Goal: Information Seeking & Learning: Learn about a topic

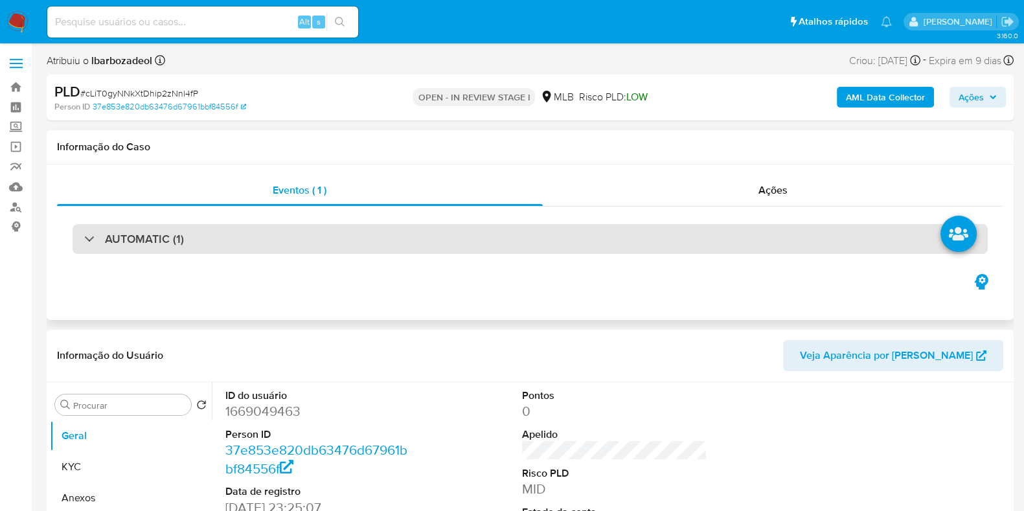
click at [538, 232] on div "AUTOMATIC (1)" at bounding box center [531, 239] width 916 height 30
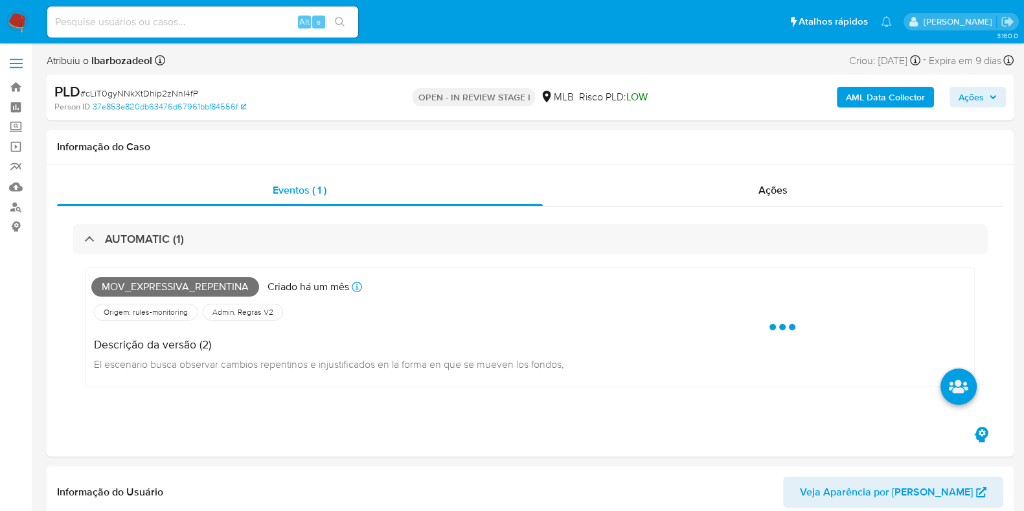
click at [988, 93] on span "Ações" at bounding box center [978, 97] width 38 height 18
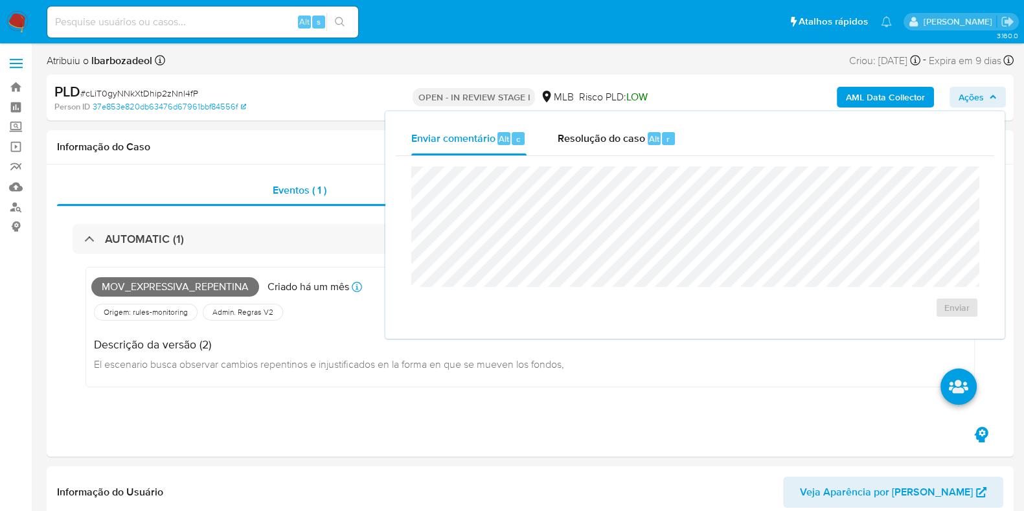
click at [988, 93] on span "Ações" at bounding box center [978, 97] width 38 height 18
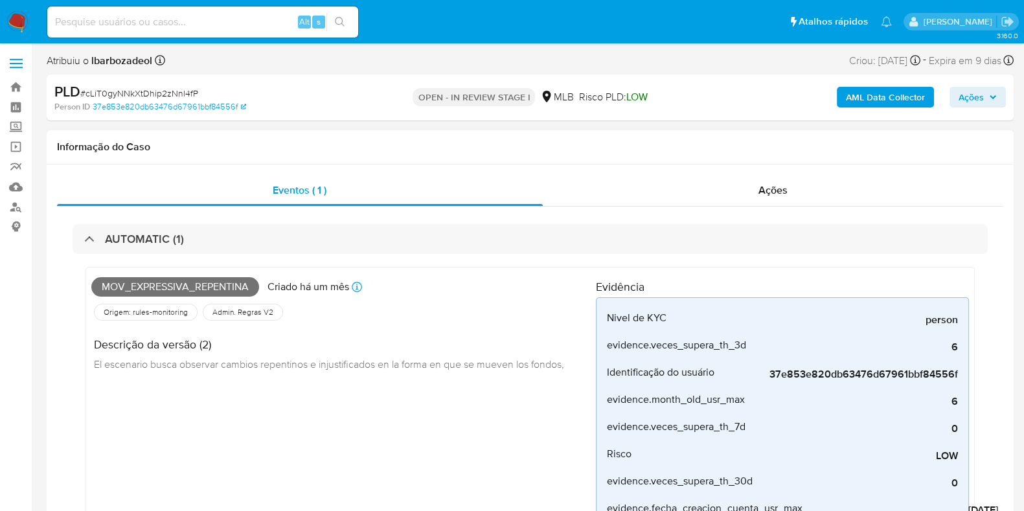
click at [209, 283] on span "Mov_expressiva_repentina" at bounding box center [175, 286] width 168 height 19
copy span "Mov_expressiva_repentina"
click at [978, 95] on span "Ações" at bounding box center [971, 97] width 25 height 21
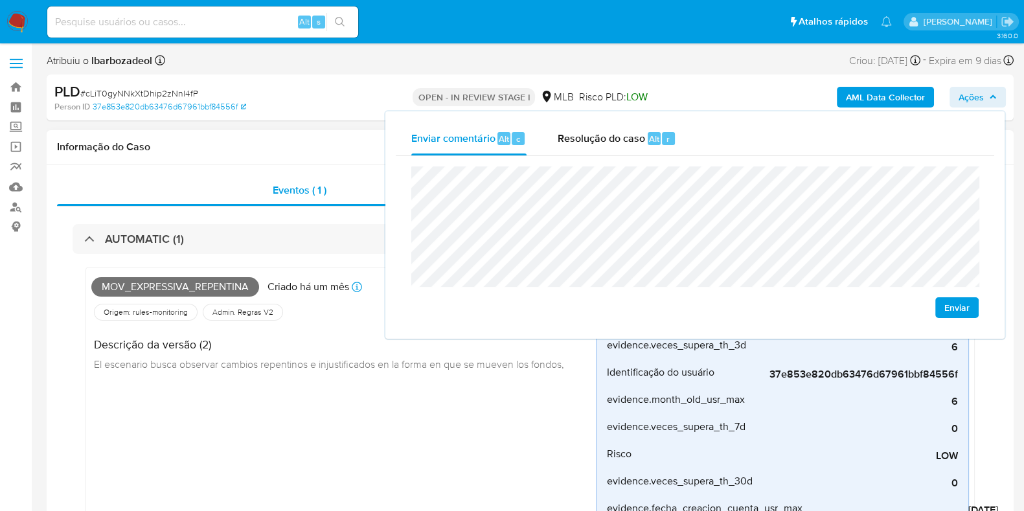
drag, startPoint x: 910, startPoint y: 163, endPoint x: 236, endPoint y: 143, distance: 674.8
click at [236, 143] on h1 "Informação do Caso" at bounding box center [530, 147] width 947 height 13
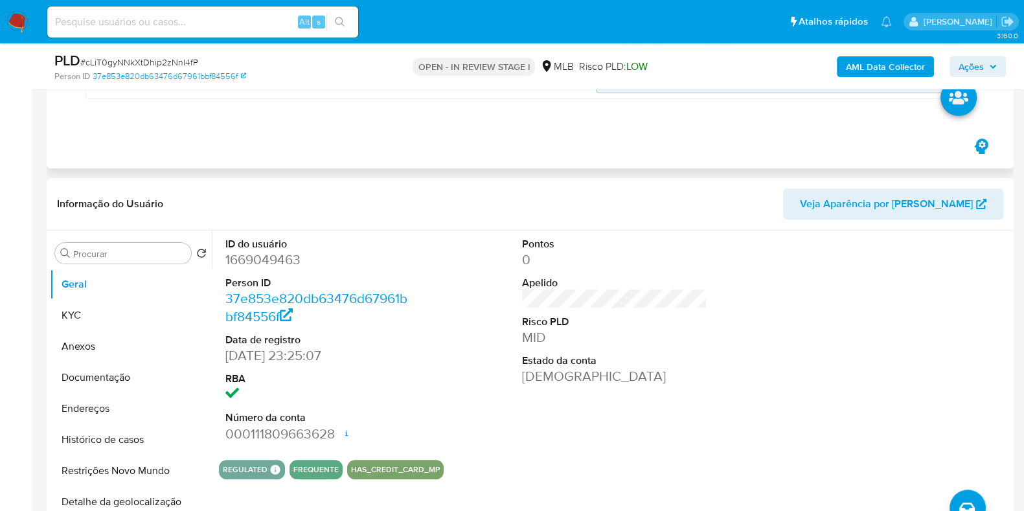
scroll to position [464, 0]
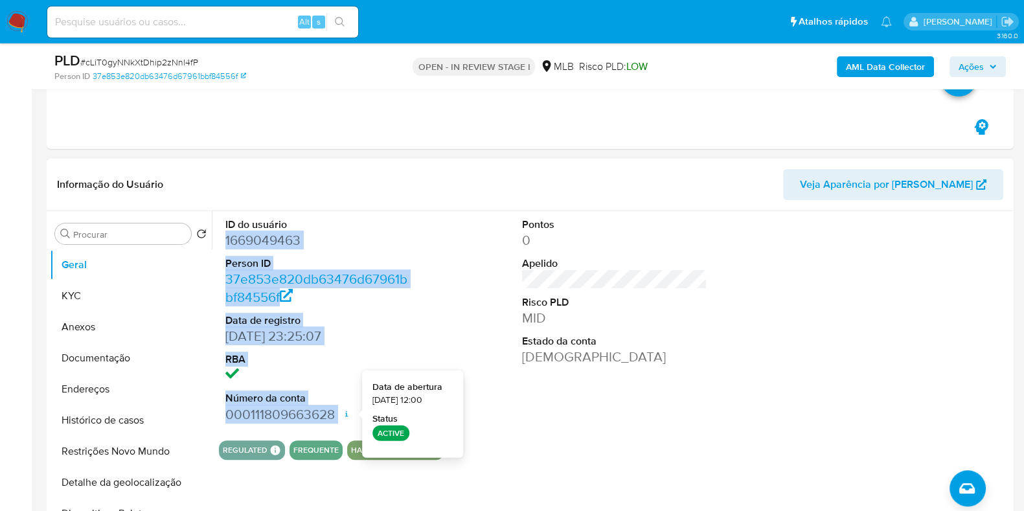
drag, startPoint x: 237, startPoint y: 244, endPoint x: 345, endPoint y: 415, distance: 203.0
click at [345, 415] on div "ID do usuário 1669049463 Person ID 37e853e820db63476d67961bbf84556f Data de reg…" at bounding box center [318, 320] width 198 height 219
copy dl "1669049463 Person ID 37e853e820db63476d67961bbf84556f Data de registro 05/02/20…"
click at [958, 66] on button "Ações" at bounding box center [978, 66] width 56 height 21
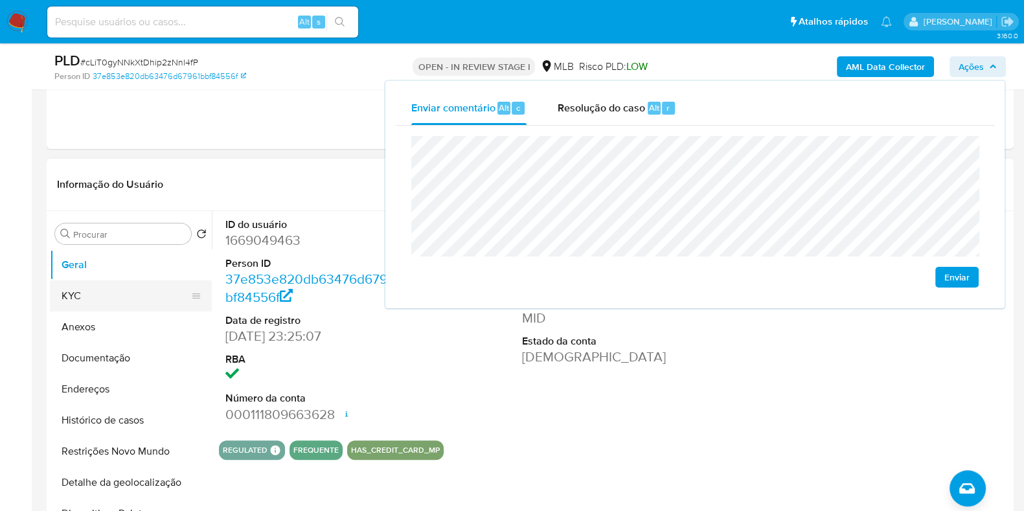
click at [97, 292] on button "KYC" at bounding box center [126, 296] width 152 height 31
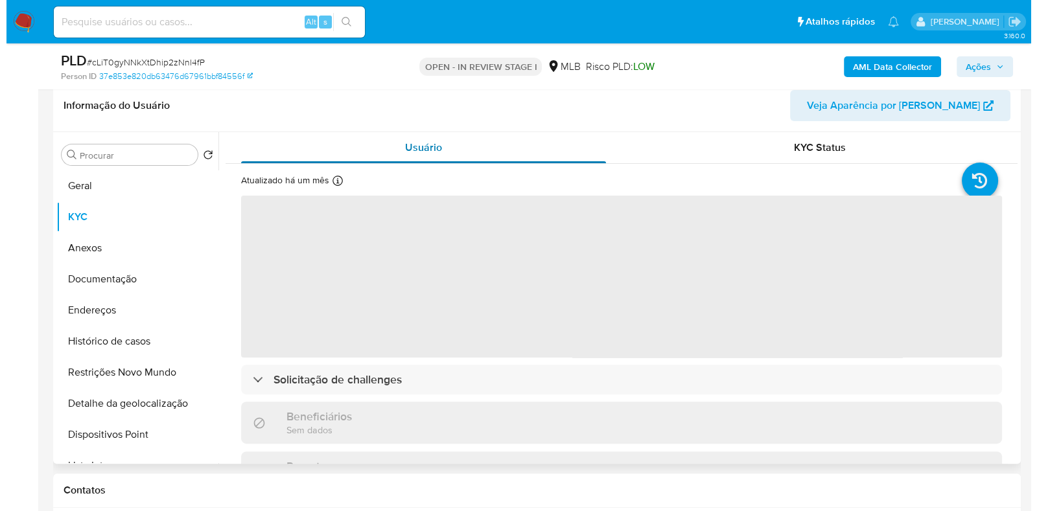
scroll to position [527, 0]
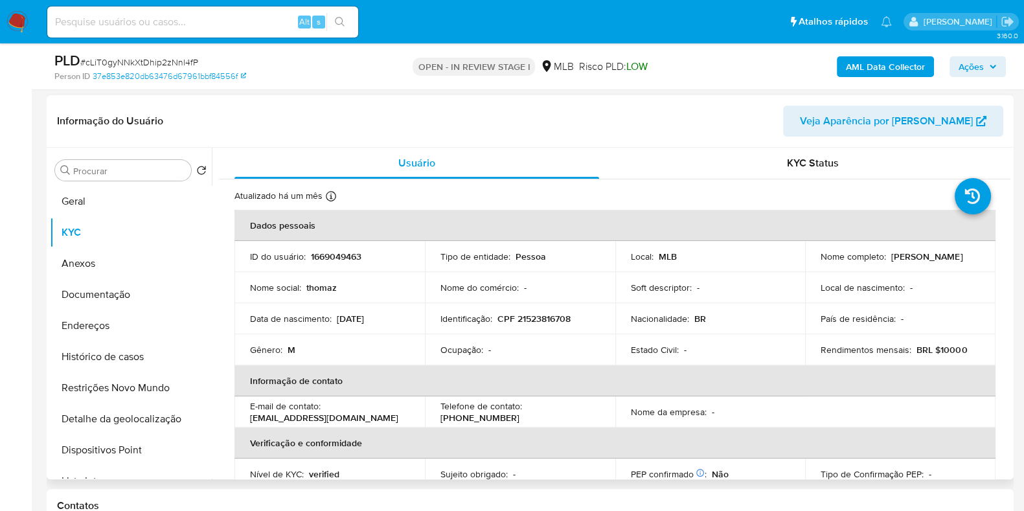
click at [554, 319] on p "CPF 21523816708" at bounding box center [534, 319] width 73 height 12
copy p "21523816708"
click at [906, 67] on b "AML Data Collector" at bounding box center [885, 66] width 79 height 21
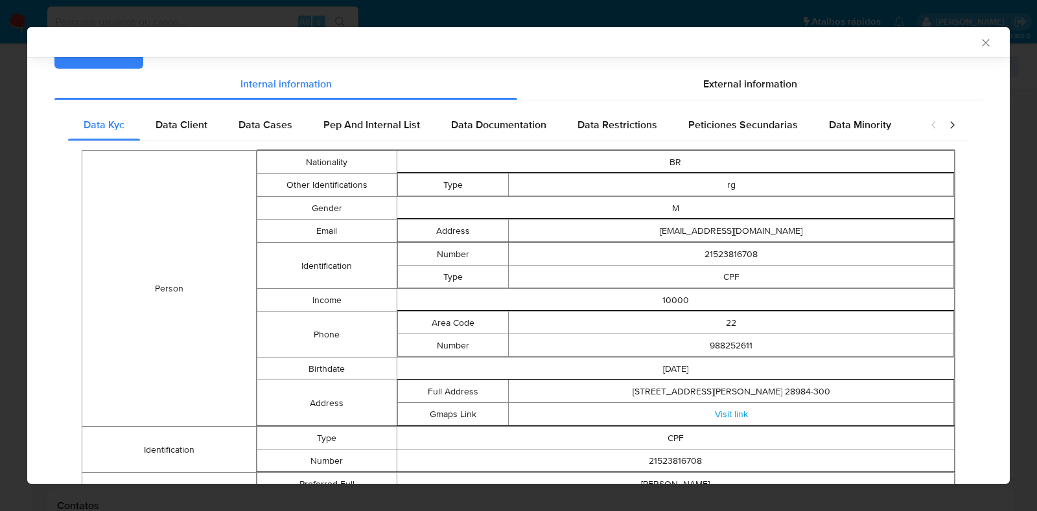
scroll to position [0, 0]
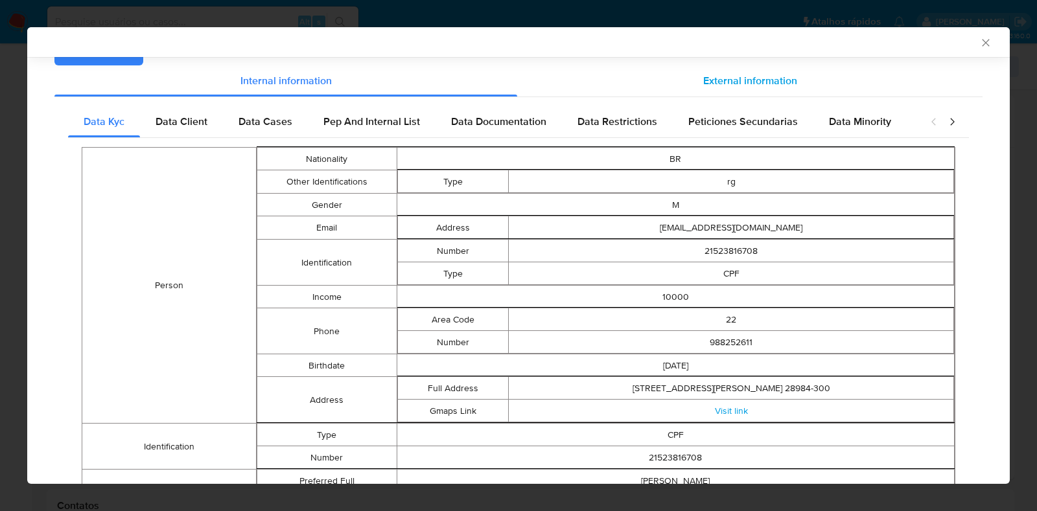
click at [802, 86] on div "External information" at bounding box center [749, 80] width 465 height 31
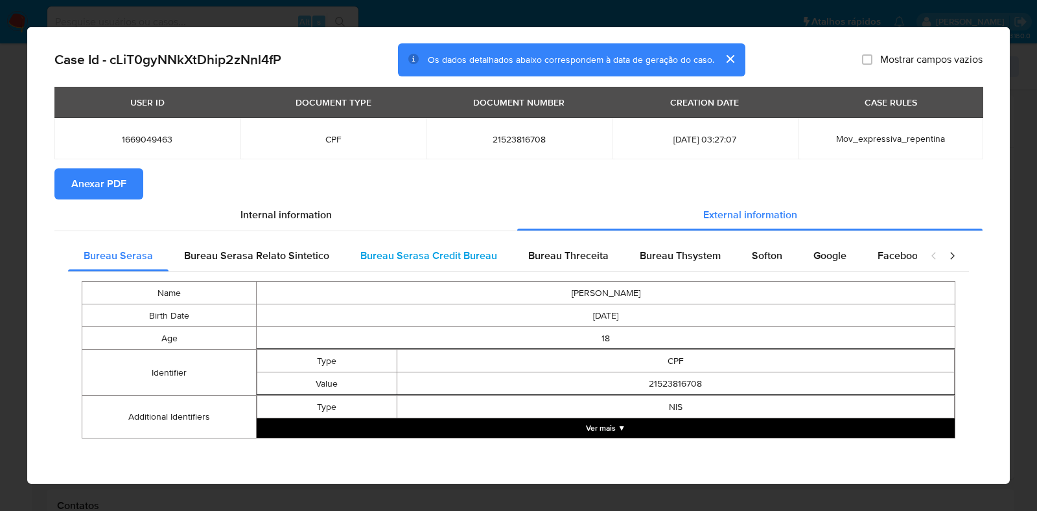
scroll to position [27, 0]
click at [593, 289] on td "THOMAZ BESSE DA SILVA LIMA" at bounding box center [606, 293] width 698 height 23
copy td "THOMAZ BESSE DA SILVA LIMA"
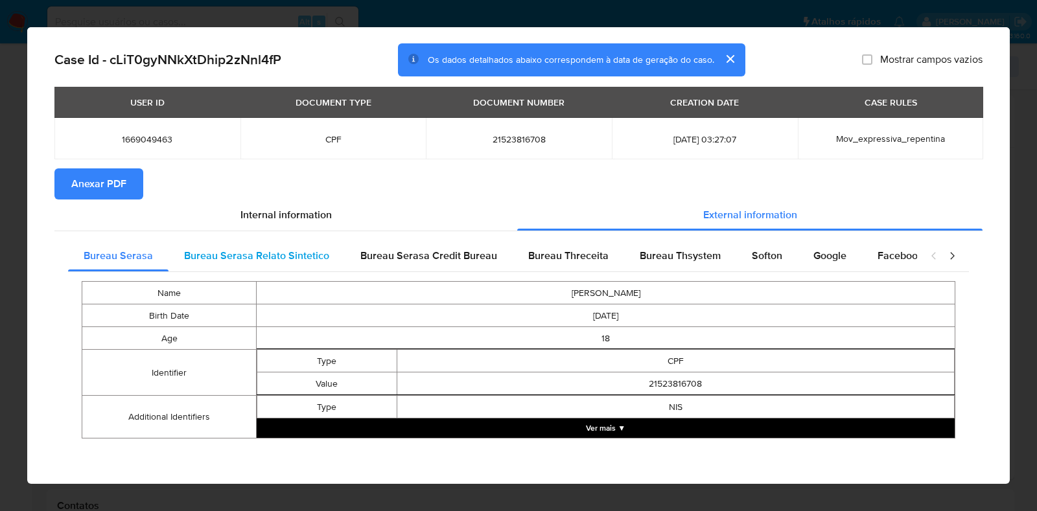
click at [295, 257] on span "Bureau Serasa Relato Sintetico" at bounding box center [256, 255] width 145 height 15
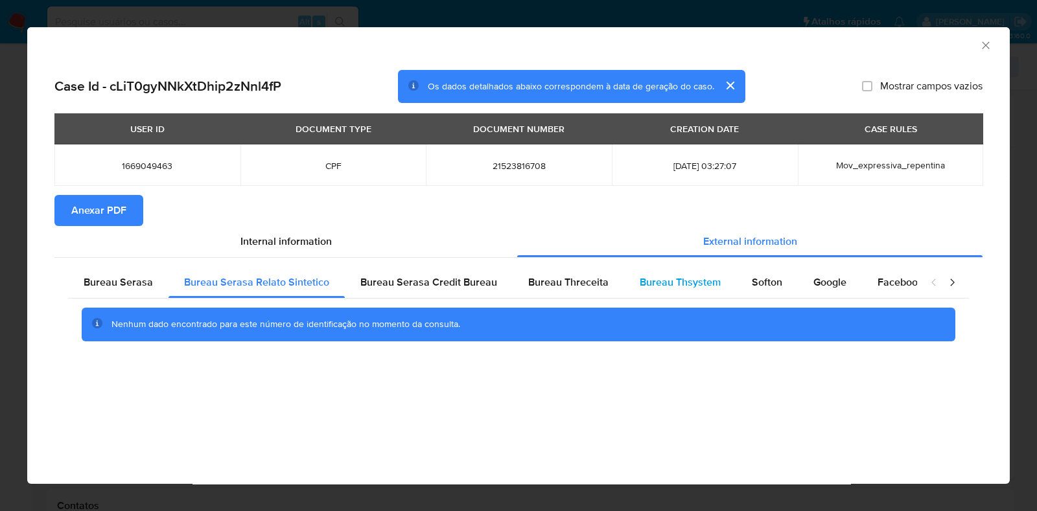
click at [685, 286] on span "Bureau Thsystem" at bounding box center [680, 282] width 81 height 15
click at [682, 283] on span "Bureau Thsystem" at bounding box center [680, 282] width 81 height 15
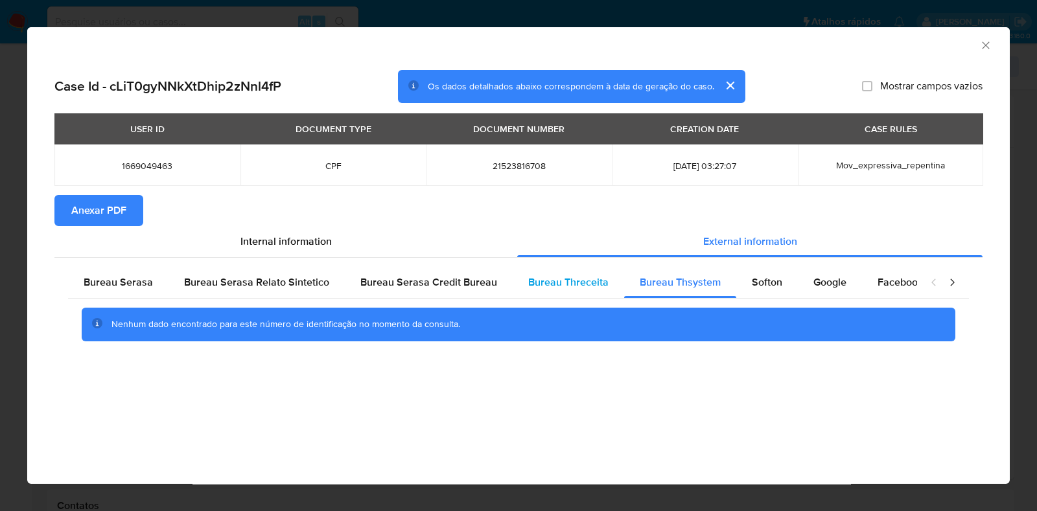
click at [513, 290] on div "Bureau Threceita" at bounding box center [568, 282] width 111 height 31
click at [470, 288] on span "Bureau Serasa Credit Bureau" at bounding box center [428, 282] width 137 height 15
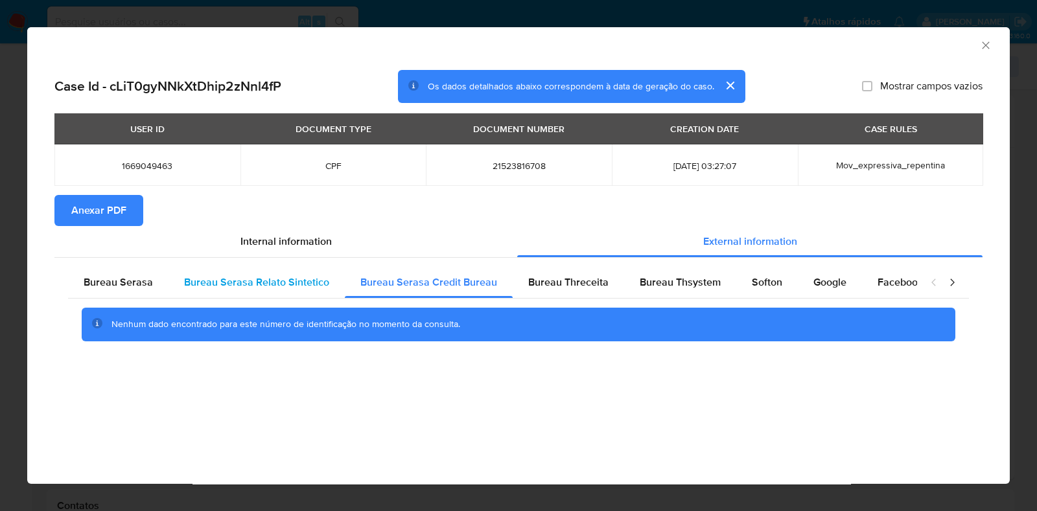
click at [270, 281] on span "Bureau Serasa Relato Sintetico" at bounding box center [256, 282] width 145 height 15
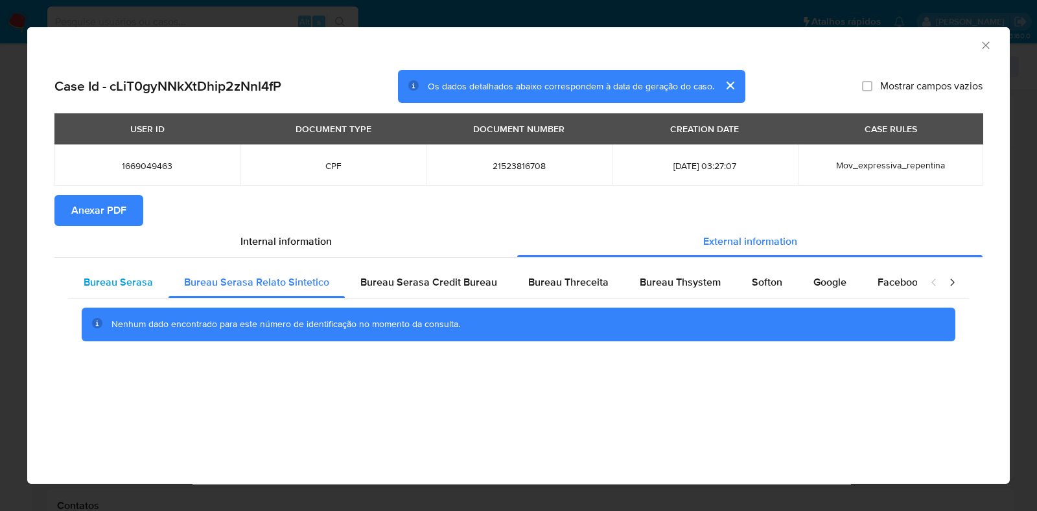
click at [144, 282] on span "Bureau Serasa" at bounding box center [118, 282] width 69 height 15
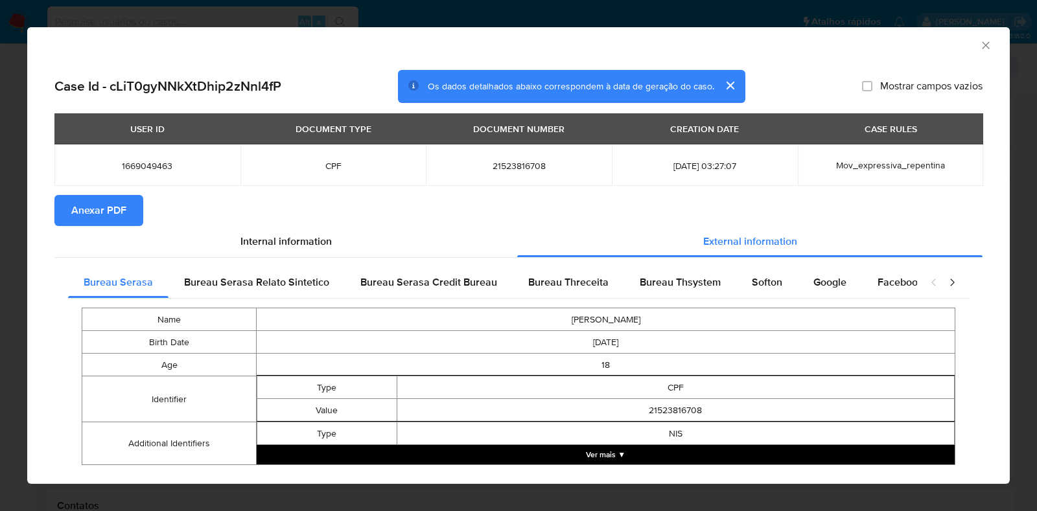
click at [444, 465] on button "Ver mais ▼" at bounding box center [606, 454] width 698 height 19
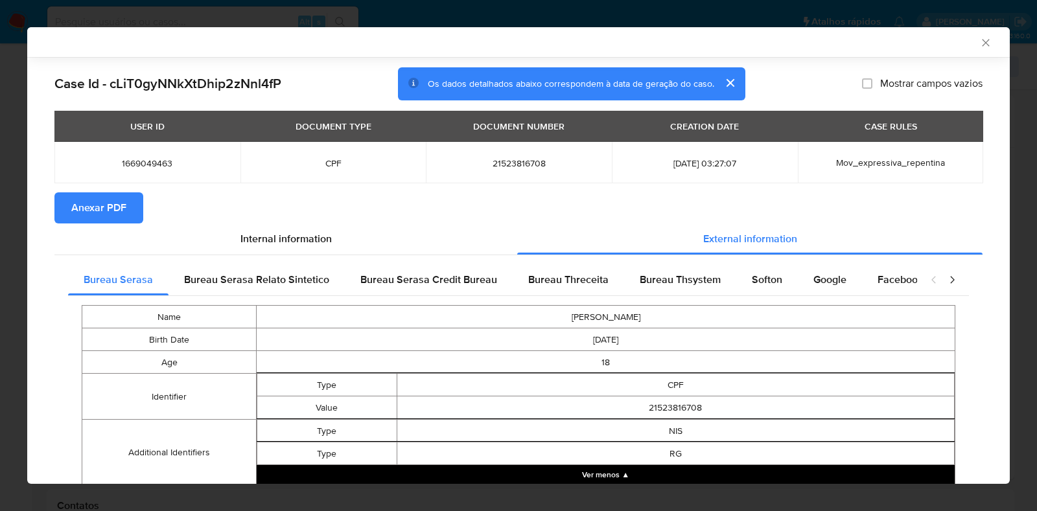
scroll to position [48, 0]
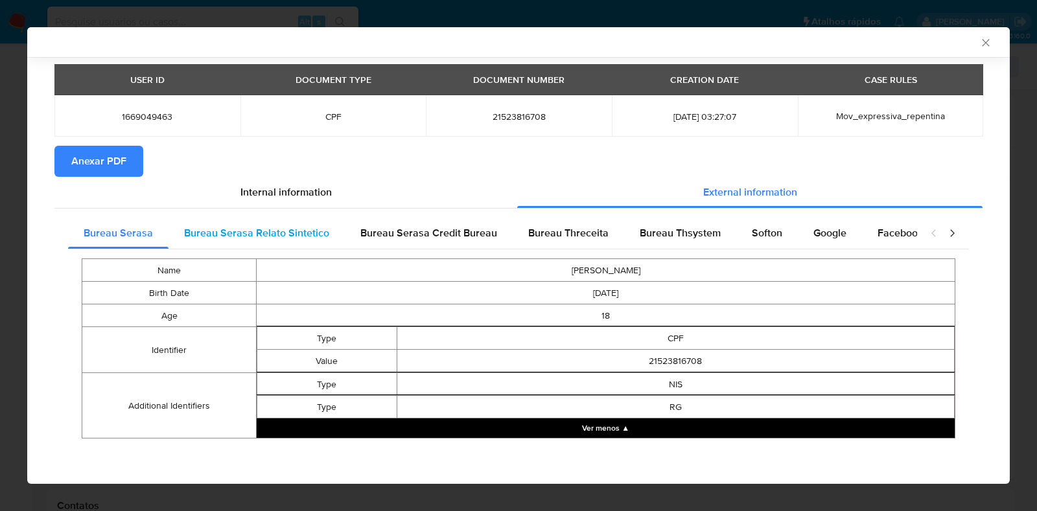
click at [227, 228] on span "Bureau Serasa Relato Sintetico" at bounding box center [256, 232] width 145 height 15
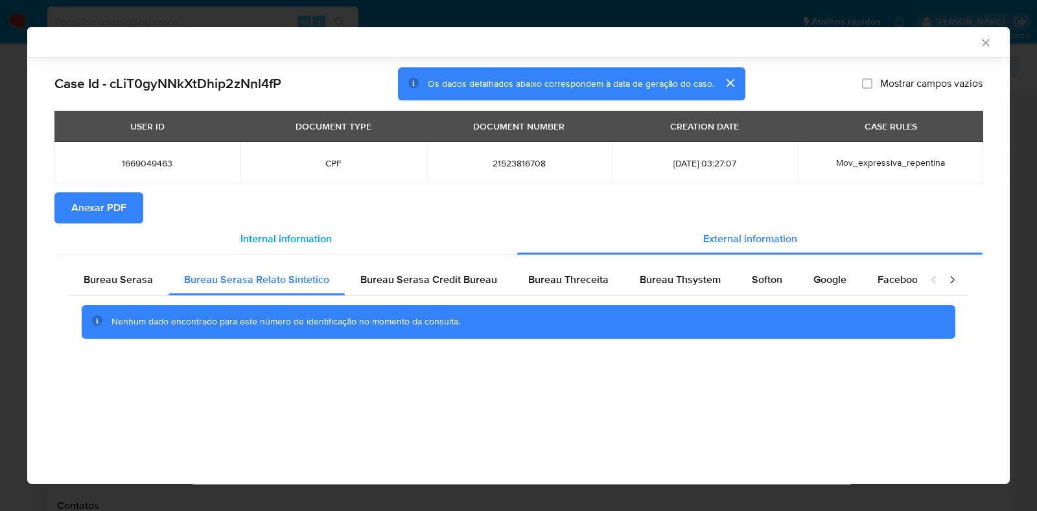
scroll to position [0, 0]
click at [389, 287] on div "Bureau Serasa Credit Bureau" at bounding box center [429, 279] width 168 height 31
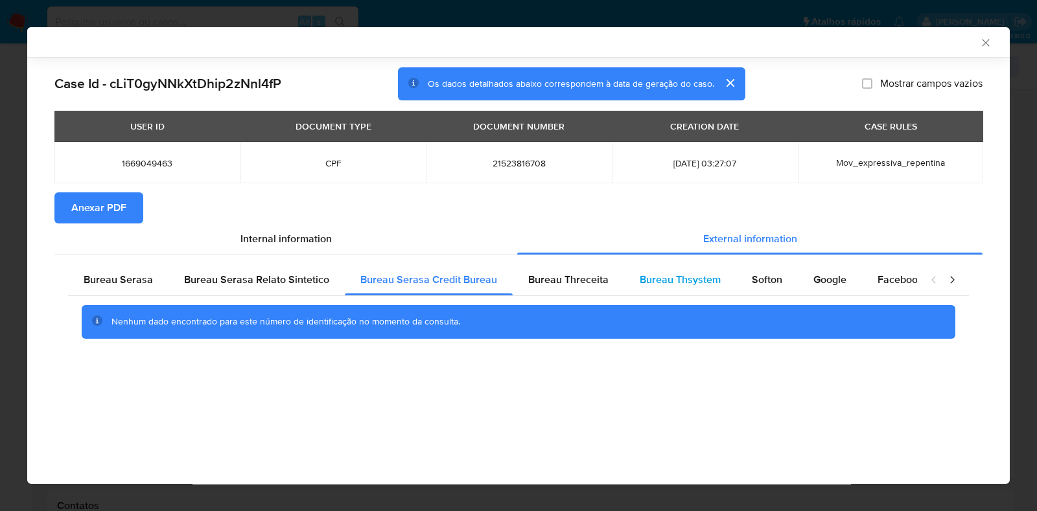
click at [716, 276] on div "Bureau Thsystem" at bounding box center [680, 279] width 112 height 31
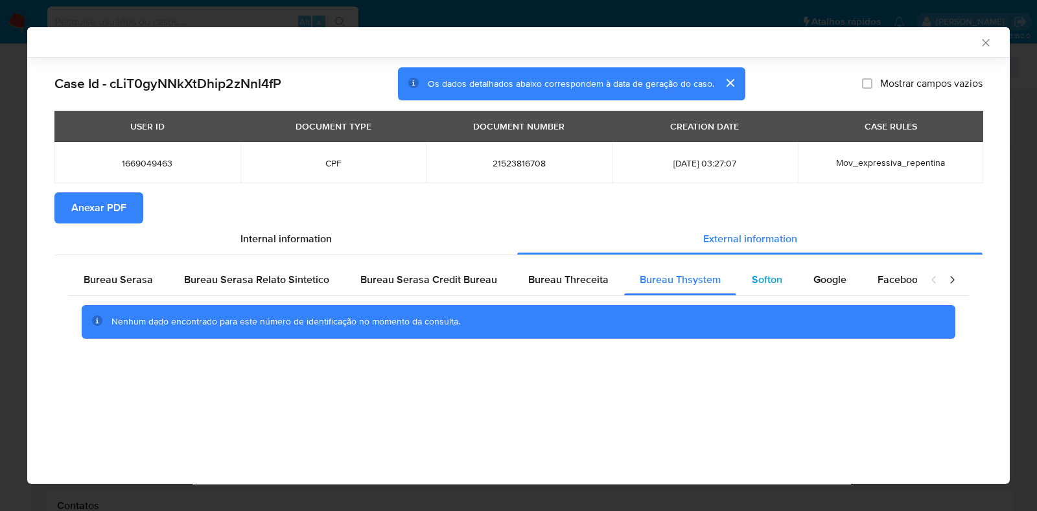
click at [752, 277] on span "Softon" at bounding box center [767, 279] width 30 height 15
click at [862, 280] on div "Facebook" at bounding box center [900, 279] width 76 height 31
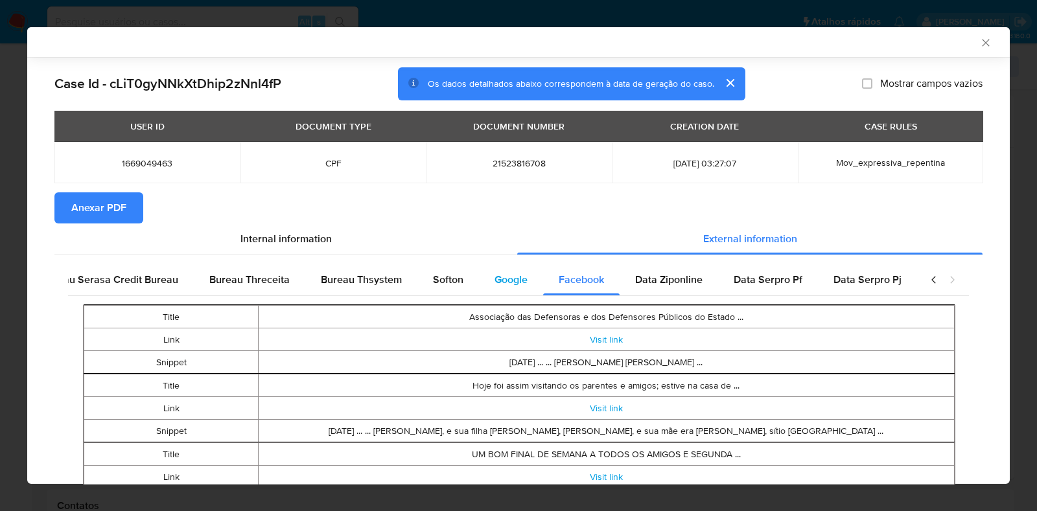
click at [494, 279] on span "Google" at bounding box center [510, 279] width 33 height 15
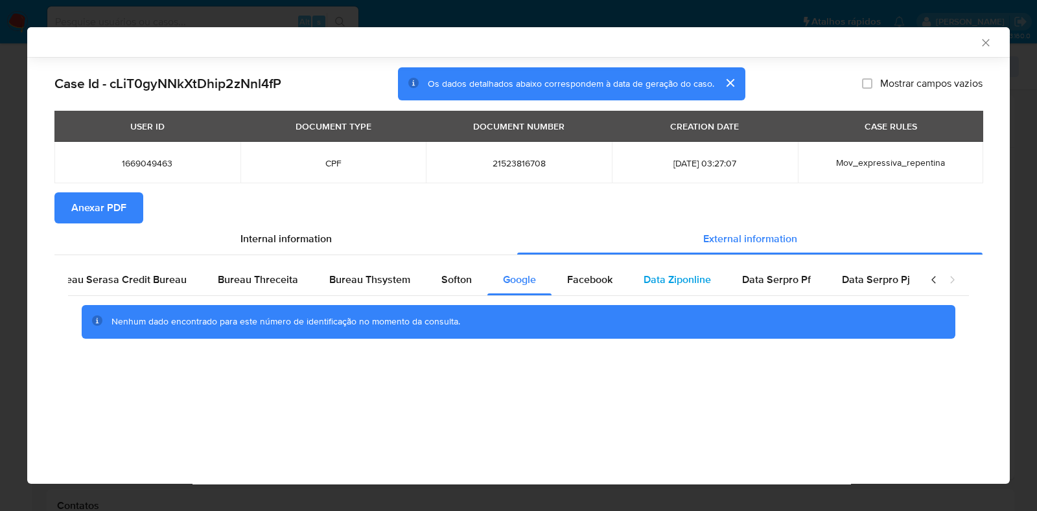
click at [643, 286] on span "Data Ziponline" at bounding box center [676, 279] width 67 height 15
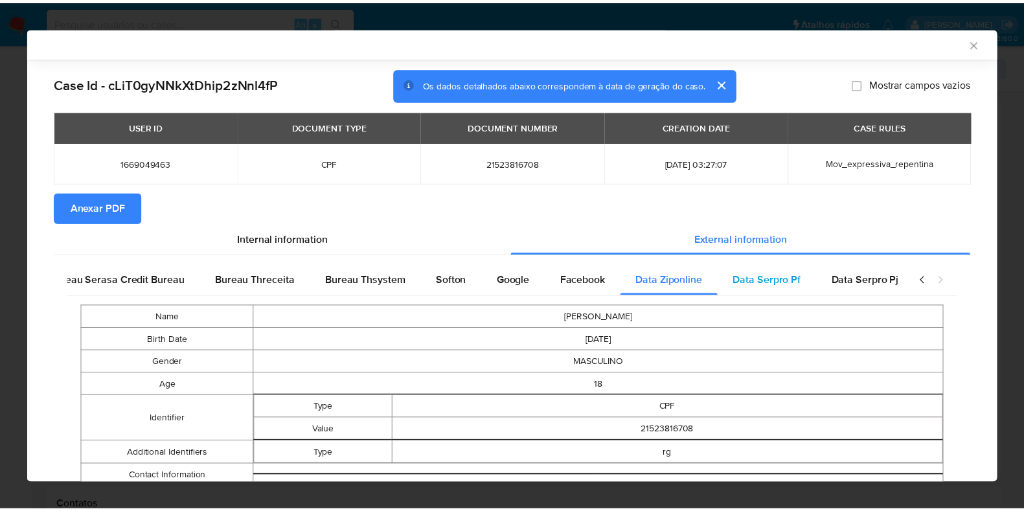
scroll to position [0, 323]
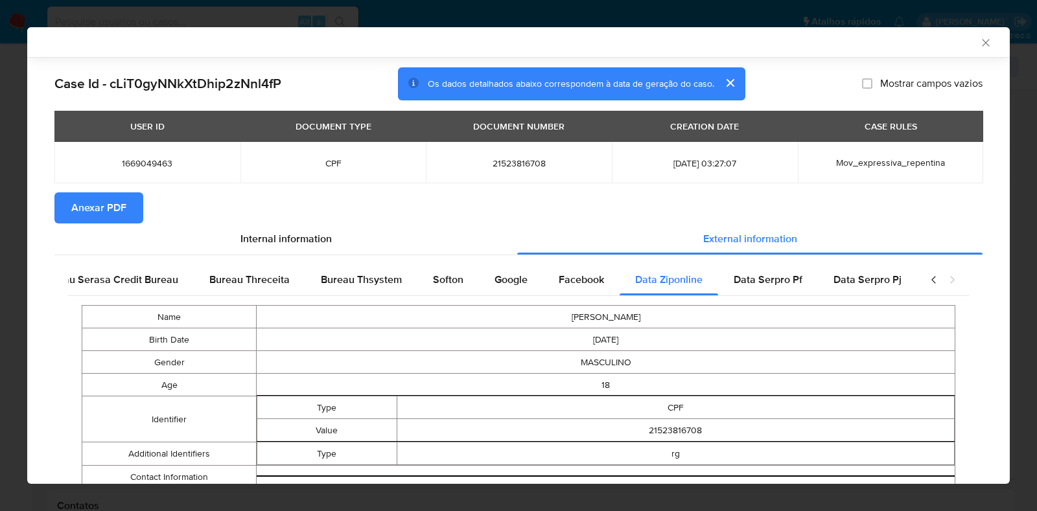
drag, startPoint x: 967, startPoint y: 29, endPoint x: 969, endPoint y: 40, distance: 11.1
click at [967, 34] on div "AML Data Collector" at bounding box center [518, 42] width 982 height 30
click at [979, 43] on icon "Fechar a janela" at bounding box center [985, 42] width 13 height 13
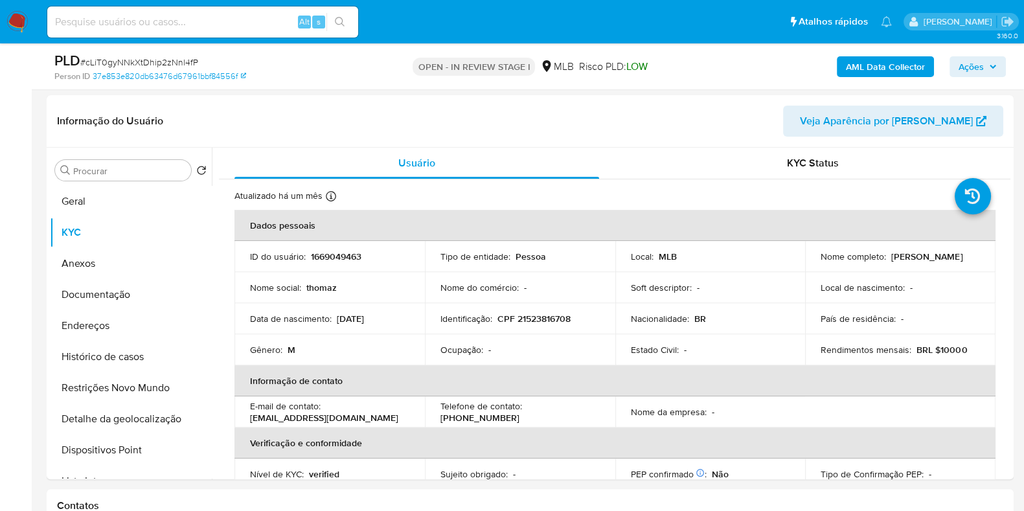
click at [984, 56] on span "Ações" at bounding box center [971, 66] width 25 height 21
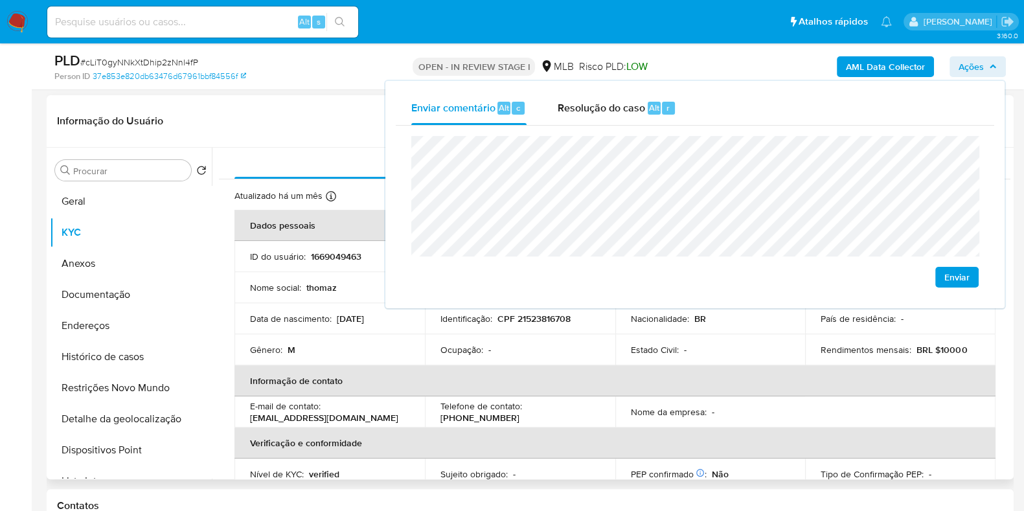
click at [684, 327] on td "Nacionalidade : BR" at bounding box center [711, 318] width 190 height 31
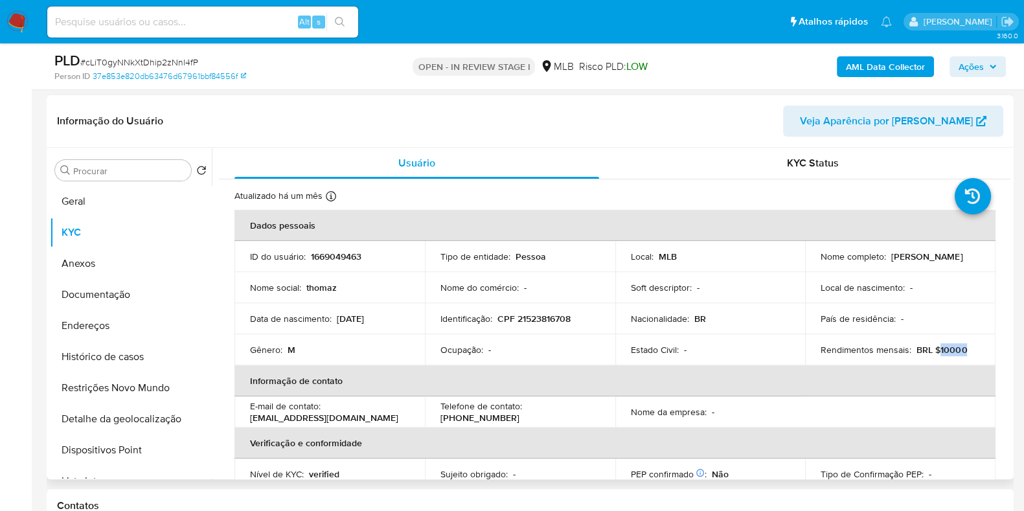
drag, startPoint x: 936, startPoint y: 348, endPoint x: 969, endPoint y: 347, distance: 32.4
click at [968, 347] on div "Rendimentos mensais : BRL $10000" at bounding box center [900, 350] width 159 height 12
copy p "10000"
click at [996, 63] on icon "button" at bounding box center [993, 67] width 8 height 8
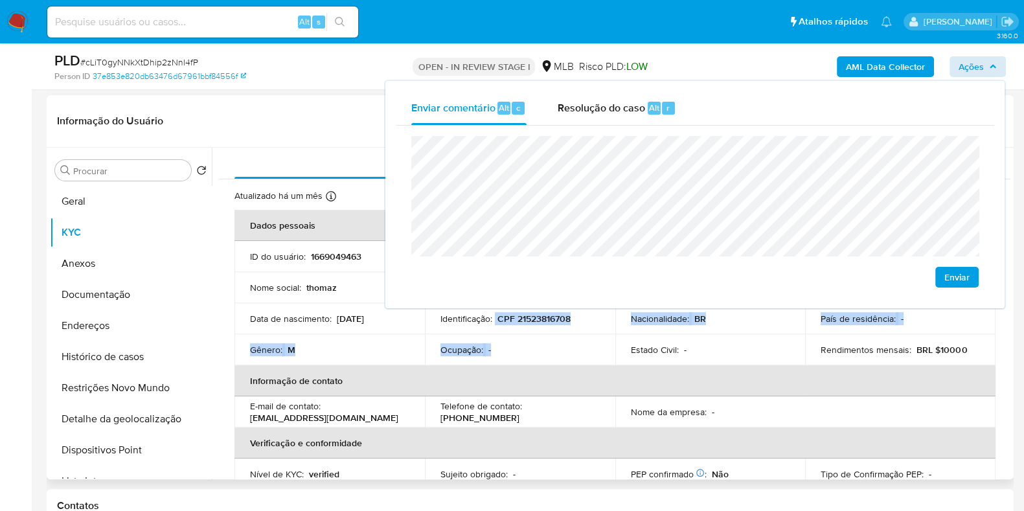
drag, startPoint x: 494, startPoint y: 313, endPoint x: 493, endPoint y: 338, distance: 25.3
click at [493, 338] on tbody "ID do usuário : 1669049463 Tipo de entidade : Pessoa Local : MLB Nome completo …" at bounding box center [615, 303] width 761 height 124
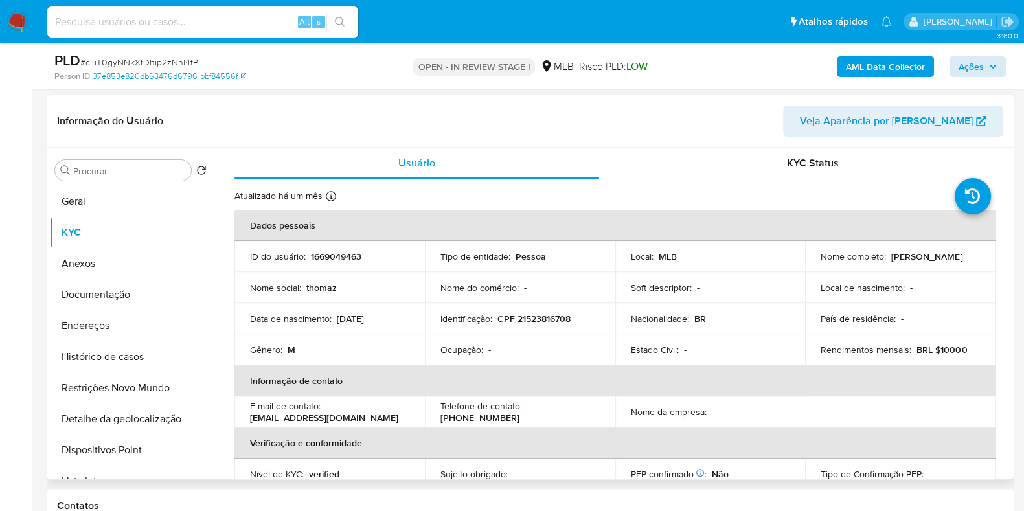
click at [493, 338] on td "Ocupação : -" at bounding box center [520, 349] width 190 height 31
click at [990, 60] on span "Ações" at bounding box center [978, 67] width 38 height 18
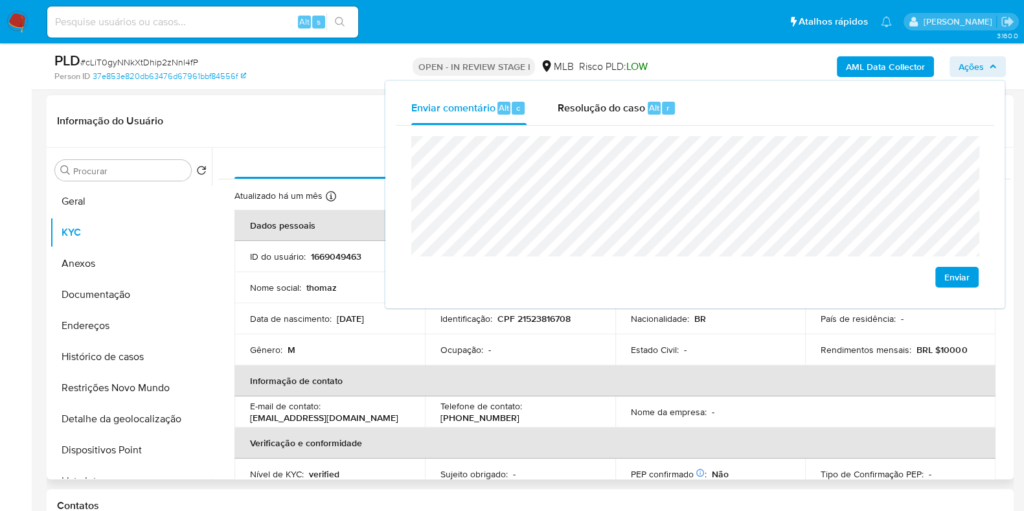
click at [762, 398] on td "Nome da empresa : -" at bounding box center [711, 412] width 190 height 31
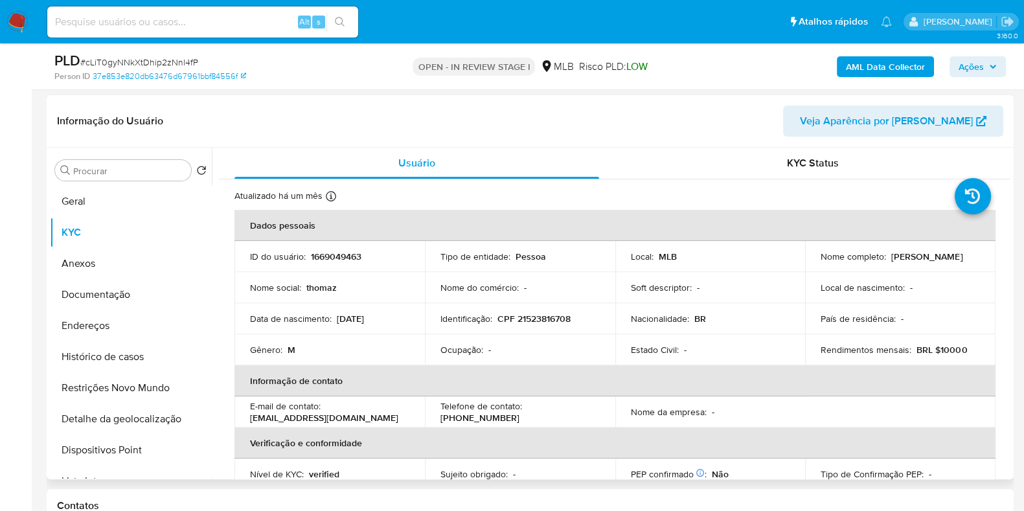
scroll to position [575, 0]
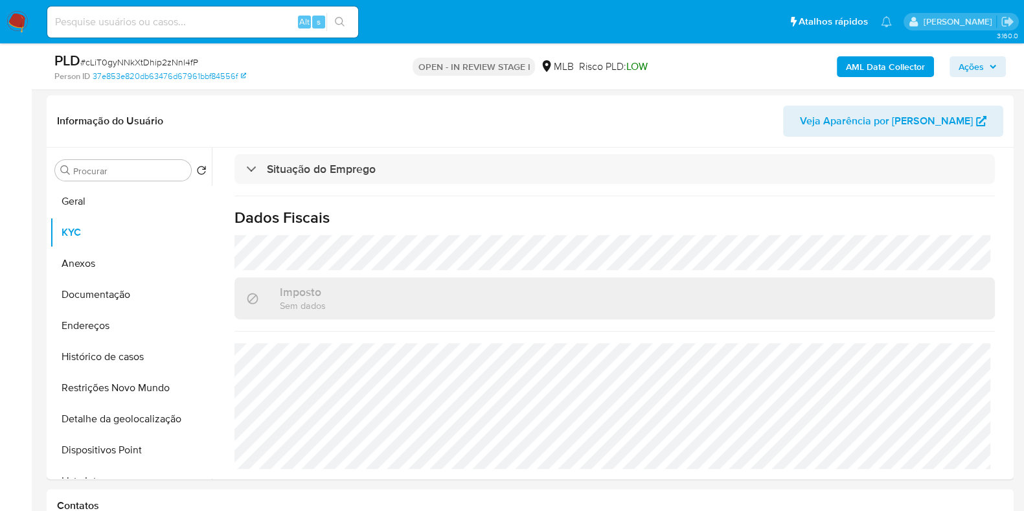
click at [964, 73] on span "Ações" at bounding box center [971, 66] width 25 height 21
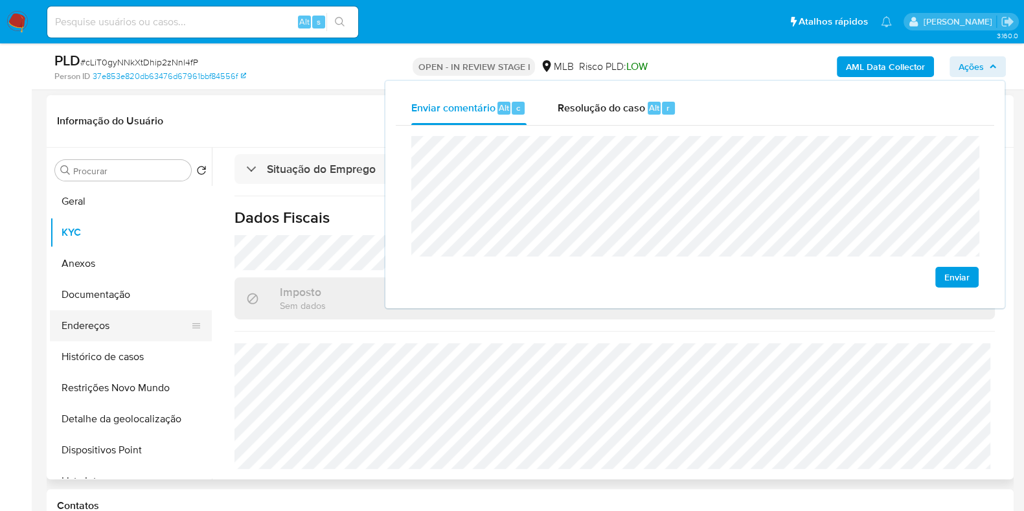
click at [167, 322] on button "Endereços" at bounding box center [126, 325] width 152 height 31
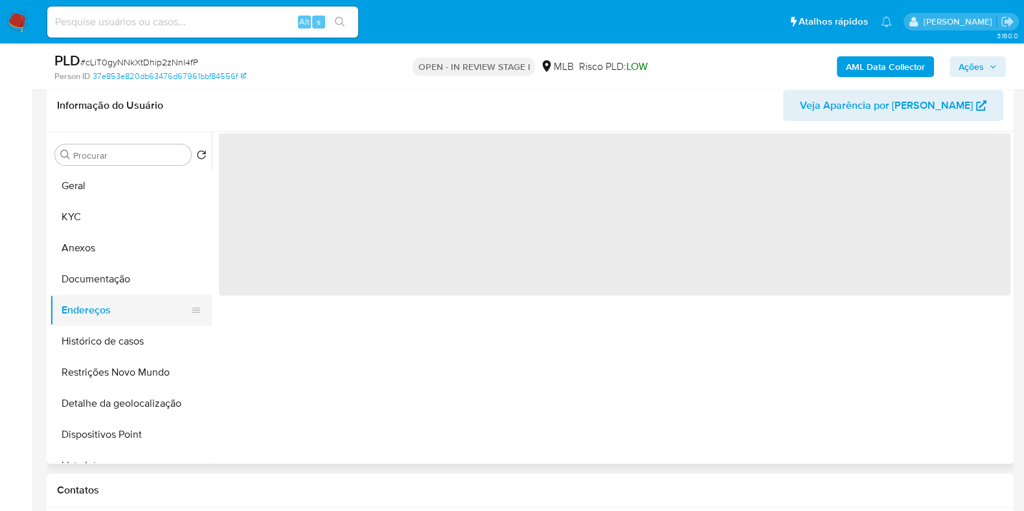
scroll to position [0, 0]
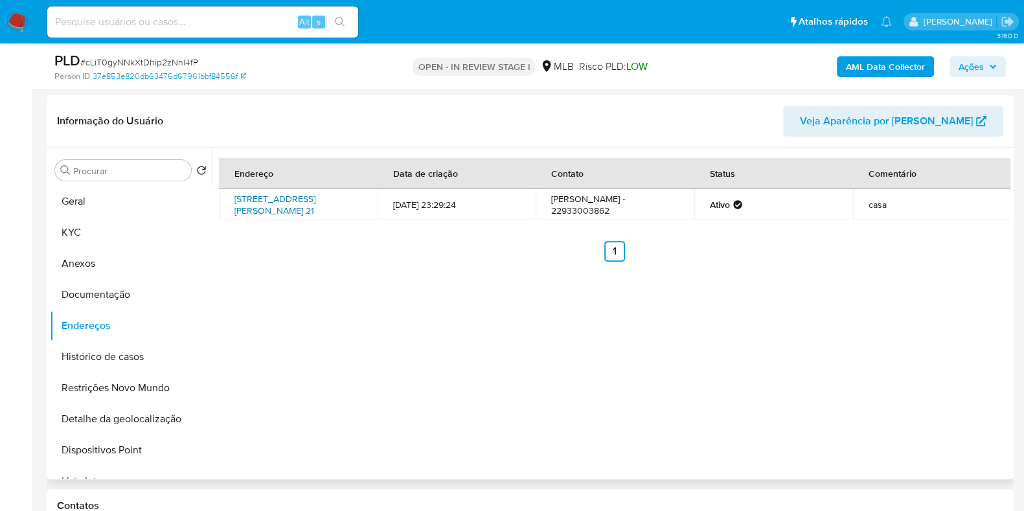
click at [288, 201] on link "Avenida Afrânio Valladares 21, Araruama, Rio De Janeiro, 28984300, Brasil 21" at bounding box center [275, 204] width 81 height 25
click at [138, 313] on button "Endereços" at bounding box center [126, 325] width 152 height 31
click at [137, 286] on button "Documentação" at bounding box center [126, 294] width 152 height 31
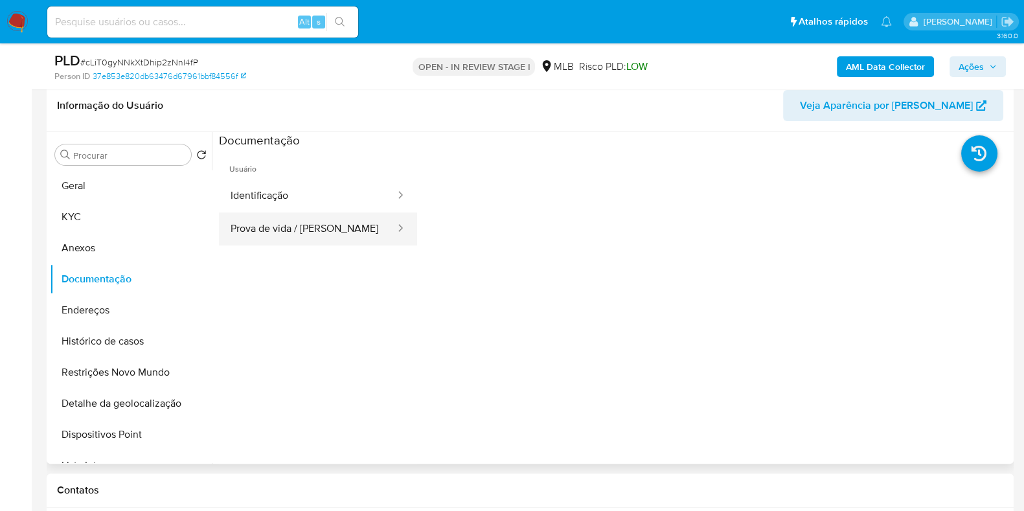
click at [290, 236] on button "Prova de vida / [PERSON_NAME]" at bounding box center [308, 229] width 178 height 33
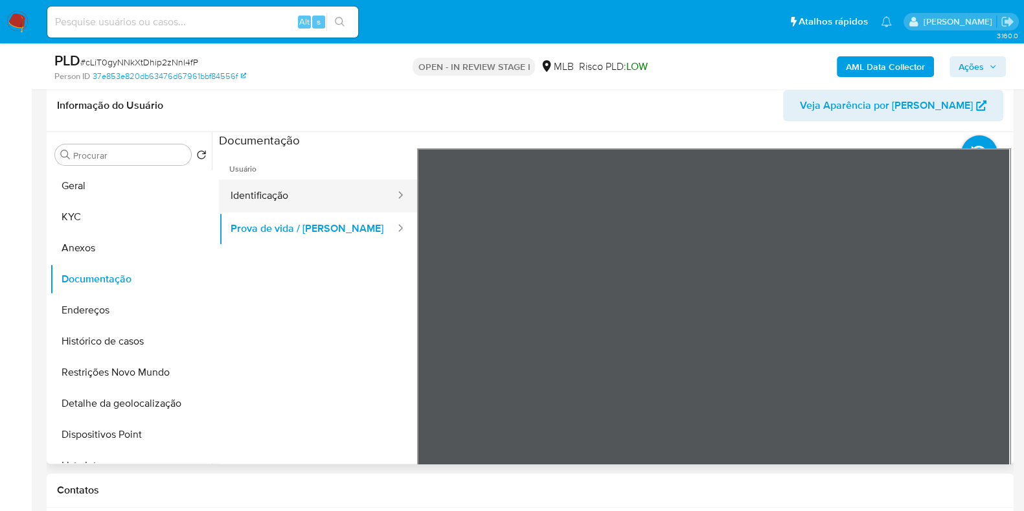
click at [247, 173] on span "Usuário" at bounding box center [318, 163] width 198 height 31
click at [257, 192] on button "Identificação" at bounding box center [308, 195] width 178 height 33
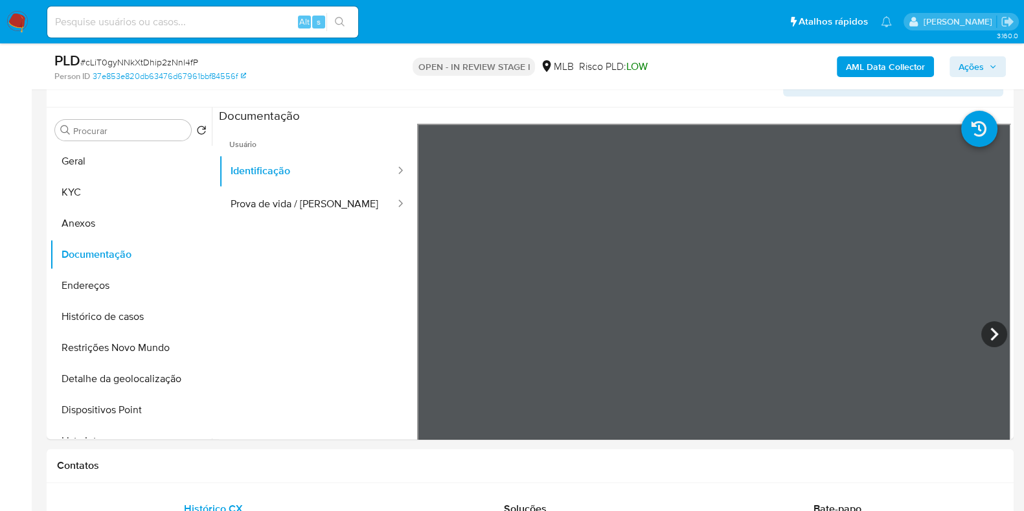
scroll to position [558, 0]
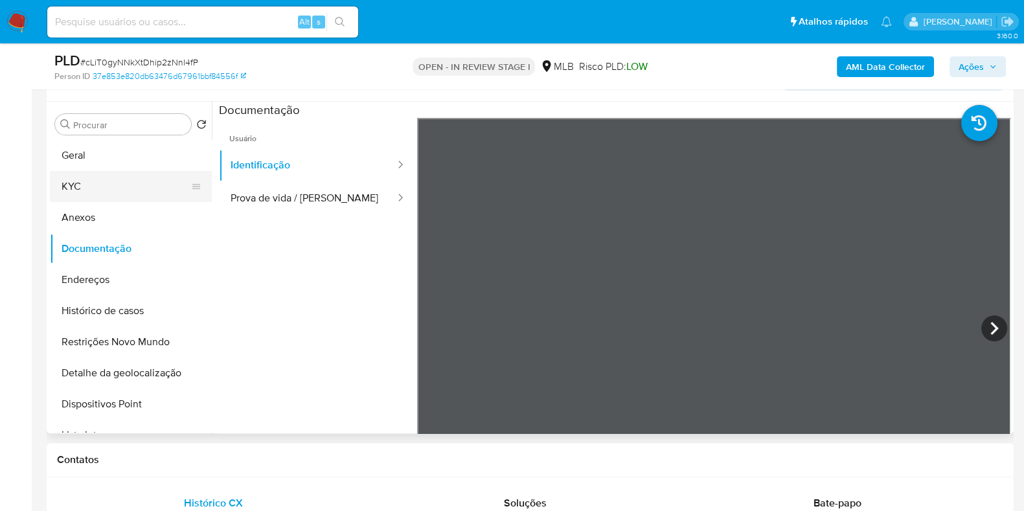
click at [120, 173] on button "KYC" at bounding box center [126, 186] width 152 height 31
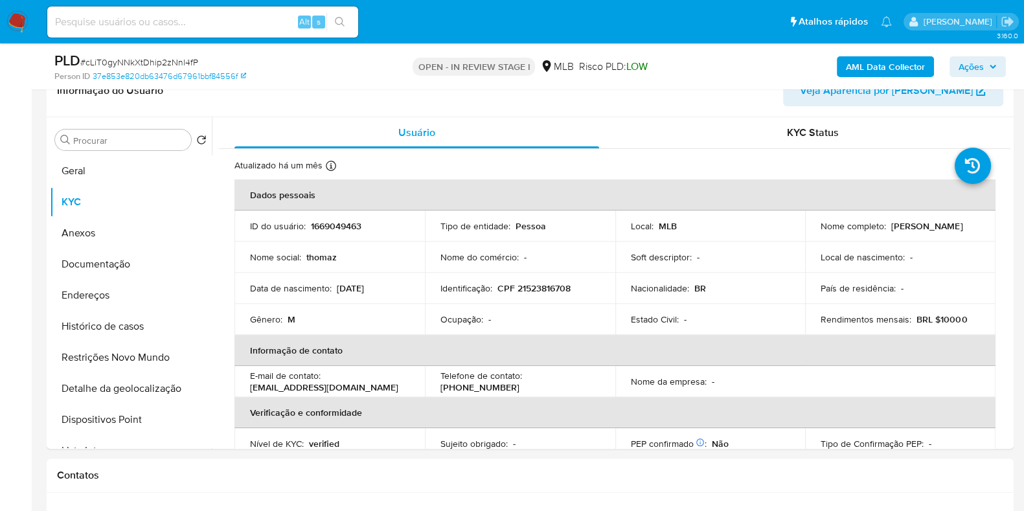
click at [972, 66] on span "Ações" at bounding box center [971, 66] width 25 height 21
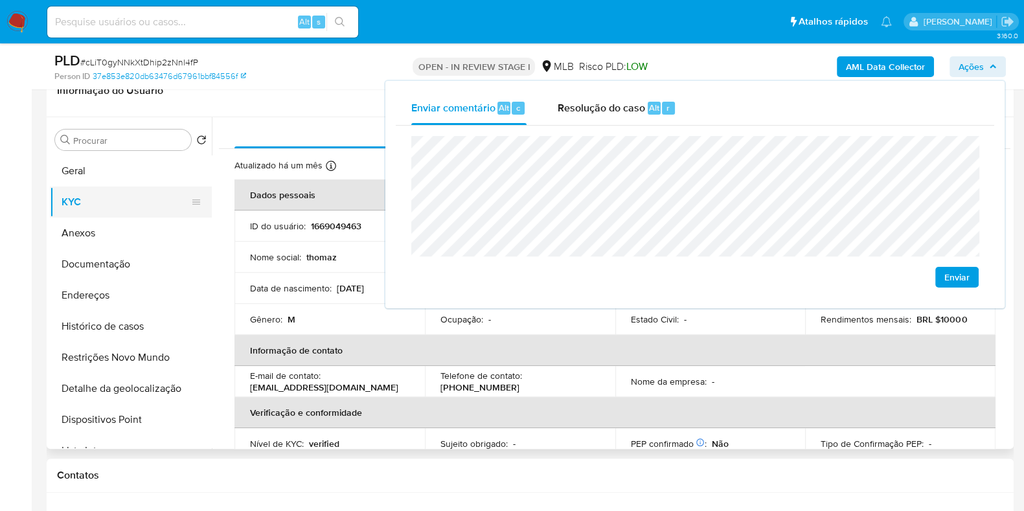
click at [62, 173] on button "Geral" at bounding box center [131, 171] width 162 height 31
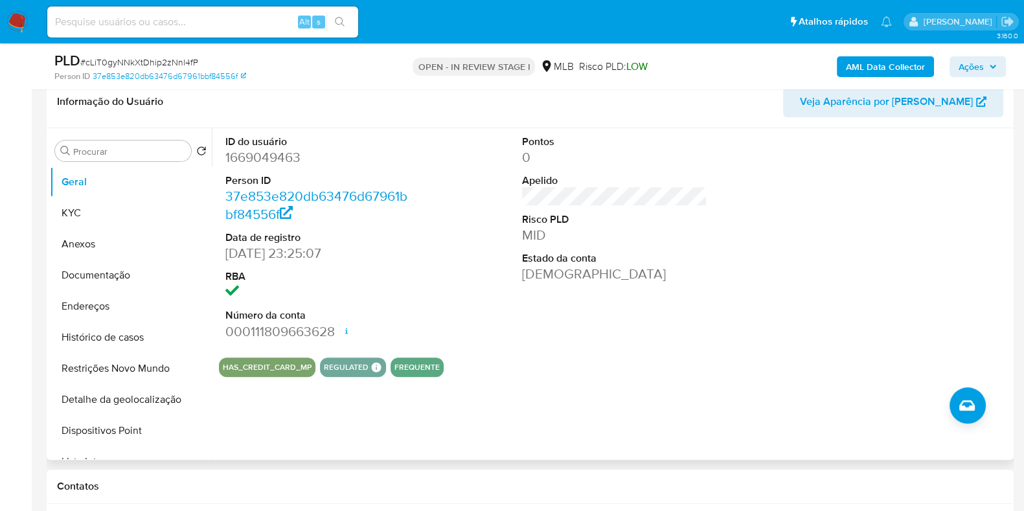
scroll to position [549, 0]
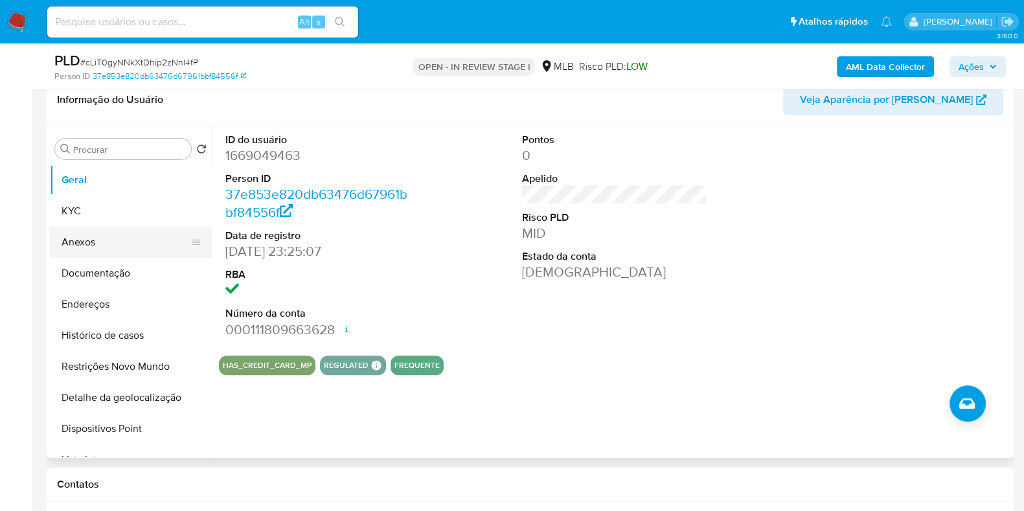
click at [128, 216] on button "KYC" at bounding box center [131, 211] width 162 height 31
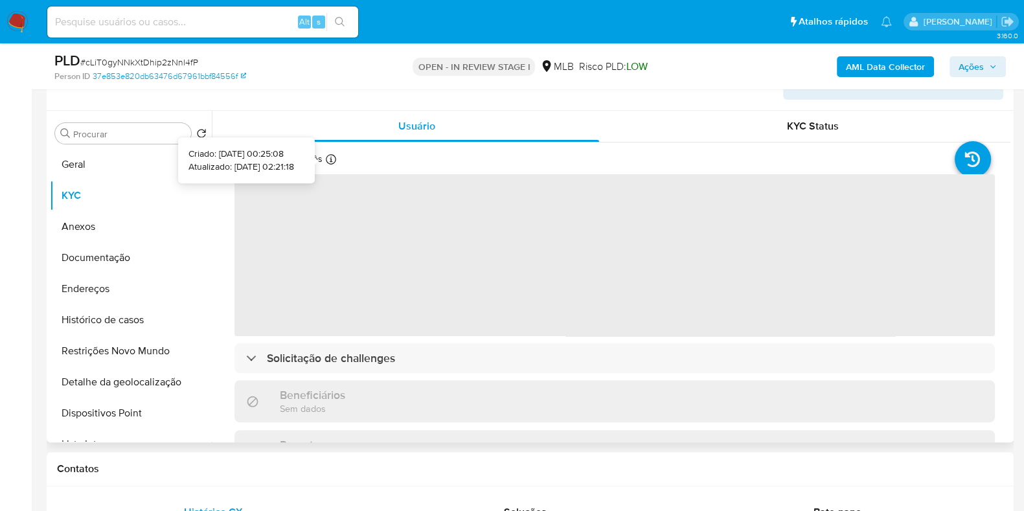
click at [329, 154] on icon at bounding box center [331, 159] width 10 height 10
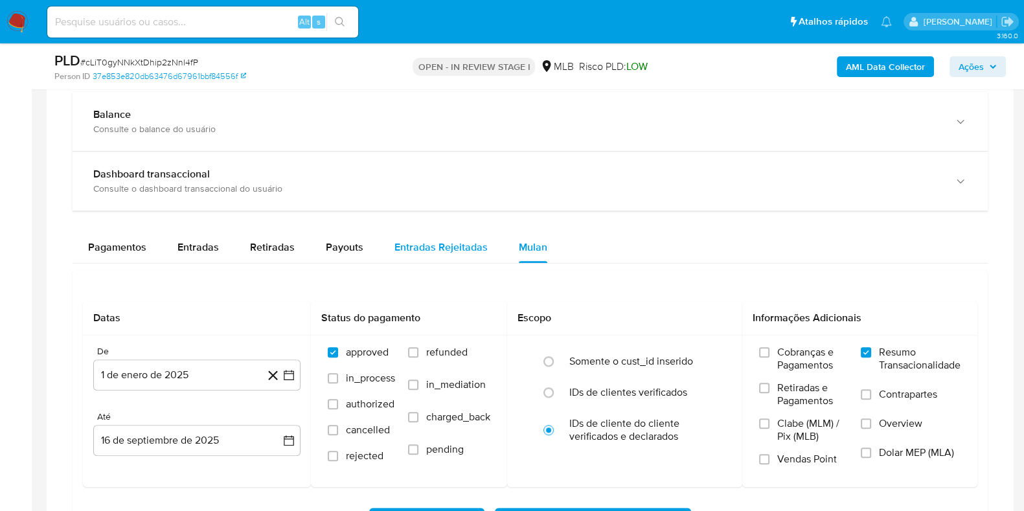
drag, startPoint x: 189, startPoint y: 248, endPoint x: 422, endPoint y: 254, distance: 234.0
click at [189, 249] on span "Entradas" at bounding box center [198, 247] width 41 height 15
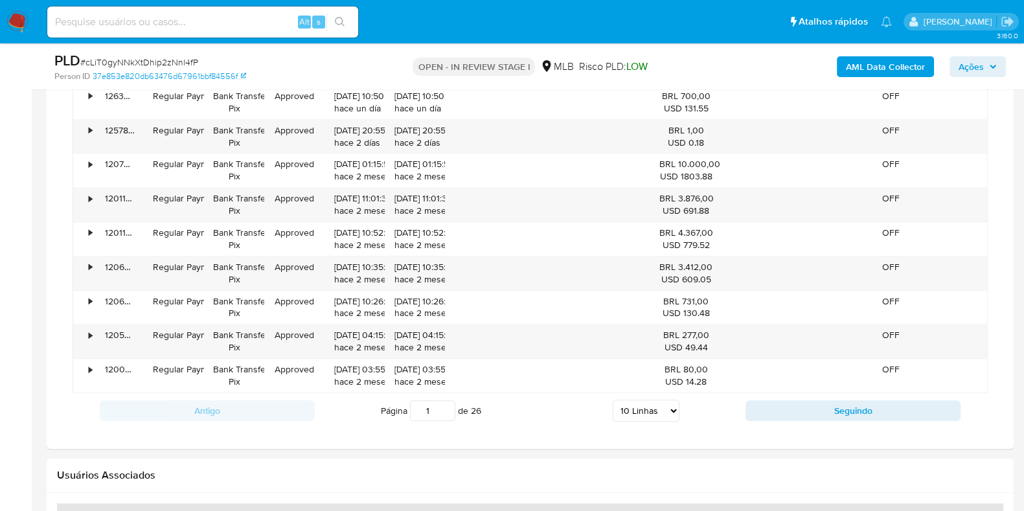
scroll to position [1594, 0]
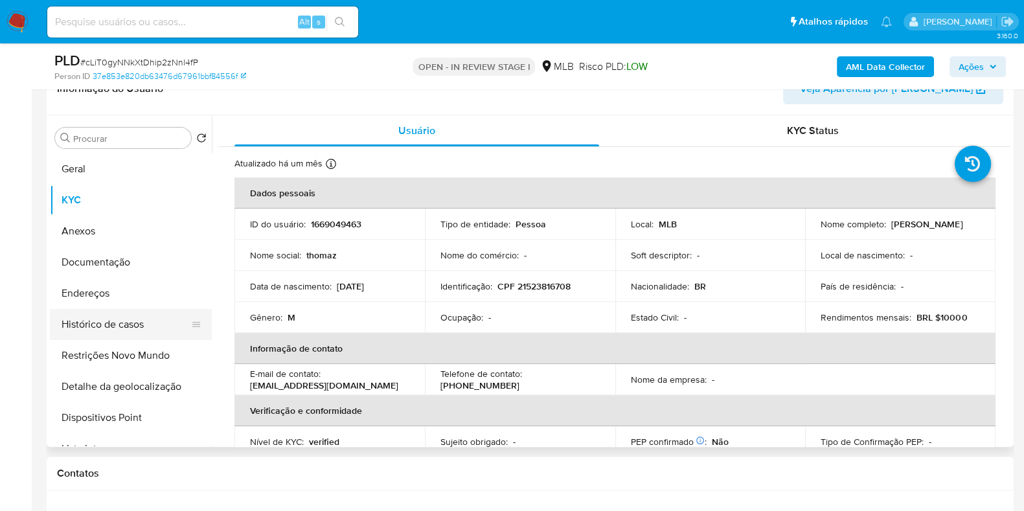
click at [142, 325] on button "Histórico de casos" at bounding box center [126, 324] width 152 height 31
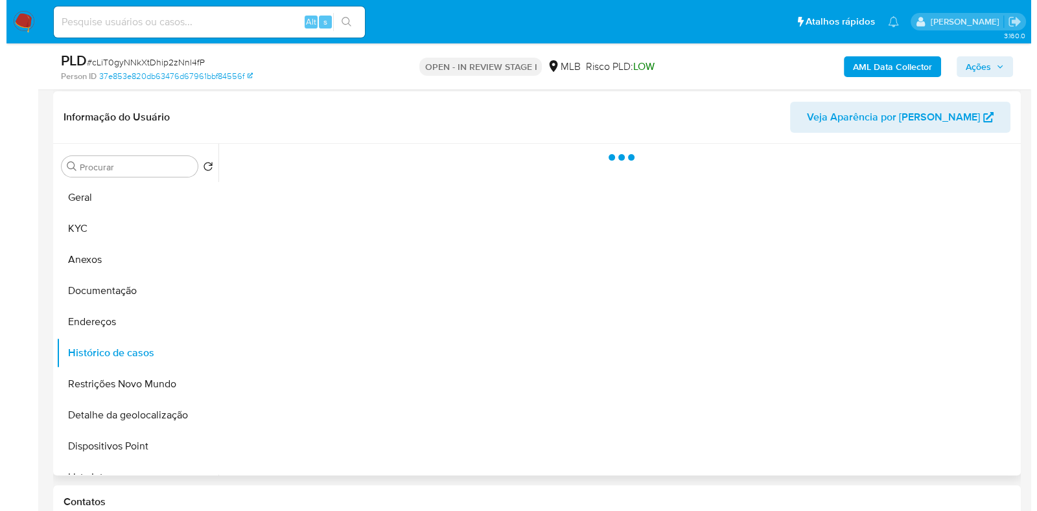
scroll to position [516, 0]
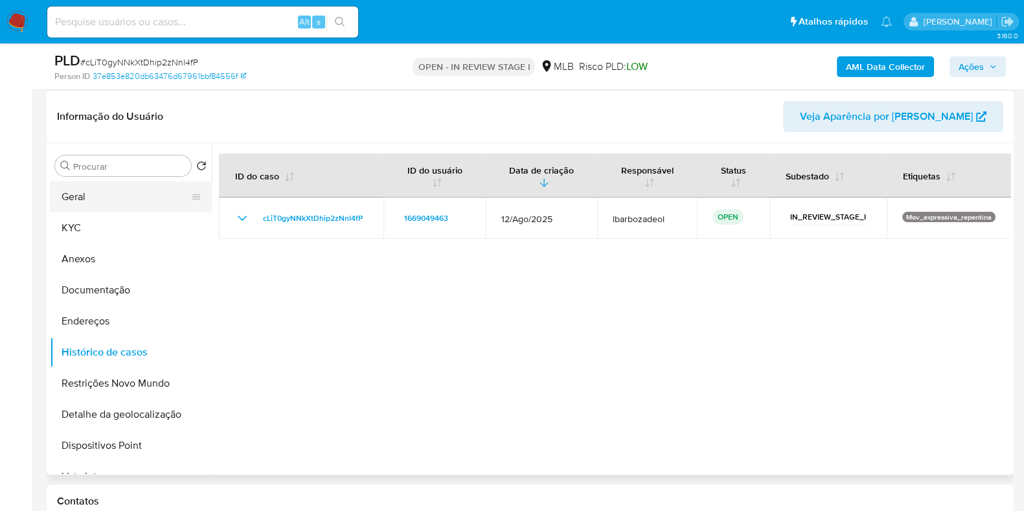
click at [140, 194] on button "Geral" at bounding box center [126, 196] width 152 height 31
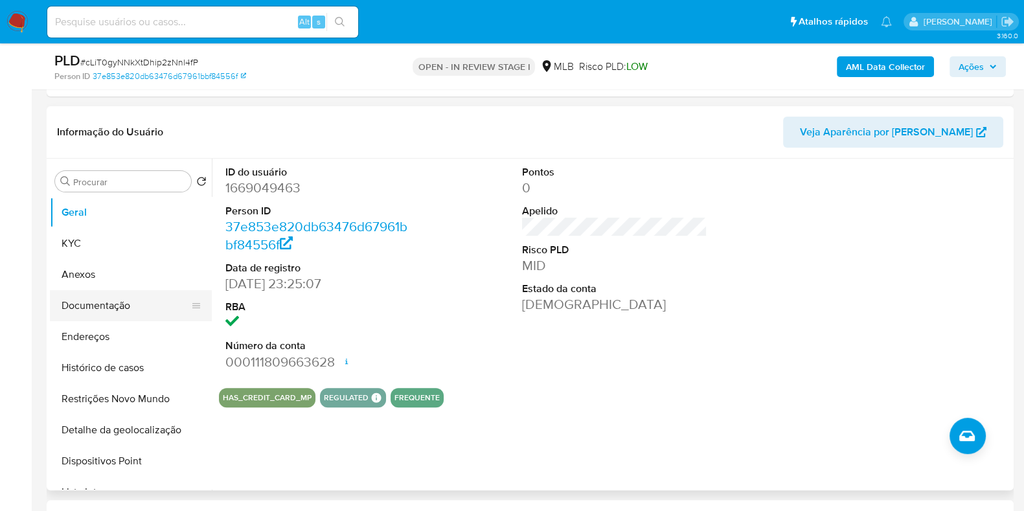
click at [139, 294] on button "Documentação" at bounding box center [126, 305] width 152 height 31
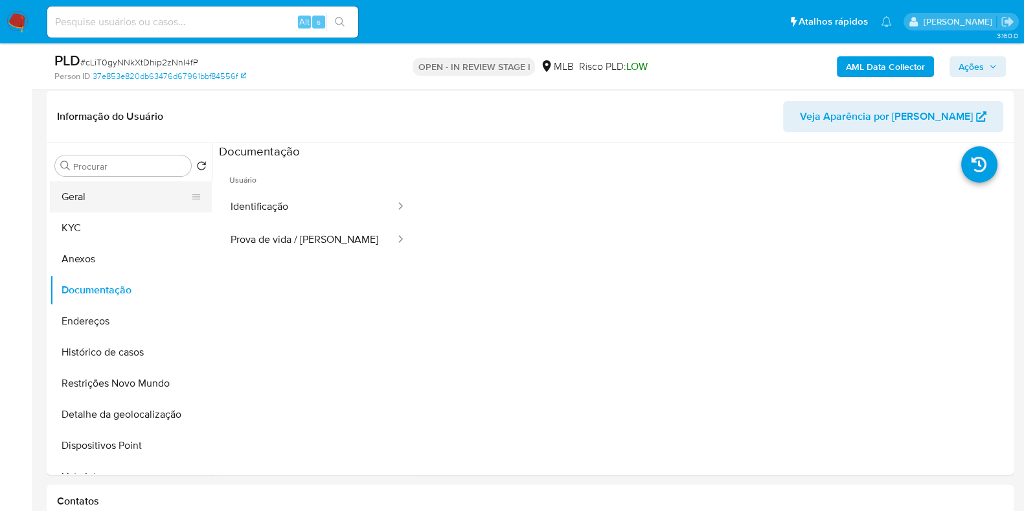
click at [94, 200] on button "Geral" at bounding box center [126, 196] width 152 height 31
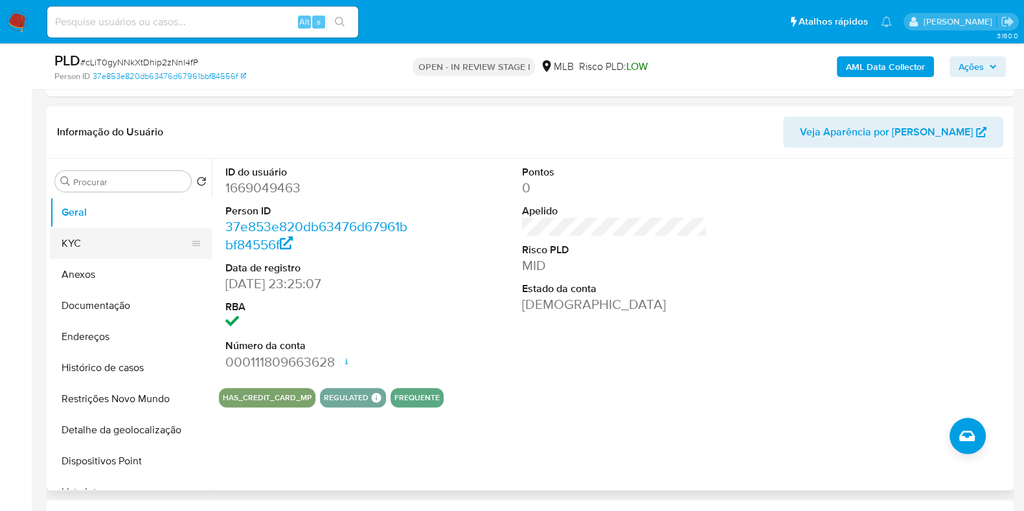
click at [127, 231] on button "KYC" at bounding box center [126, 243] width 152 height 31
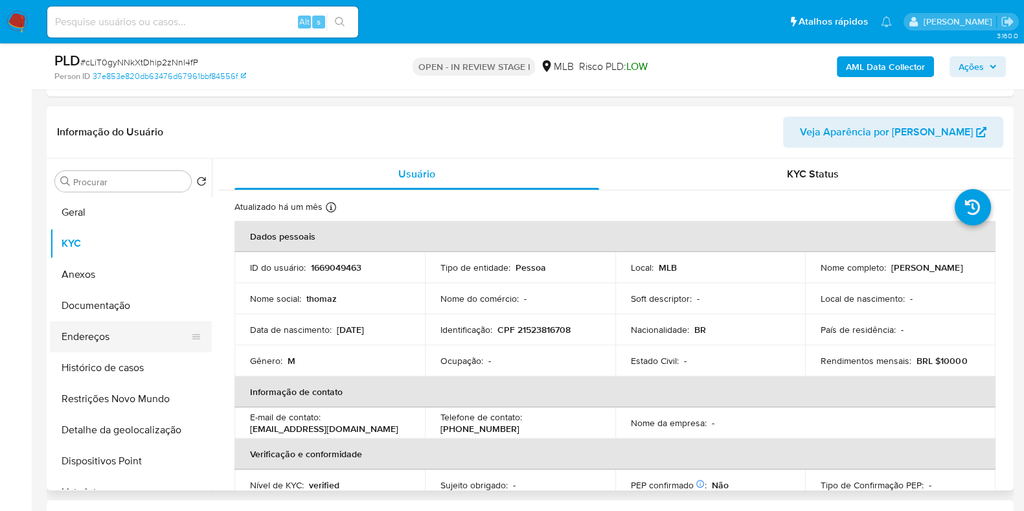
click at [88, 336] on button "Endereços" at bounding box center [126, 336] width 152 height 31
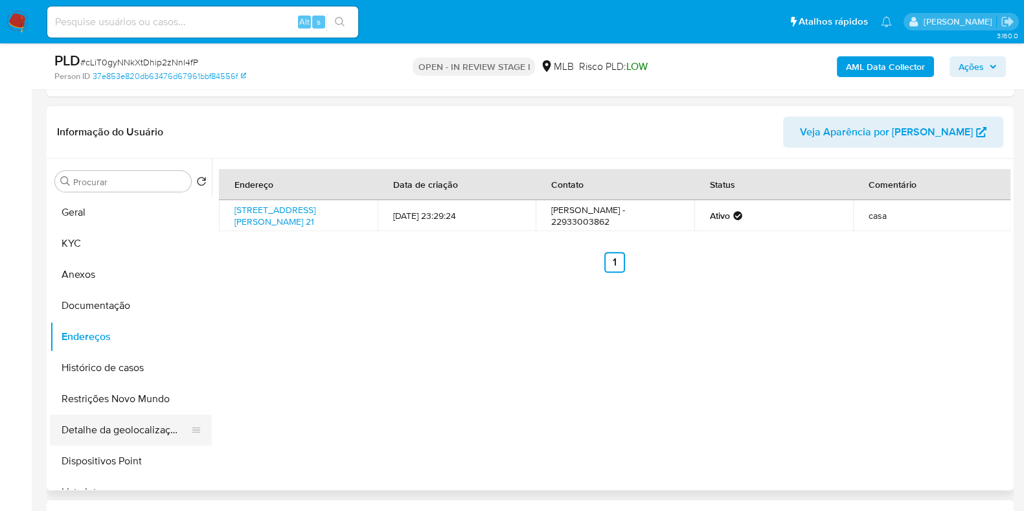
click at [138, 429] on button "Detalhe da geolocalização" at bounding box center [126, 430] width 152 height 31
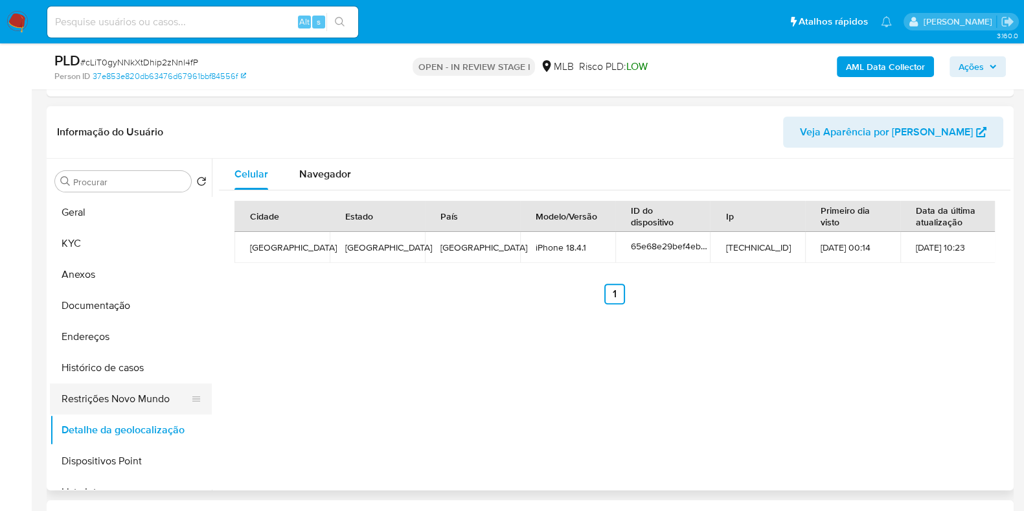
click at [124, 387] on button "Restrições Novo Mundo" at bounding box center [126, 399] width 152 height 31
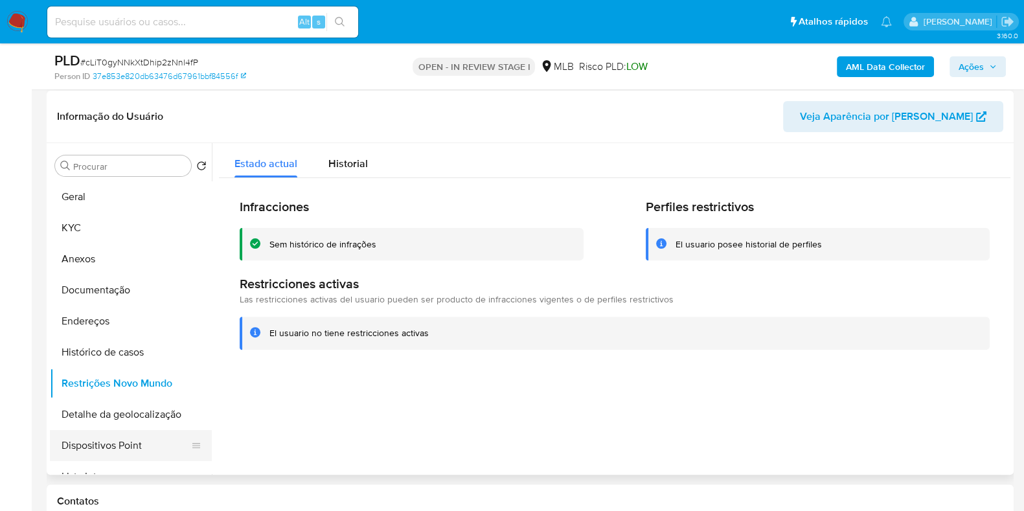
click at [123, 435] on button "Dispositivos Point" at bounding box center [126, 445] width 152 height 31
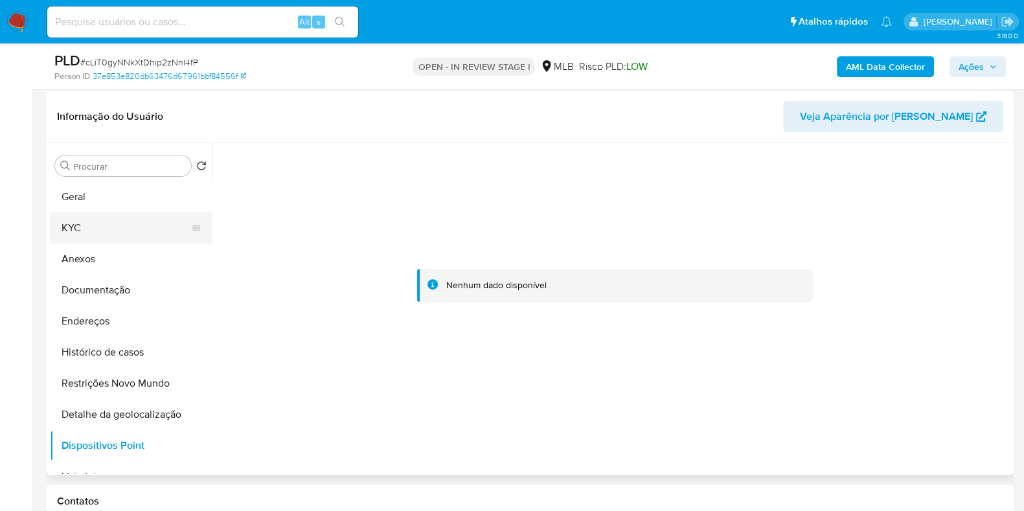
click at [133, 230] on button "KYC" at bounding box center [126, 228] width 152 height 31
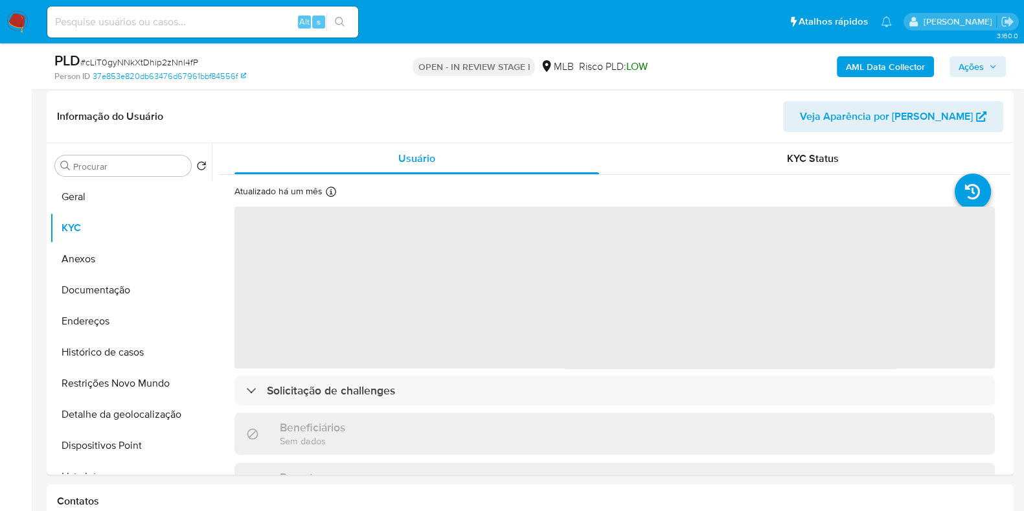
click at [970, 56] on span "Ações" at bounding box center [971, 66] width 25 height 21
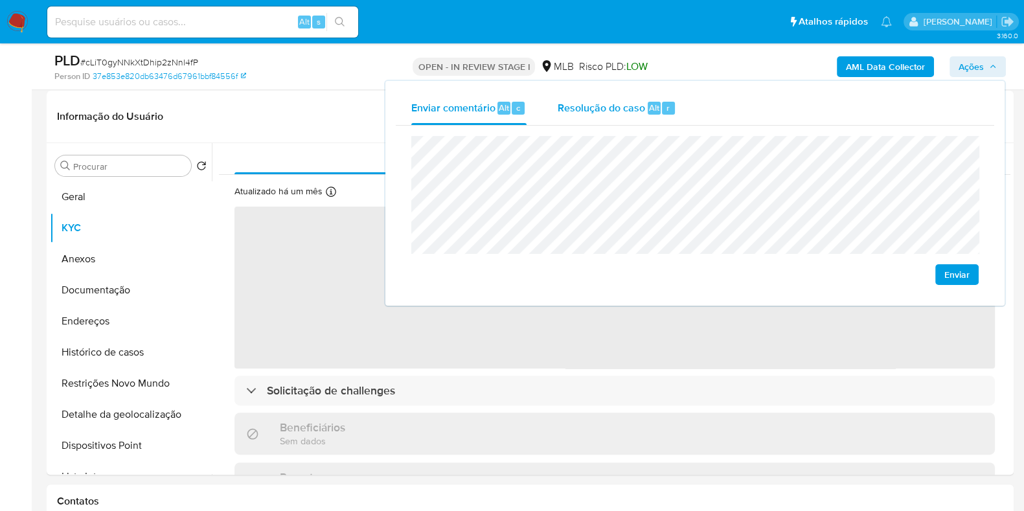
click at [596, 114] on span "Resolução do caso" at bounding box center [601, 107] width 87 height 15
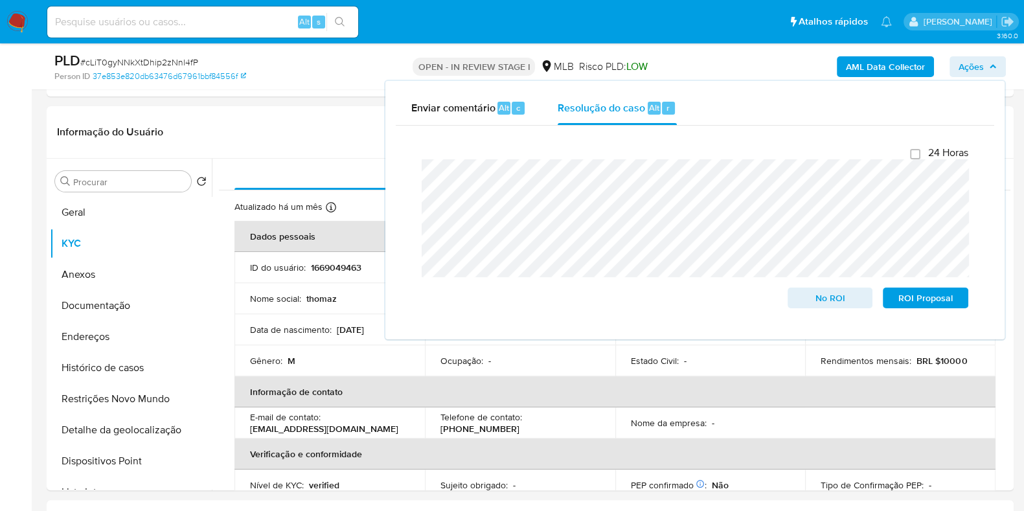
click at [737, 60] on div "AML Data Collector Ações Enviar comentário Alt c Resolução do caso Alt r Fecham…" at bounding box center [850, 66] width 314 height 30
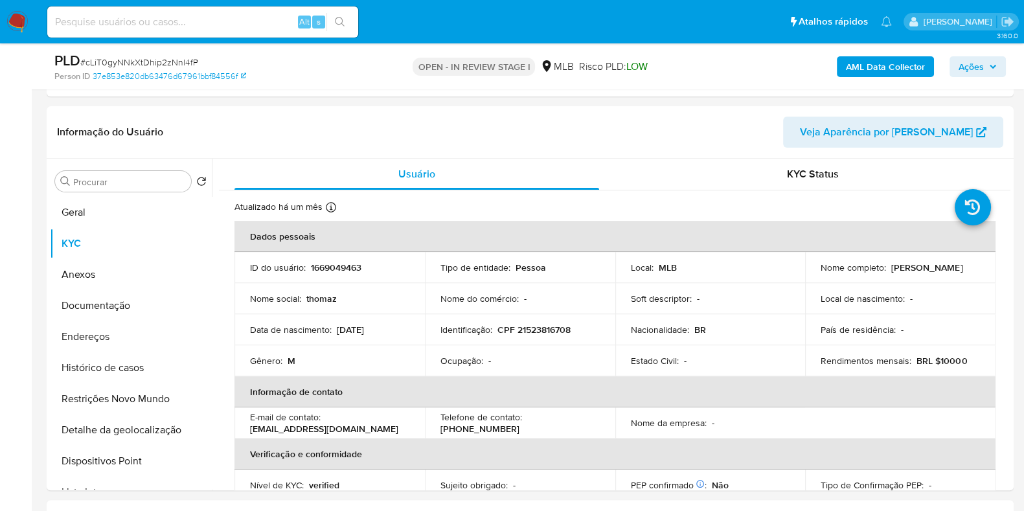
click at [857, 60] on b "AML Data Collector" at bounding box center [885, 66] width 79 height 21
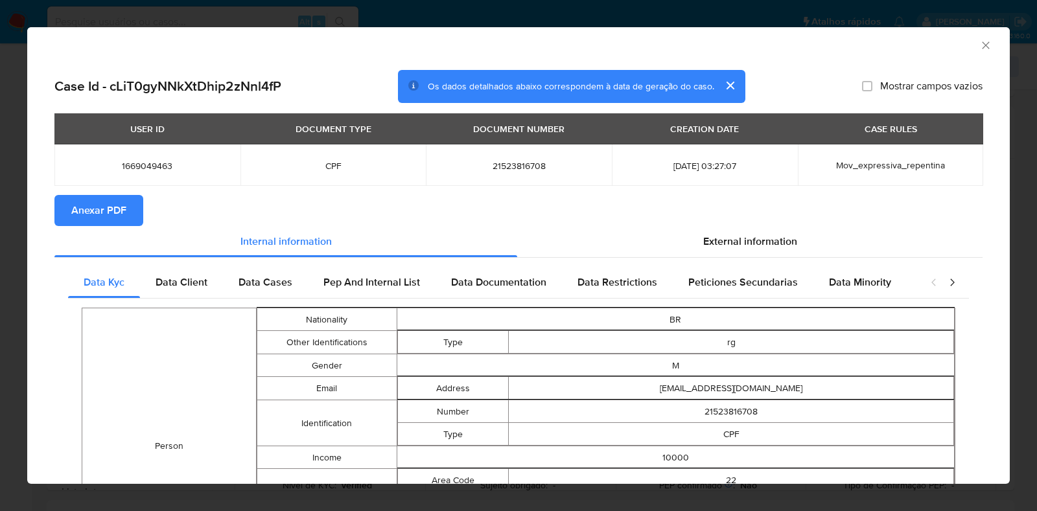
click at [117, 205] on span "Anexar PDF" at bounding box center [98, 210] width 55 height 29
drag, startPoint x: 977, startPoint y: 45, endPoint x: 960, endPoint y: 57, distance: 21.0
click at [979, 44] on icon "Fechar a janela" at bounding box center [985, 45] width 13 height 13
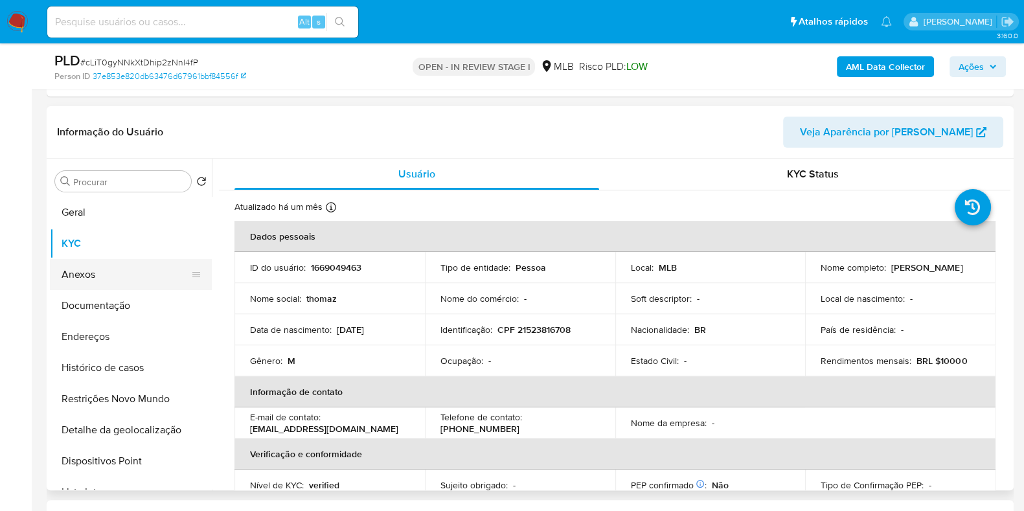
click at [137, 273] on button "Anexos" at bounding box center [126, 274] width 152 height 31
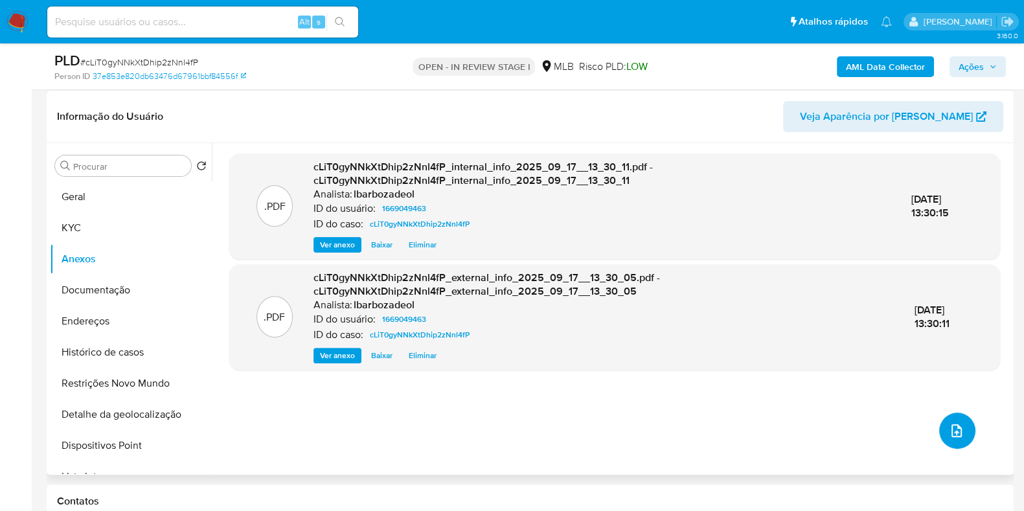
click at [956, 432] on icon "upload-file" at bounding box center [957, 430] width 10 height 13
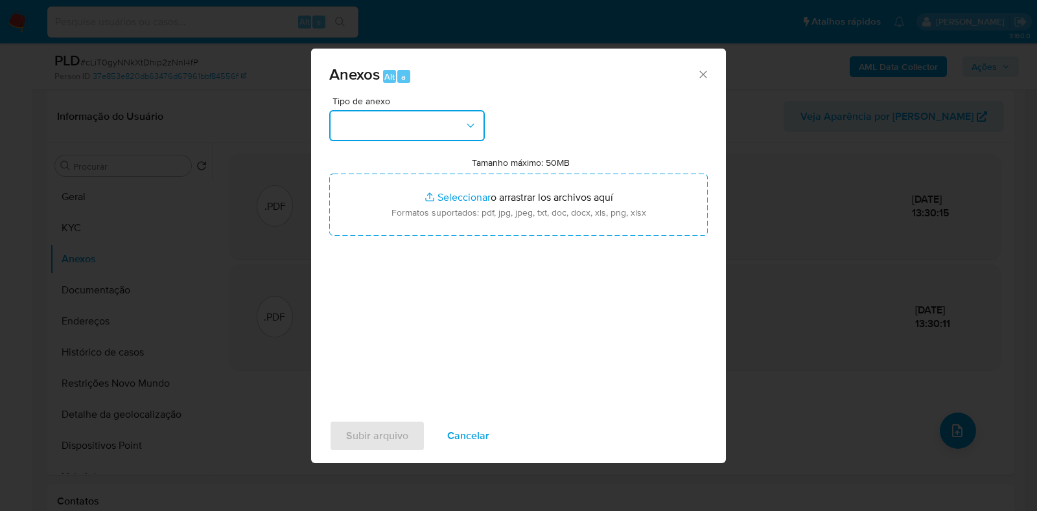
click at [468, 128] on icon "button" at bounding box center [470, 125] width 13 height 13
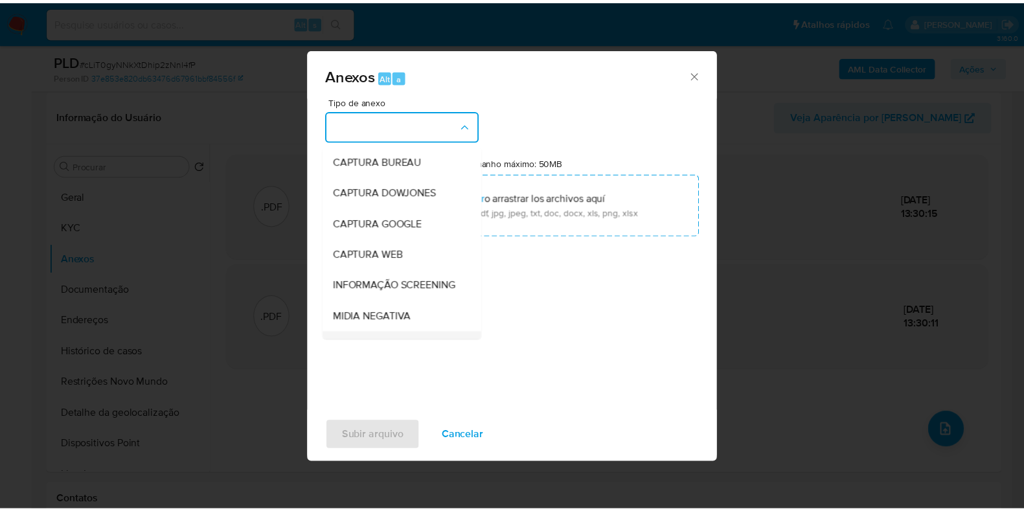
scroll to position [200, 0]
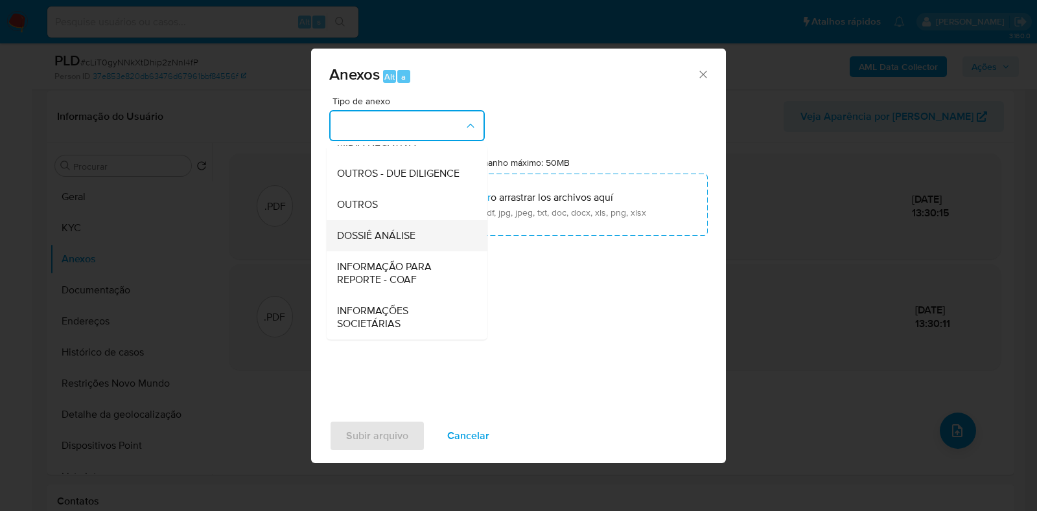
click at [372, 242] on span "DOSSIÊ ANÁLISE" at bounding box center [376, 235] width 78 height 13
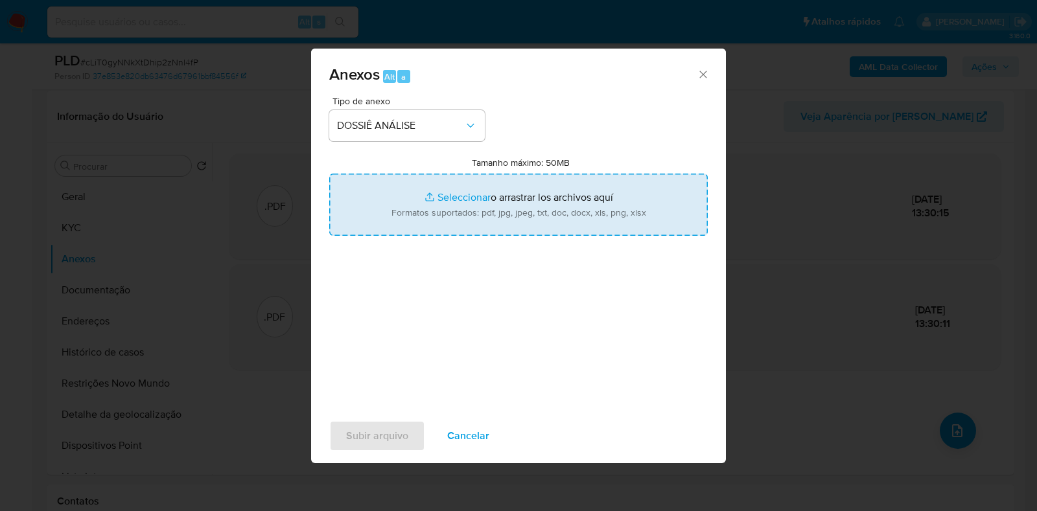
click at [463, 216] on input "Tamanho máximo: 50MB Seleccionar archivos" at bounding box center [518, 205] width 378 height 62
type input "C:\fakepath\SAR - XXX - CPF 21523816708 - THOMAZ BESSE DA SILVA LIMA.pdf"
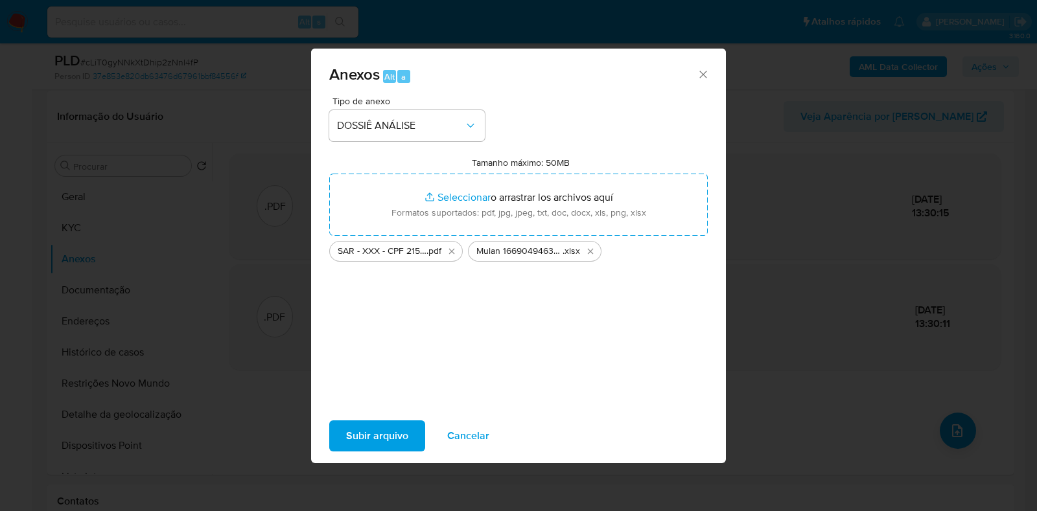
click at [384, 448] on span "Subir arquivo" at bounding box center [377, 436] width 62 height 29
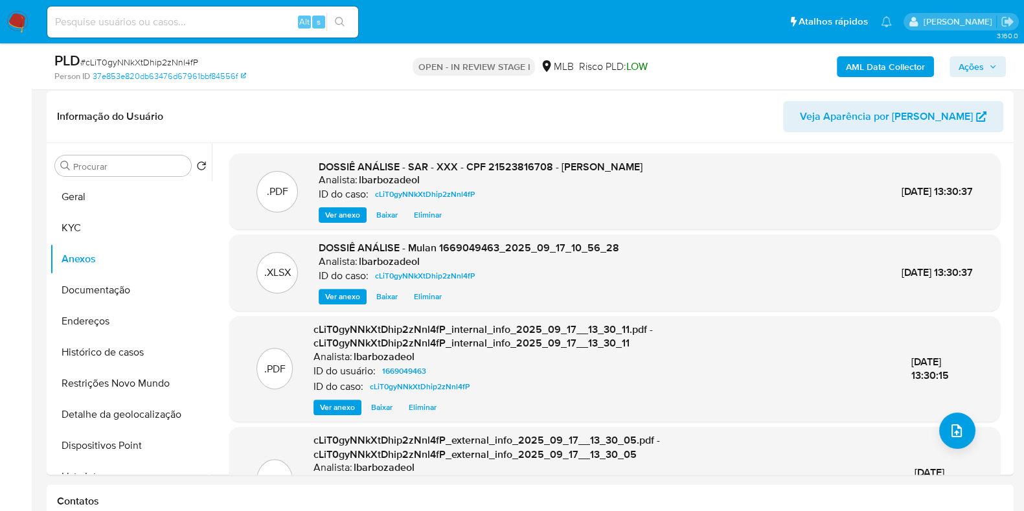
click at [955, 78] on div "AML Data Collector Ações" at bounding box center [850, 66] width 314 height 30
click at [959, 71] on span "Ações" at bounding box center [971, 66] width 25 height 21
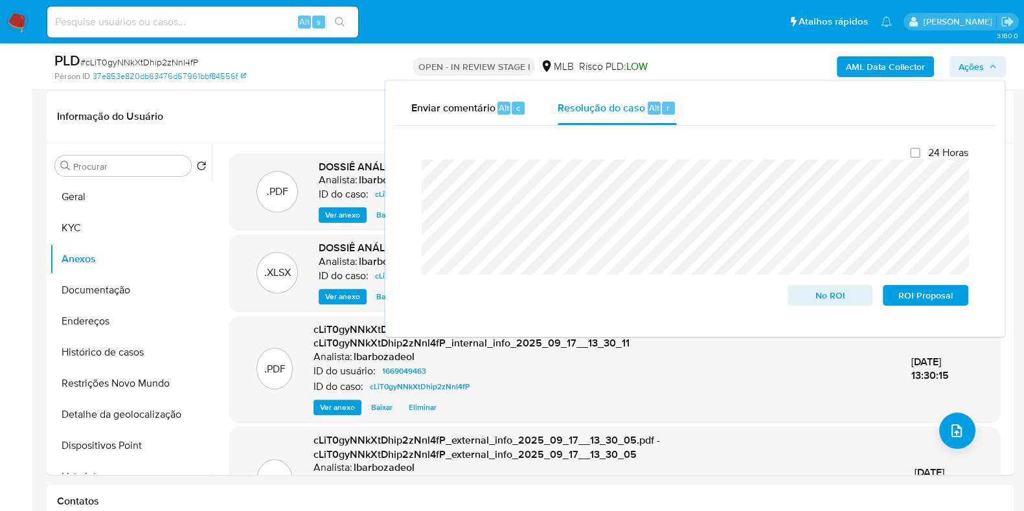
click at [613, 126] on div "Fechamento do caso 24 Horas No ROI ROI Proposal" at bounding box center [695, 226] width 599 height 201
click at [917, 304] on span "ROI Proposal" at bounding box center [925, 295] width 67 height 18
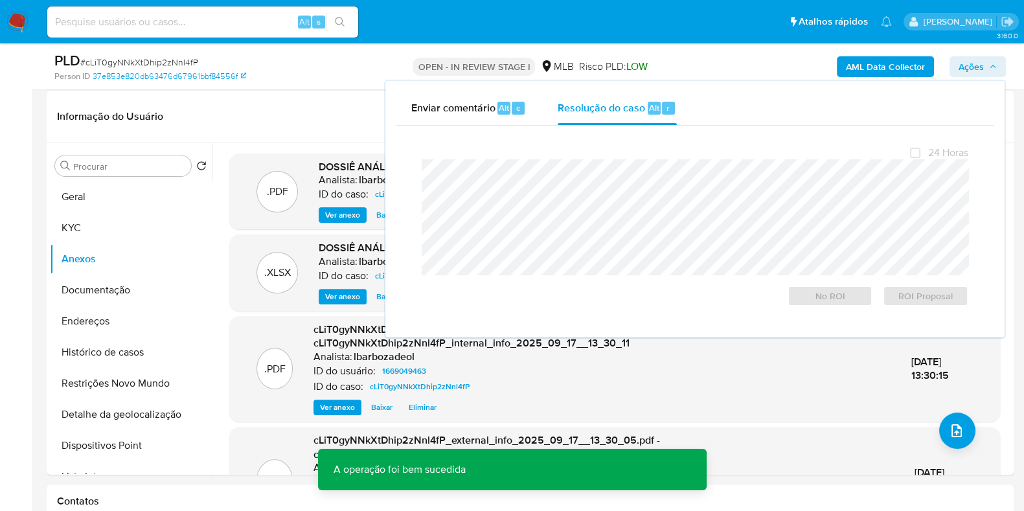
scroll to position [0, 0]
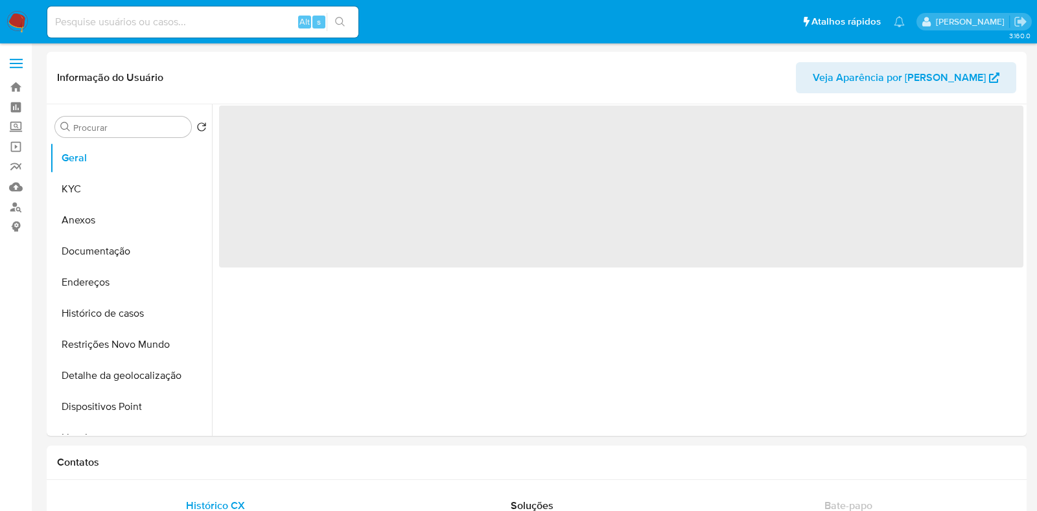
select select "10"
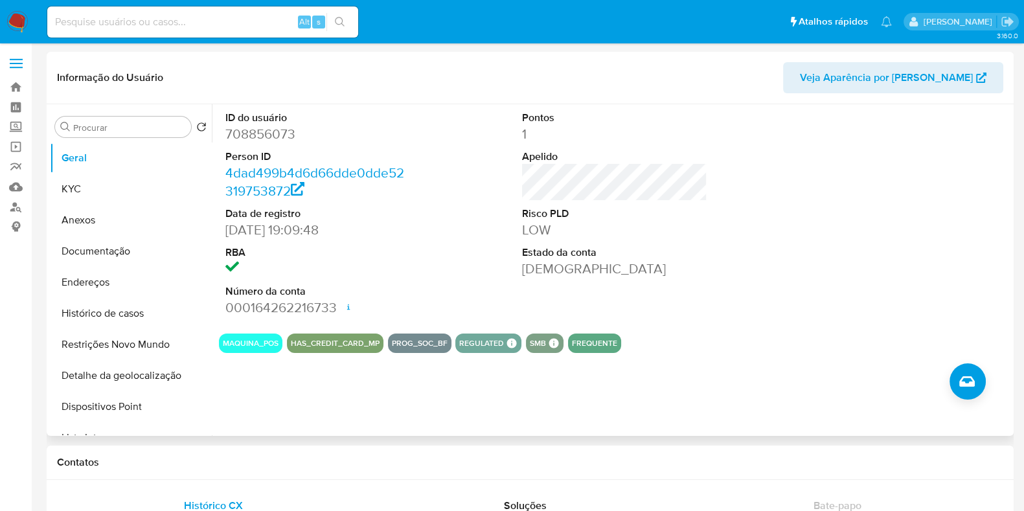
drag, startPoint x: 394, startPoint y: 343, endPoint x: 464, endPoint y: 345, distance: 70.0
click at [464, 345] on div "MAQUINA_POS HAS_CREDIT_CARD_MP PROG_SOC_BF REGULATED REGULATED MLB BACEN COMPLI…" at bounding box center [615, 343] width 792 height 19
drag, startPoint x: 437, startPoint y: 343, endPoint x: 444, endPoint y: 345, distance: 7.2
click at [444, 345] on button "PROG_SOC_BF" at bounding box center [420, 343] width 56 height 5
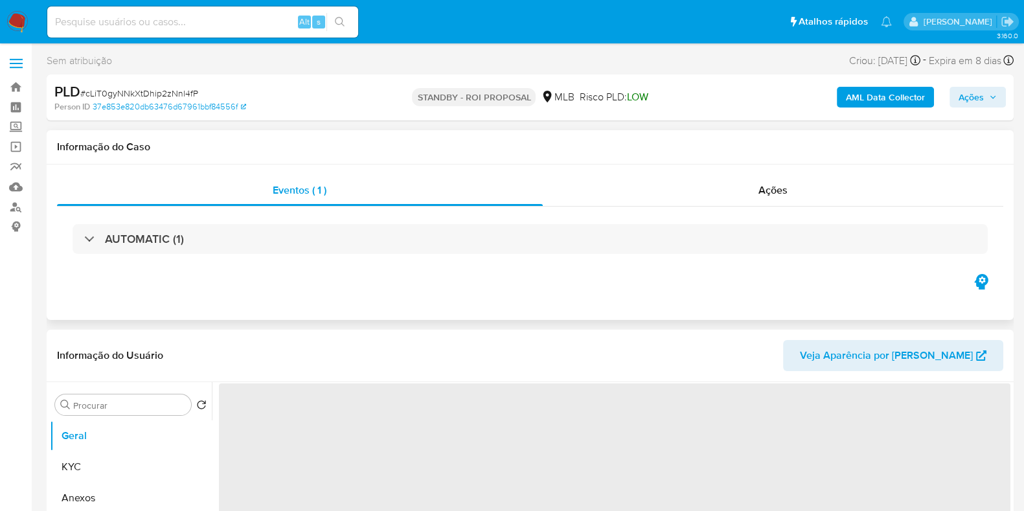
select select "10"
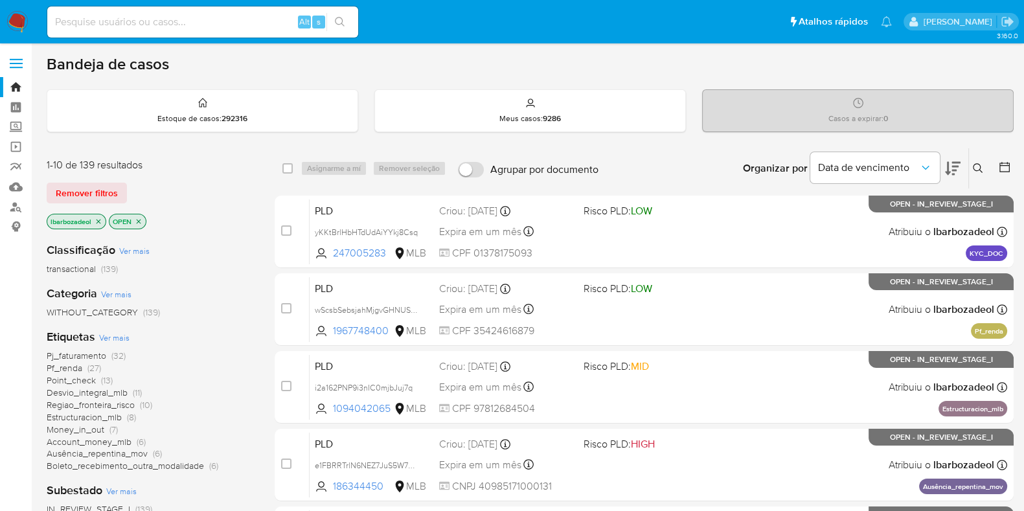
scroll to position [557, 0]
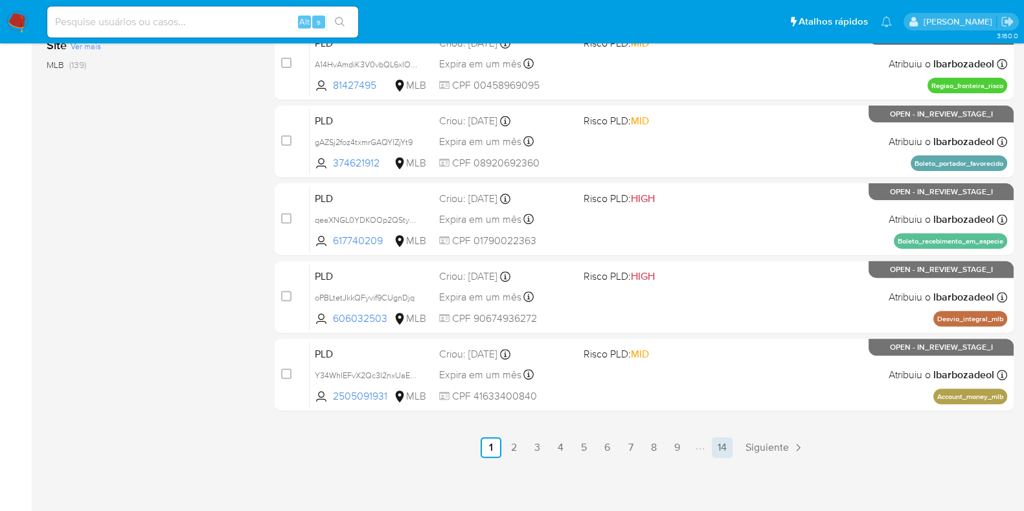
click at [721, 442] on link "14" at bounding box center [722, 447] width 21 height 21
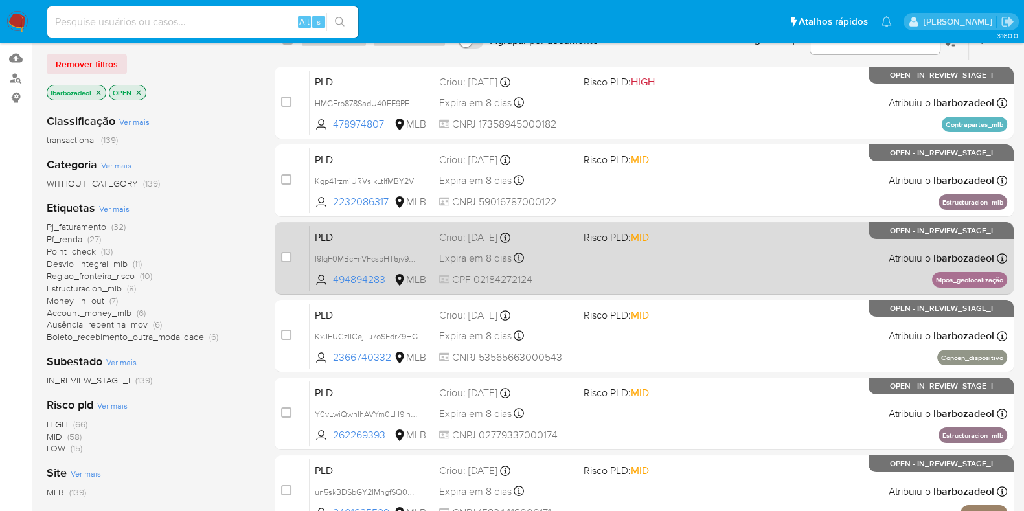
scroll to position [129, 0]
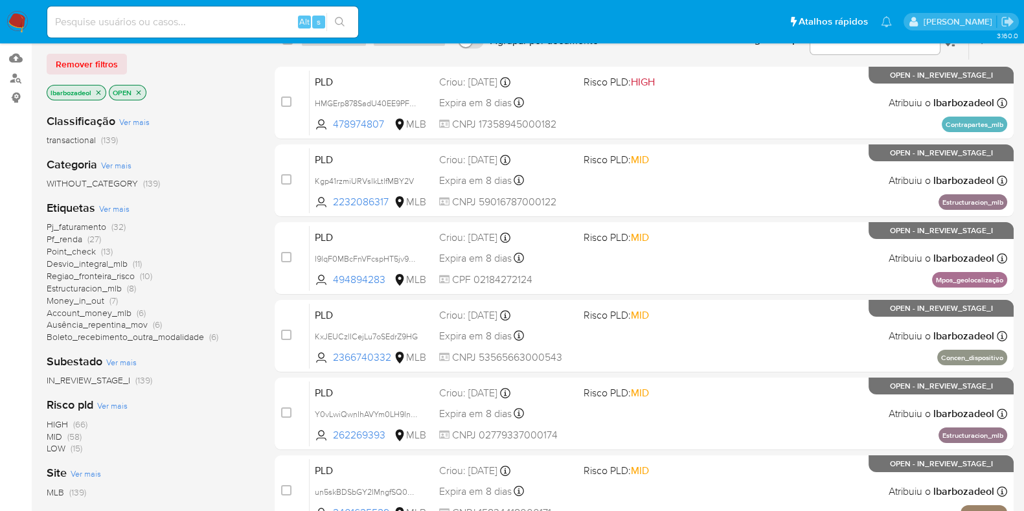
click at [60, 423] on span "HIGH" at bounding box center [57, 424] width 21 height 13
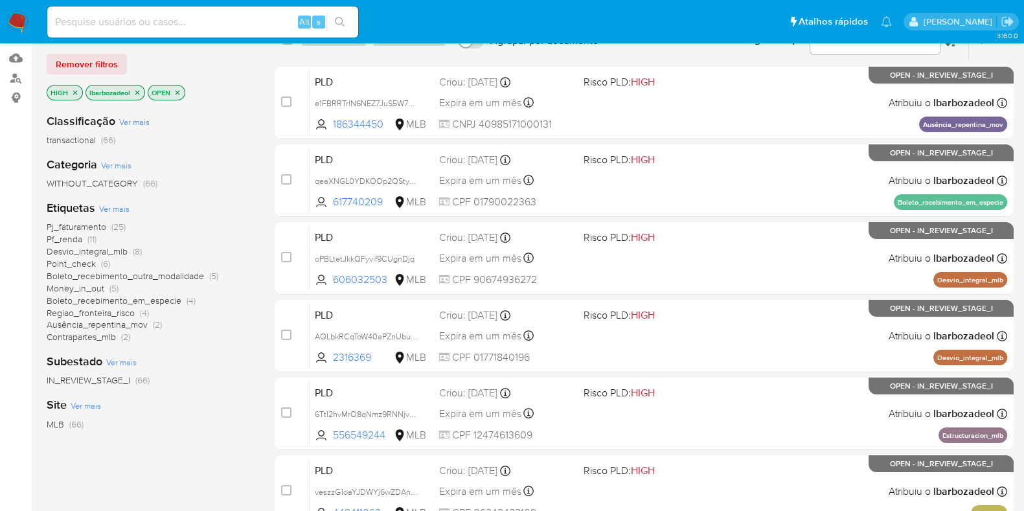
scroll to position [557, 0]
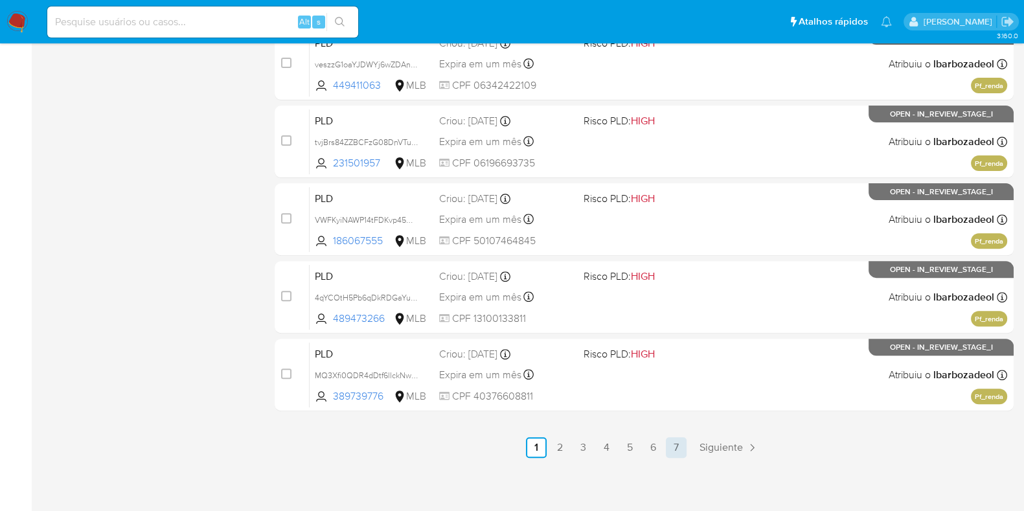
click at [684, 444] on link "7" at bounding box center [676, 447] width 21 height 21
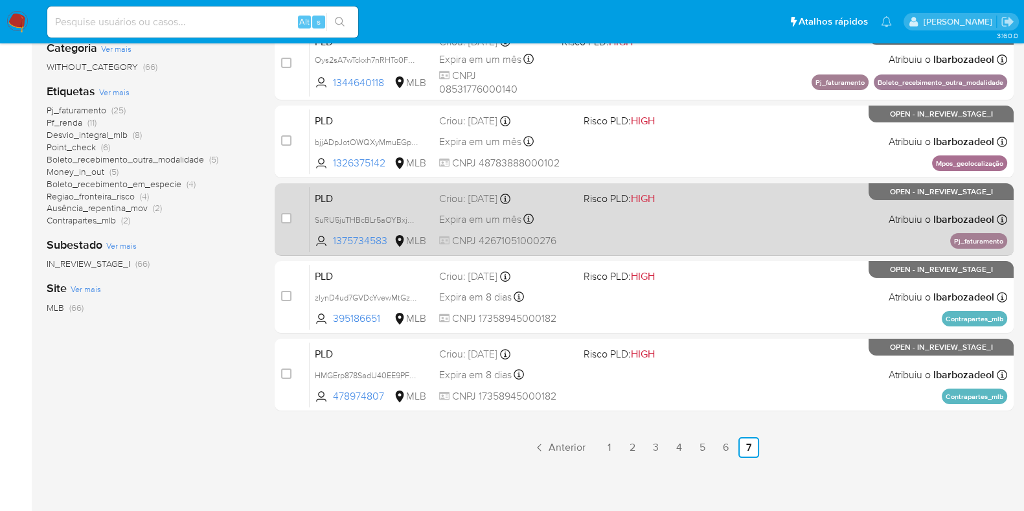
scroll to position [246, 0]
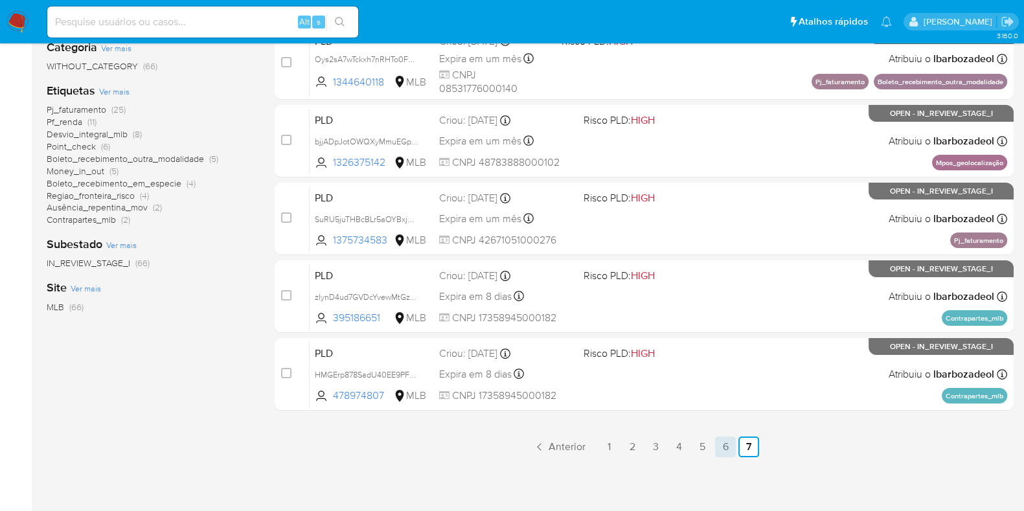
click at [721, 443] on link "6" at bounding box center [725, 447] width 21 height 21
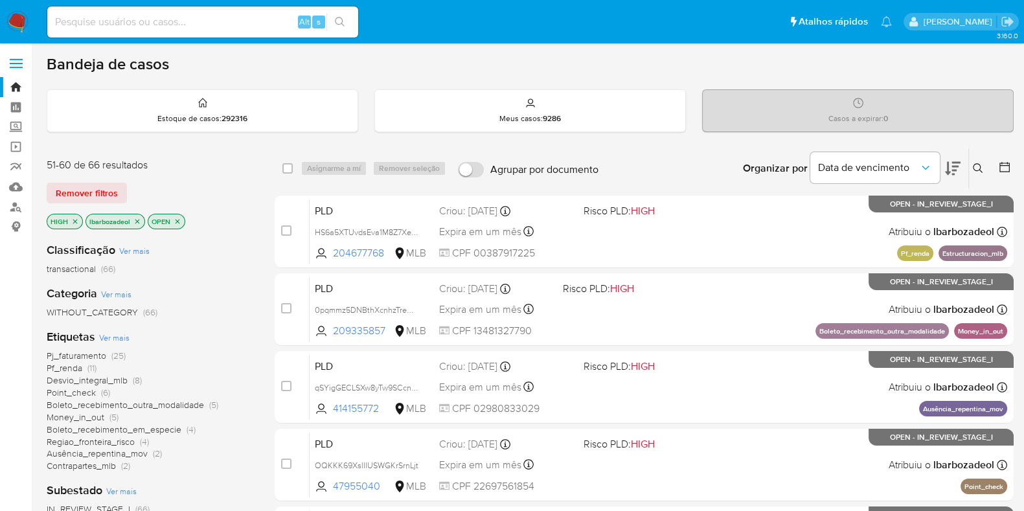
click at [18, 21] on img at bounding box center [17, 22] width 22 height 22
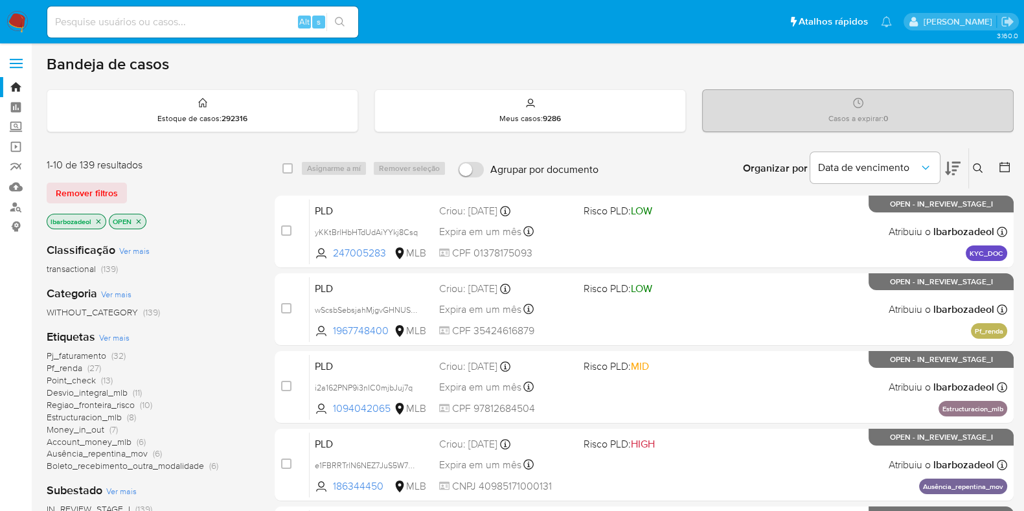
scroll to position [557, 0]
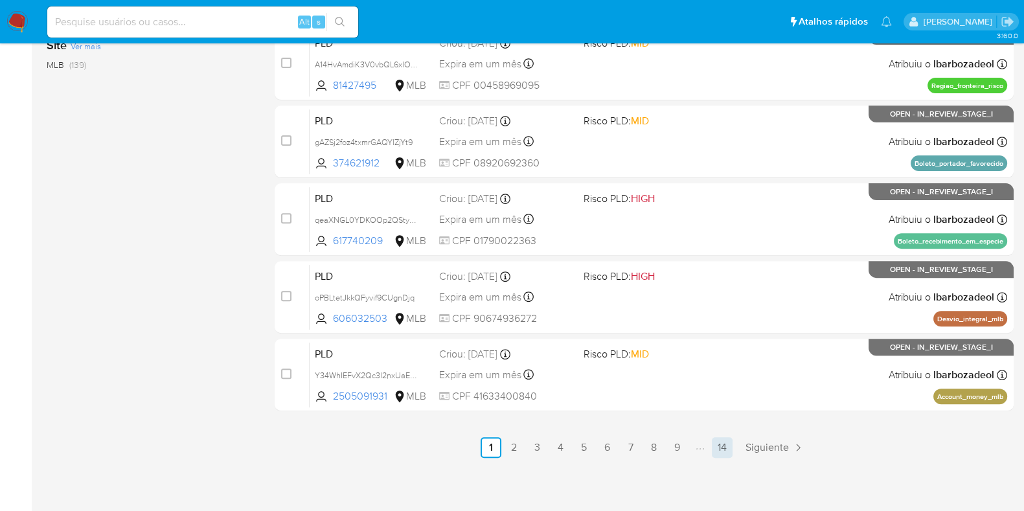
click at [716, 450] on link "14" at bounding box center [722, 447] width 21 height 21
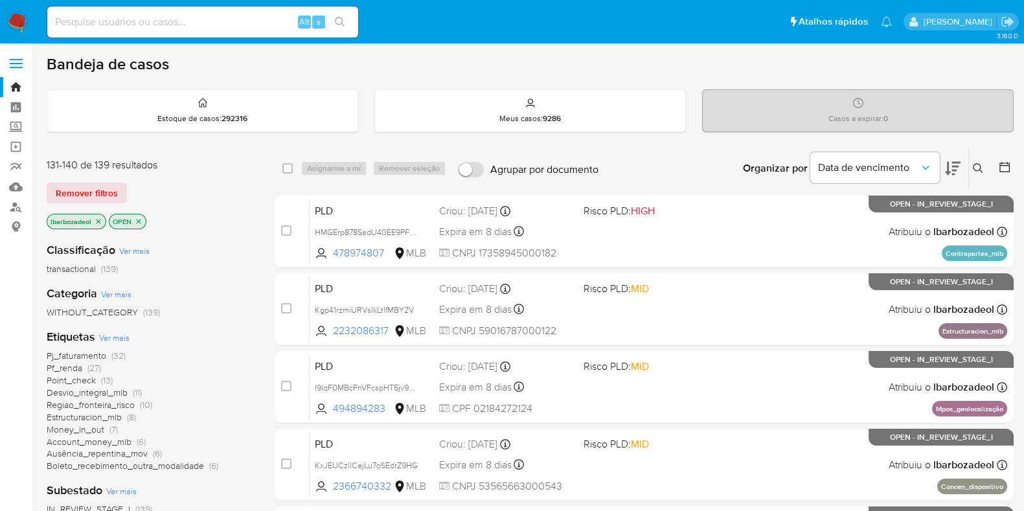
scroll to position [479, 0]
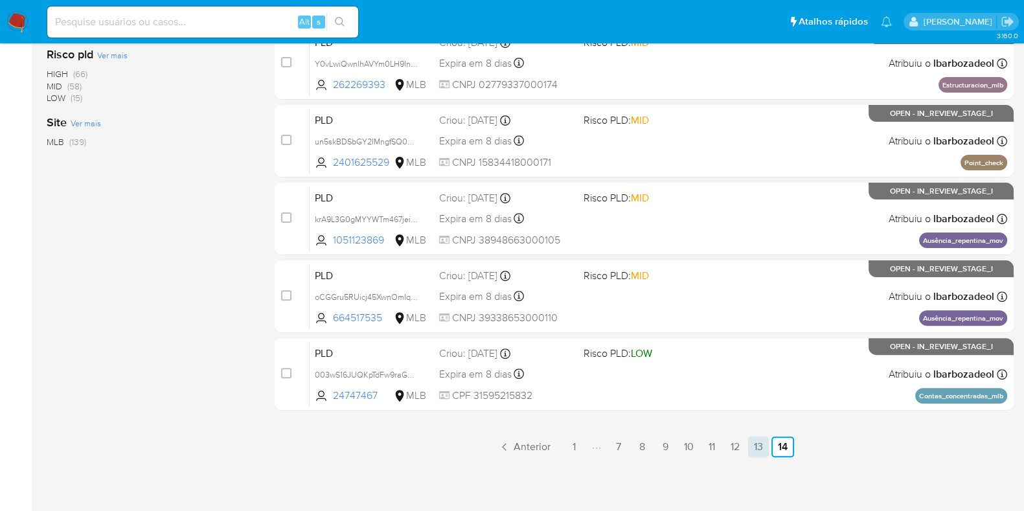
click at [757, 446] on link "13" at bounding box center [758, 447] width 21 height 21
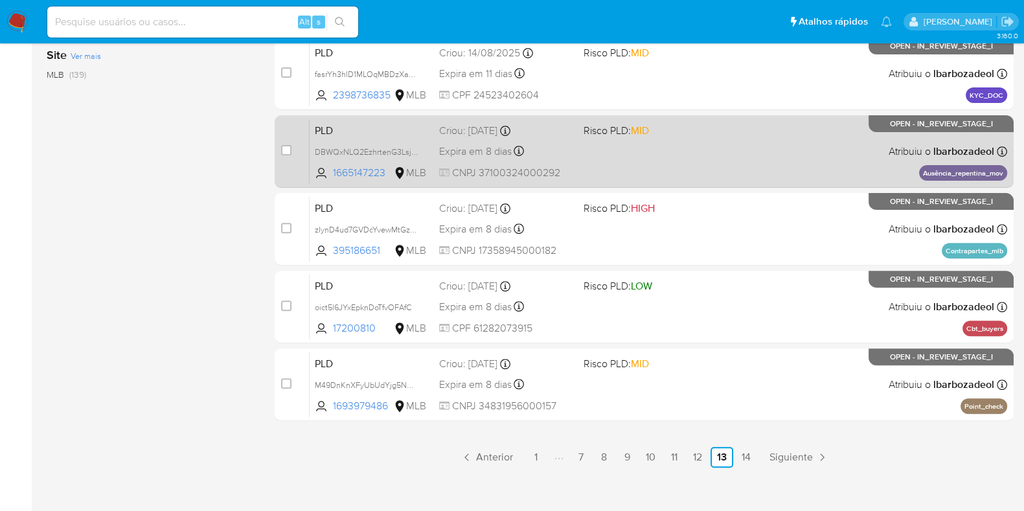
scroll to position [557, 0]
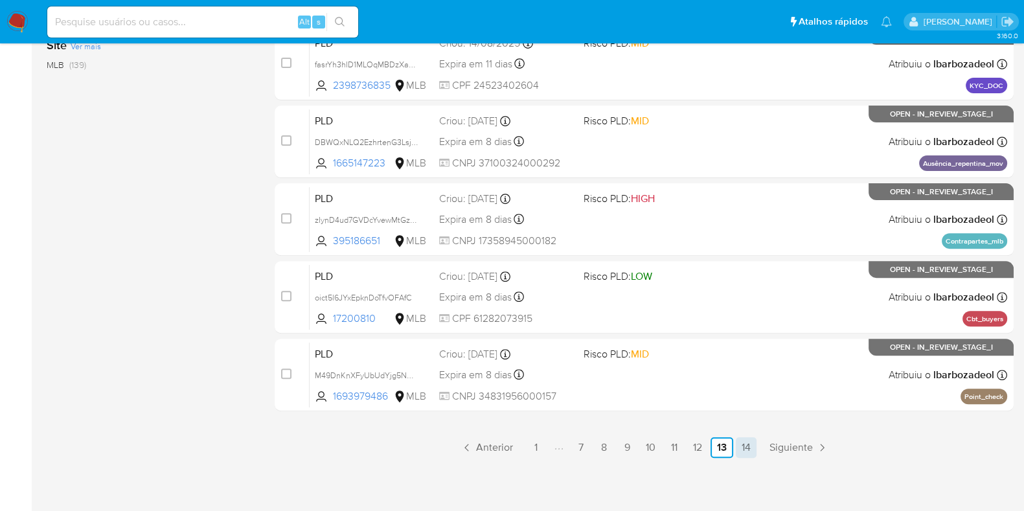
click at [748, 450] on link "14" at bounding box center [746, 447] width 21 height 21
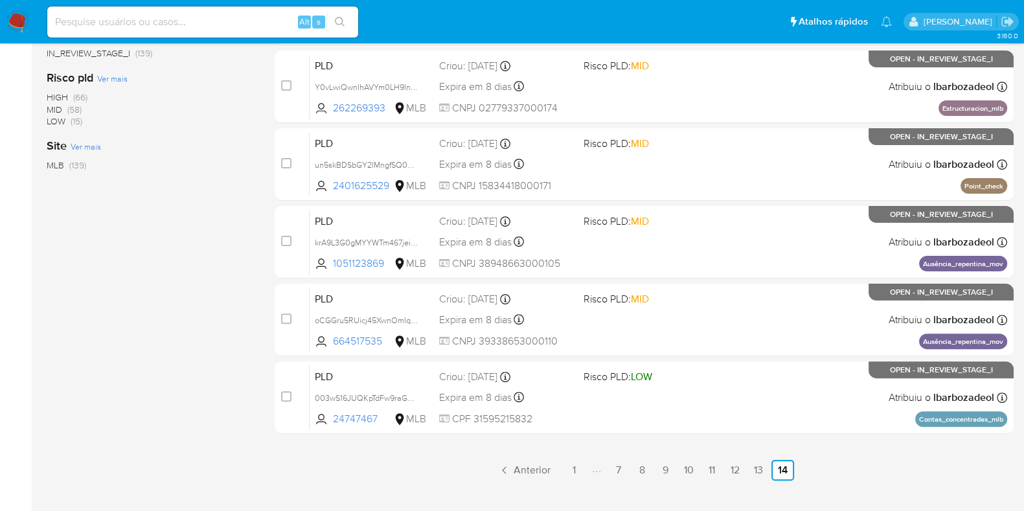
scroll to position [479, 0]
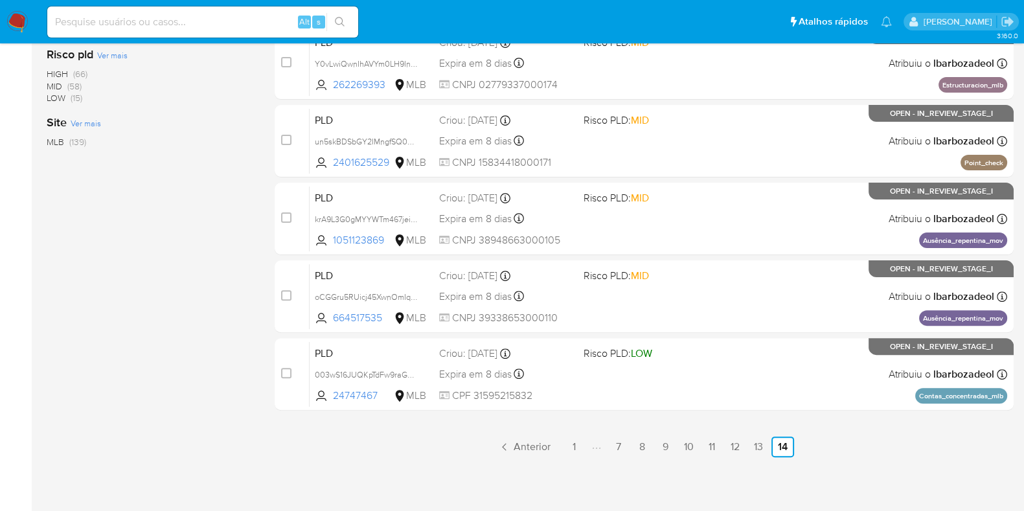
click at [759, 450] on link "13" at bounding box center [758, 447] width 21 height 21
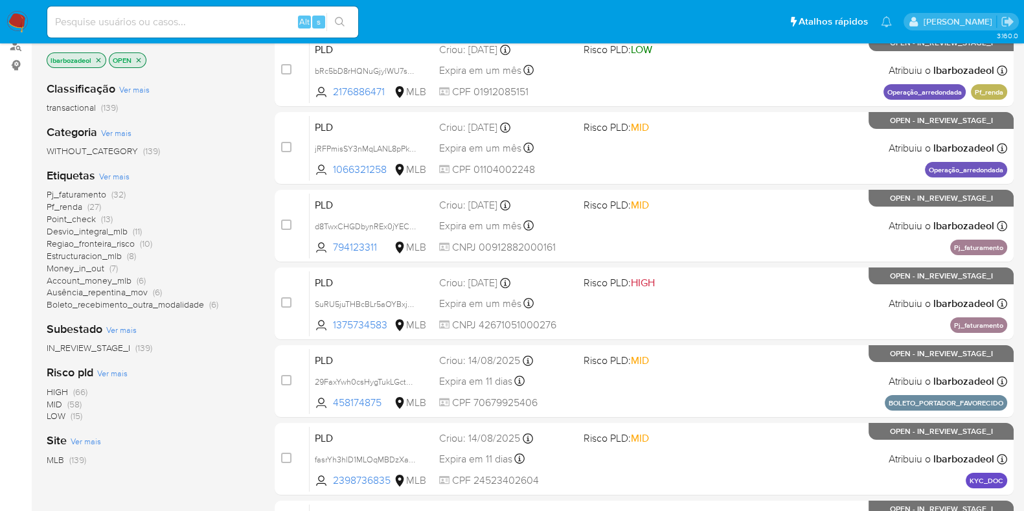
scroll to position [557, 0]
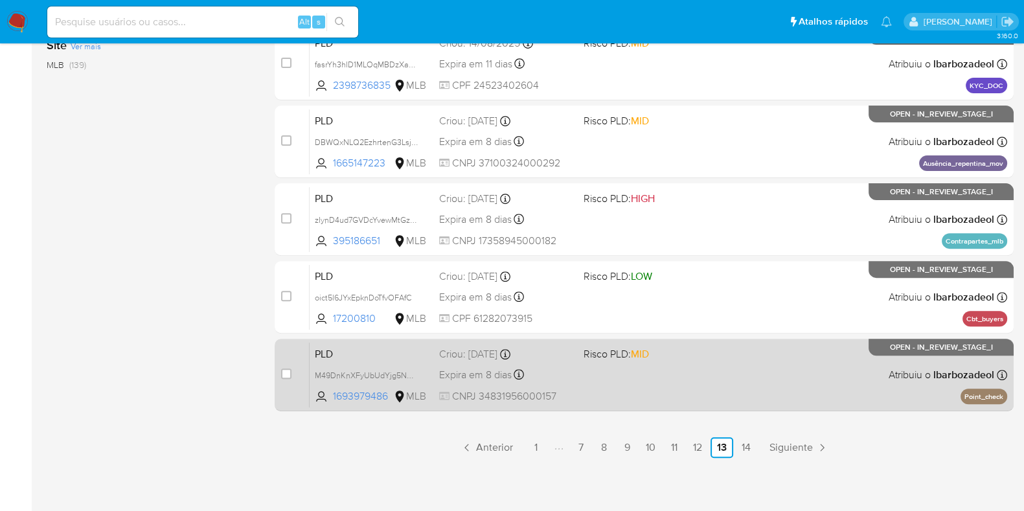
click at [765, 382] on div "PLD M49DnKnXFyUbUdYjg5NXXnC1 1693979486 MLB Risco PLD: MID Criou: 12/08/2025 Cr…" at bounding box center [659, 374] width 698 height 65
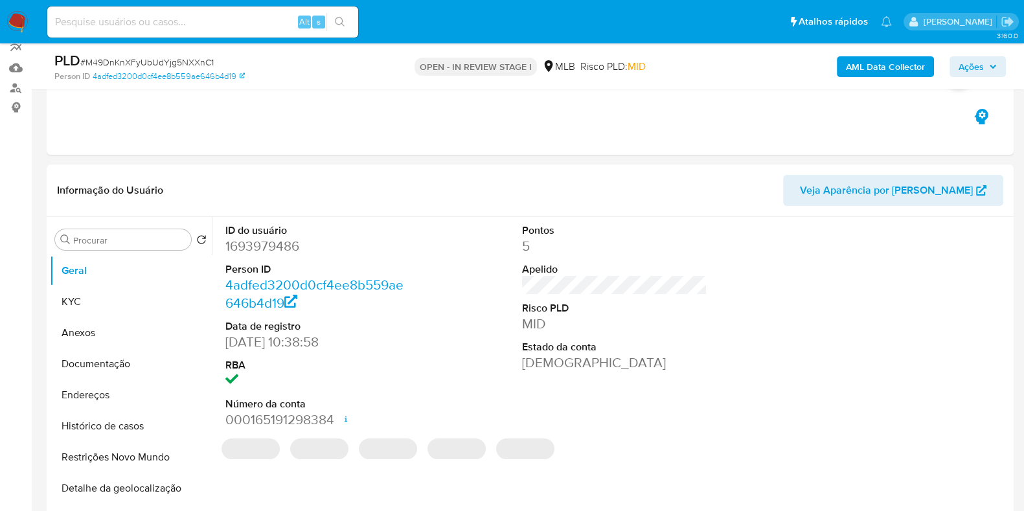
select select "10"
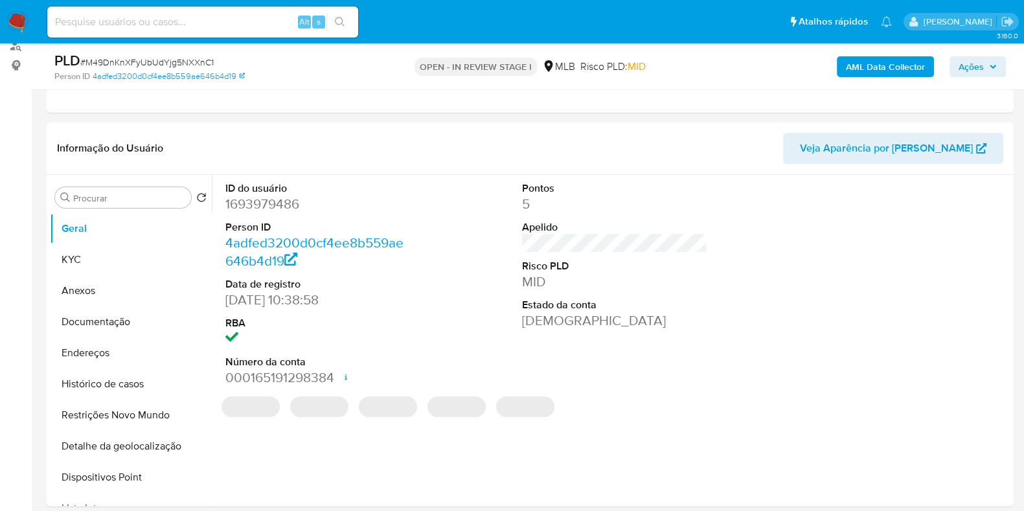
scroll to position [160, 0]
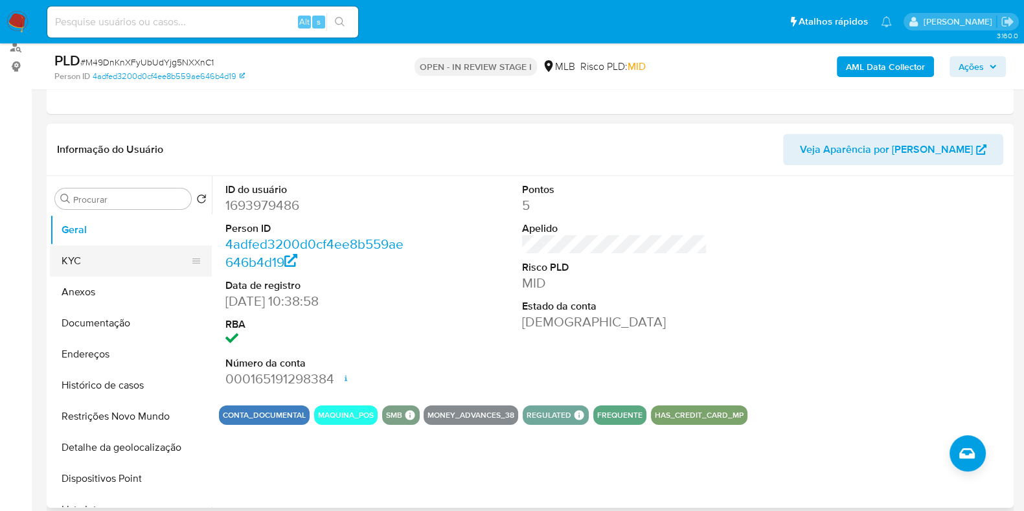
click at [100, 252] on button "KYC" at bounding box center [126, 261] width 152 height 31
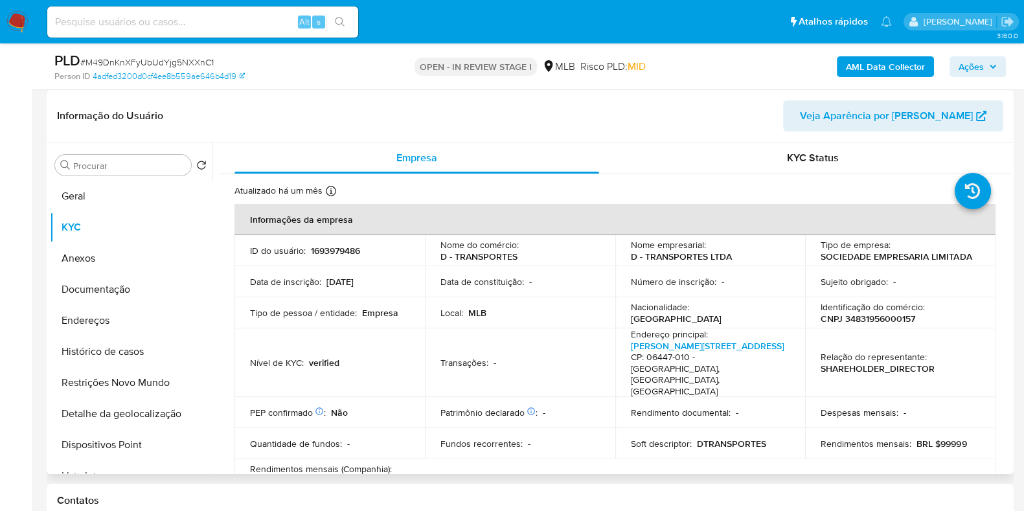
scroll to position [195, 0]
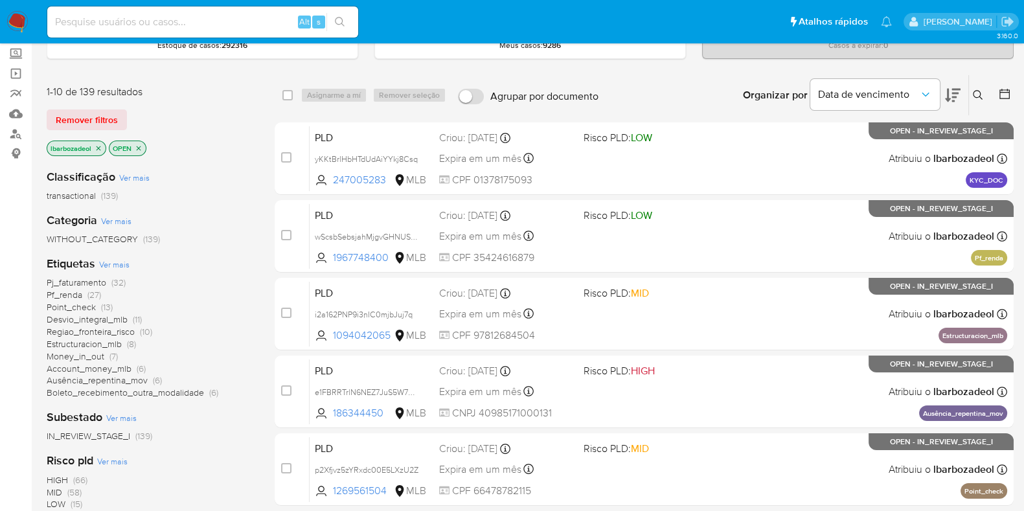
scroll to position [557, 0]
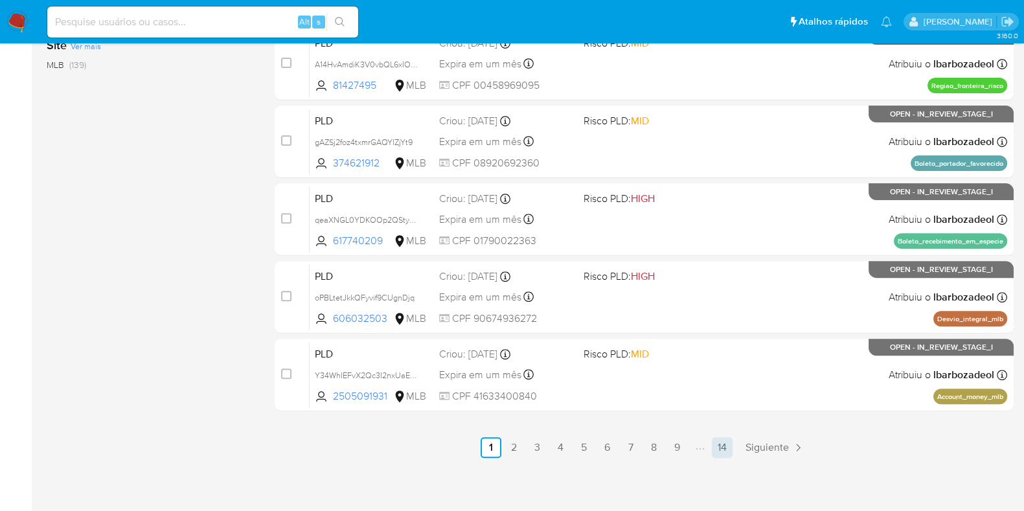
click at [717, 439] on link "14" at bounding box center [722, 447] width 21 height 21
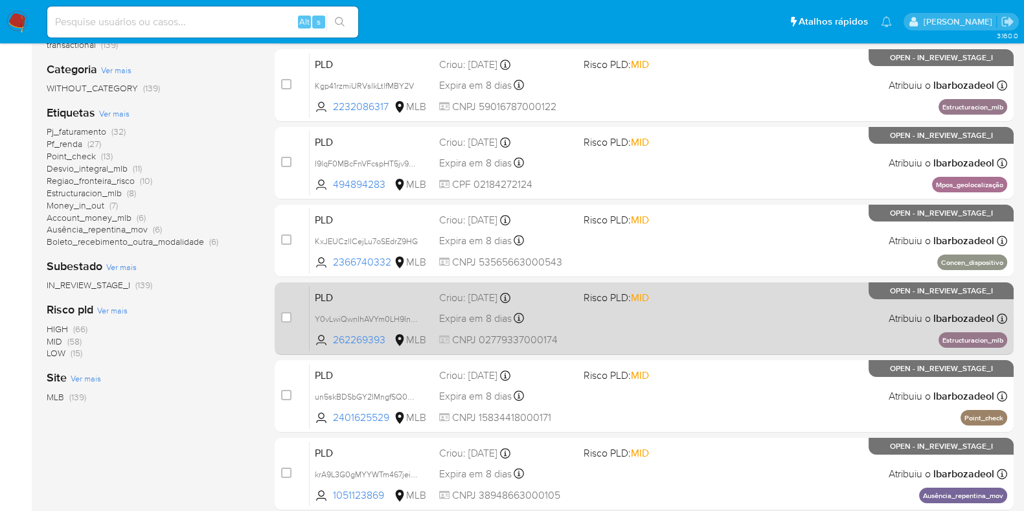
scroll to position [224, 0]
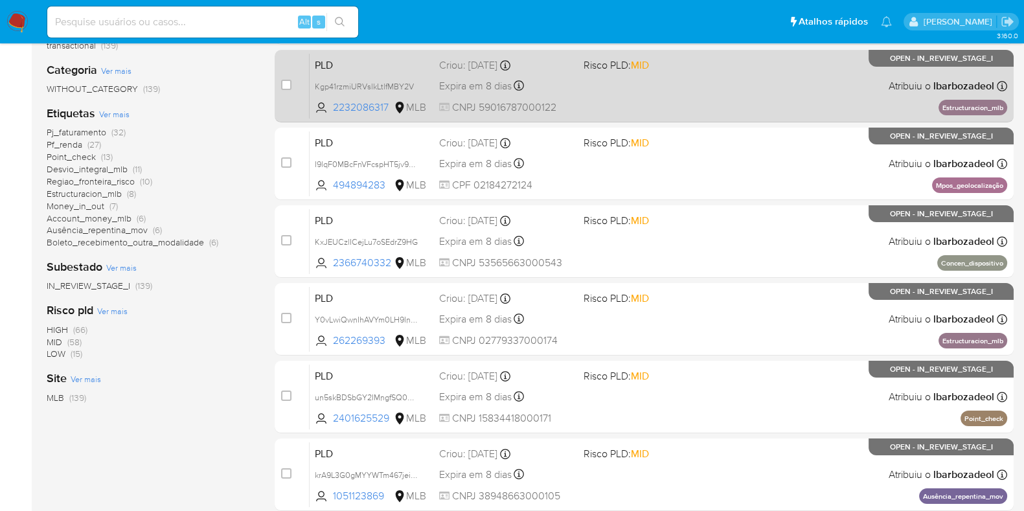
click at [625, 108] on div "PLD Kgp41rzmiURVslkLtlfMBY2V 2232086317 MLB Risco PLD: MID Criou: 12/08/2025 Cr…" at bounding box center [659, 85] width 698 height 65
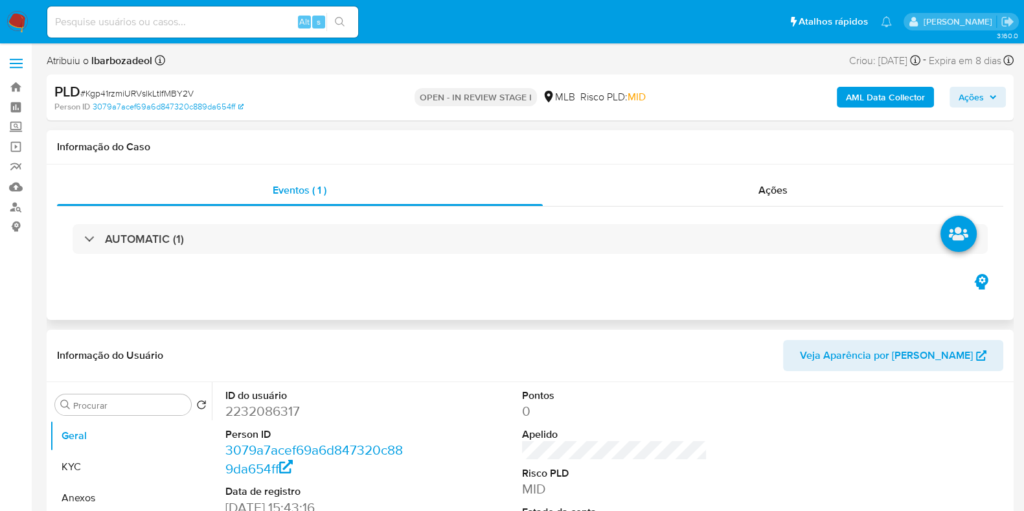
select select "10"
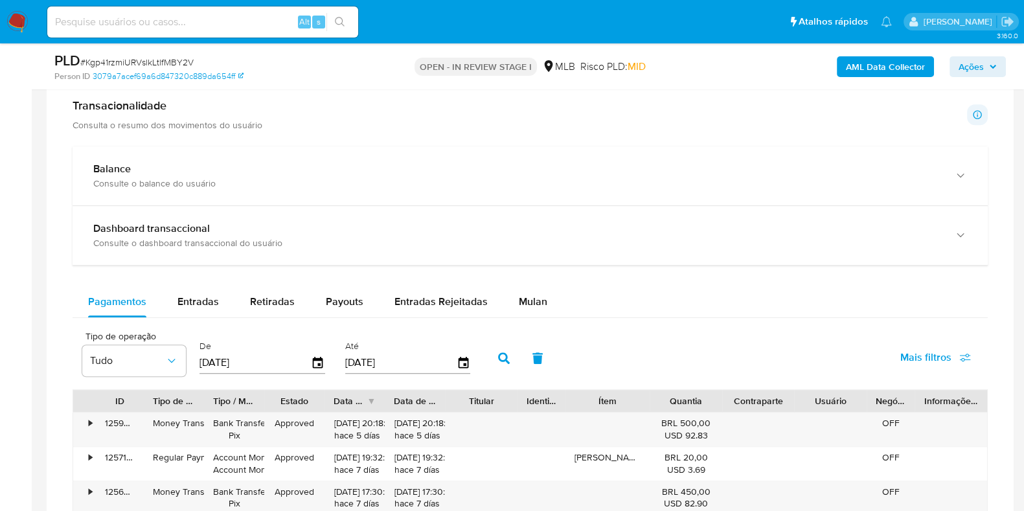
scroll to position [895, 0]
click at [546, 301] on button "Mulan" at bounding box center [533, 300] width 60 height 31
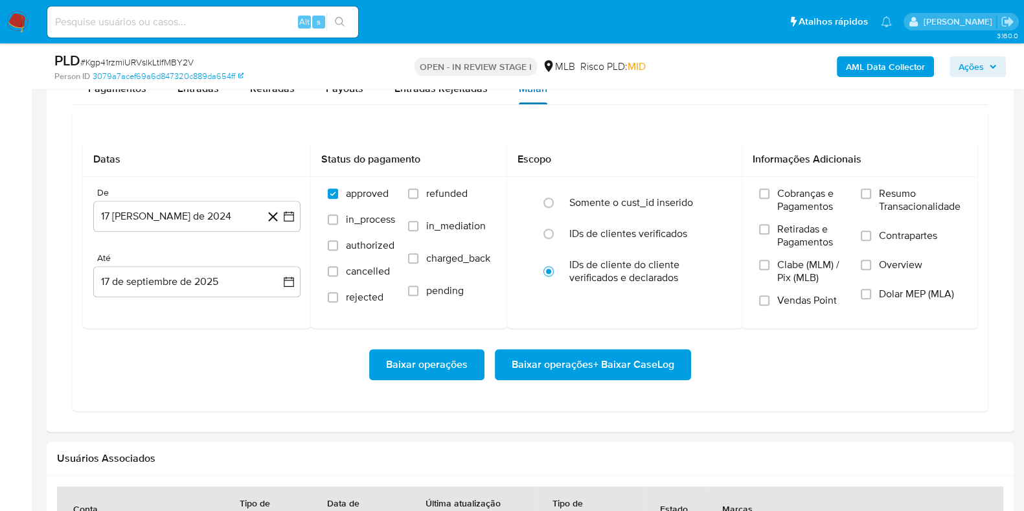
scroll to position [1109, 0]
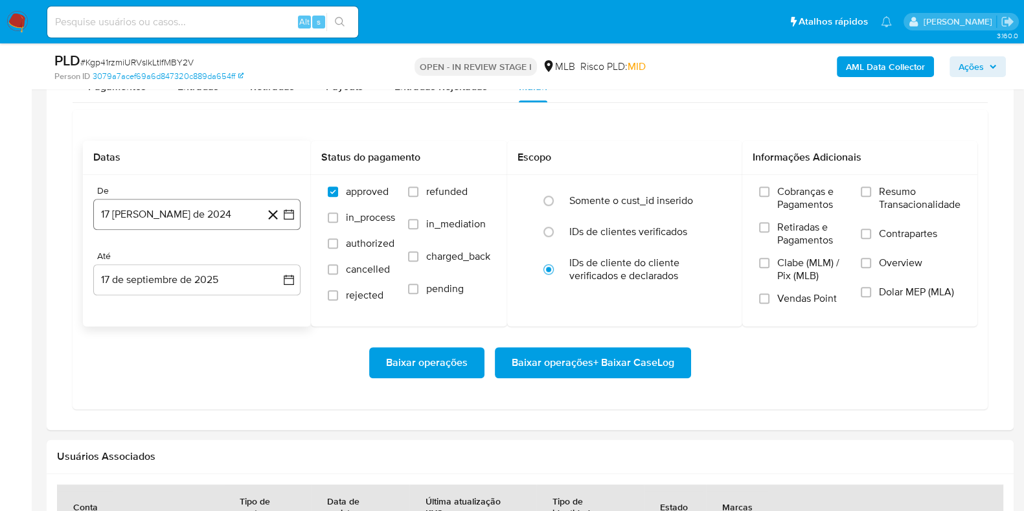
click at [156, 220] on button "17 de agosto de 2024" at bounding box center [196, 214] width 207 height 31
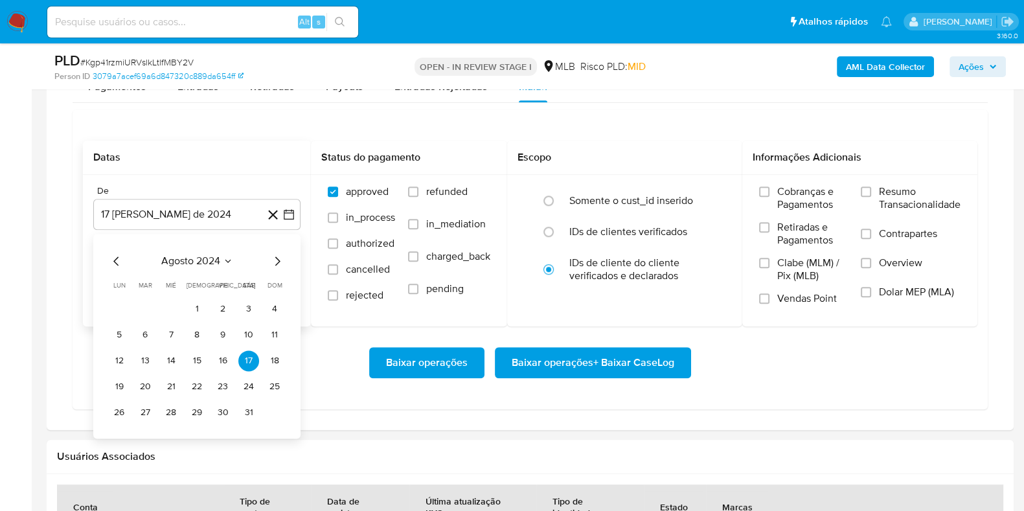
click at [209, 260] on span "agosto 2024" at bounding box center [190, 261] width 59 height 13
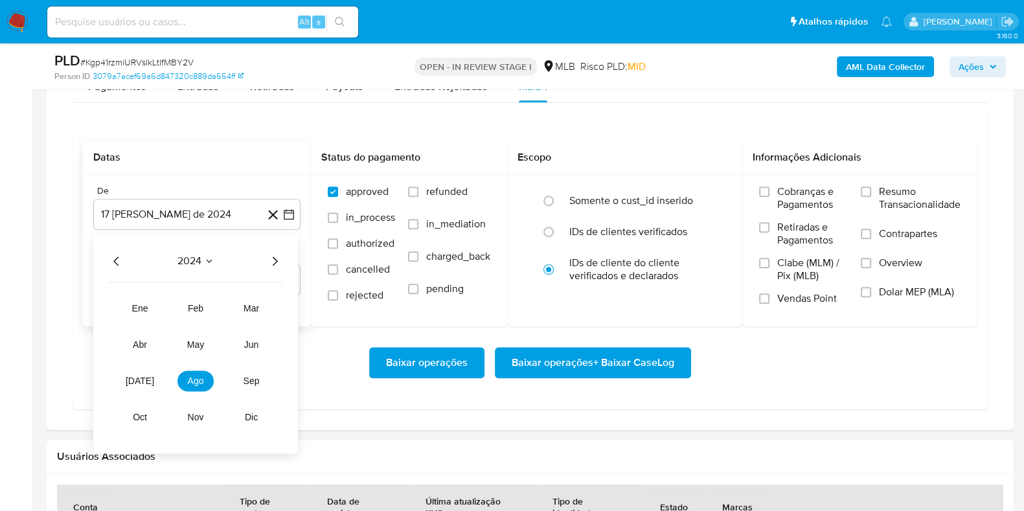
click at [271, 255] on icon "Año siguiente" at bounding box center [275, 261] width 16 height 16
click at [130, 382] on button "jul" at bounding box center [140, 381] width 36 height 21
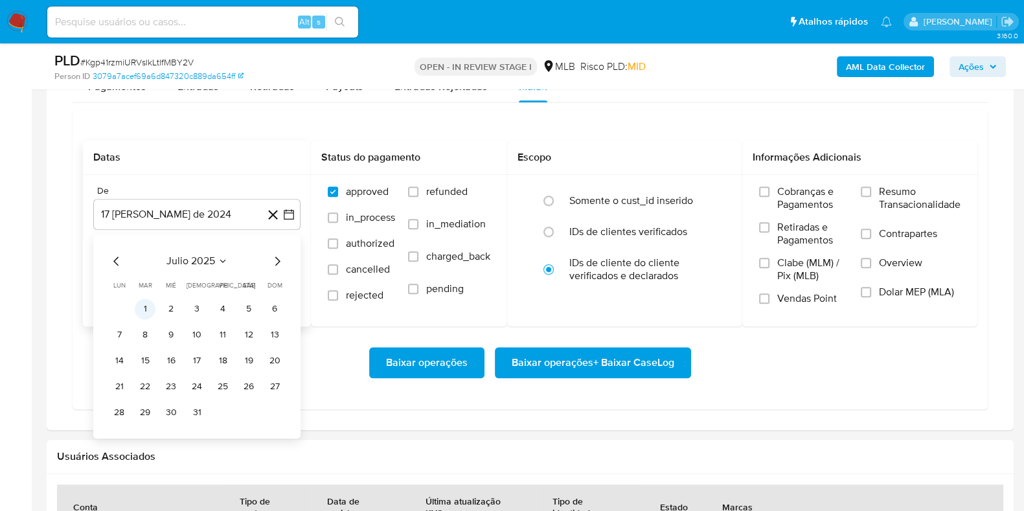
click at [139, 312] on button "1" at bounding box center [145, 309] width 21 height 21
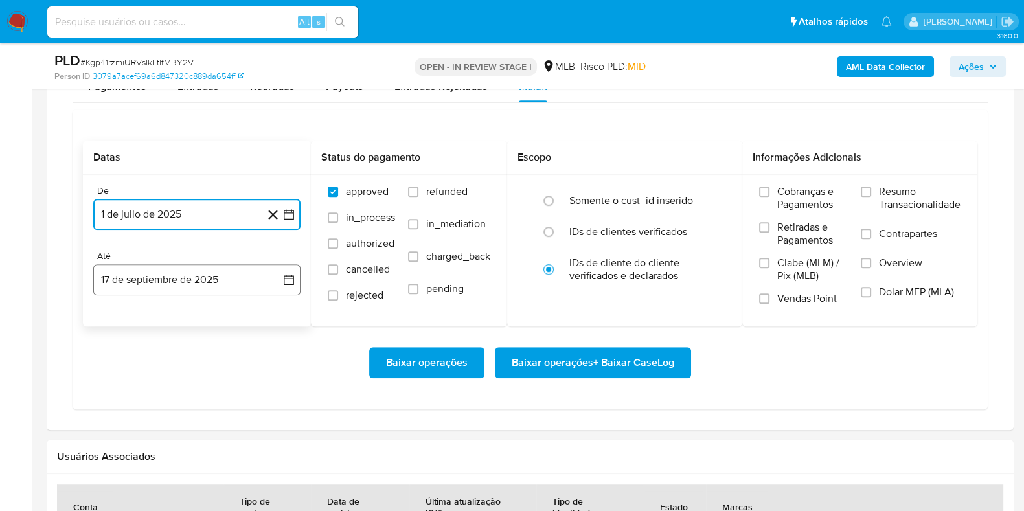
click at [153, 283] on button "17 de septiembre de 2025" at bounding box center [196, 279] width 207 height 31
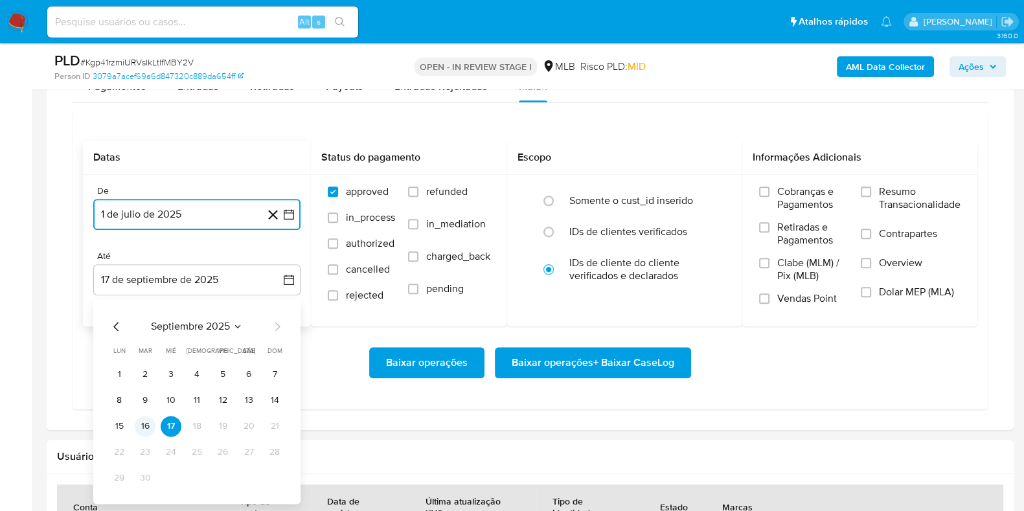
click at [149, 426] on button "16" at bounding box center [145, 426] width 21 height 21
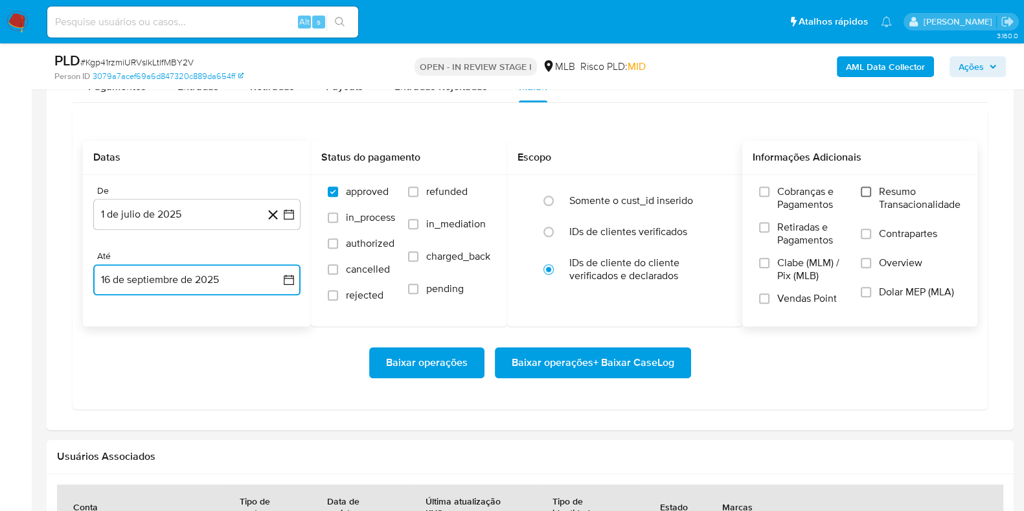
click at [867, 190] on input "Resumo Transacionalidade" at bounding box center [866, 192] width 10 height 10
click at [545, 374] on span "Baixar operações + Baixar CaseLog" at bounding box center [593, 363] width 163 height 29
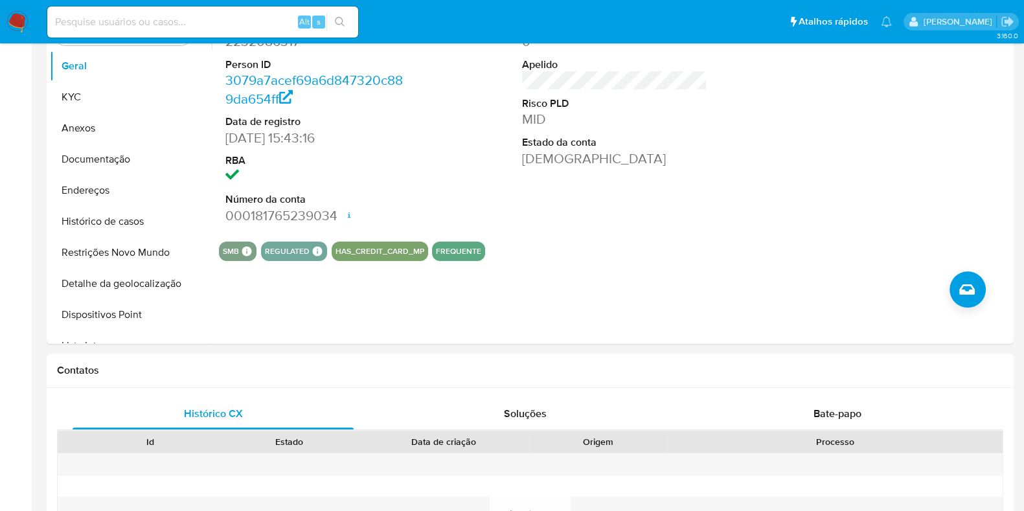
scroll to position [0, 0]
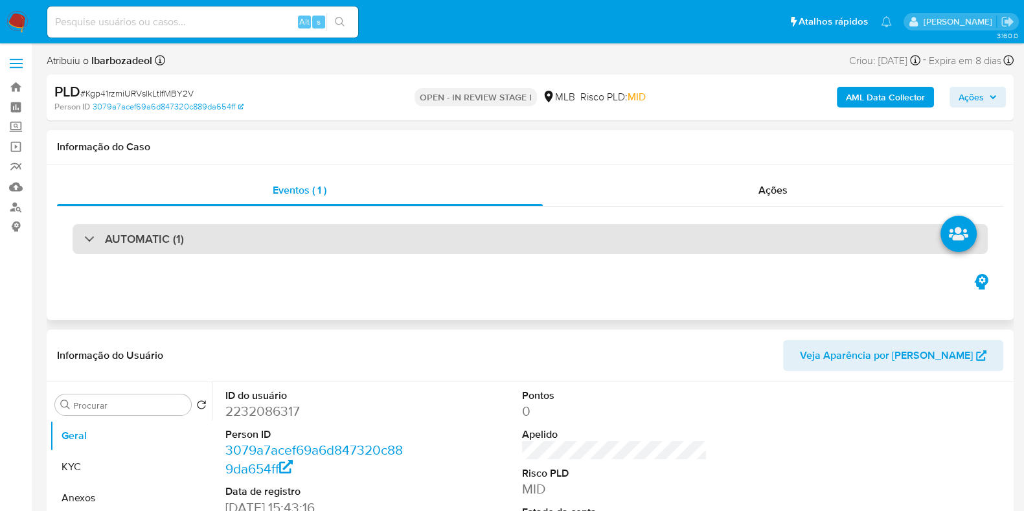
click at [531, 240] on div "AUTOMATIC (1)" at bounding box center [531, 239] width 916 height 30
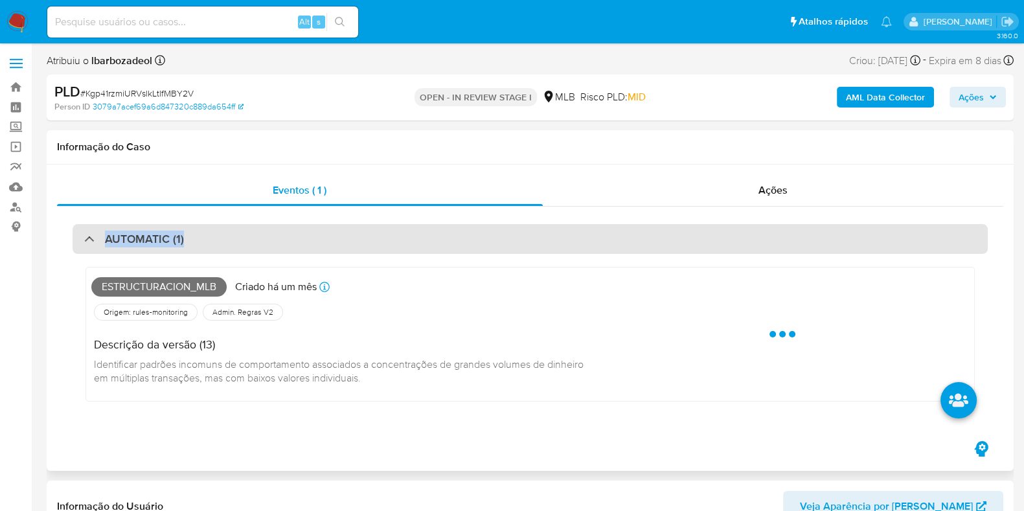
click at [531, 240] on div "AUTOMATIC (1)" at bounding box center [531, 239] width 916 height 30
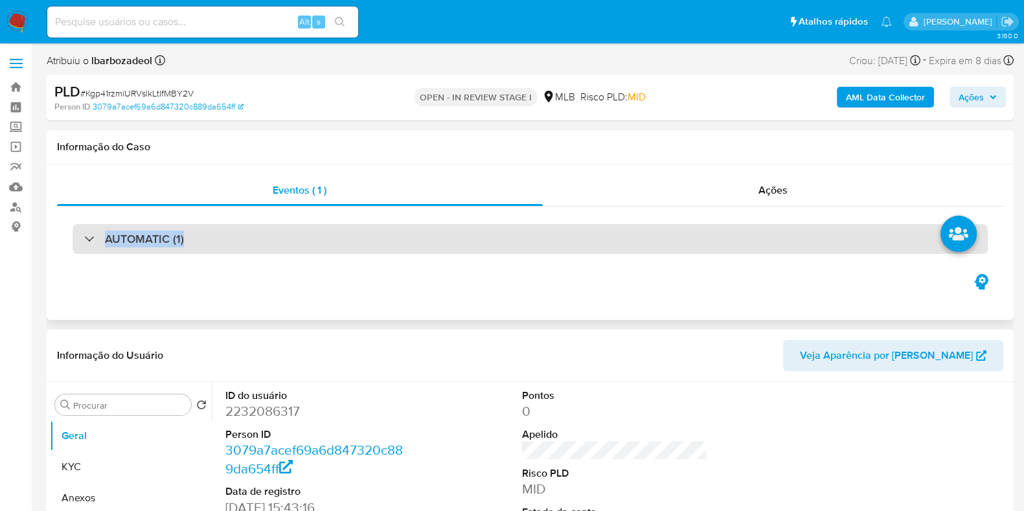
click at [531, 240] on div "AUTOMATIC (1)" at bounding box center [531, 239] width 916 height 30
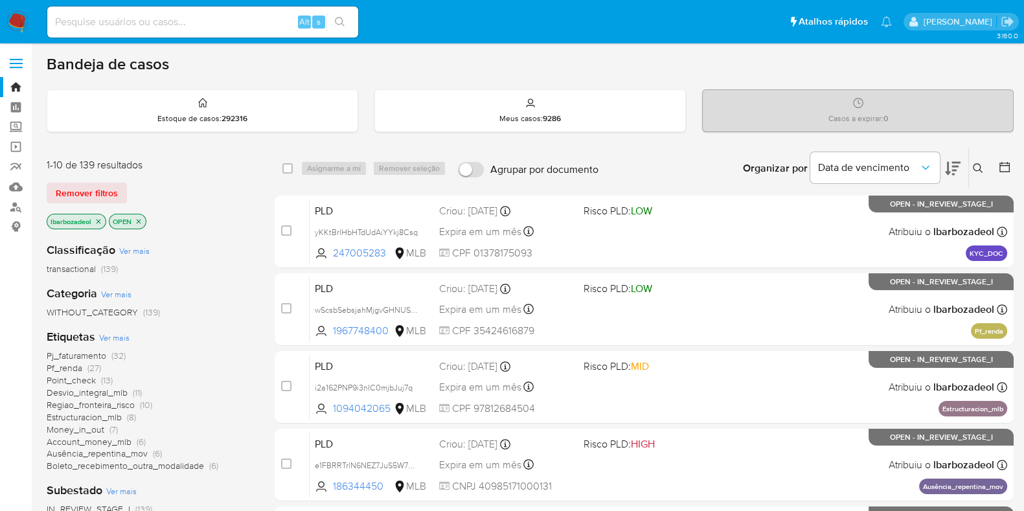
scroll to position [557, 0]
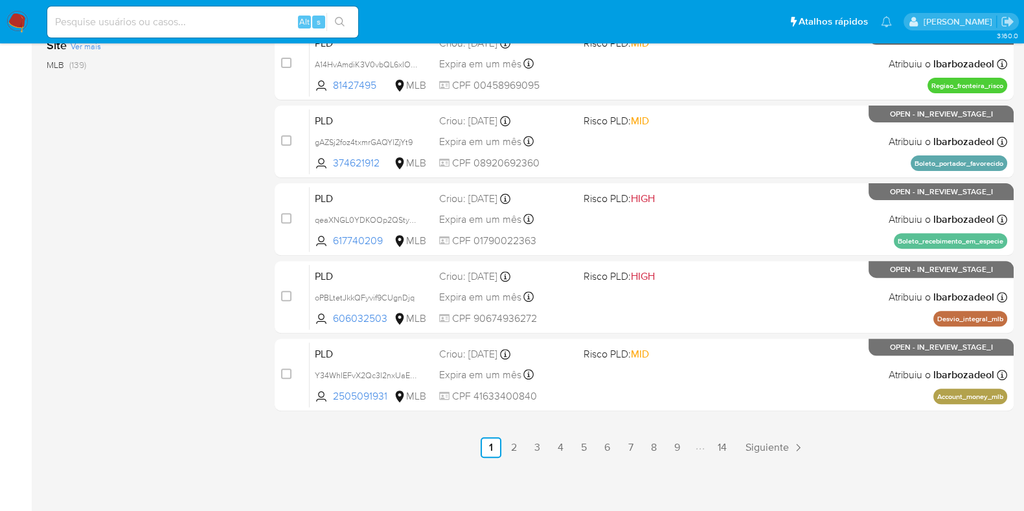
click at [715, 445] on link "14" at bounding box center [722, 447] width 21 height 21
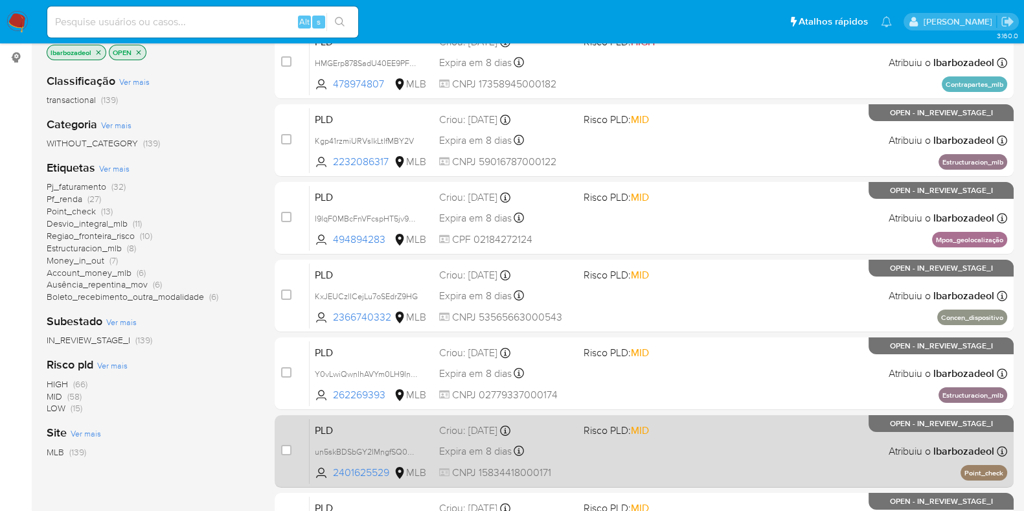
scroll to position [479, 0]
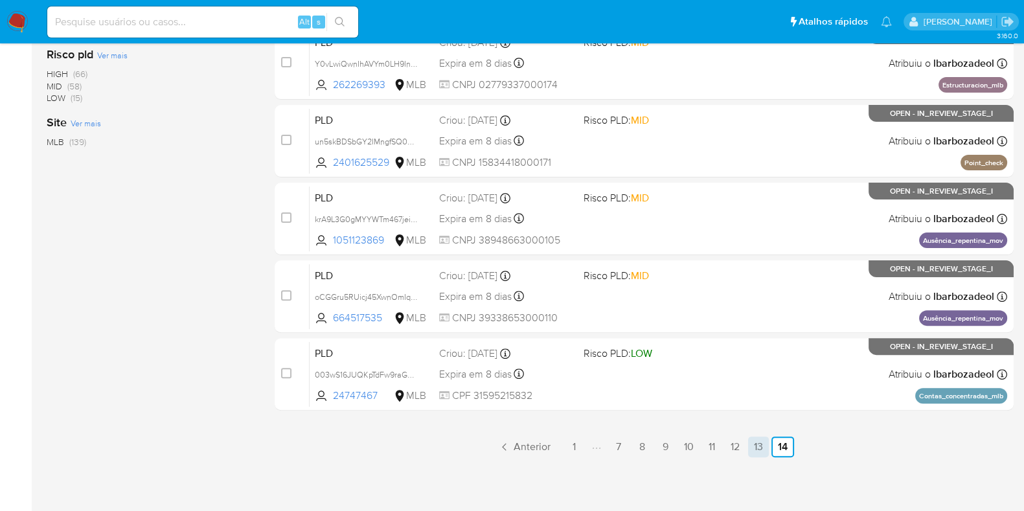
click at [757, 454] on link "13" at bounding box center [758, 447] width 21 height 21
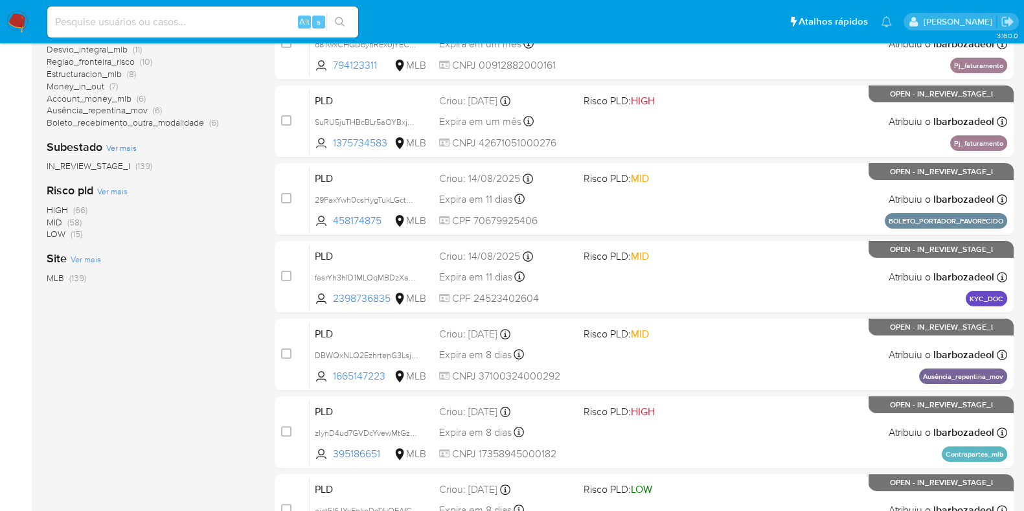
scroll to position [344, 0]
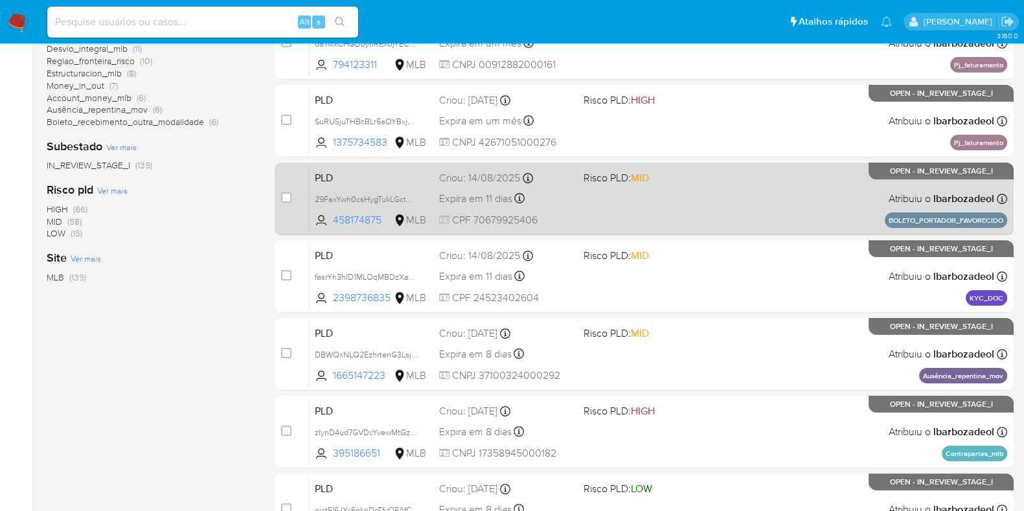
click at [627, 201] on div "PLD 29FaxYwh0csHygTukLGctD83 458174875 MLB Risco PLD: MID Criou: [DATE] Criou: …" at bounding box center [659, 198] width 698 height 65
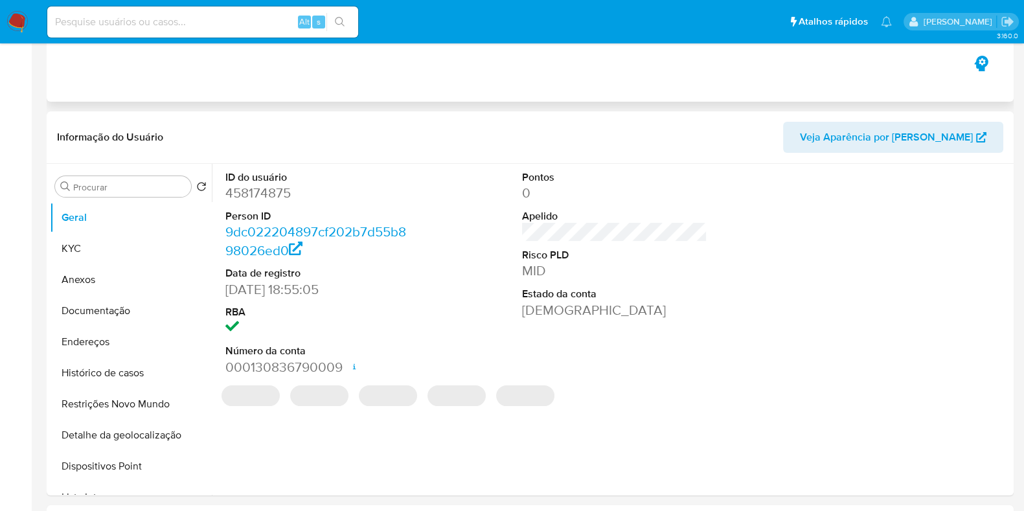
select select "10"
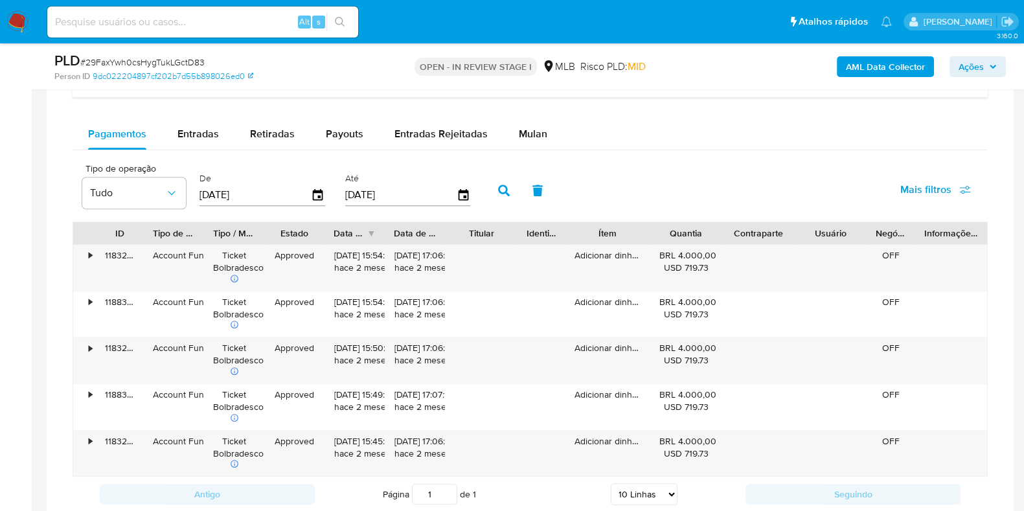
scroll to position [1075, 0]
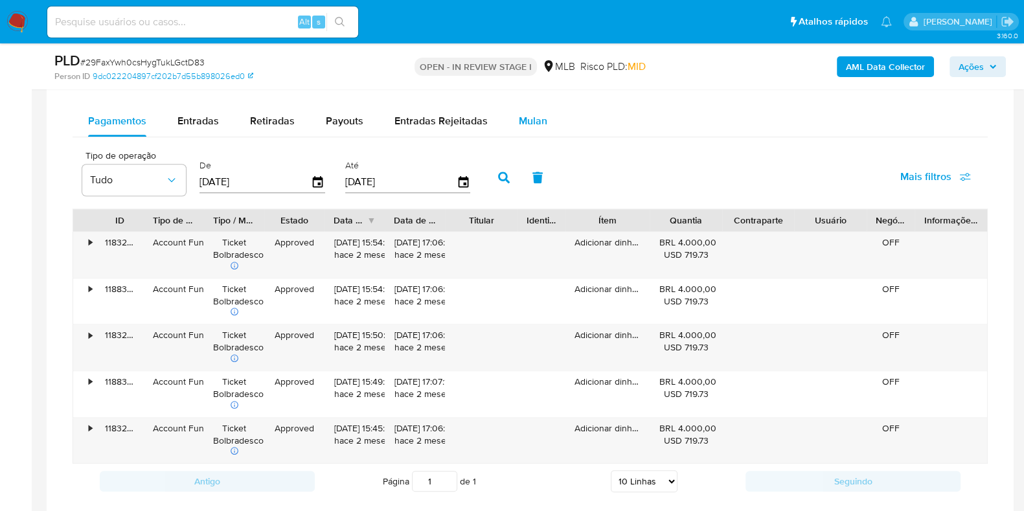
click at [539, 124] on span "Mulan" at bounding box center [533, 120] width 29 height 15
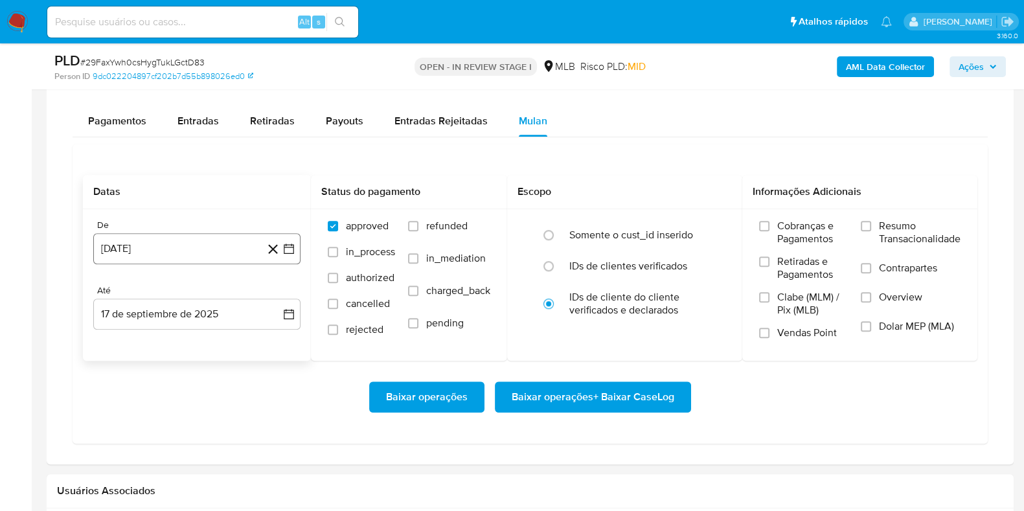
click at [143, 252] on button "[DATE]" at bounding box center [196, 248] width 207 height 31
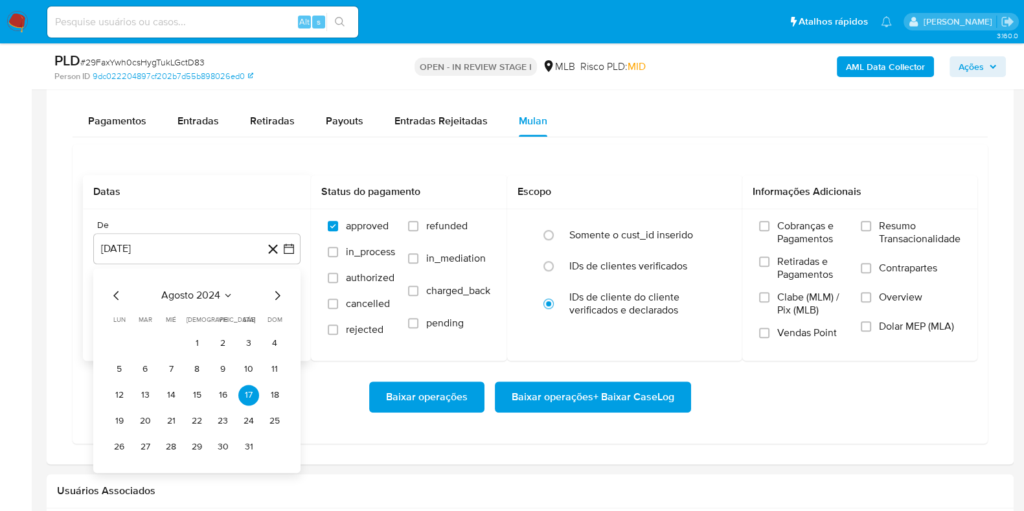
click at [176, 292] on span "agosto 2024" at bounding box center [190, 295] width 59 height 13
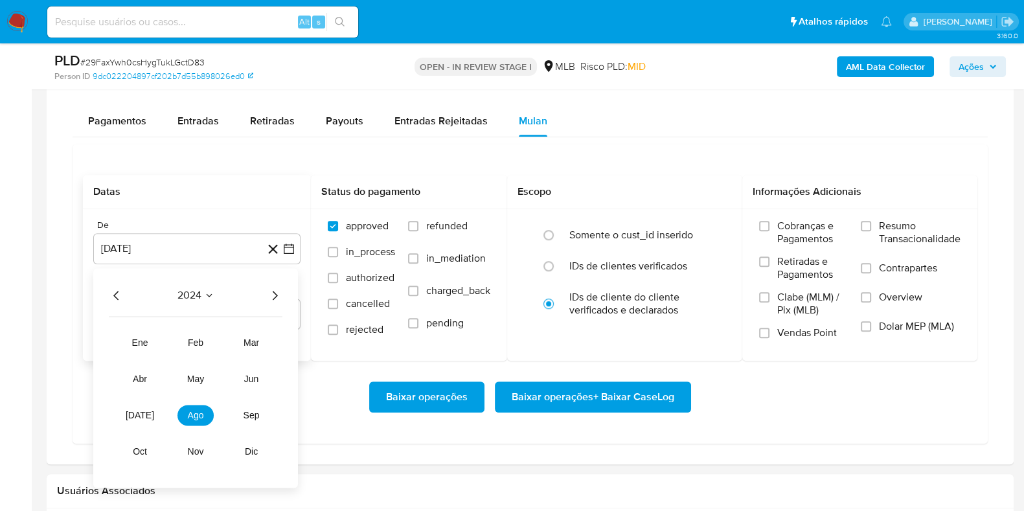
click at [275, 294] on icon "Año siguiente" at bounding box center [275, 296] width 16 height 16
click at [152, 416] on button "jul" at bounding box center [140, 415] width 36 height 21
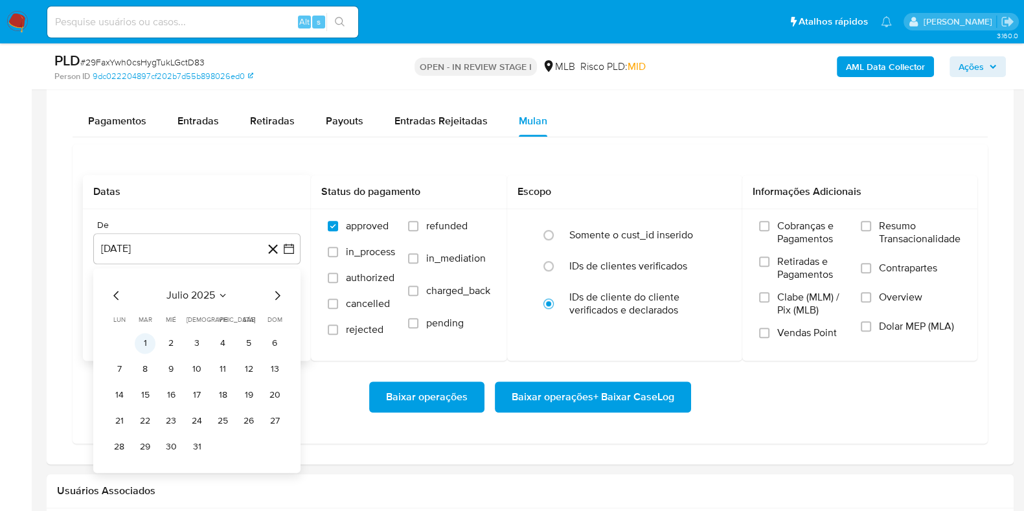
click at [144, 343] on button "1" at bounding box center [145, 343] width 21 height 21
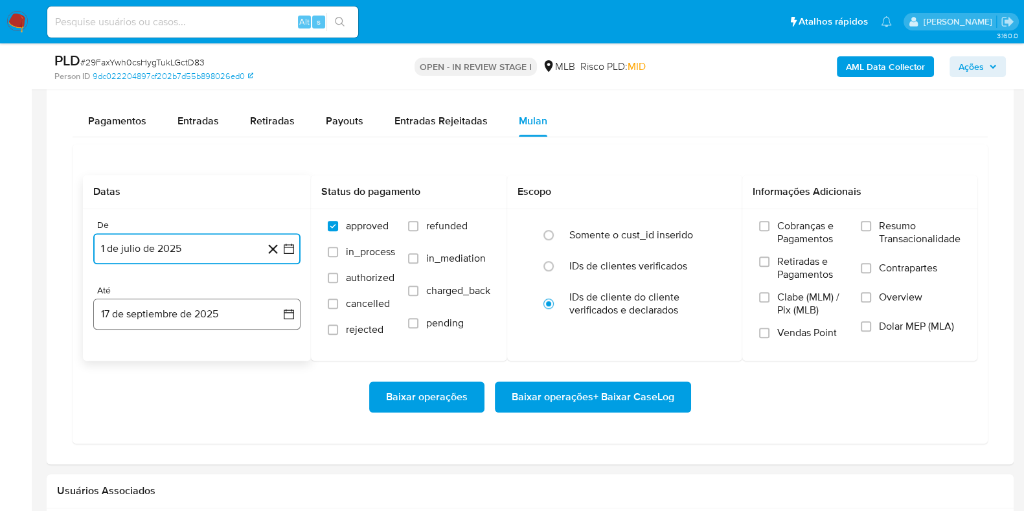
click at [154, 310] on button "17 de septiembre de 2025" at bounding box center [196, 314] width 207 height 31
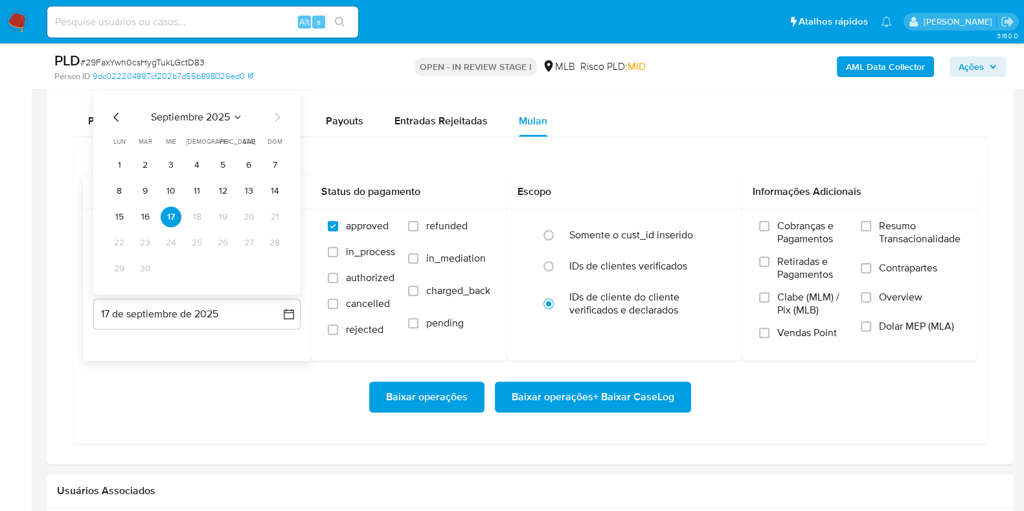
click at [132, 215] on tr "15 16 17 18 19 20 21" at bounding box center [197, 217] width 176 height 21
click at [143, 216] on button "16" at bounding box center [145, 217] width 21 height 21
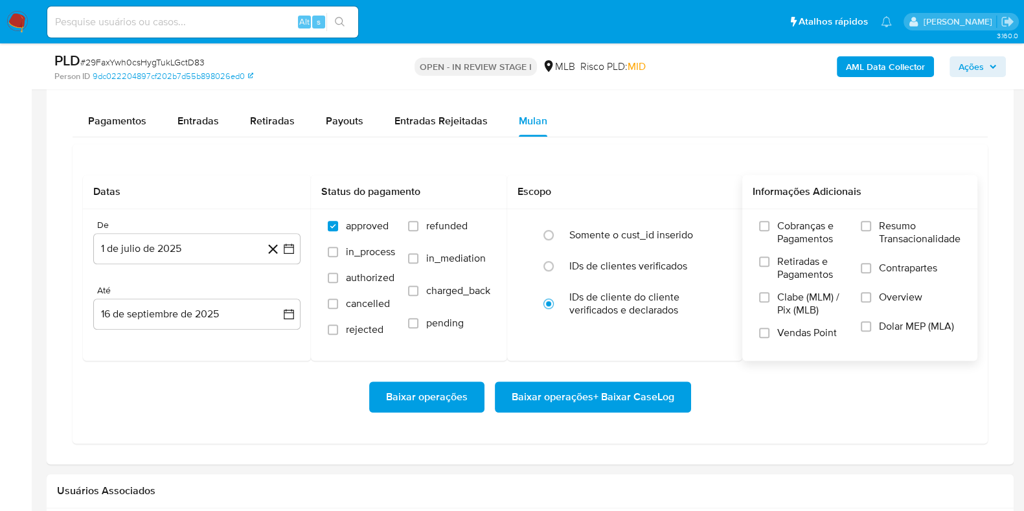
click at [888, 225] on span "Resumo Transacionalidade" at bounding box center [920, 233] width 82 height 26
click at [871, 225] on input "Resumo Transacionalidade" at bounding box center [866, 226] width 10 height 10
click at [636, 395] on span "Baixar operações + Baixar CaseLog" at bounding box center [593, 397] width 163 height 29
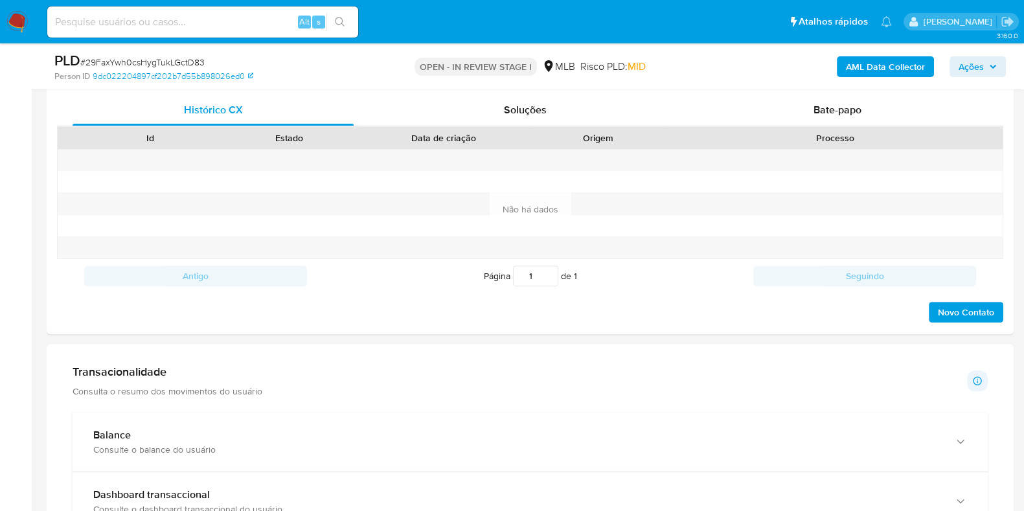
scroll to position [31, 0]
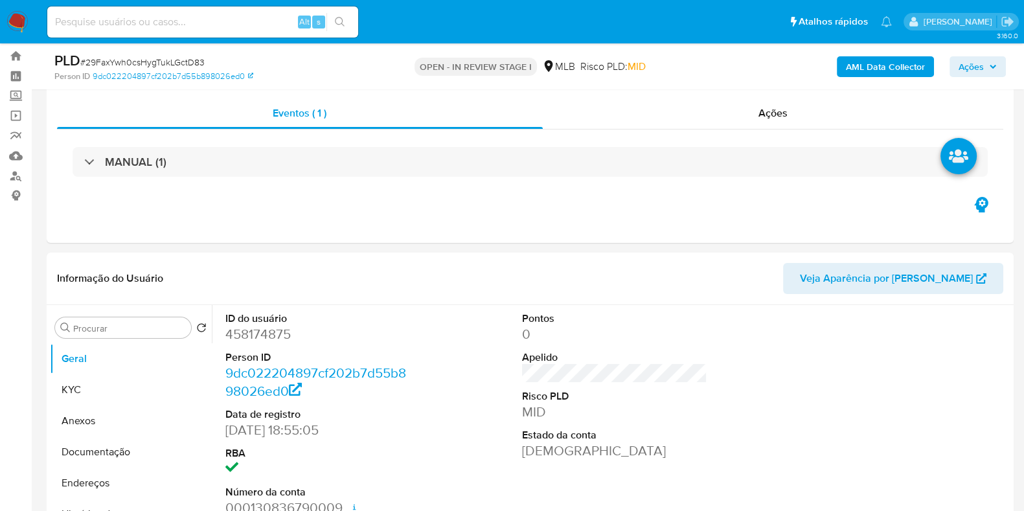
click at [968, 69] on span "Ações" at bounding box center [971, 66] width 25 height 21
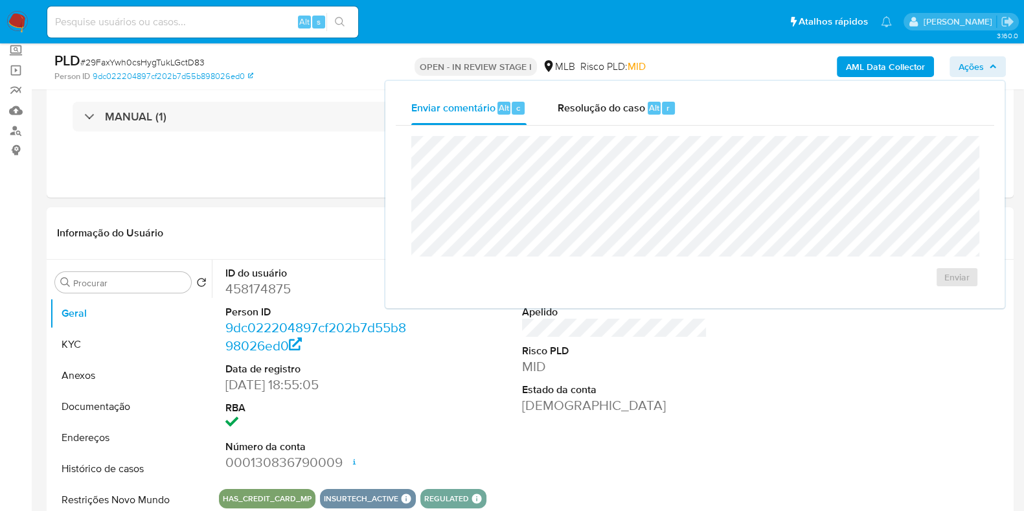
scroll to position [91, 0]
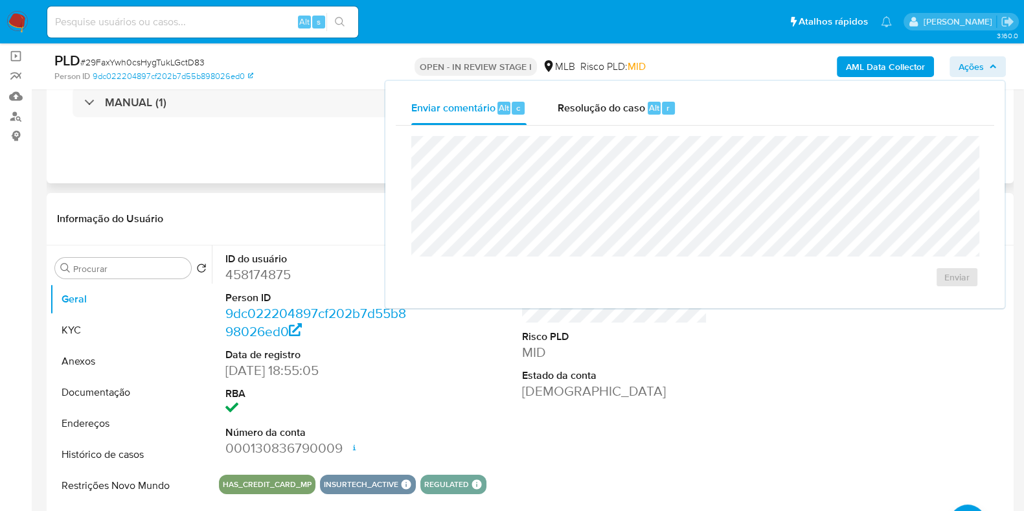
click at [277, 150] on div "Eventos ( 1 ) Ações MANUAL (1)" at bounding box center [530, 106] width 967 height 156
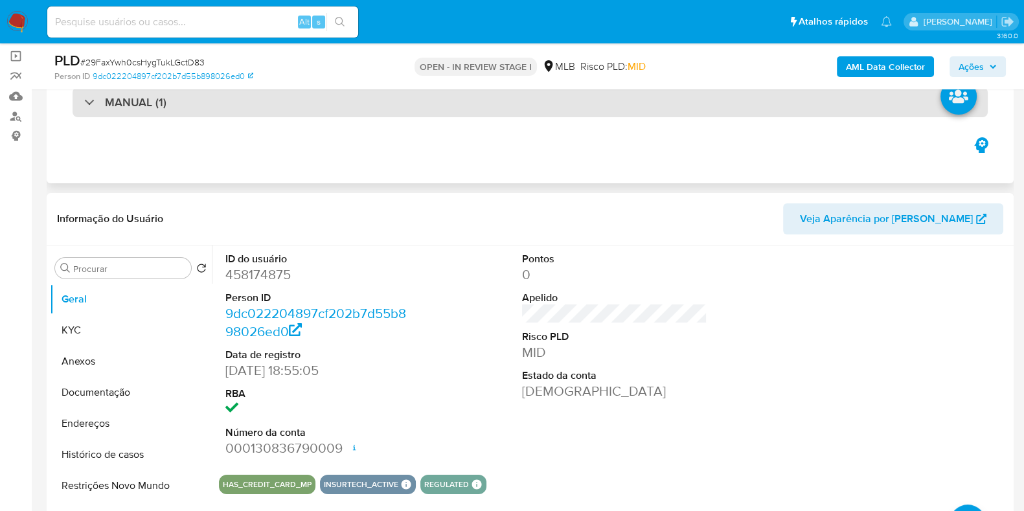
click at [290, 97] on div "MANUAL (1)" at bounding box center [531, 102] width 916 height 30
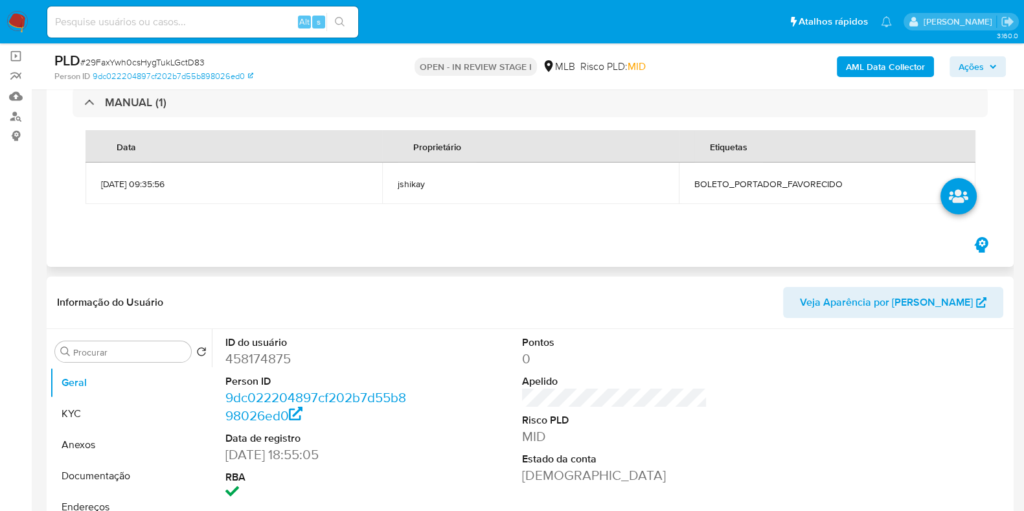
click at [784, 181] on span "BOLETO_PORTADOR_FAVORECIDO" at bounding box center [828, 184] width 266 height 12
copy span "BOLETO_PORTADOR_FAVORECIDO"
click at [985, 68] on span "Ações" at bounding box center [978, 67] width 38 height 18
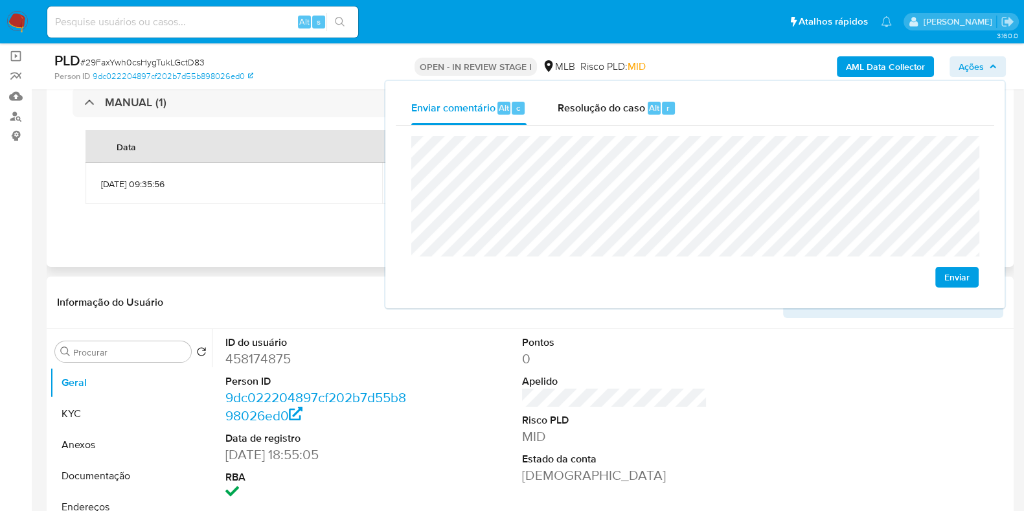
click at [288, 228] on div "MANUAL (1) Data Proprietário Etiquetas 14/08/2025 09:35:56 jshikay BOLETO_PORTA…" at bounding box center [530, 152] width 947 height 165
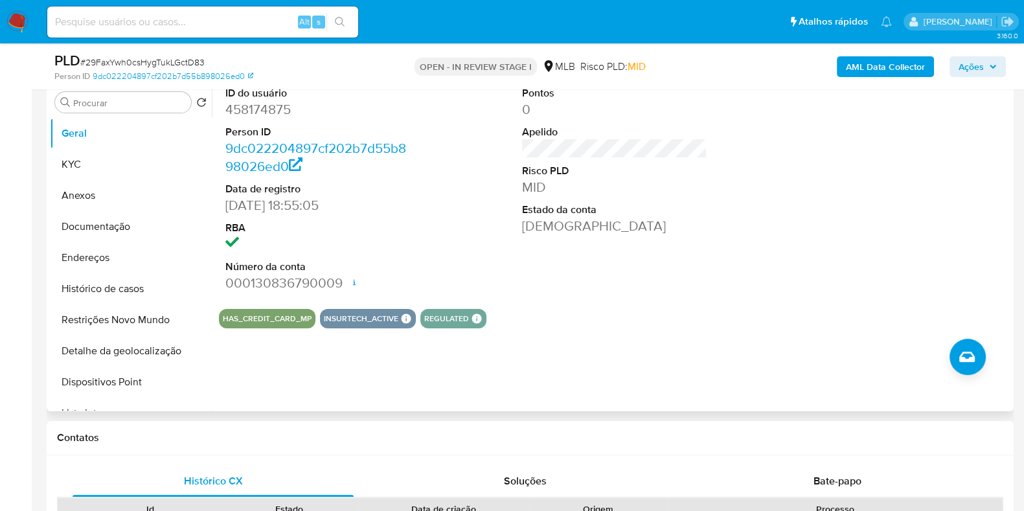
scroll to position [339, 0]
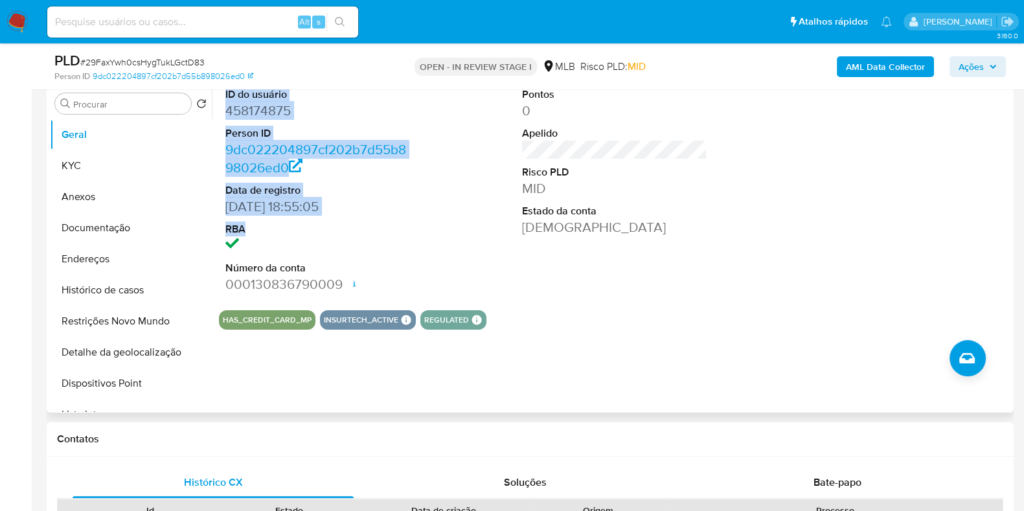
drag, startPoint x: 224, startPoint y: 100, endPoint x: 321, endPoint y: 235, distance: 165.6
click at [321, 235] on div "ID do usuário 458174875 Person ID 9dc022204897cf202b7d55b898026ed0 Data de regi…" at bounding box center [318, 190] width 198 height 219
click at [321, 233] on dt "RBA" at bounding box center [317, 229] width 185 height 14
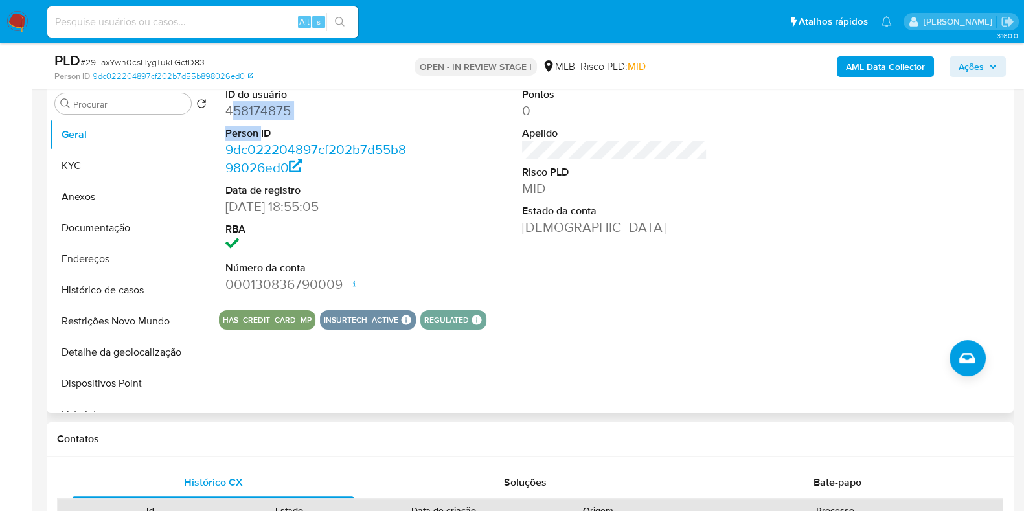
drag, startPoint x: 229, startPoint y: 115, endPoint x: 259, endPoint y: 122, distance: 30.6
click at [259, 124] on dl "ID do usuário 458174875 Person ID 9dc022204897cf202b7d55b898026ed0 Data de regi…" at bounding box center [317, 190] width 185 height 206
click at [259, 121] on dl "ID do usuário 458174875 Person ID 9dc022204897cf202b7d55b898026ed0 Data de regi…" at bounding box center [317, 190] width 185 height 206
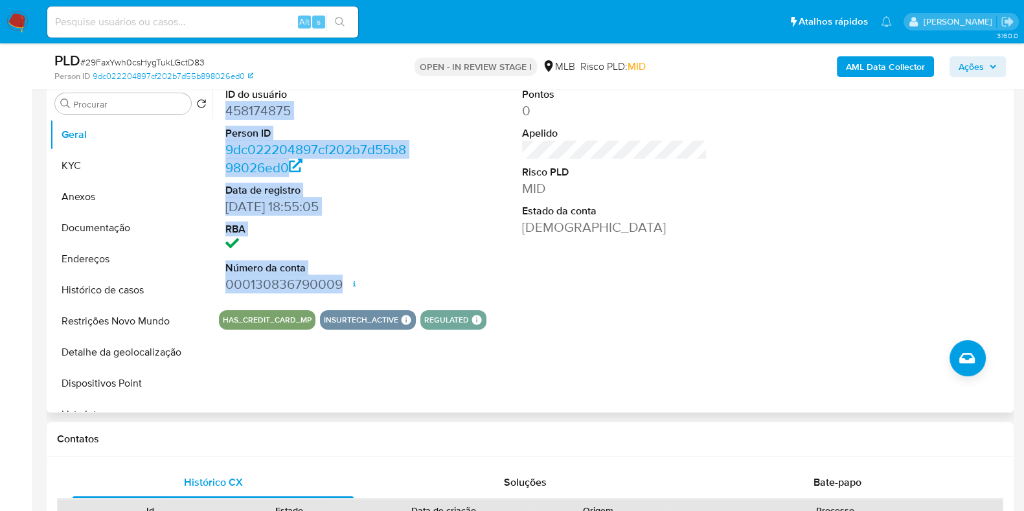
drag, startPoint x: 222, startPoint y: 110, endPoint x: 343, endPoint y: 281, distance: 209.6
click at [343, 281] on div "ID do usuário 458174875 Person ID 9dc022204897cf202b7d55b898026ed0 Data de regi…" at bounding box center [318, 190] width 198 height 219
copy dl "458174875 Person ID 9dc022204897cf202b7d55b898026ed0 Data de registro 04/08/201…"
click at [964, 72] on span "Ações" at bounding box center [971, 66] width 25 height 21
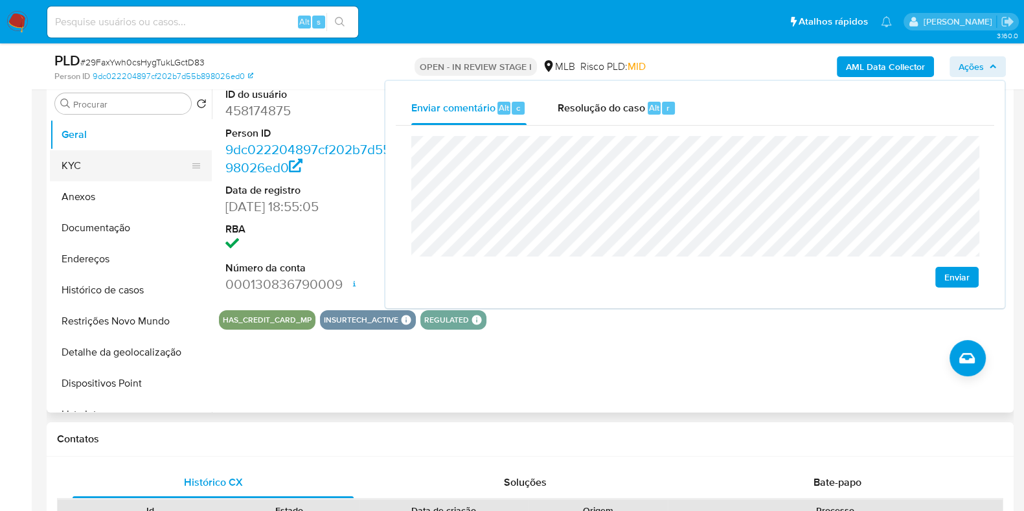
click at [133, 164] on button "KYC" at bounding box center [126, 165] width 152 height 31
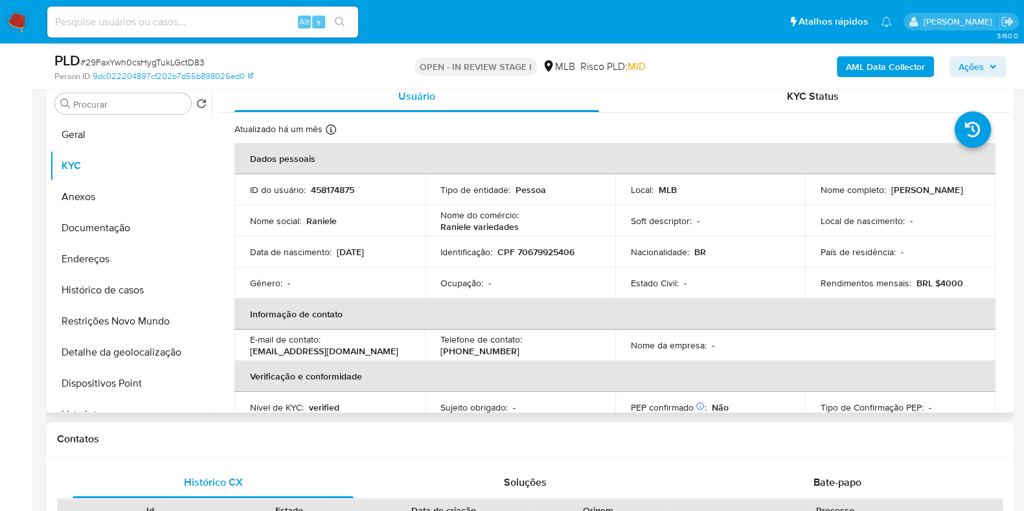
click at [555, 251] on p "CPF 70679925406" at bounding box center [536, 252] width 77 height 12
copy p "70679925406"
click at [975, 68] on span "Ações" at bounding box center [971, 66] width 25 height 21
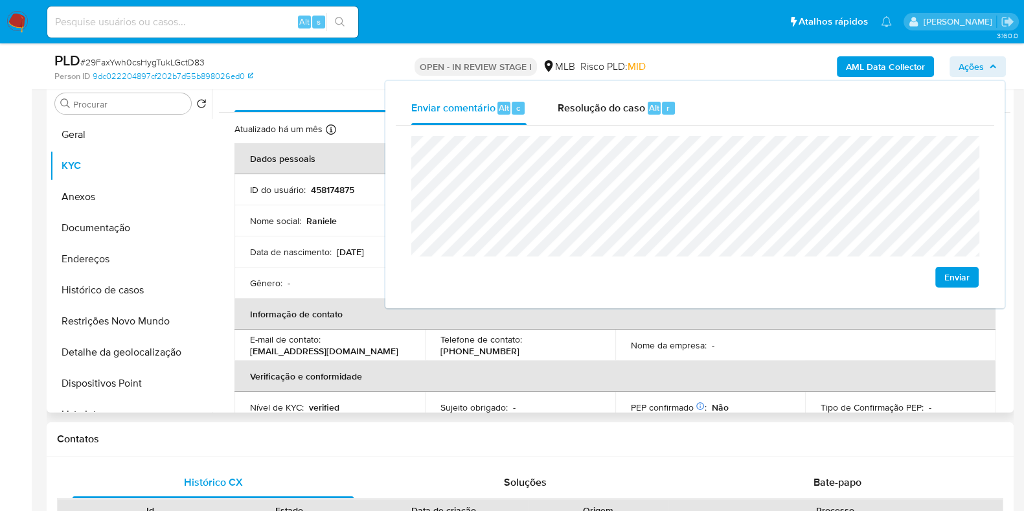
click at [641, 369] on th "Verificação e conformidade" at bounding box center [615, 376] width 761 height 31
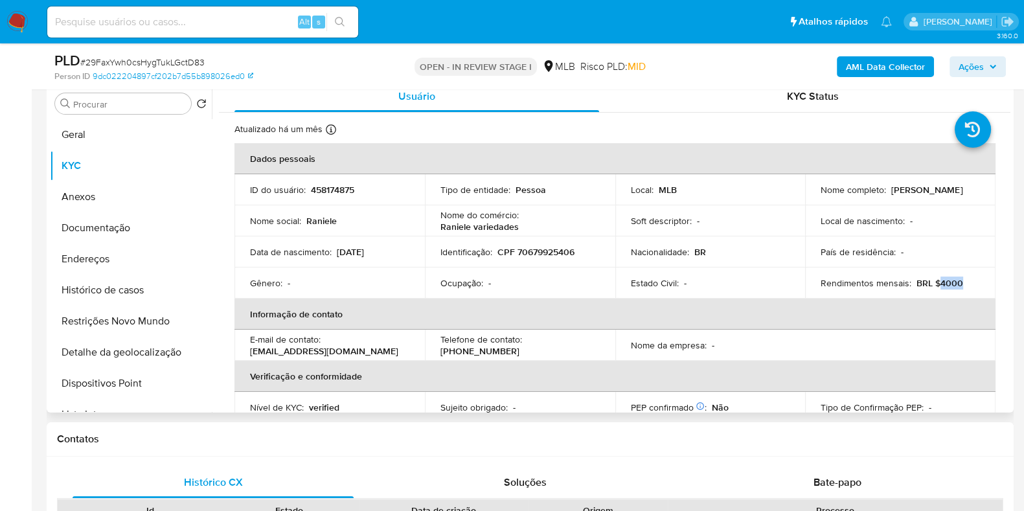
drag, startPoint x: 933, startPoint y: 283, endPoint x: 968, endPoint y: 281, distance: 35.0
click at [971, 281] on div "Rendimentos mensais : BRL $4000" at bounding box center [900, 283] width 159 height 12
copy p "4000"
click at [979, 65] on span "Ações" at bounding box center [971, 66] width 25 height 21
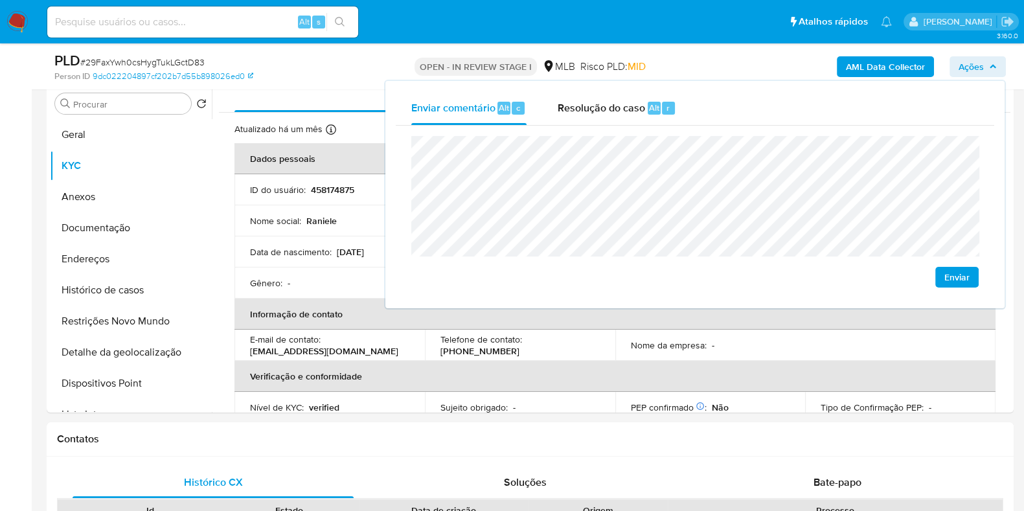
click at [387, 202] on div "Enviar comentário Alt c Resolução do caso Alt r Enviar" at bounding box center [695, 194] width 619 height 227
click at [148, 257] on button "Endereços" at bounding box center [126, 259] width 152 height 31
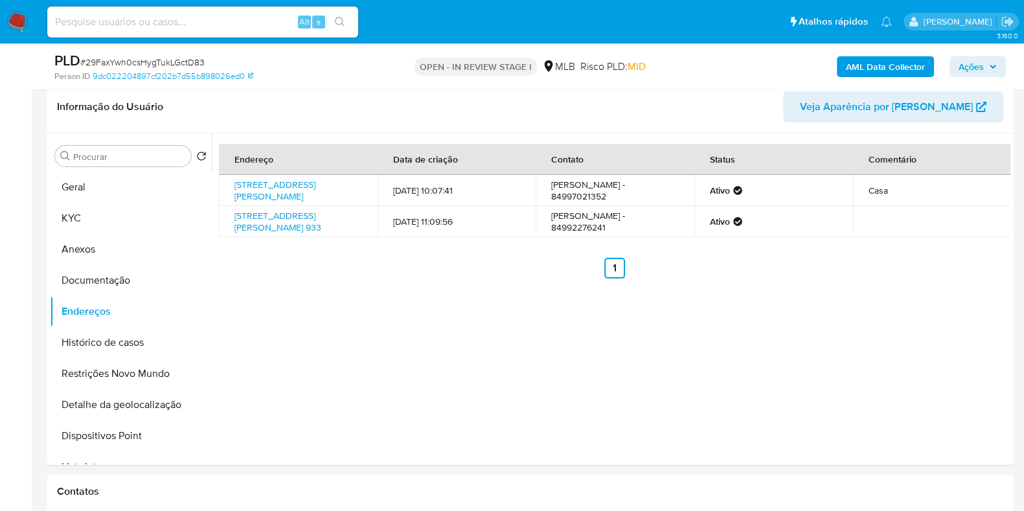
scroll to position [274, 0]
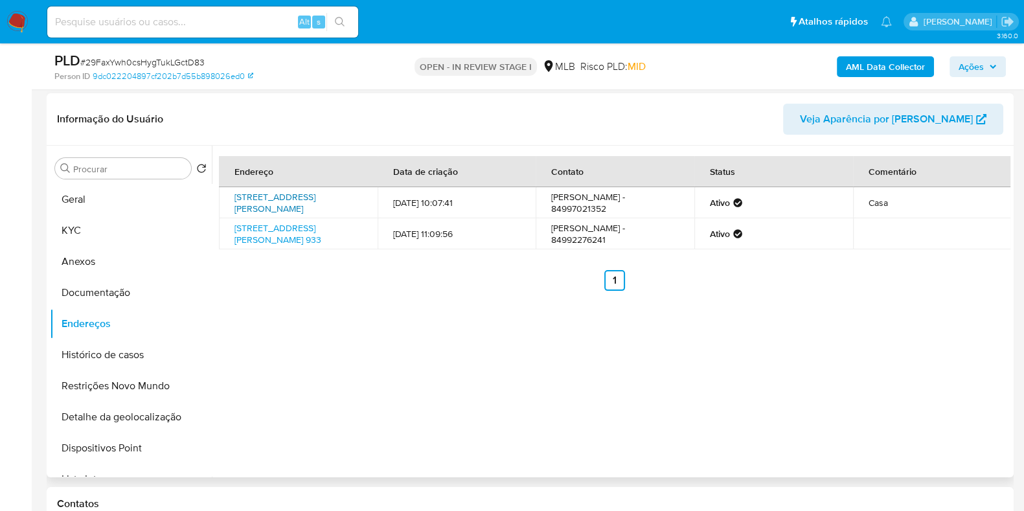
click at [301, 205] on link "Avenida Antônio Vieira 604, Caicó, Rio Grande Do Norte, 59300000, Brasil 604" at bounding box center [275, 202] width 81 height 25
click at [295, 241] on link "Avenida Antônio Vieira 933, Caicó, Rio Grande Do Norte, 59300000, Brasil 933" at bounding box center [278, 234] width 87 height 25
click at [126, 290] on button "Documentação" at bounding box center [126, 292] width 152 height 31
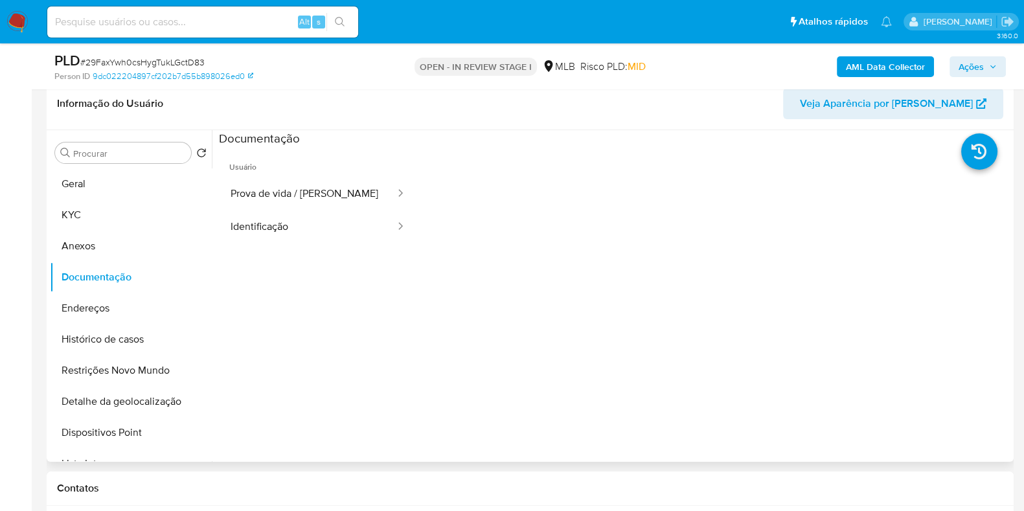
click at [290, 189] on button "Prova de vida / [PERSON_NAME]" at bounding box center [308, 194] width 178 height 33
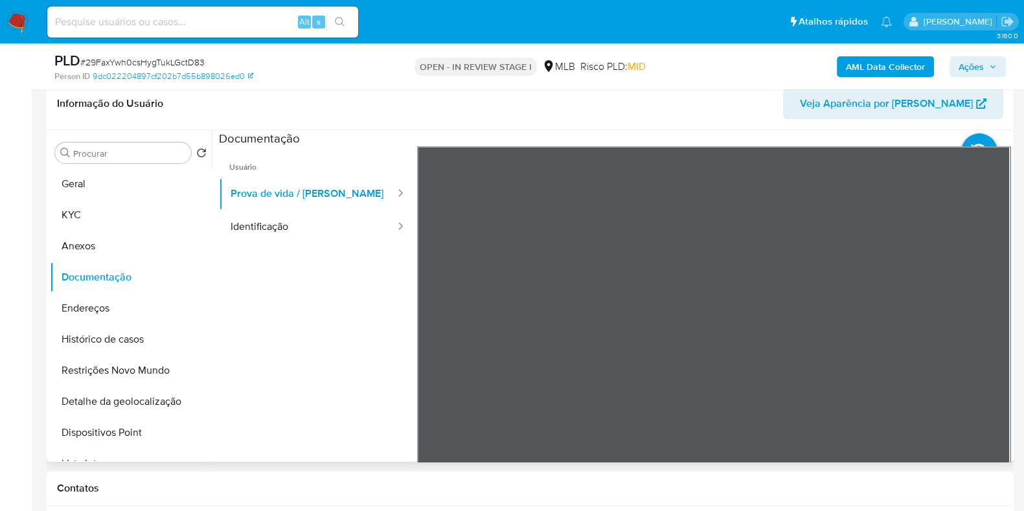
click at [290, 189] on button "Prova de vida / [PERSON_NAME]" at bounding box center [308, 194] width 178 height 33
click at [340, 236] on button "Identificação" at bounding box center [308, 227] width 178 height 33
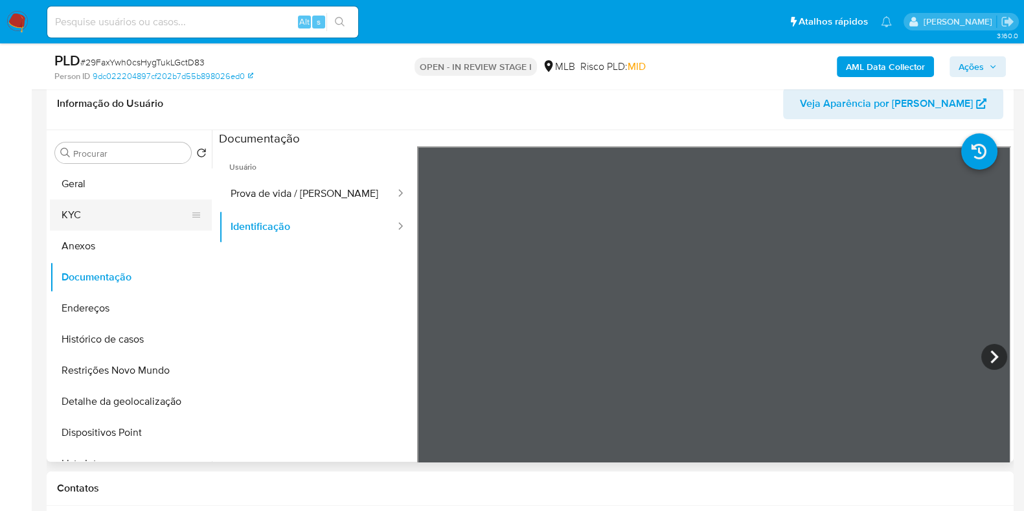
click at [157, 210] on button "KYC" at bounding box center [126, 215] width 152 height 31
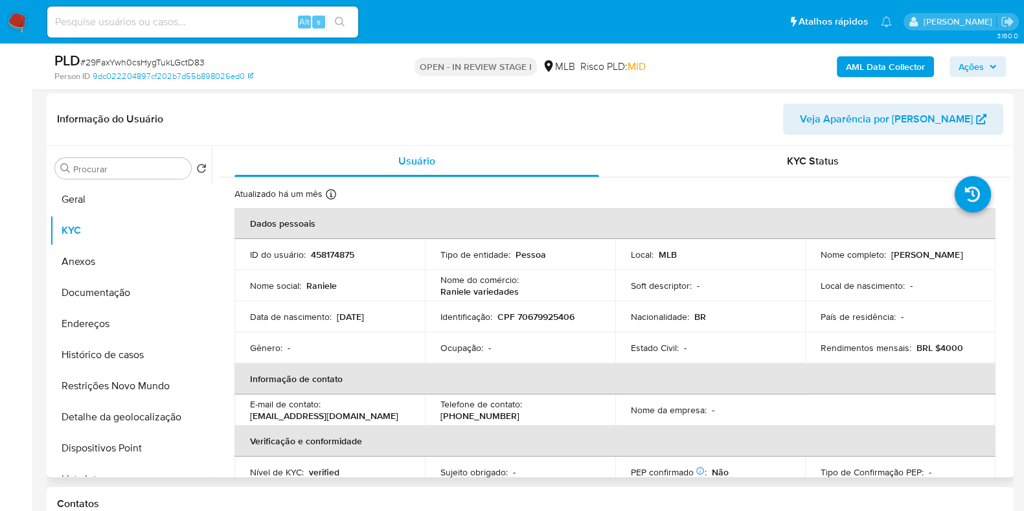
click at [343, 255] on p "458174875" at bounding box center [332, 255] width 43 height 12
copy p "458174875"
click at [115, 202] on button "Geral" at bounding box center [126, 199] width 152 height 31
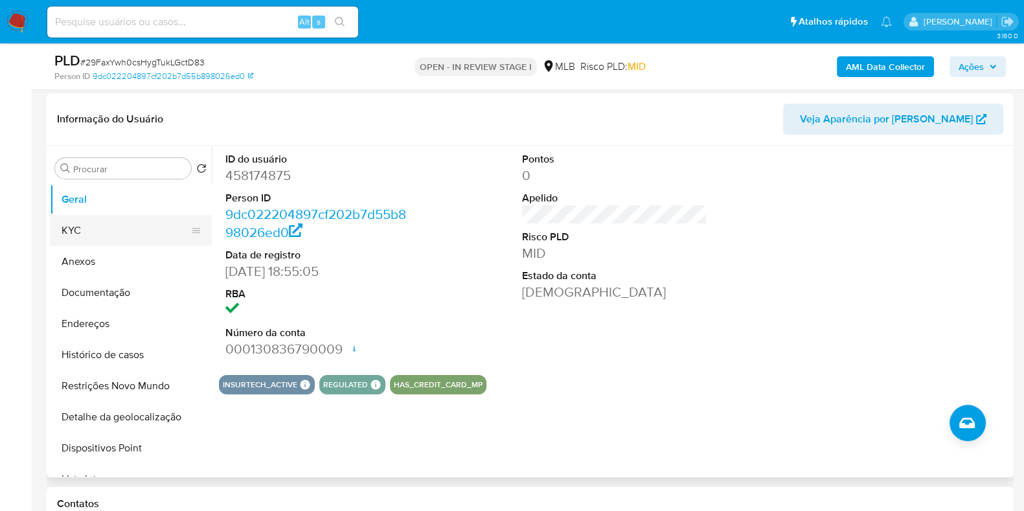
click at [121, 227] on button "KYC" at bounding box center [126, 230] width 152 height 31
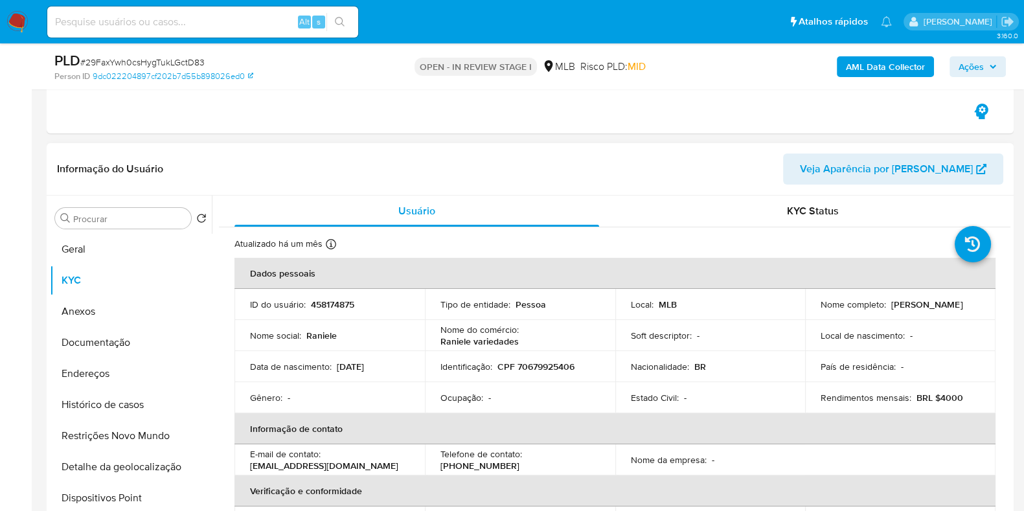
scroll to position [225, 0]
click at [904, 171] on span "Veja Aparência por [PERSON_NAME]" at bounding box center [886, 168] width 173 height 31
click at [332, 305] on p "458174875" at bounding box center [332, 304] width 43 height 12
copy p "458174875"
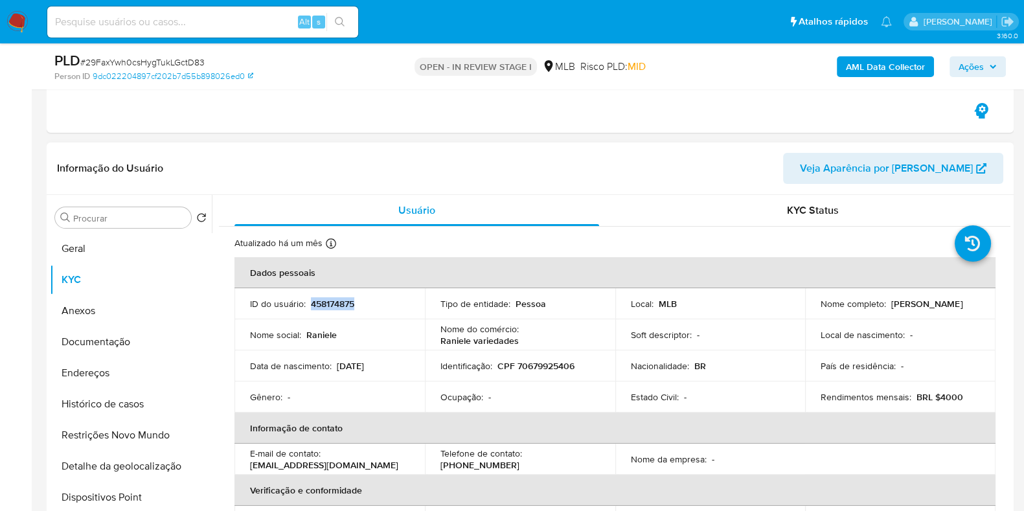
scroll to position [0, 0]
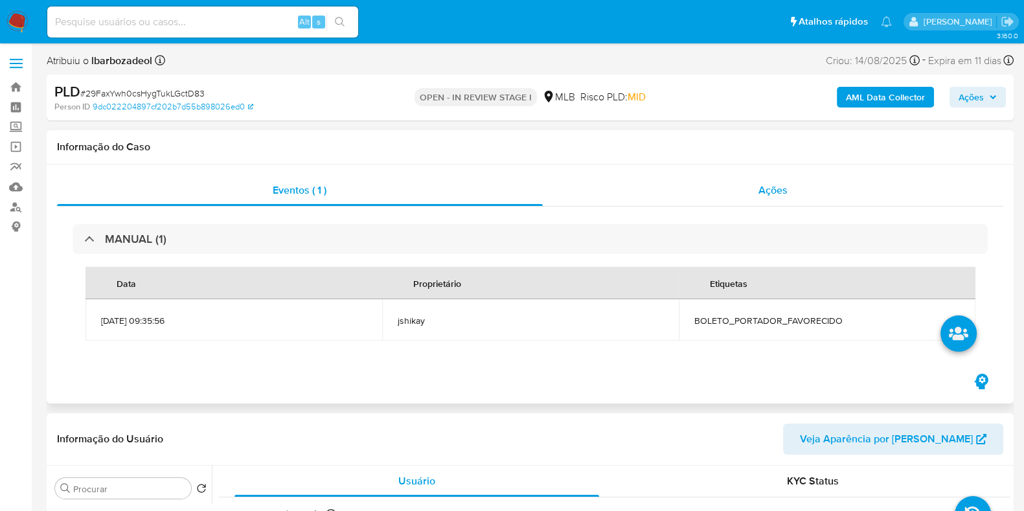
click at [709, 196] on div "Ações" at bounding box center [773, 190] width 461 height 31
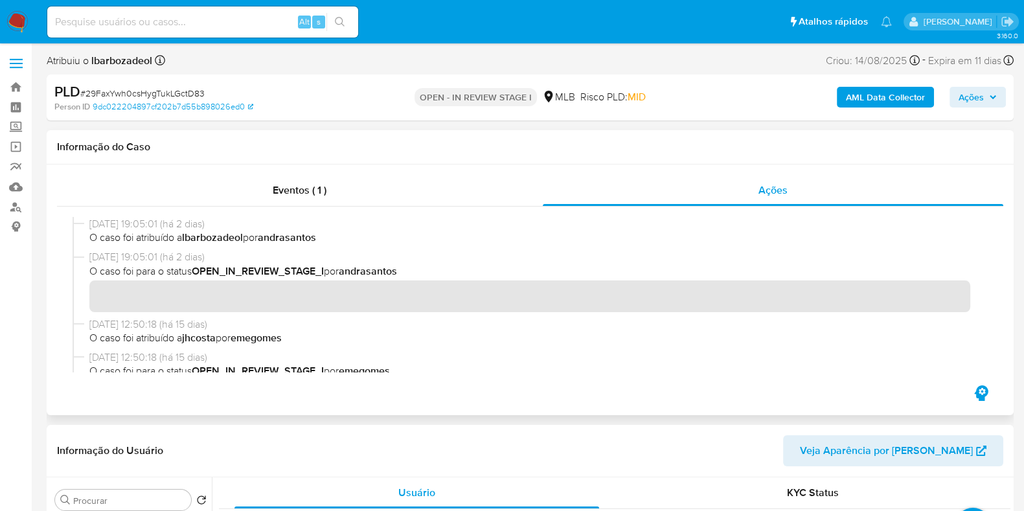
click at [282, 157] on div "Informação do Caso" at bounding box center [530, 147] width 967 height 34
click at [294, 203] on div "Eventos ( 1 )" at bounding box center [300, 190] width 486 height 31
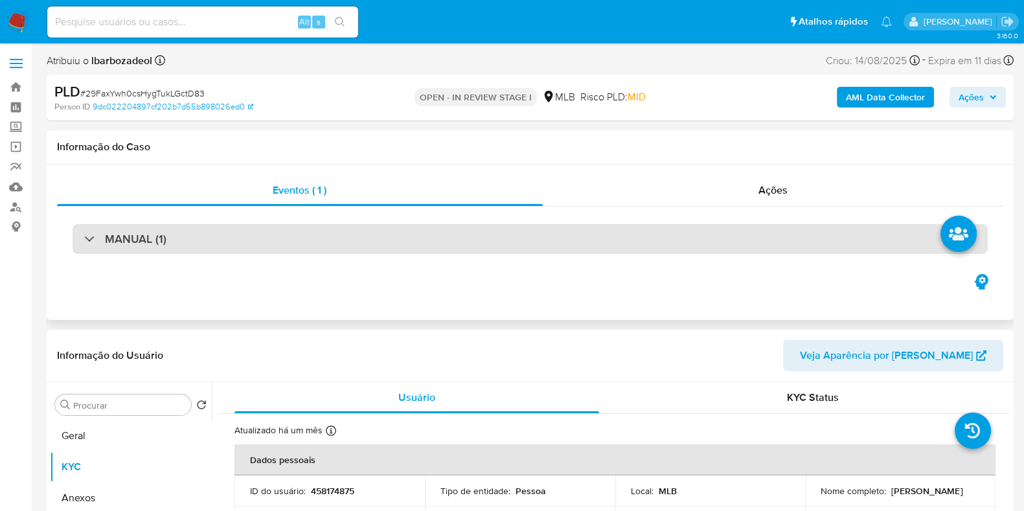
click at [503, 240] on div "MANUAL (1)" at bounding box center [531, 239] width 916 height 30
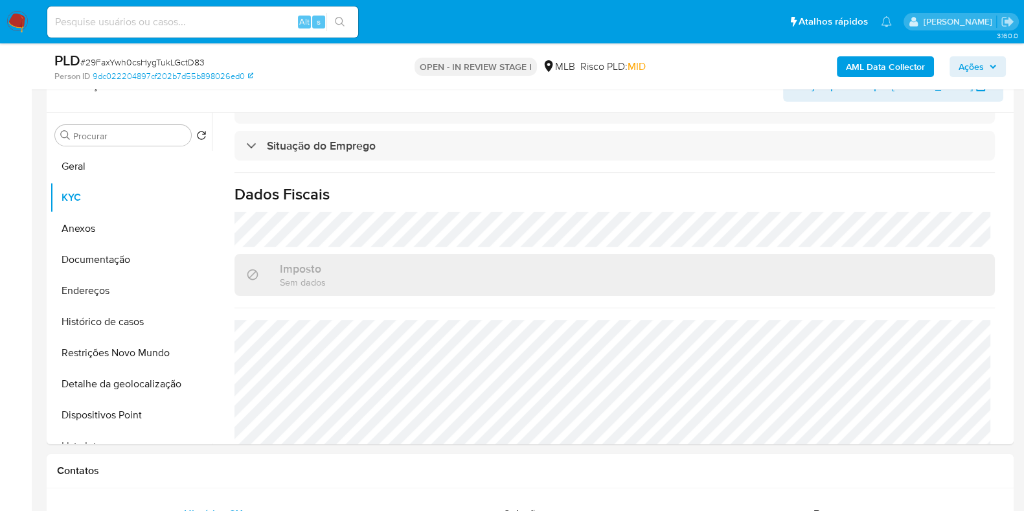
scroll to position [552, 0]
click at [159, 316] on button "Histórico de casos" at bounding box center [126, 321] width 152 height 31
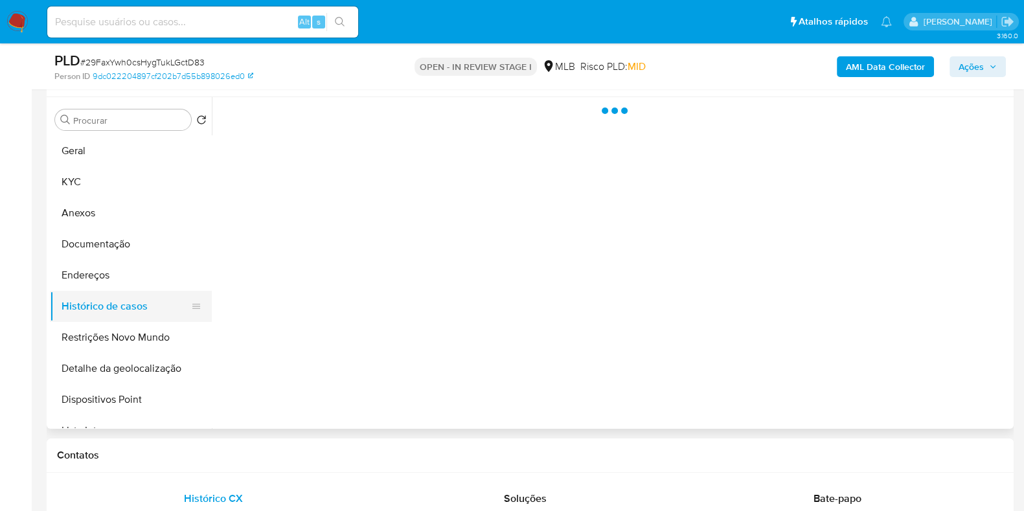
scroll to position [0, 0]
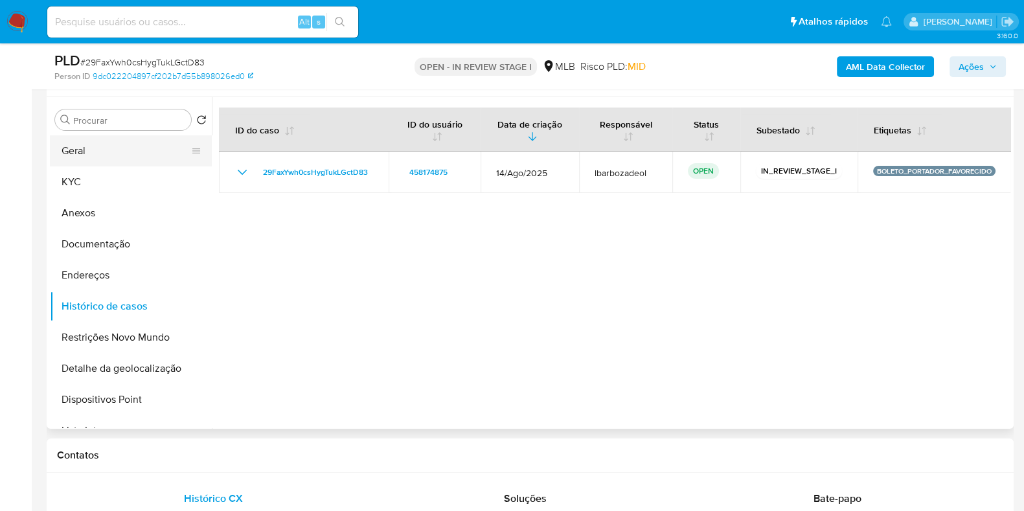
click at [138, 154] on button "Geral" at bounding box center [126, 150] width 152 height 31
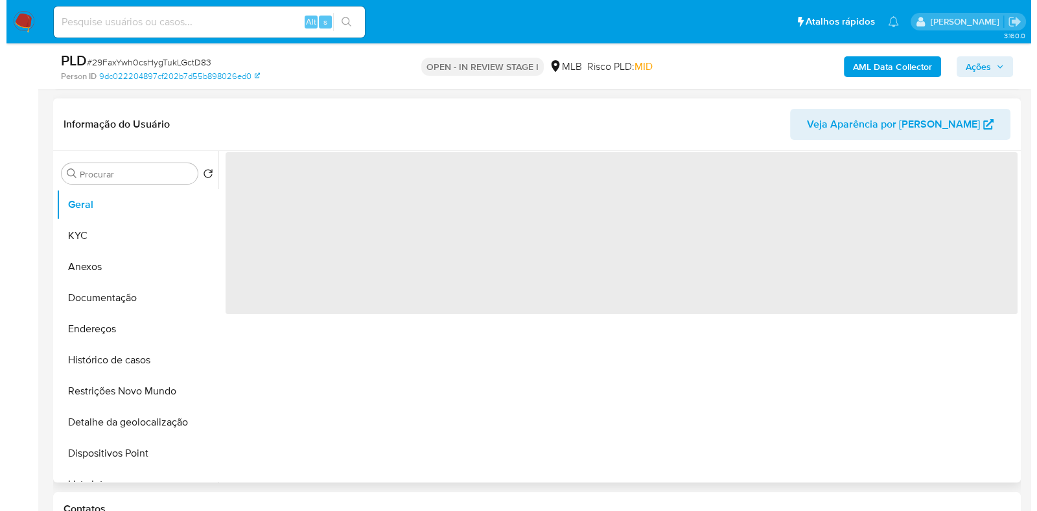
scroll to position [254, 0]
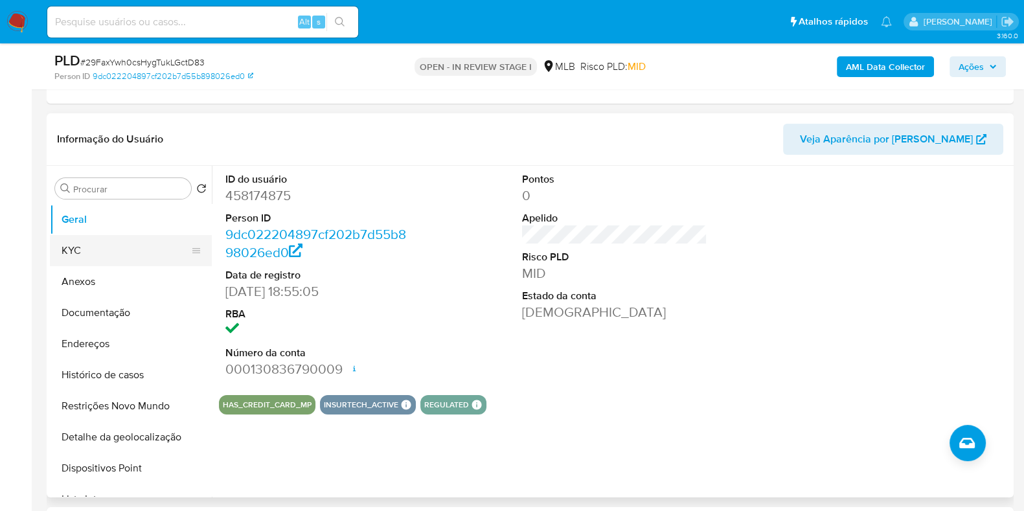
click at [122, 248] on button "KYC" at bounding box center [126, 250] width 152 height 31
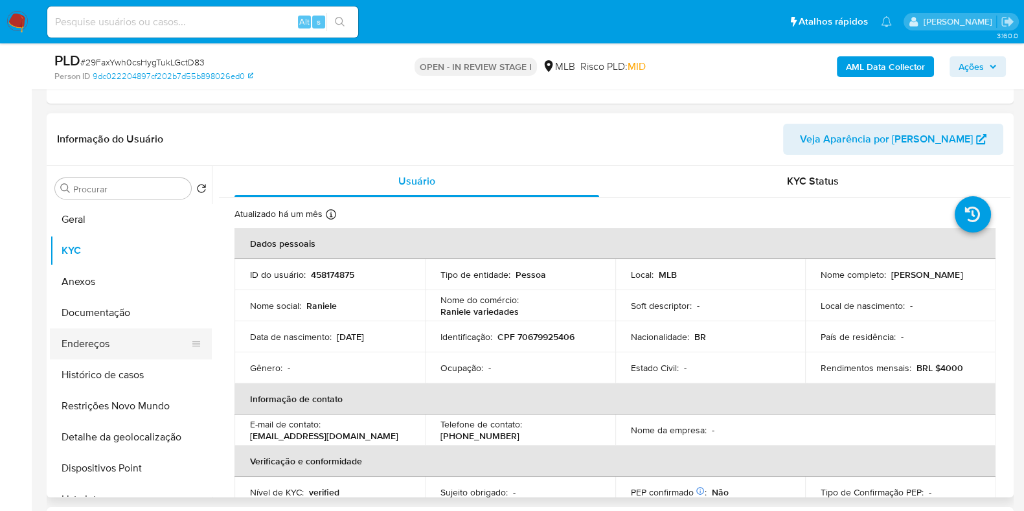
click at [137, 341] on button "Endereços" at bounding box center [126, 344] width 152 height 31
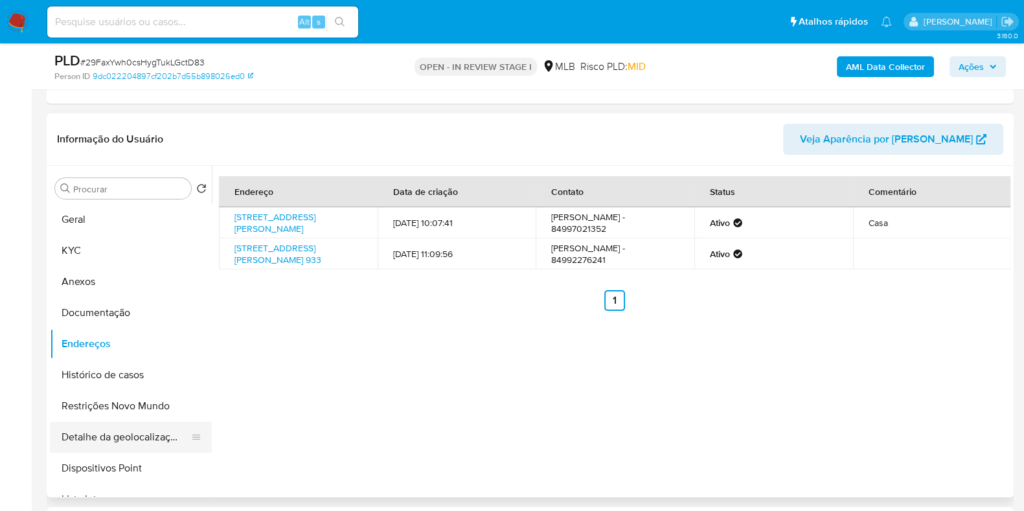
click at [161, 446] on button "Detalhe da geolocalização" at bounding box center [126, 437] width 152 height 31
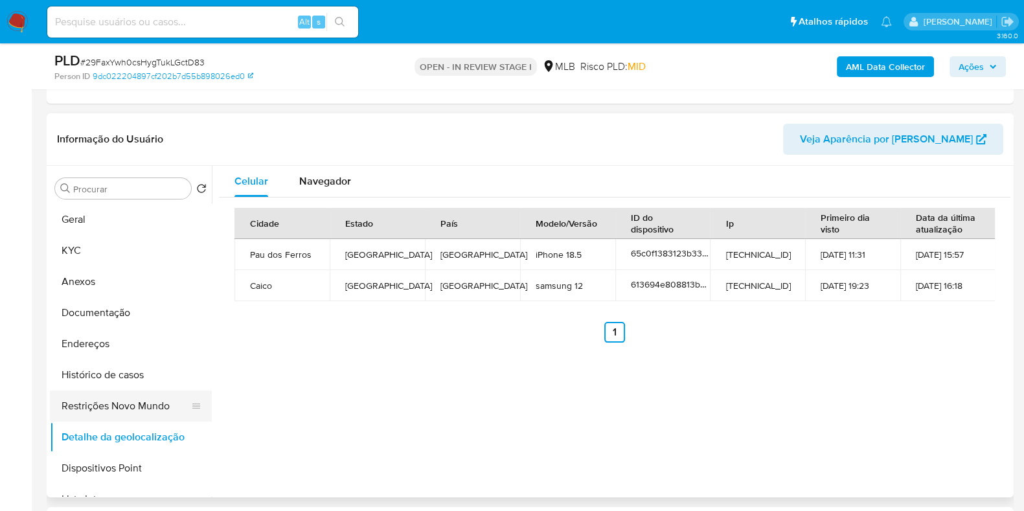
click at [135, 406] on button "Restrições Novo Mundo" at bounding box center [126, 406] width 152 height 31
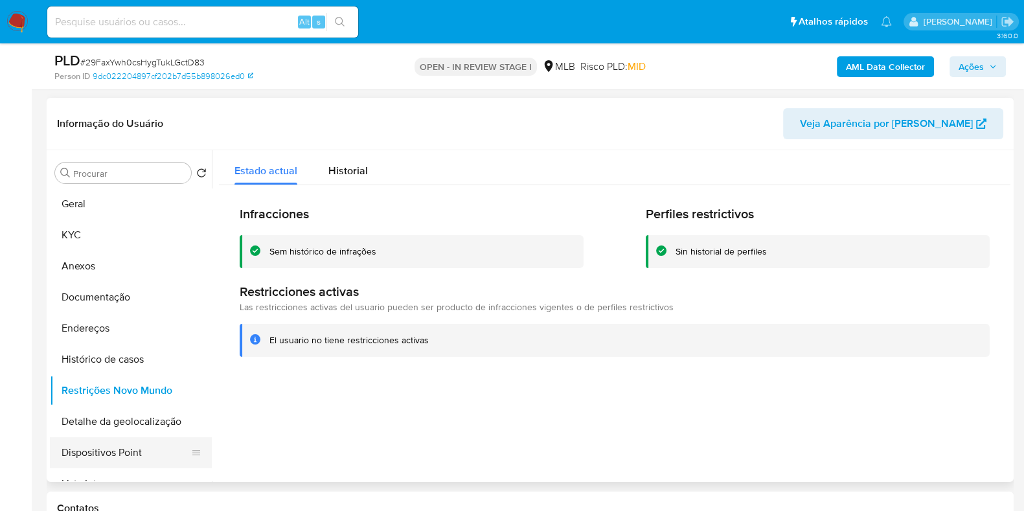
click at [146, 446] on button "Dispositivos Point" at bounding box center [126, 452] width 152 height 31
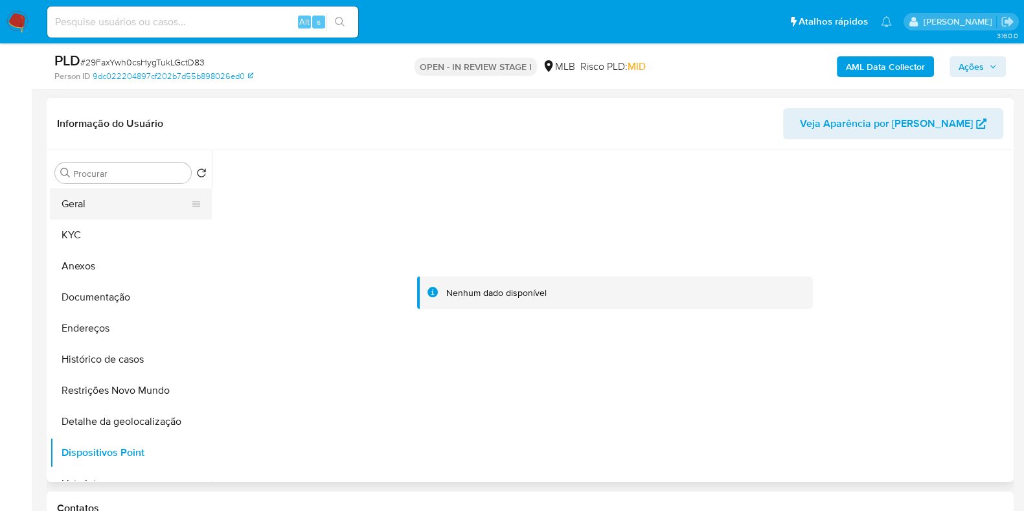
drag, startPoint x: 126, startPoint y: 212, endPoint x: 184, endPoint y: 205, distance: 58.0
click at [126, 211] on button "Geral" at bounding box center [126, 204] width 152 height 31
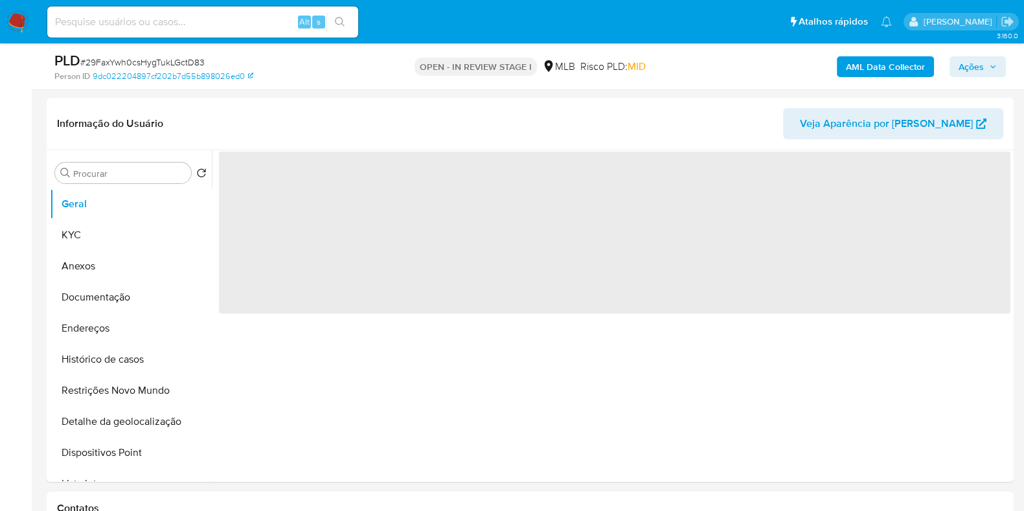
click at [983, 71] on span "Ações" at bounding box center [971, 66] width 25 height 21
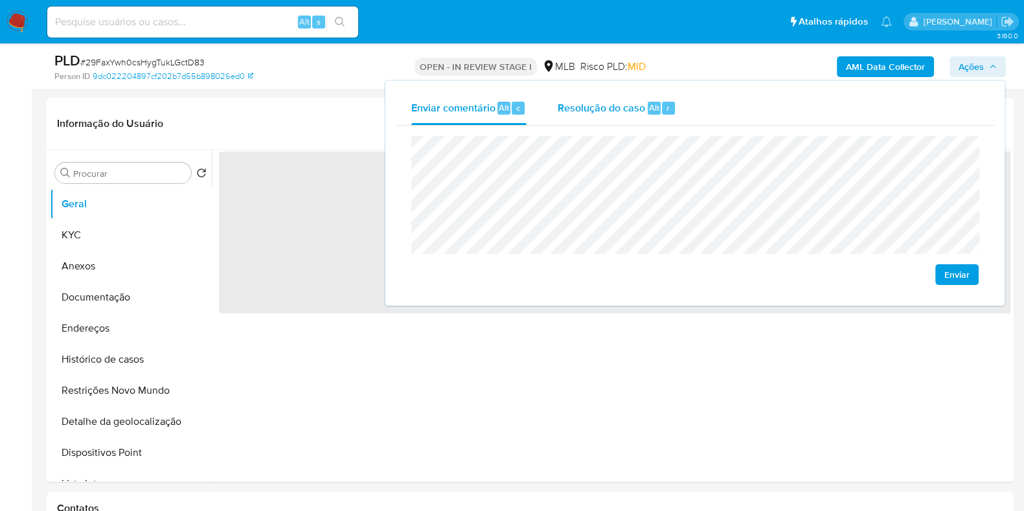
click at [630, 100] on span "Resolução do caso" at bounding box center [601, 107] width 87 height 15
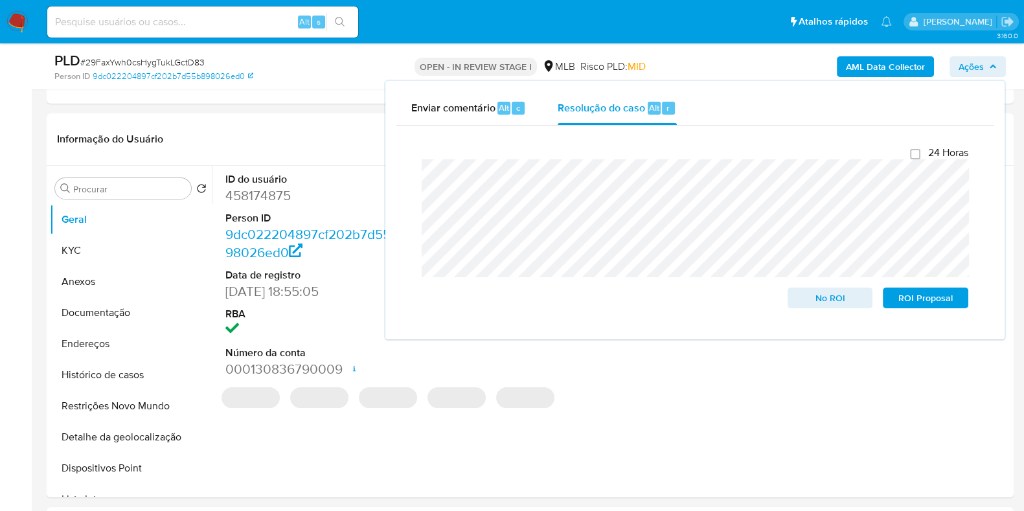
click at [720, 61] on div "AML Data Collector Ações Enviar comentário Alt c Resolução do caso Alt r Fecham…" at bounding box center [850, 66] width 314 height 30
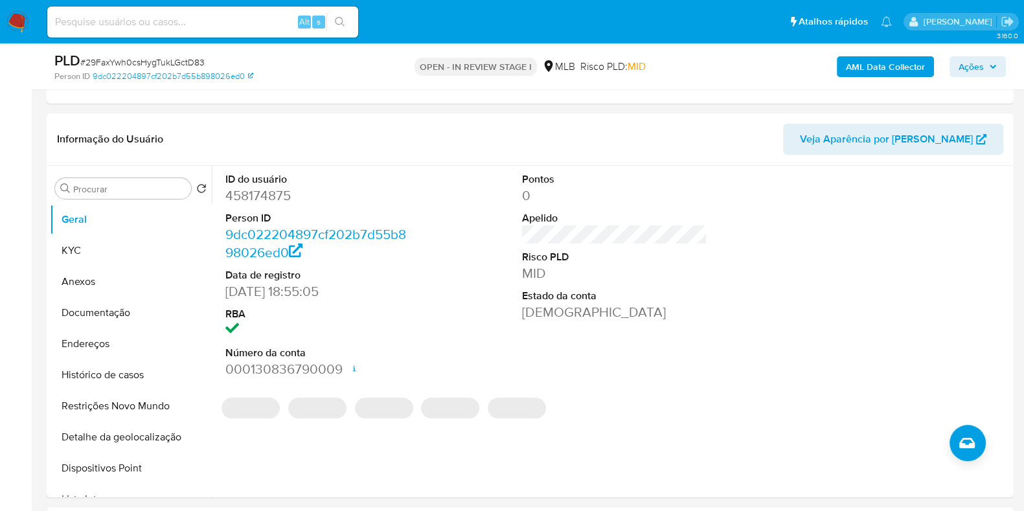
click at [877, 67] on b "AML Data Collector" at bounding box center [885, 66] width 79 height 21
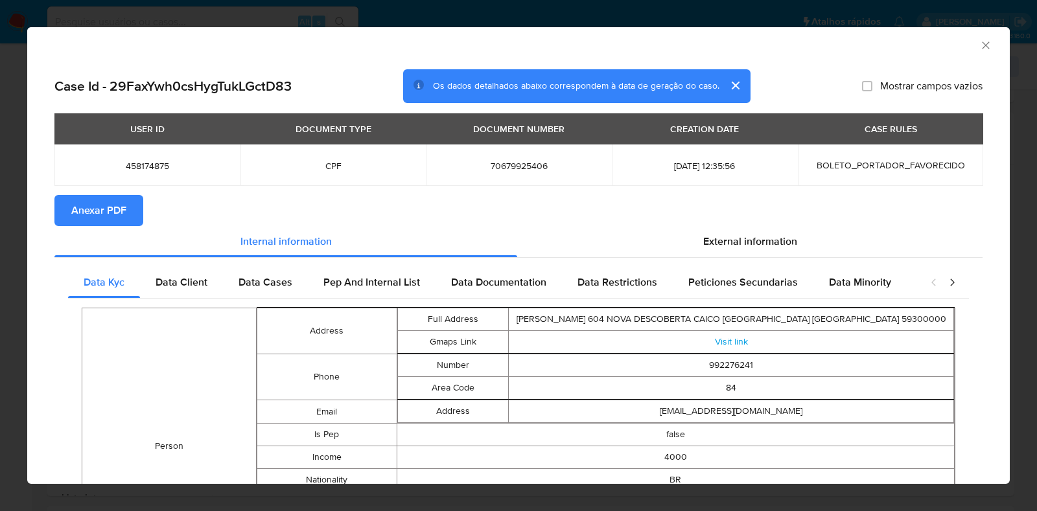
click at [103, 206] on span "Anexar PDF" at bounding box center [98, 210] width 55 height 29
click at [979, 39] on icon "Fechar a janela" at bounding box center [985, 45] width 13 height 13
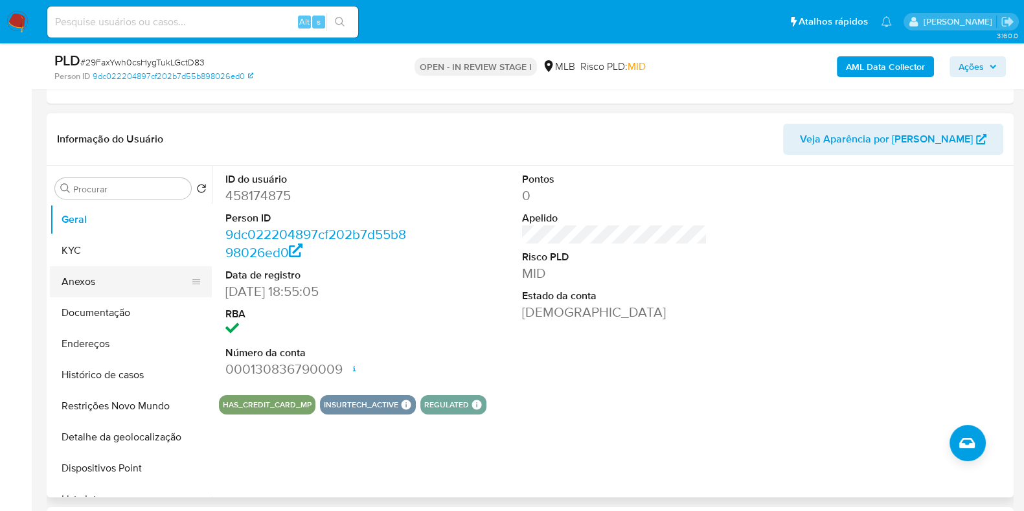
click at [85, 277] on button "Anexos" at bounding box center [126, 281] width 152 height 31
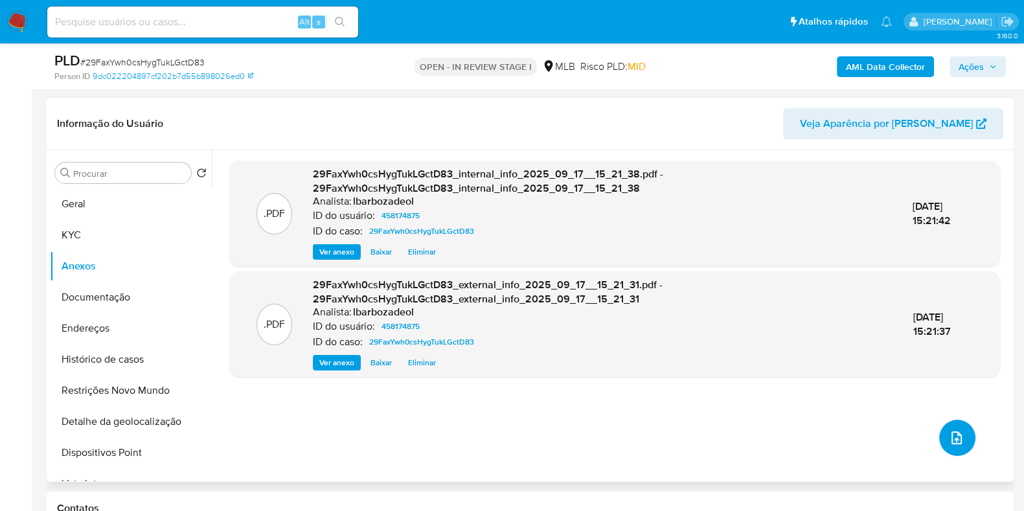
click at [956, 446] on button "upload-file" at bounding box center [958, 438] width 36 height 36
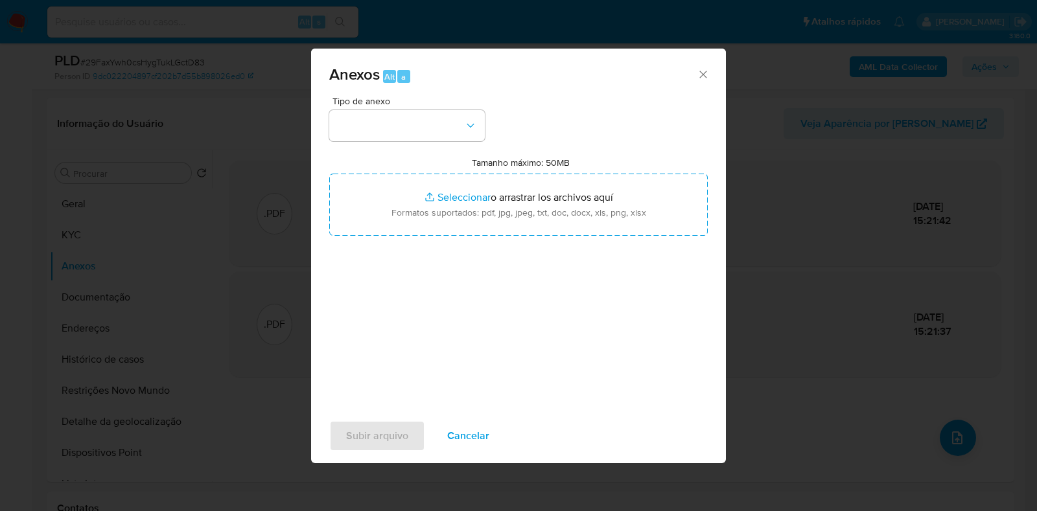
click at [402, 104] on span "Tipo de anexo" at bounding box center [410, 101] width 156 height 9
click at [409, 124] on button "button" at bounding box center [407, 125] width 156 height 31
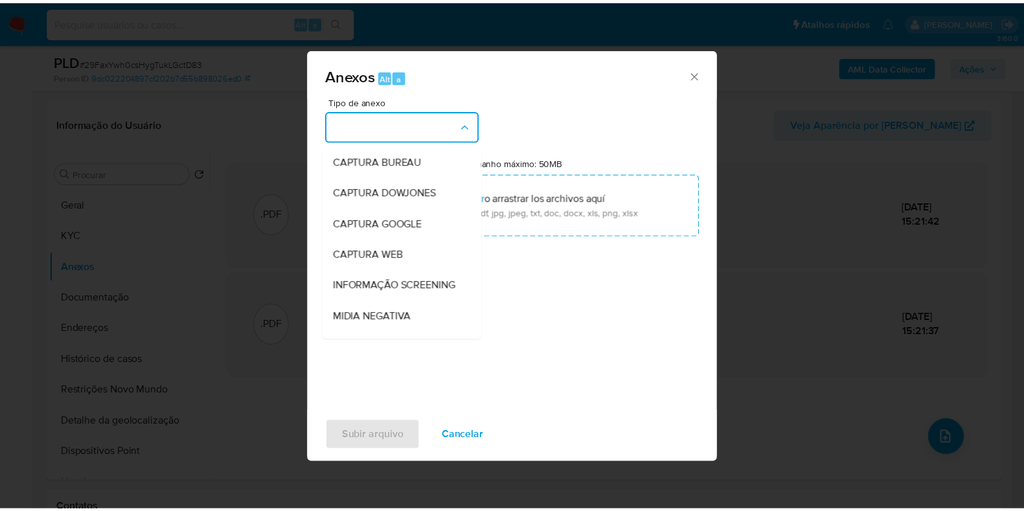
scroll to position [200, 0]
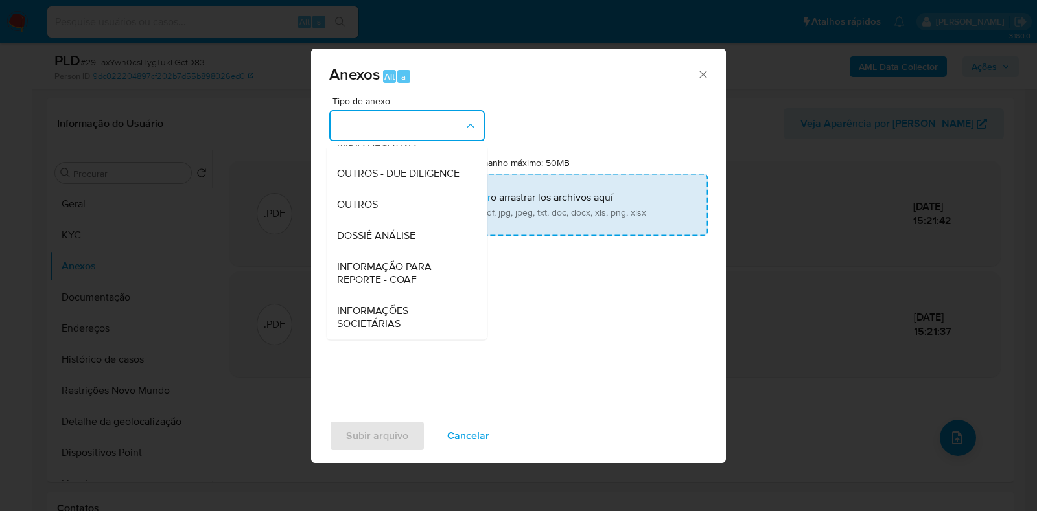
click at [408, 248] on div "DOSSIÊ ANÁLISE" at bounding box center [403, 235] width 132 height 31
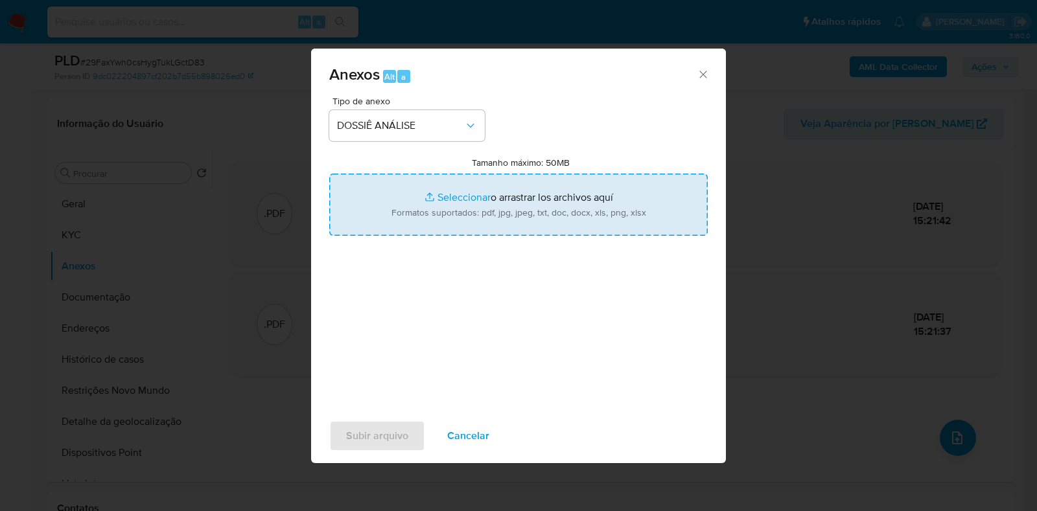
click at [418, 215] on input "Tamanho máximo: 50MB Seleccionar archivos" at bounding box center [518, 205] width 378 height 62
type input "C:\fakepath\Mulan 458174875_2025_09_17_12_40_34.xlsx"
click at [451, 209] on input "Tamanho máximo: 50MB Seleccionar archivos" at bounding box center [518, 205] width 378 height 62
type input "C:\fakepath\SAR - XXX - CPF 70679925406 - RANIELE ALVES DE OLIVEIRA SILVA.pdf"
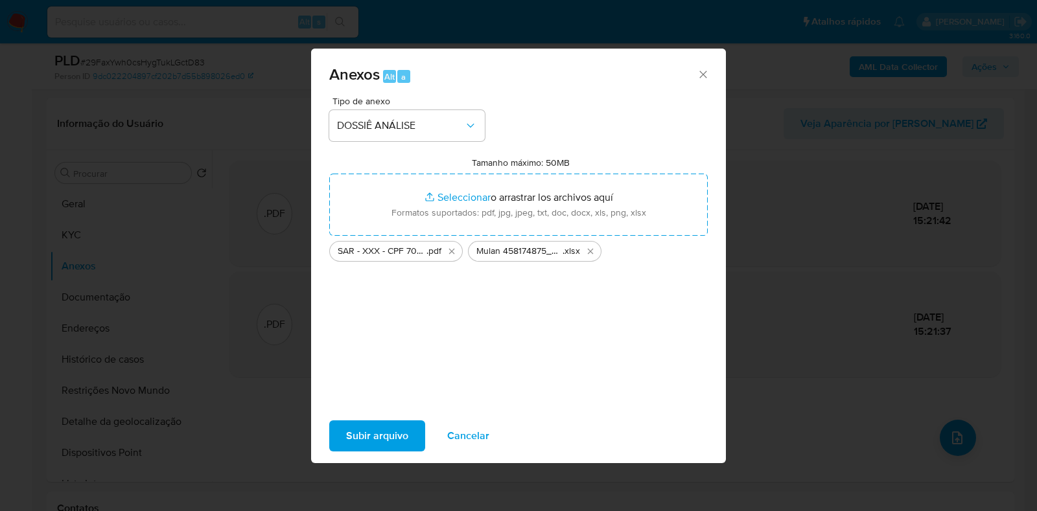
click at [405, 439] on span "Subir arquivo" at bounding box center [377, 436] width 62 height 29
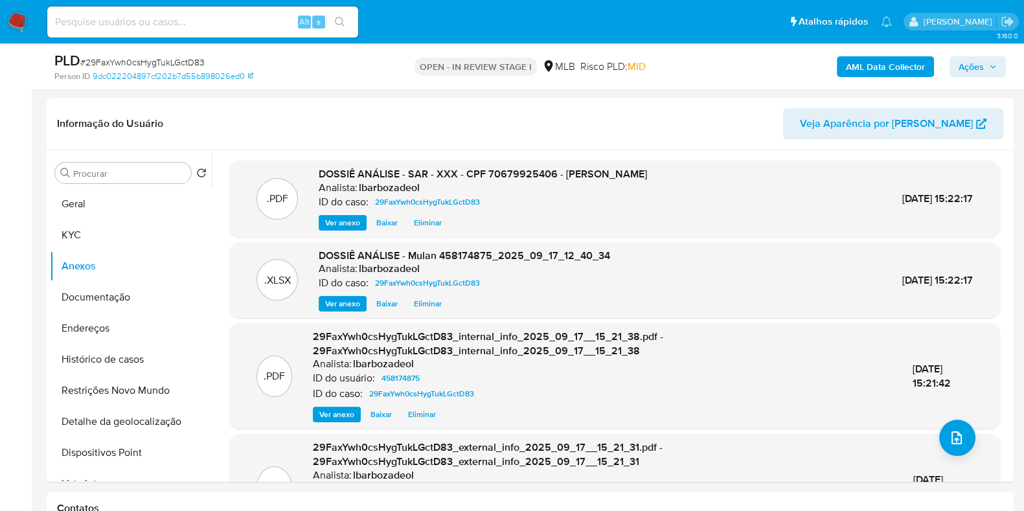
click at [980, 64] on span "Ações" at bounding box center [971, 66] width 25 height 21
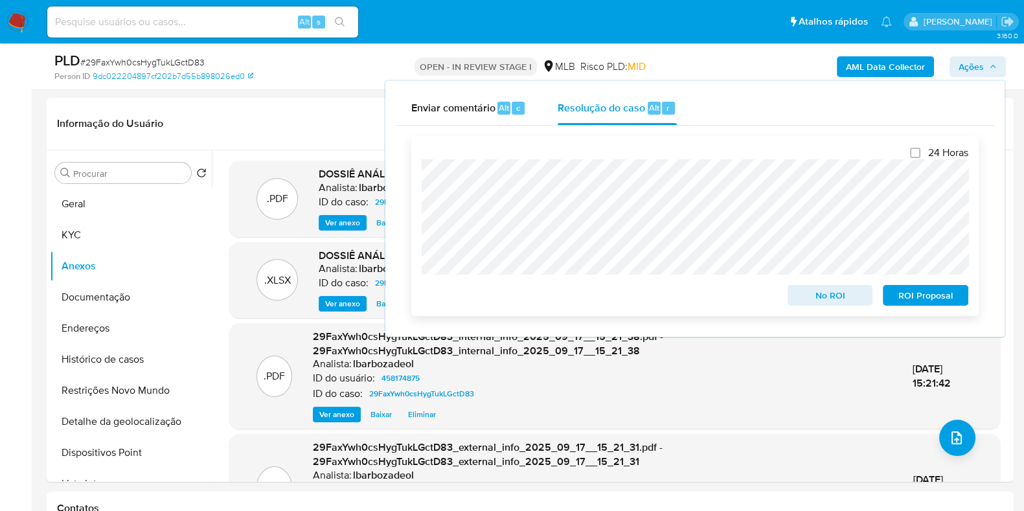
click at [927, 295] on span "ROI Proposal" at bounding box center [925, 295] width 67 height 18
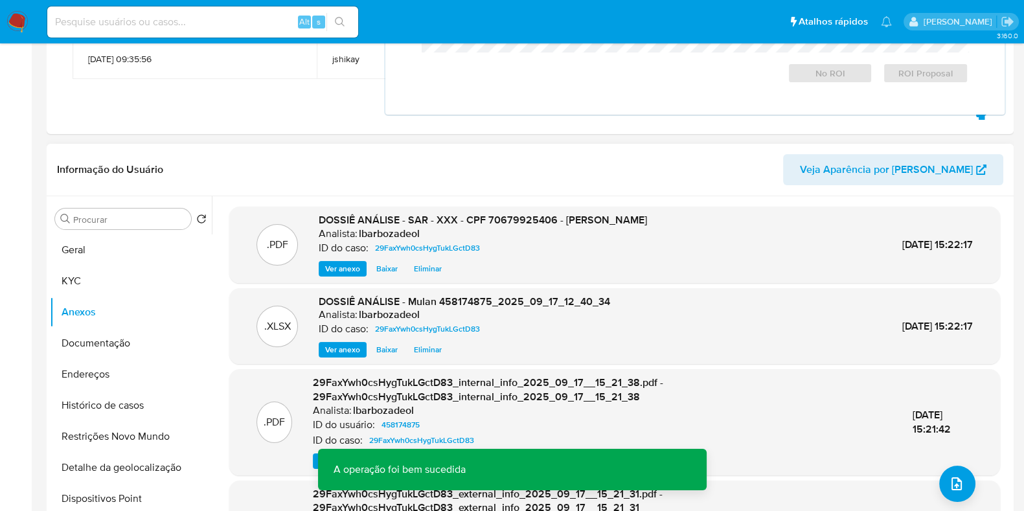
scroll to position [0, 0]
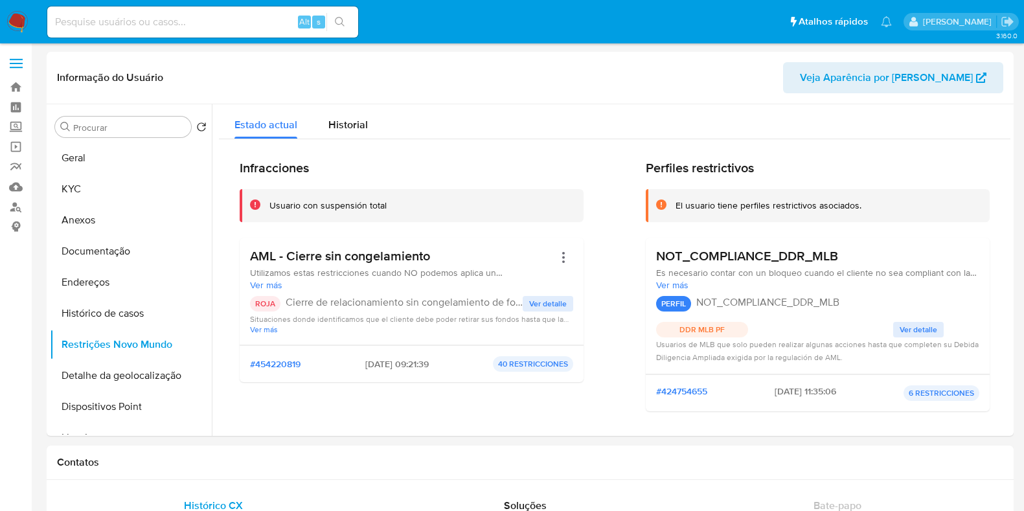
select select "10"
click at [211, 28] on input at bounding box center [202, 22] width 311 height 17
paste input "1508676752"
type input "1508676752"
click at [343, 19] on icon "search-icon" at bounding box center [340, 22] width 10 height 10
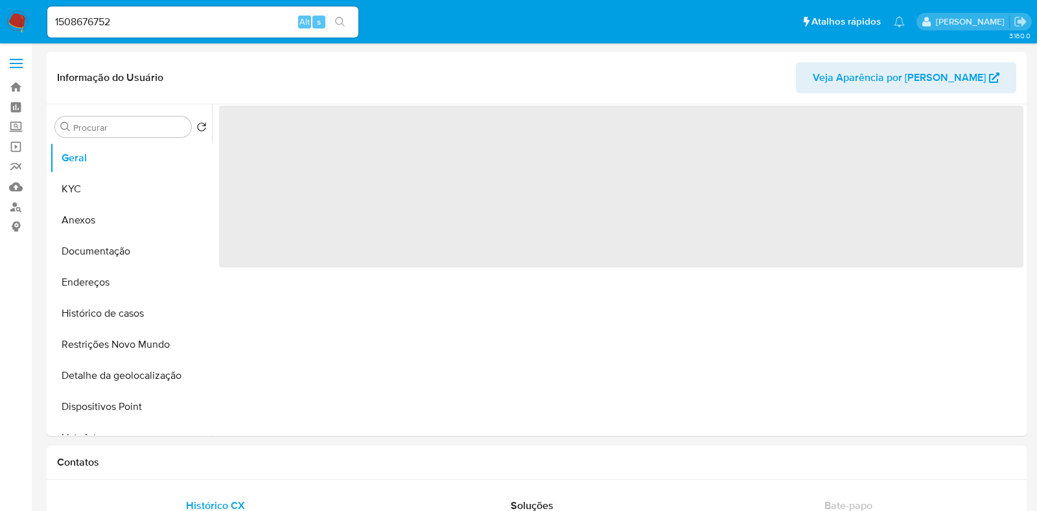
select select "10"
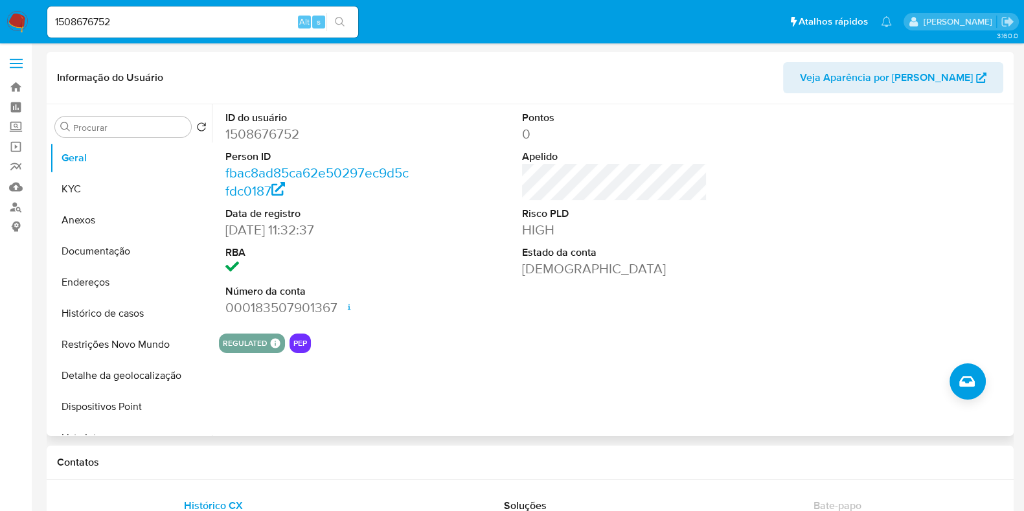
drag, startPoint x: 286, startPoint y: 233, endPoint x: 266, endPoint y: 233, distance: 20.1
click at [283, 233] on dd "11/10/2023 11:32:37" at bounding box center [317, 230] width 185 height 18
click at [113, 260] on button "Documentação" at bounding box center [126, 251] width 152 height 31
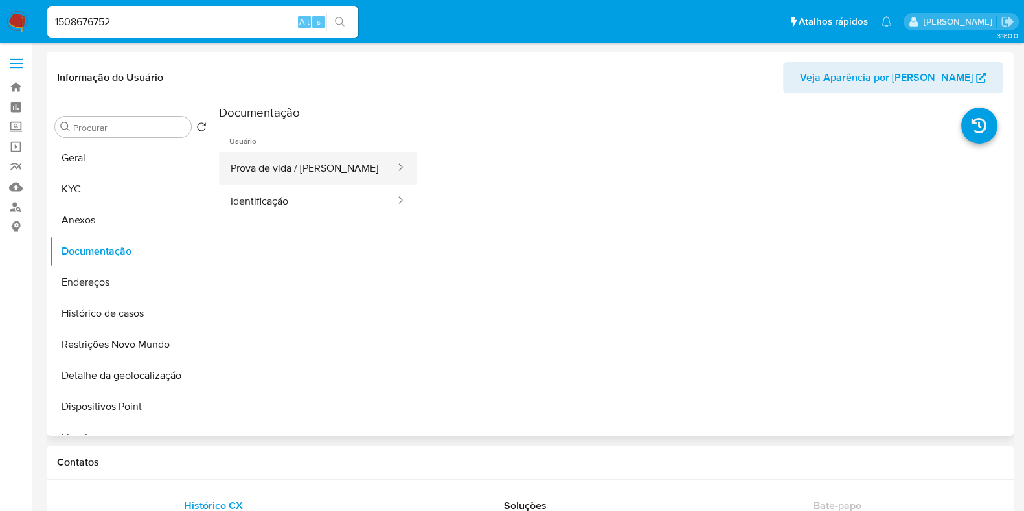
click at [323, 174] on button "Prova de vida / [PERSON_NAME]" at bounding box center [308, 168] width 178 height 33
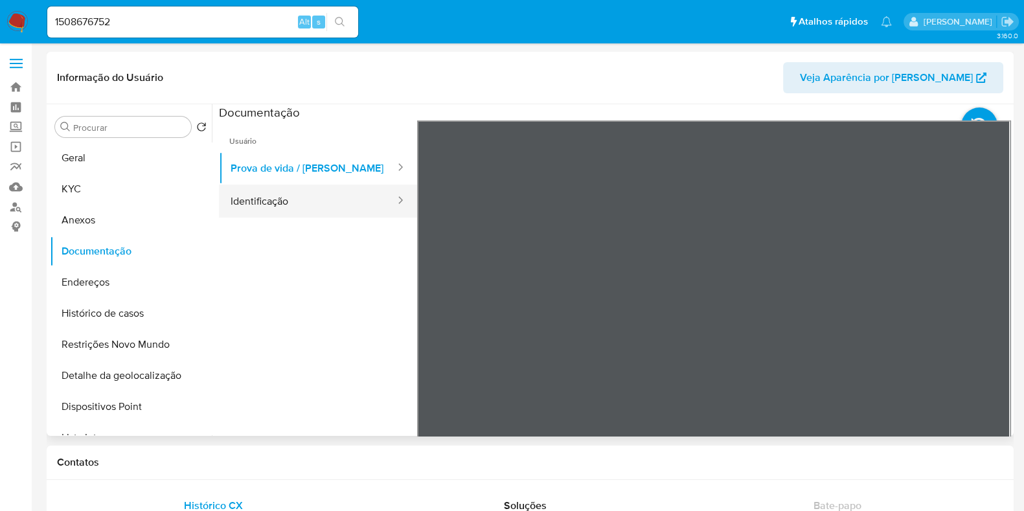
click at [312, 201] on button "Identificação" at bounding box center [308, 201] width 178 height 33
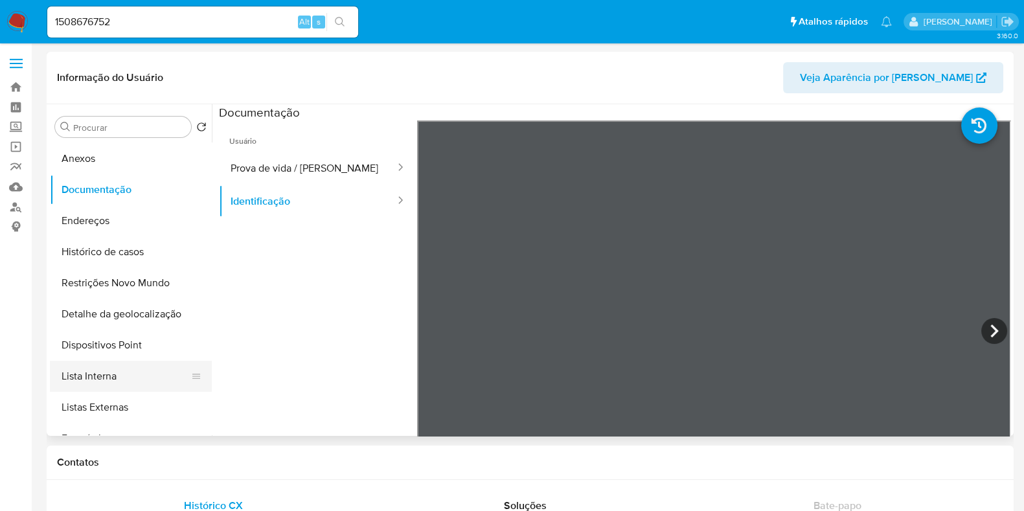
scroll to position [64, 0]
click at [133, 397] on button "Listas Externas" at bounding box center [126, 404] width 152 height 31
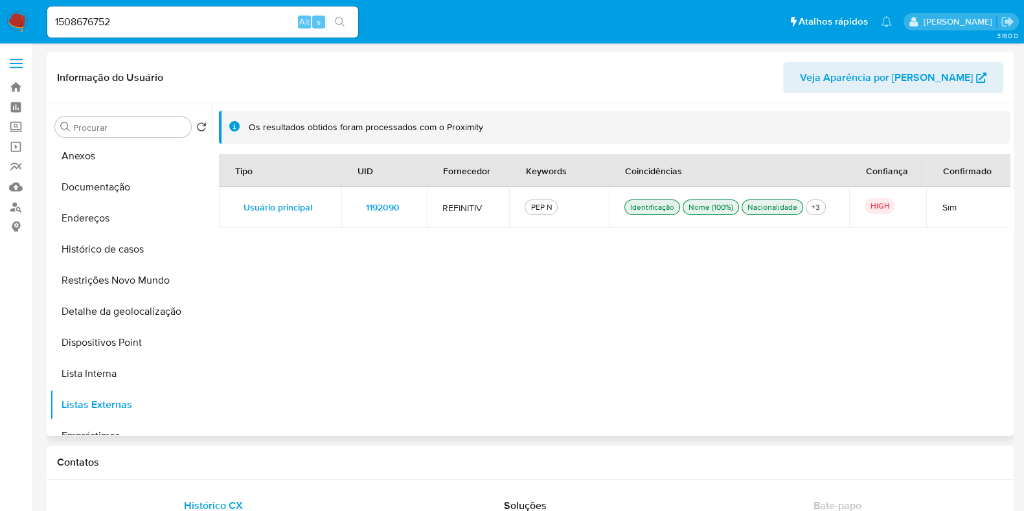
click at [380, 211] on span "1192090" at bounding box center [383, 207] width 34 height 18
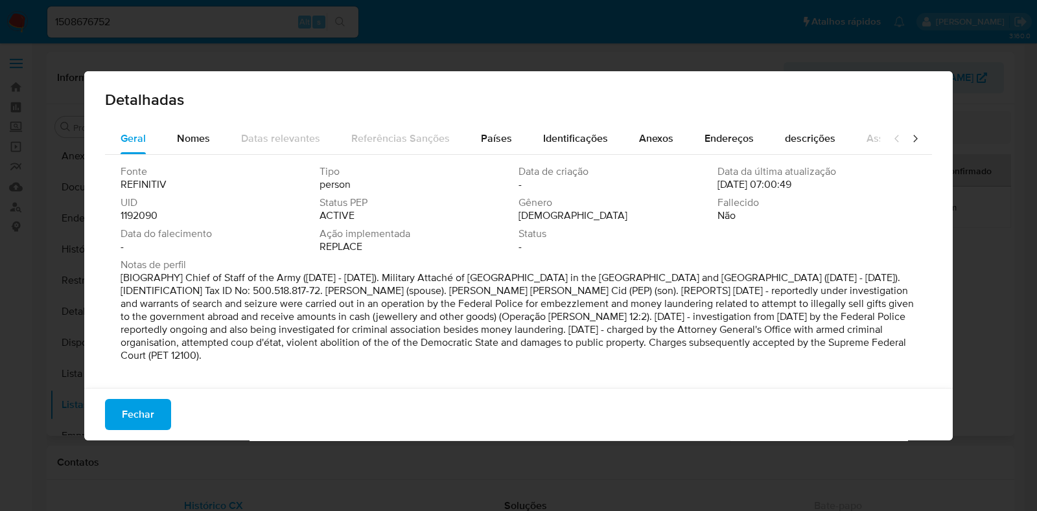
click at [152, 217] on span "1192090" at bounding box center [139, 215] width 37 height 13
click at [108, 411] on button "Fechar" at bounding box center [138, 414] width 66 height 31
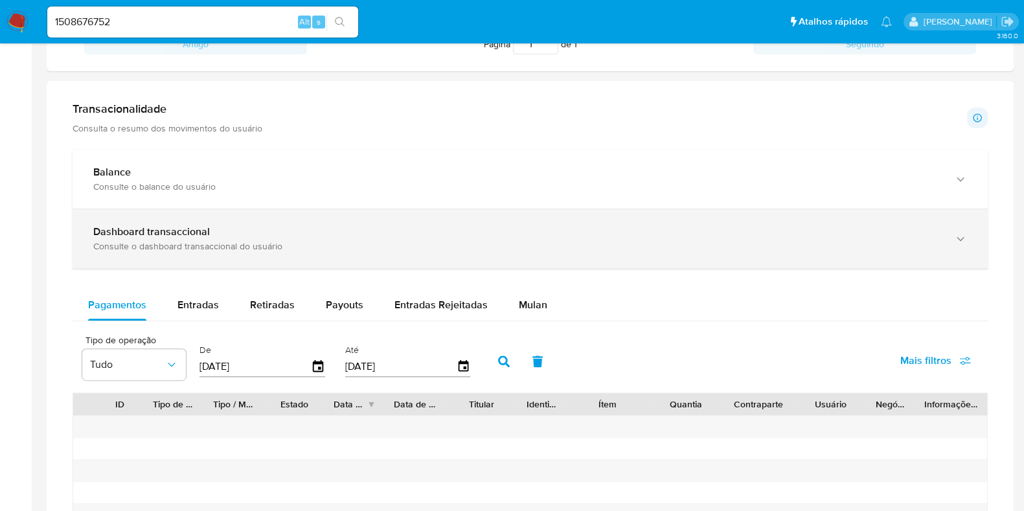
scroll to position [627, 0]
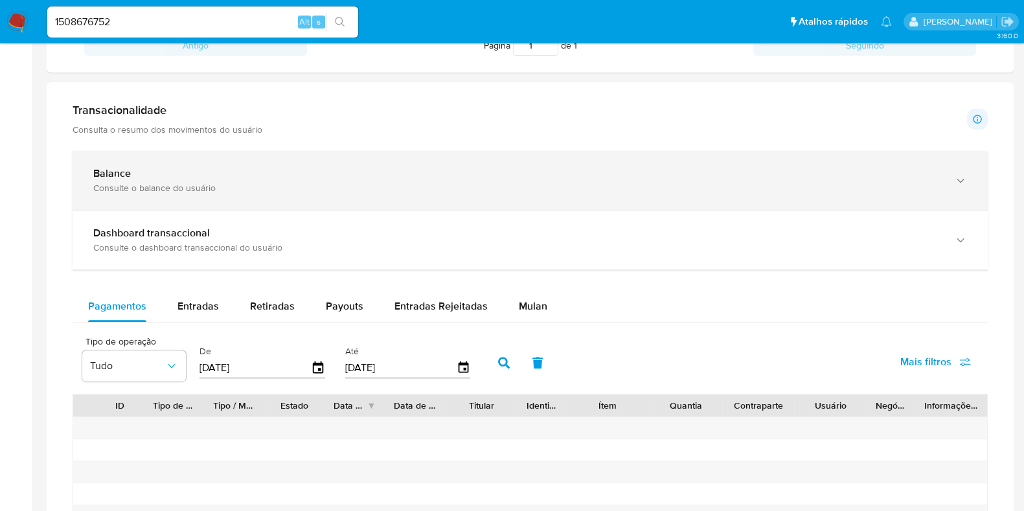
click at [241, 185] on div "Consulte o balance do usuário" at bounding box center [517, 188] width 848 height 12
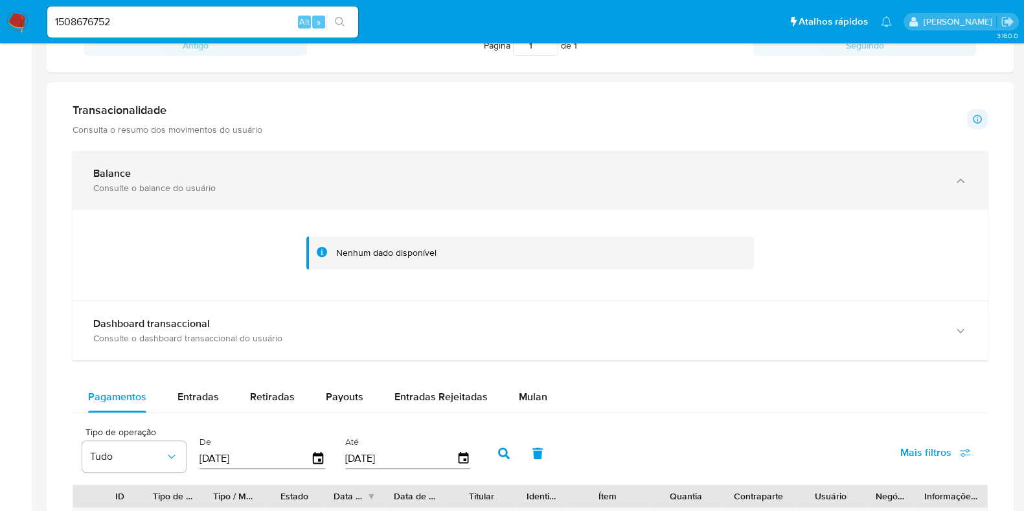
click at [385, 178] on div "Balance" at bounding box center [517, 173] width 848 height 13
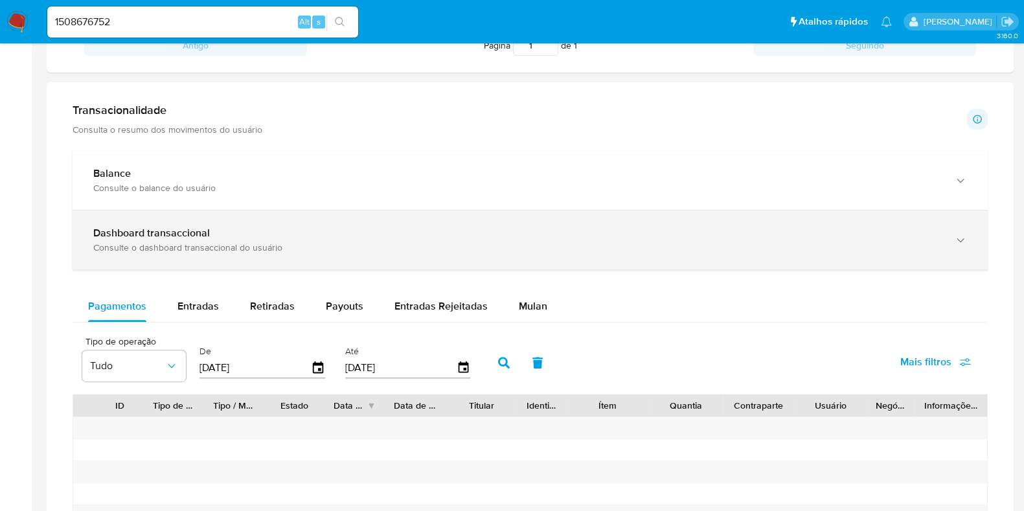
click at [402, 242] on div "Consulte o dashboard transaccional do usuário" at bounding box center [517, 248] width 848 height 12
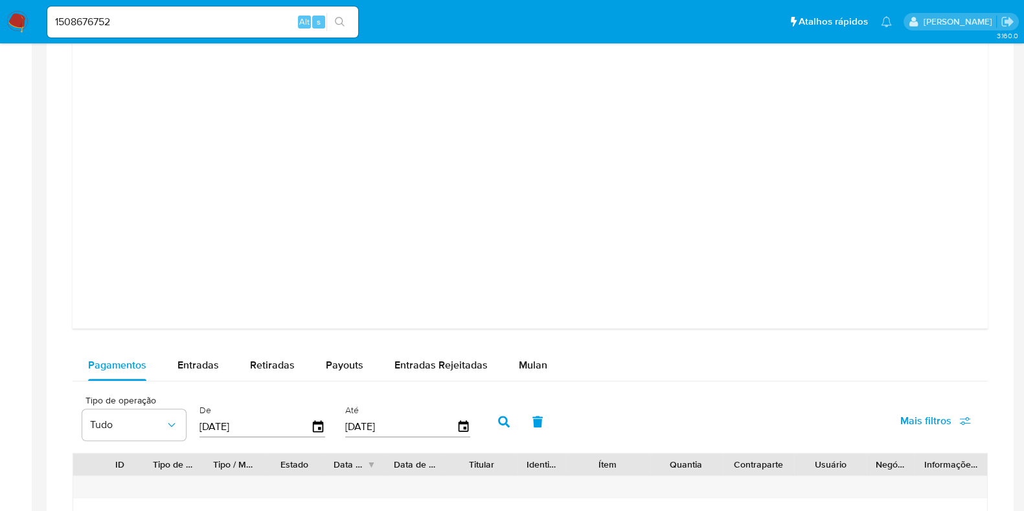
scroll to position [1177, 0]
click at [201, 364] on span "Entradas" at bounding box center [198, 364] width 41 height 15
select select "10"
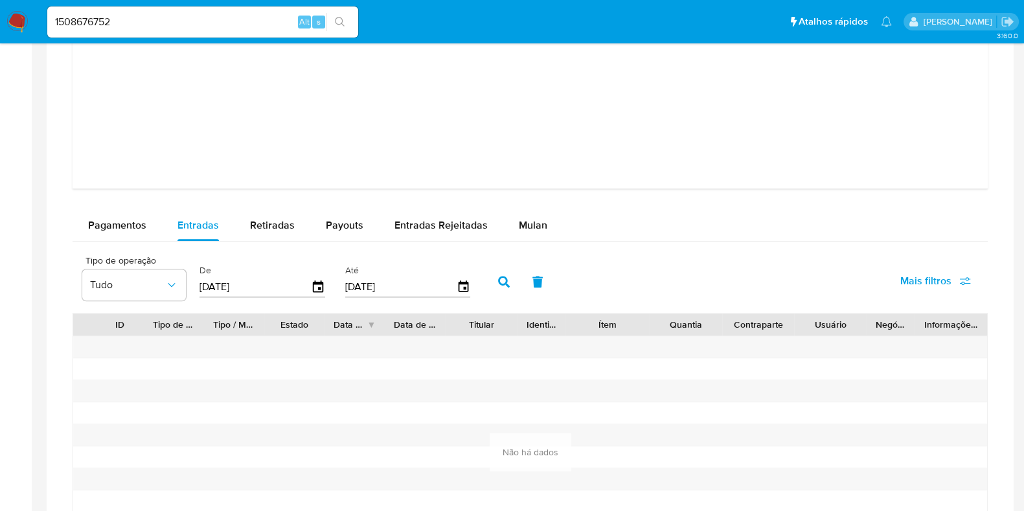
scroll to position [1373, 0]
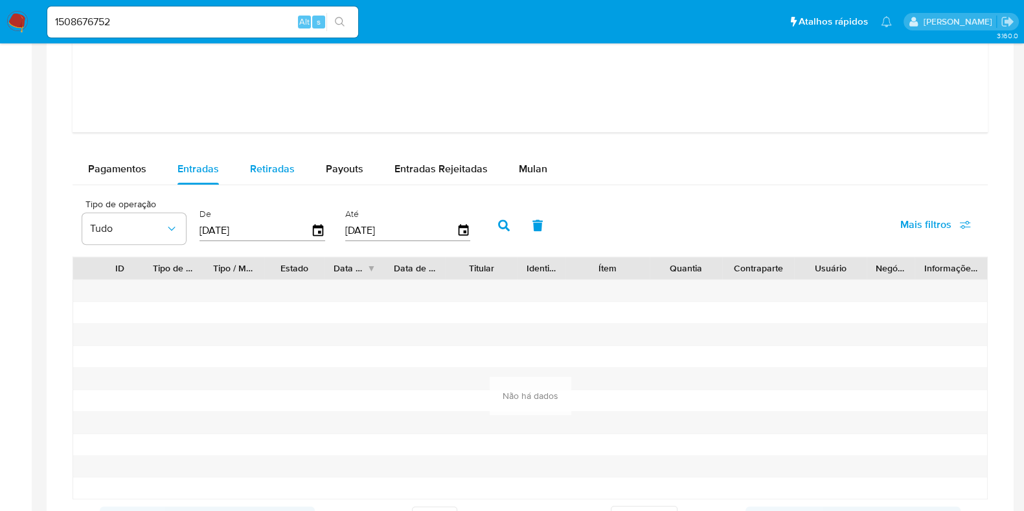
click at [264, 176] on div "Retiradas" at bounding box center [272, 169] width 45 height 31
select select "10"
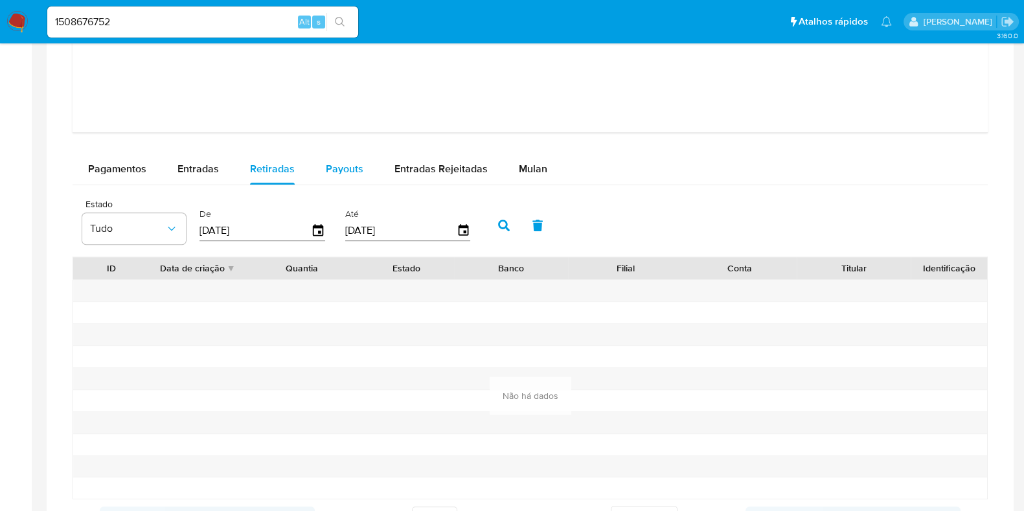
click at [350, 164] on span "Payouts" at bounding box center [345, 168] width 38 height 15
select select "10"
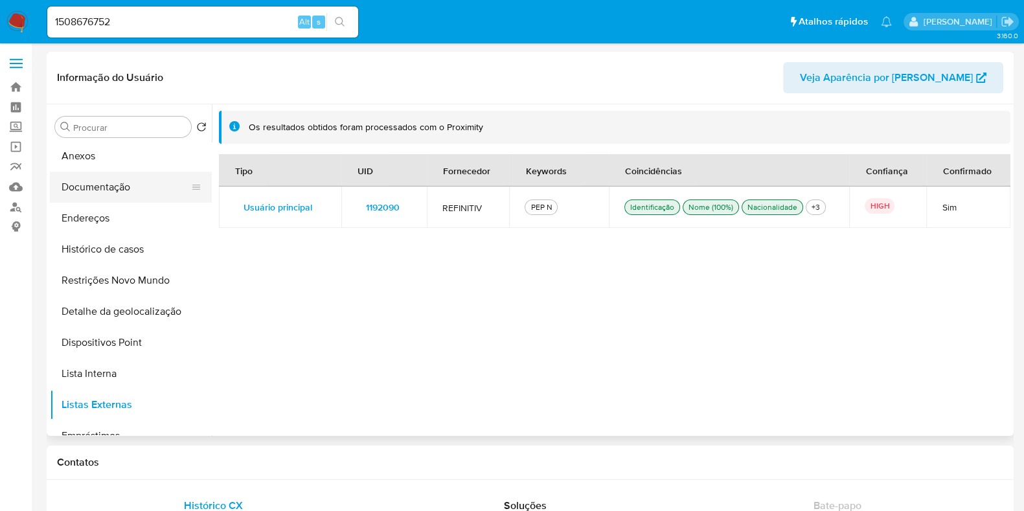
scroll to position [0, 0]
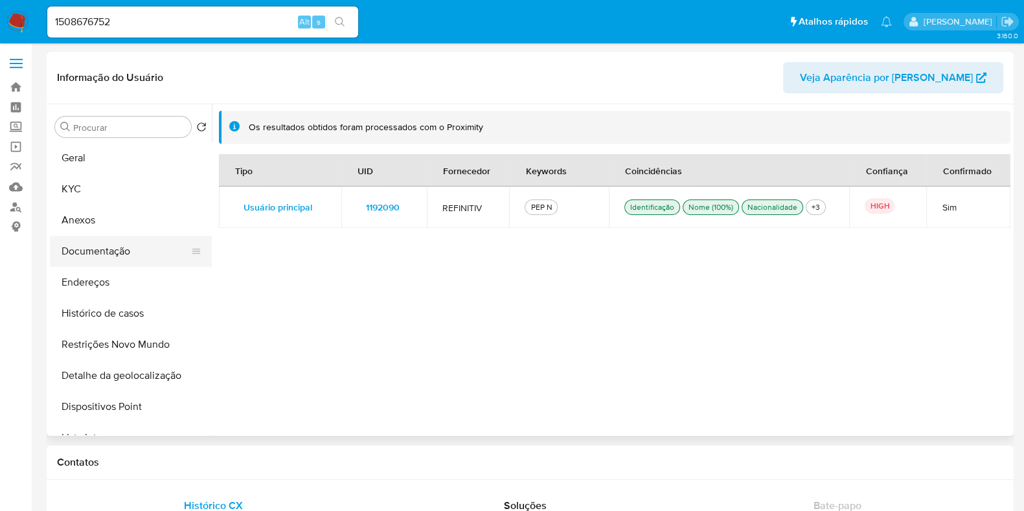
click at [98, 198] on button "KYC" at bounding box center [131, 189] width 162 height 31
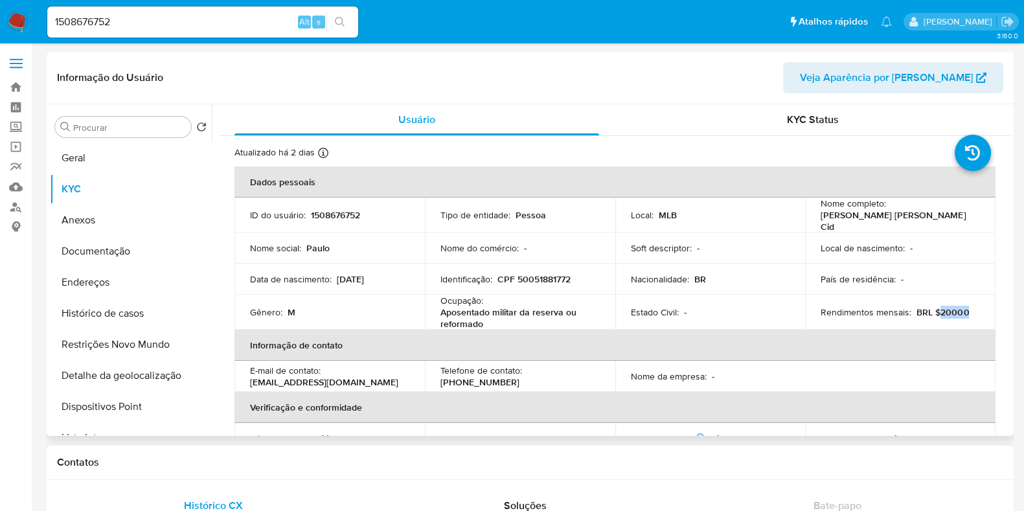
drag, startPoint x: 936, startPoint y: 311, endPoint x: 973, endPoint y: 313, distance: 37.0
click at [973, 313] on div "Rendimentos mensais : BRL $20000" at bounding box center [900, 312] width 159 height 12
copy p "20000"
click at [124, 161] on button "Geral" at bounding box center [126, 158] width 152 height 31
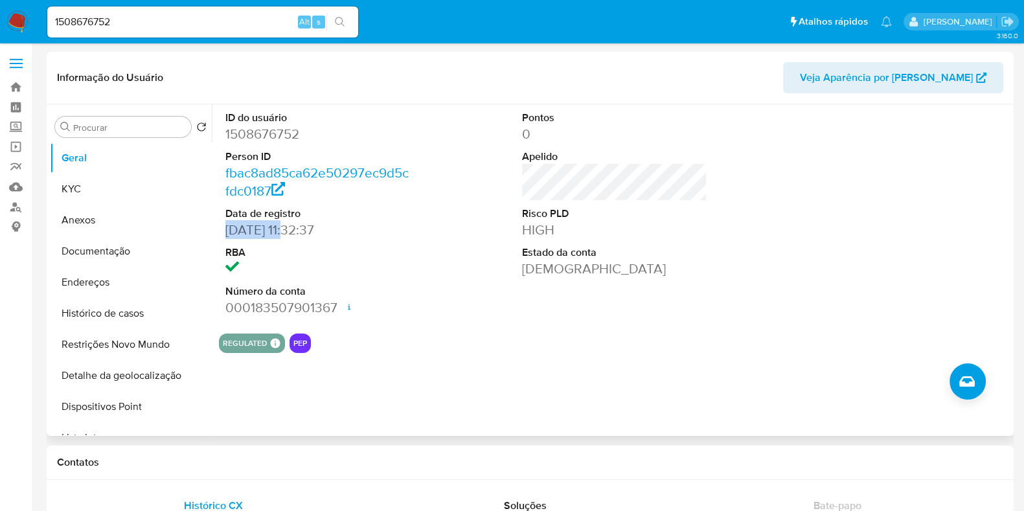
drag, startPoint x: 285, startPoint y: 231, endPoint x: 224, endPoint y: 230, distance: 61.6
click at [224, 230] on div "ID do usuário 1508676752 Person ID fbac8ad85ca62e50297ec9d5cfdc0187 Data de reg…" at bounding box center [318, 213] width 198 height 219
copy dd "11/10/2023"
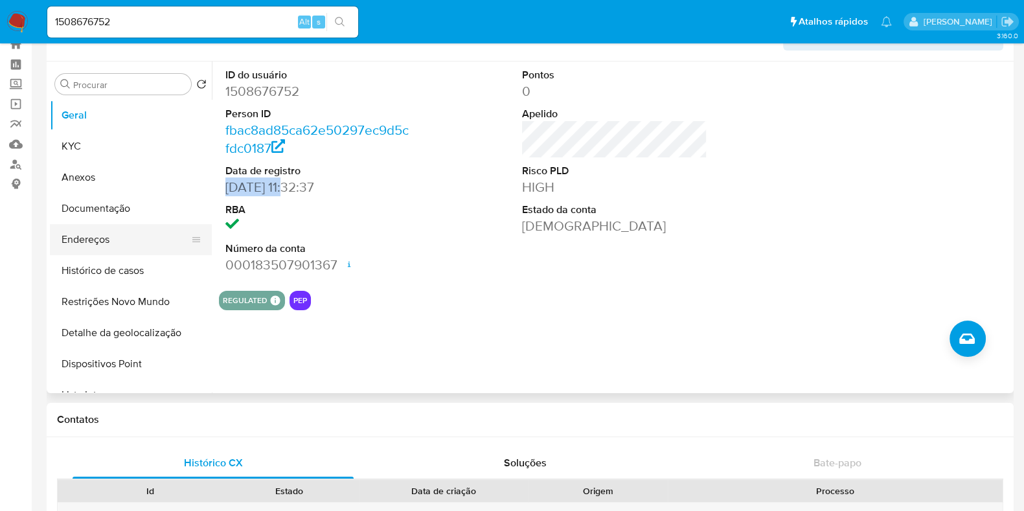
scroll to position [23, 0]
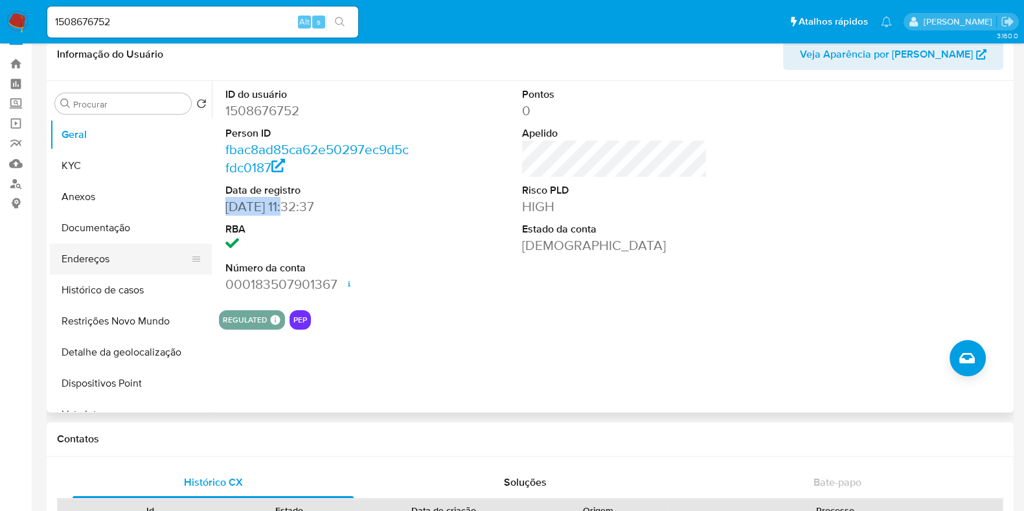
click at [148, 252] on button "Endereços" at bounding box center [126, 259] width 152 height 31
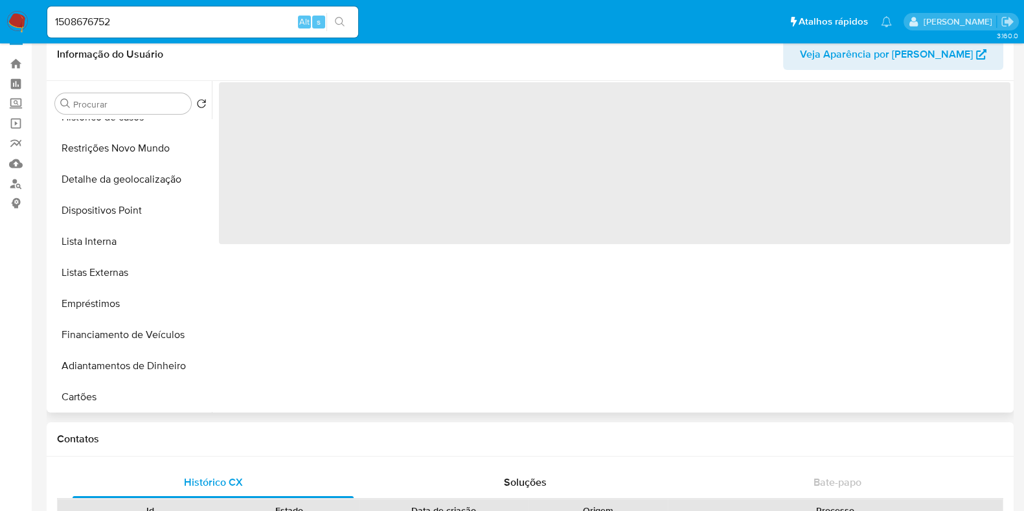
scroll to position [176, 0]
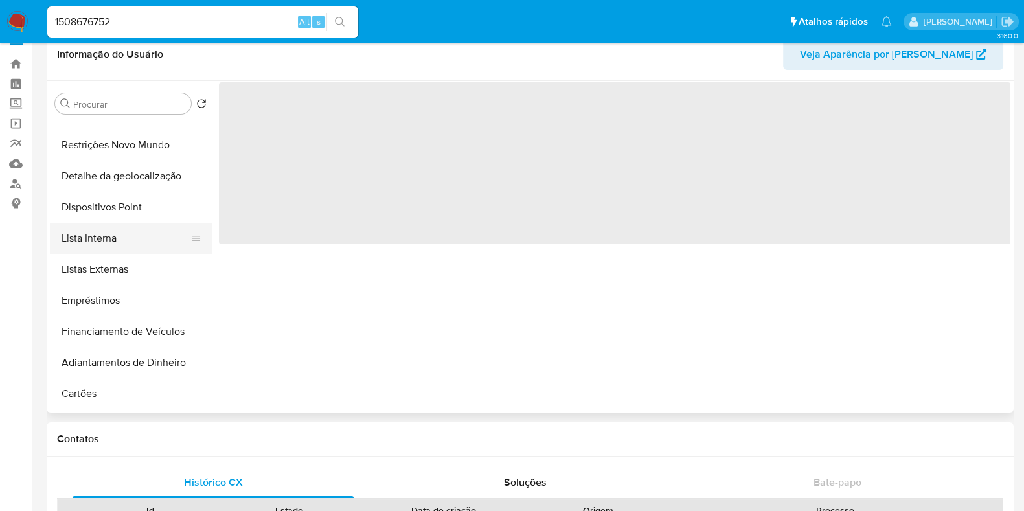
click at [144, 235] on button "Lista Interna" at bounding box center [126, 238] width 152 height 31
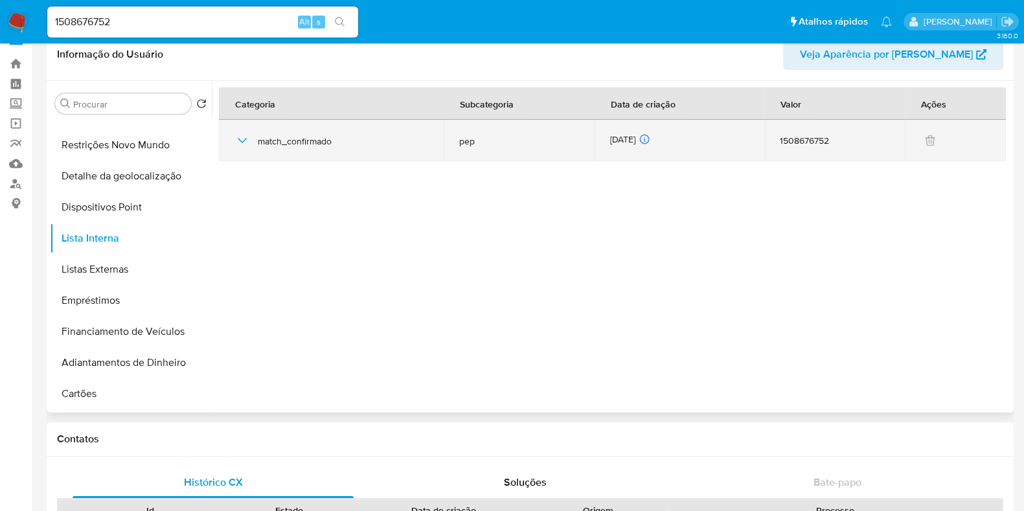
click at [619, 139] on div "03/09/2025 03/09/2025 10:40:26" at bounding box center [679, 140] width 139 height 14
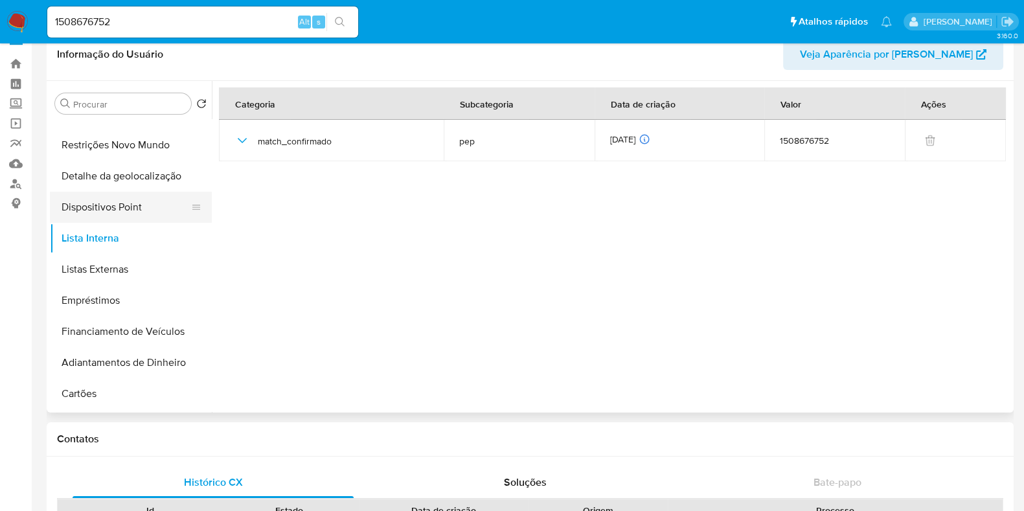
scroll to position [0, 0]
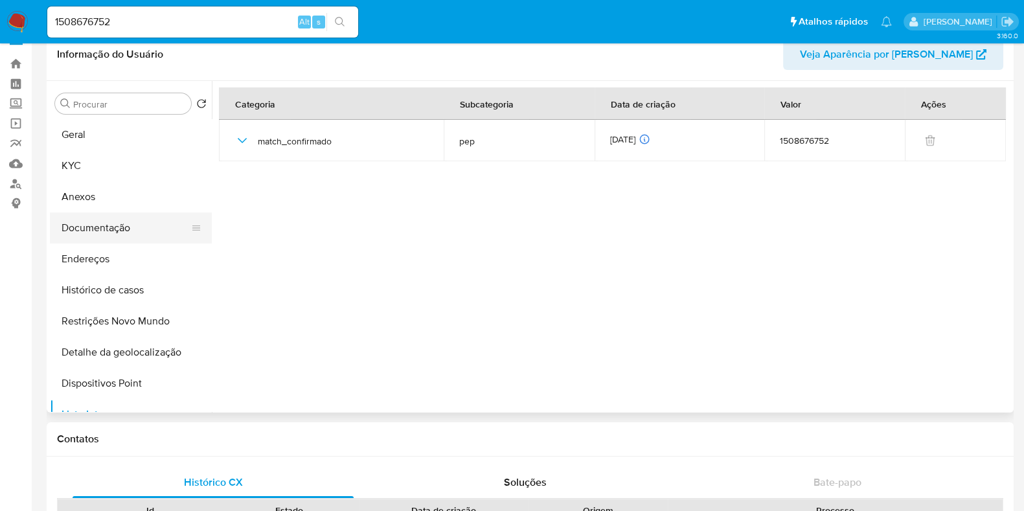
click at [139, 220] on button "Documentação" at bounding box center [126, 228] width 152 height 31
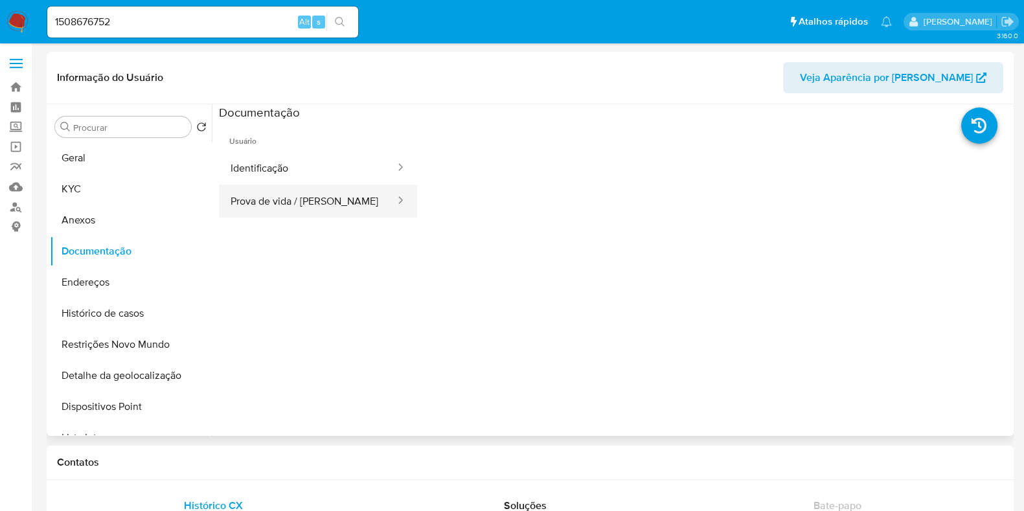
click at [349, 202] on button "Prova de vida / Selfie" at bounding box center [308, 201] width 178 height 33
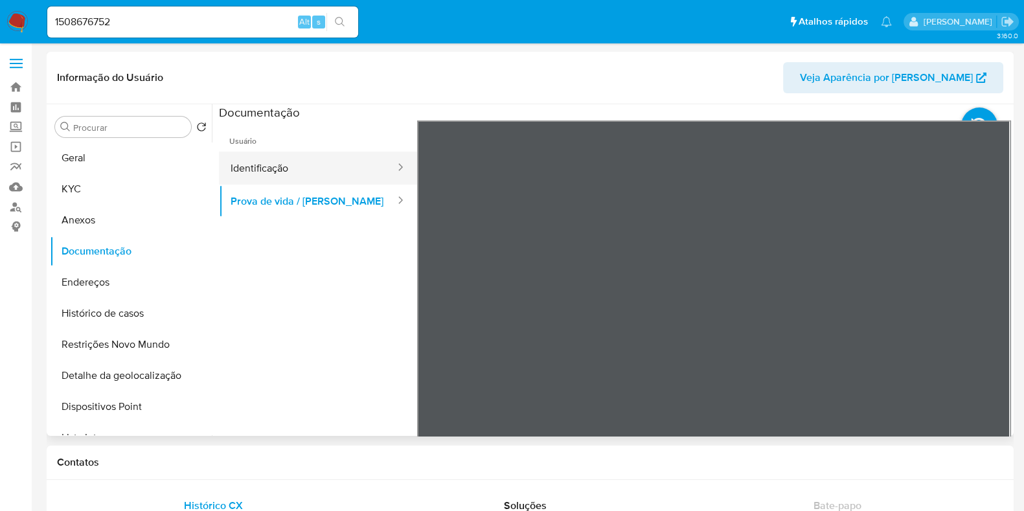
click at [314, 161] on button "Identificação" at bounding box center [308, 168] width 178 height 33
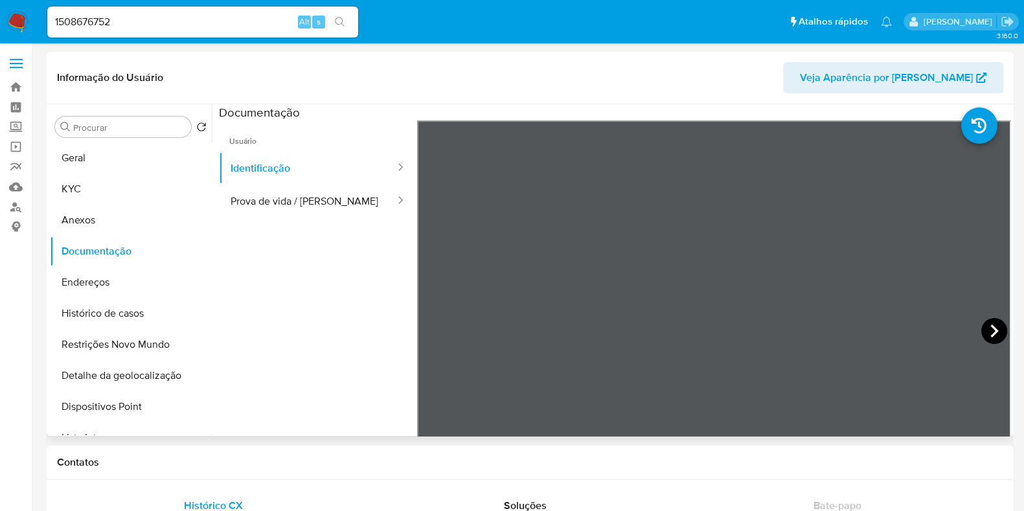
click at [991, 323] on icon at bounding box center [995, 331] width 26 height 26
drag, startPoint x: 991, startPoint y: 323, endPoint x: 310, endPoint y: 192, distance: 694.1
click at [307, 192] on button "Prova de vida / Selfie" at bounding box center [308, 201] width 178 height 33
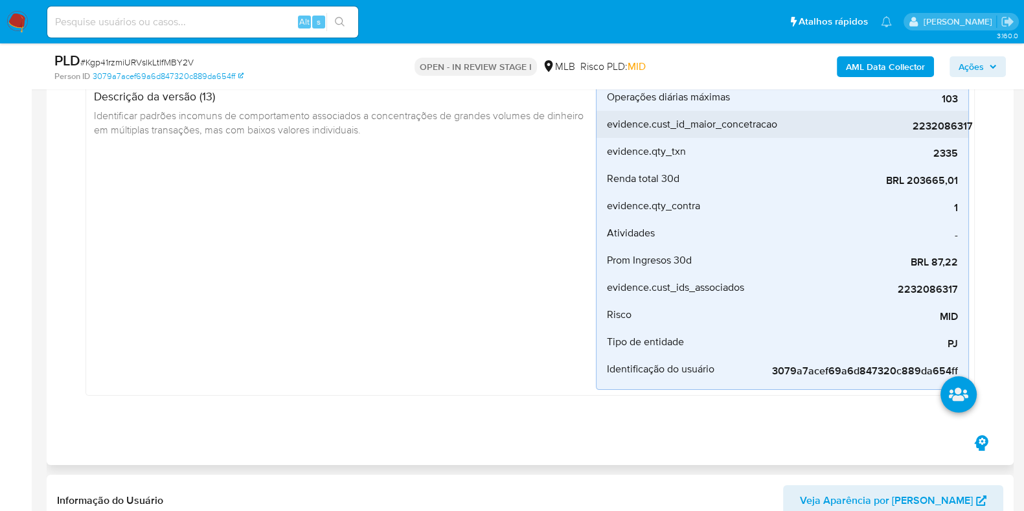
scroll to position [203, 0]
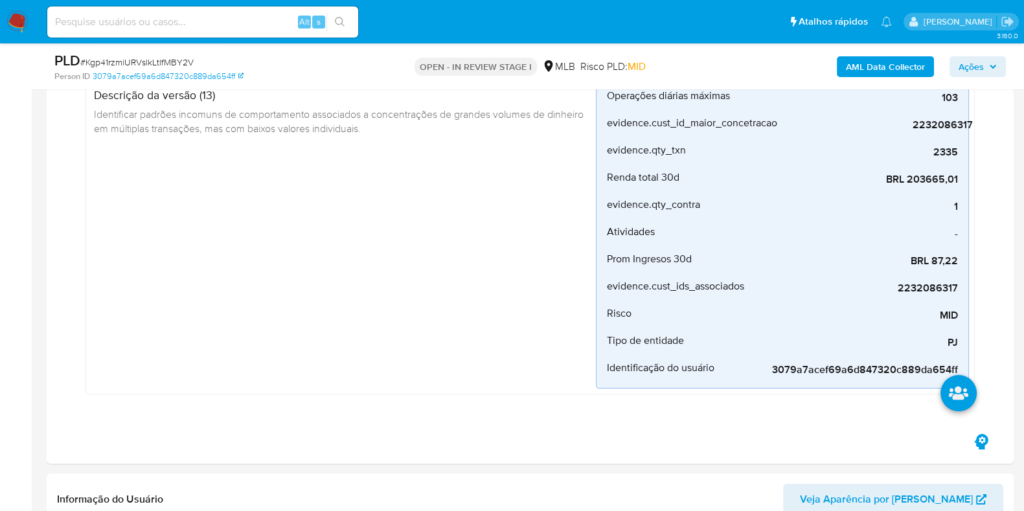
click at [991, 63] on icon "button" at bounding box center [993, 67] width 8 height 8
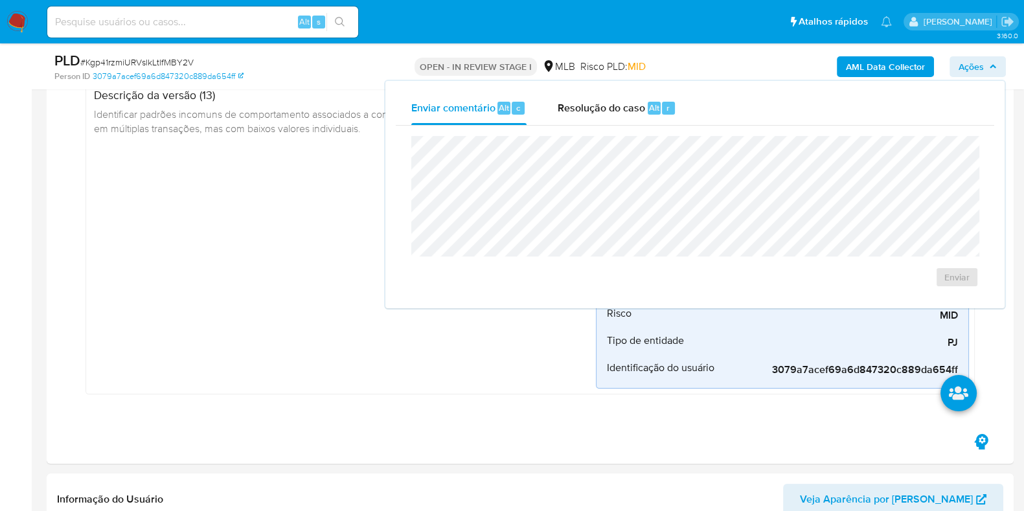
click at [991, 63] on icon "button" at bounding box center [993, 67] width 8 height 8
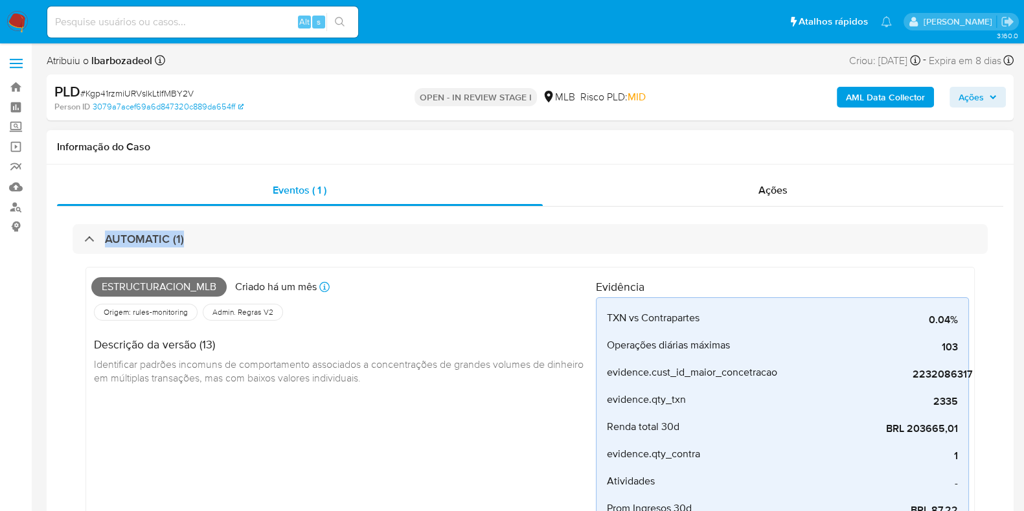
scroll to position [1, 0]
click at [185, 284] on span "Estructuracion_mlb" at bounding box center [158, 286] width 135 height 19
copy span "Estructuracion_mlb"
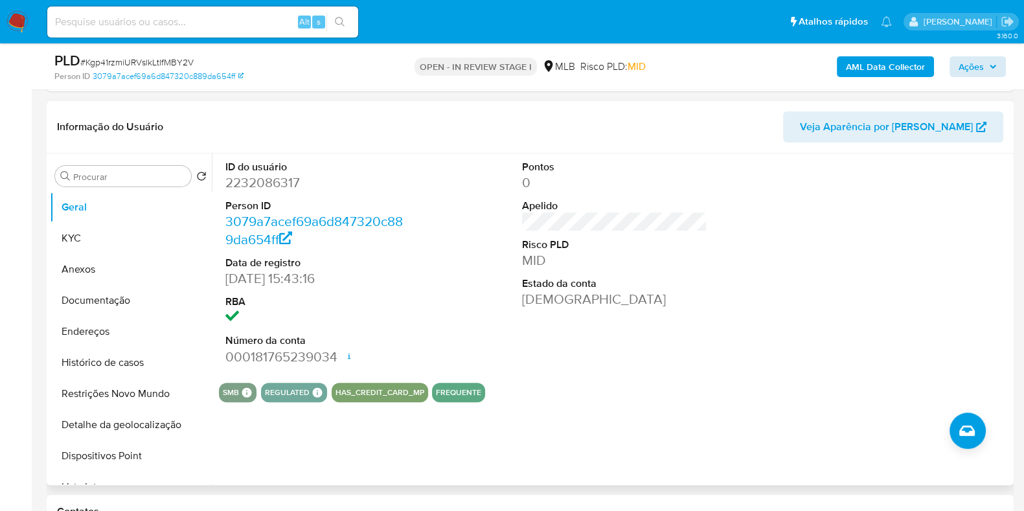
scroll to position [577, 0]
click at [984, 76] on span "Ações" at bounding box center [971, 66] width 25 height 21
click at [991, 62] on span "Ações" at bounding box center [978, 67] width 38 height 18
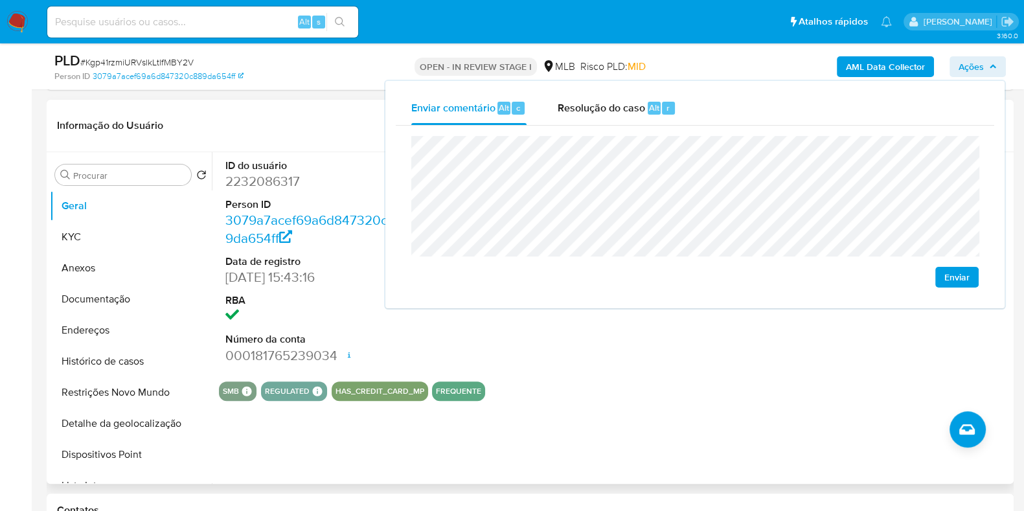
click at [305, 146] on div "Informação do Usuário Veja Aparência por Pessoa" at bounding box center [530, 126] width 967 height 52
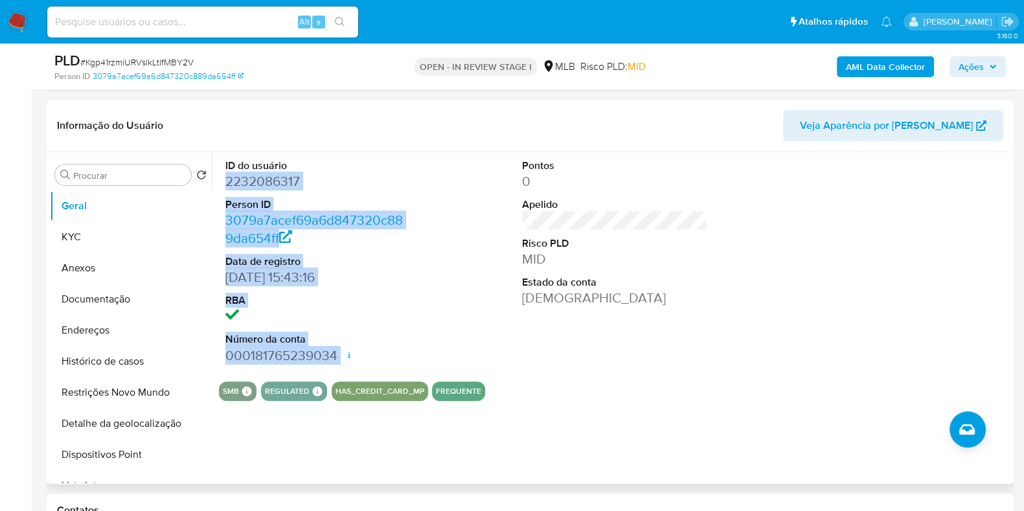
drag, startPoint x: 222, startPoint y: 179, endPoint x: 347, endPoint y: 349, distance: 210.9
click at [347, 349] on div "ID do usuário 2232086317 Person ID 3079a7acef69a6d847320c889da654ff Data de reg…" at bounding box center [318, 261] width 198 height 219
copy dl "2232086317 Person ID 3079a7acef69a6d847320c889da654ff Data de registro 26/01/20…"
click at [980, 63] on span "Ações" at bounding box center [971, 66] width 25 height 21
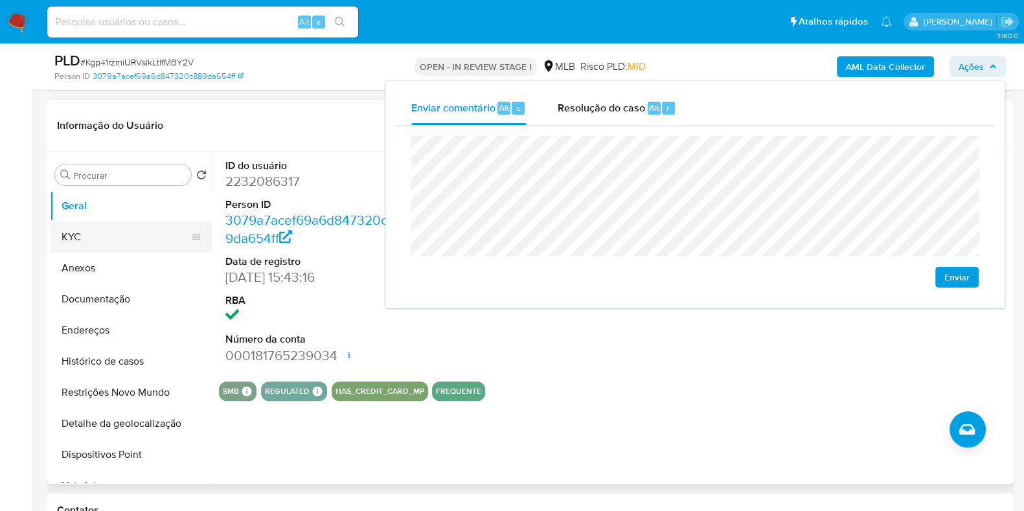
click at [93, 239] on button "KYC" at bounding box center [126, 237] width 152 height 31
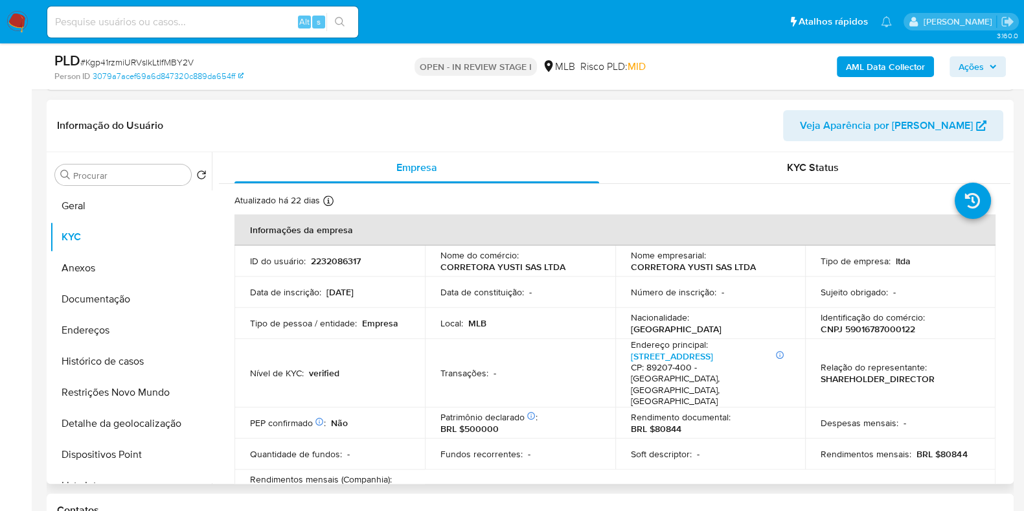
click at [865, 327] on p "CNPJ 59016787000122" at bounding box center [868, 329] width 95 height 12
copy p "59016787000122"
click at [965, 71] on span "Ações" at bounding box center [971, 66] width 25 height 21
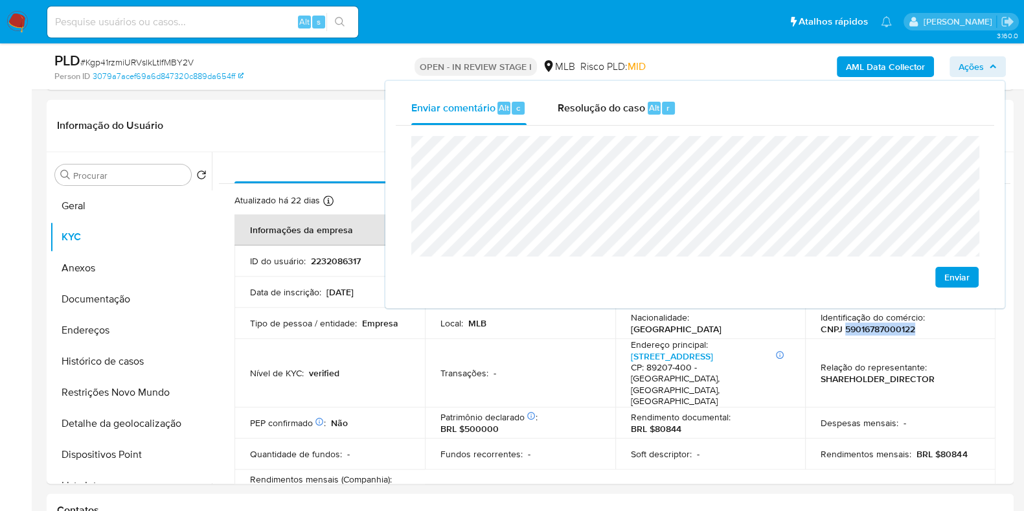
scroll to position [739, 0]
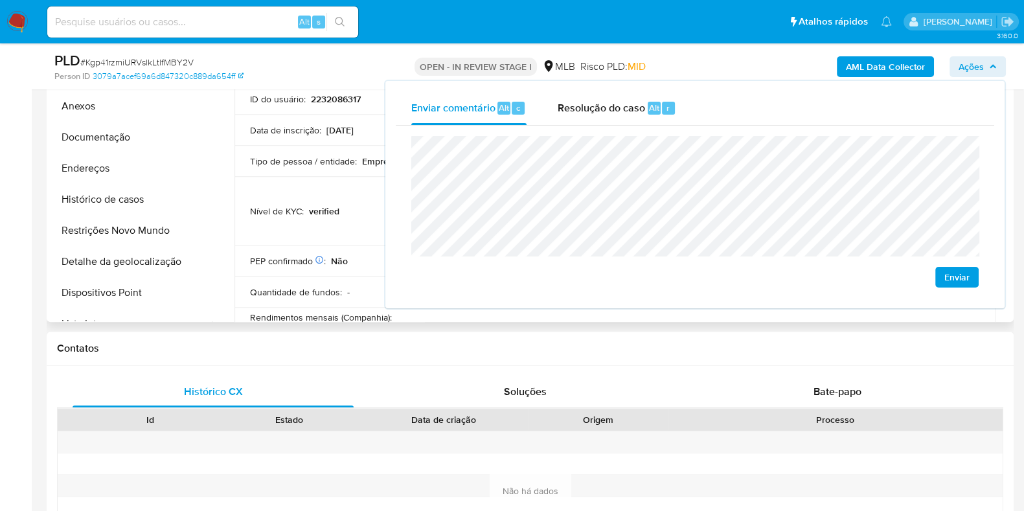
click at [324, 249] on td "PEP confirmado Obtido de listas internas : Não" at bounding box center [330, 261] width 190 height 31
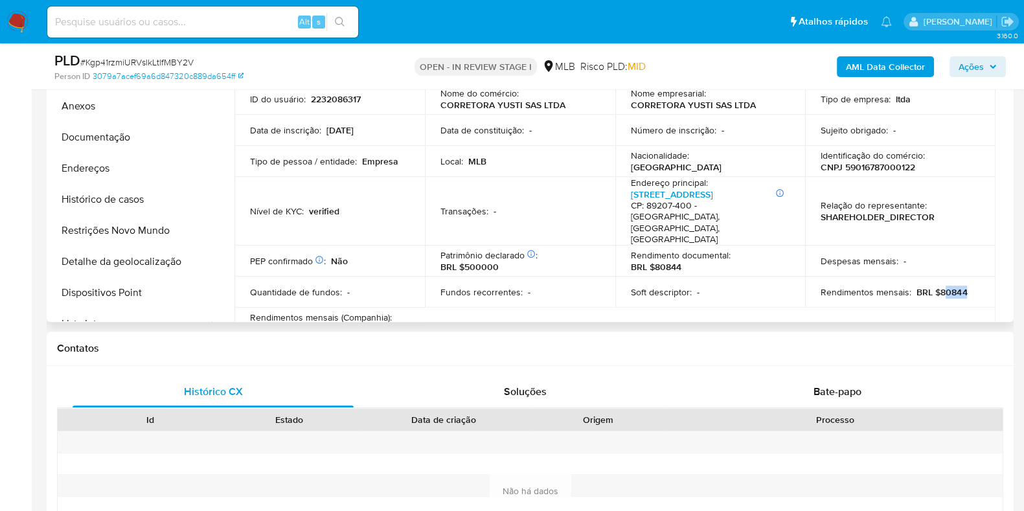
drag, startPoint x: 938, startPoint y: 268, endPoint x: 965, endPoint y: 269, distance: 27.9
click at [965, 286] on div "Rendimentos mensais : BRL $80844" at bounding box center [900, 292] width 159 height 12
click at [949, 286] on p "BRL $80844" at bounding box center [942, 292] width 51 height 12
click at [936, 286] on p "BRL $80844" at bounding box center [942, 292] width 51 height 12
drag, startPoint x: 936, startPoint y: 271, endPoint x: 967, endPoint y: 268, distance: 31.9
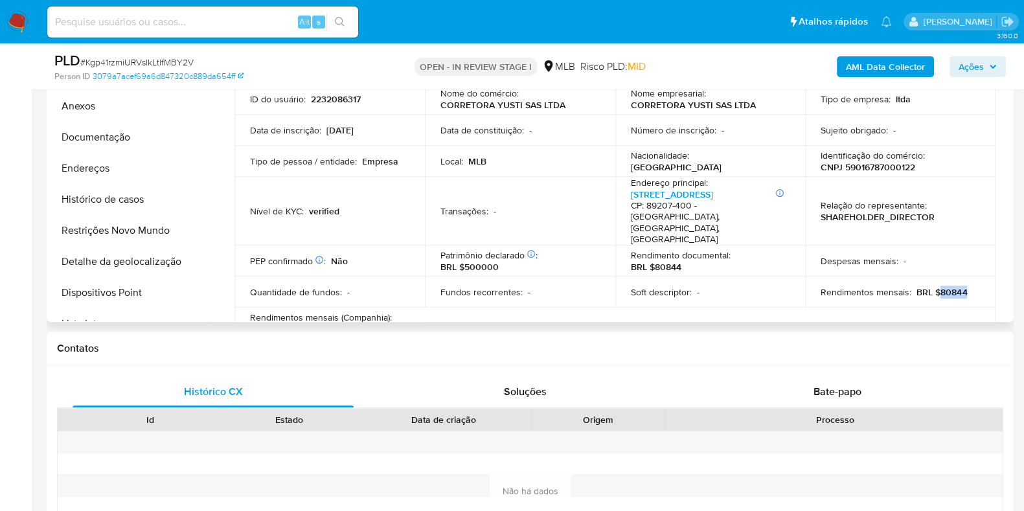
click at [966, 286] on div "Rendimentos mensais : BRL $80844" at bounding box center [900, 292] width 159 height 12
copy p "80844"
click at [977, 73] on span "Ações" at bounding box center [971, 66] width 25 height 21
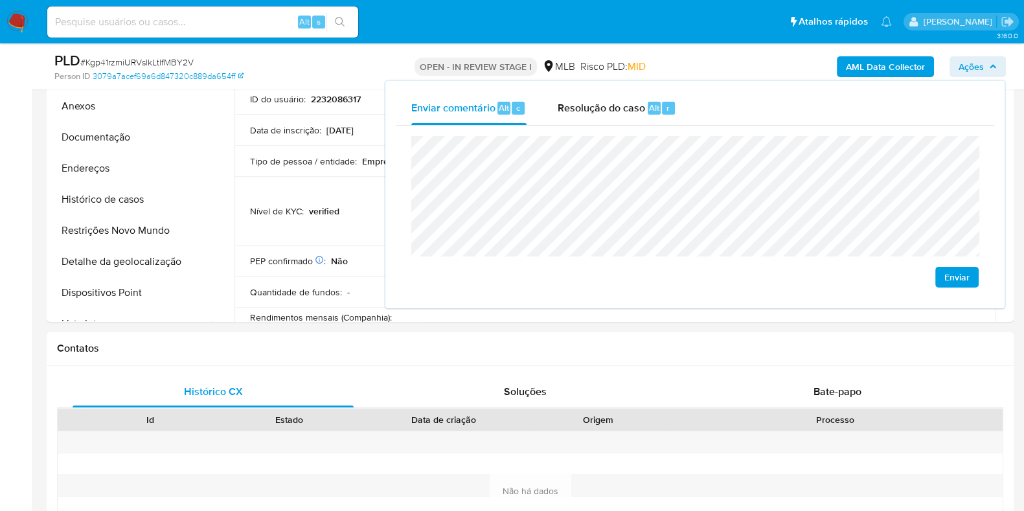
click at [0, 0] on lt-span "econômica" at bounding box center [0, 0] width 0 height 0
click at [290, 286] on p "Quantidade de fundos :" at bounding box center [296, 292] width 92 height 12
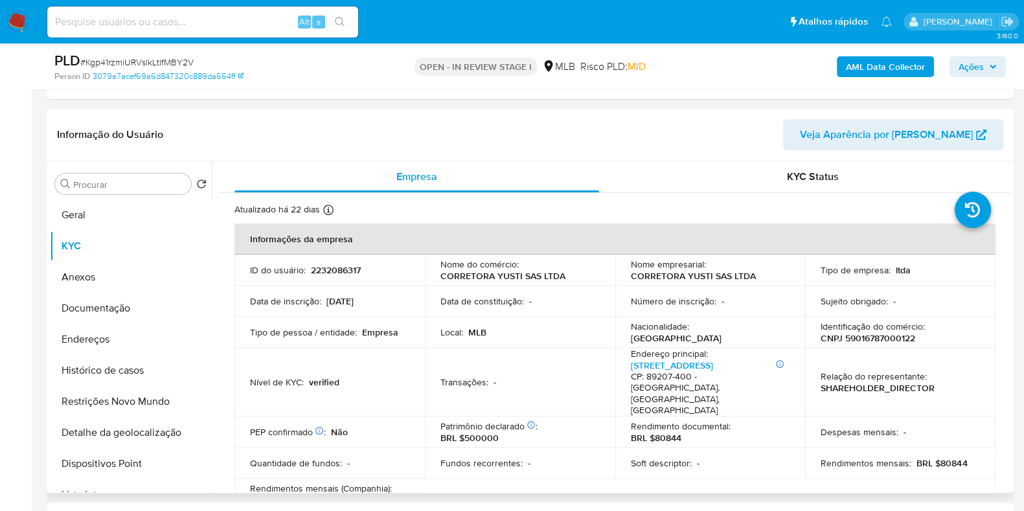
scroll to position [570, 0]
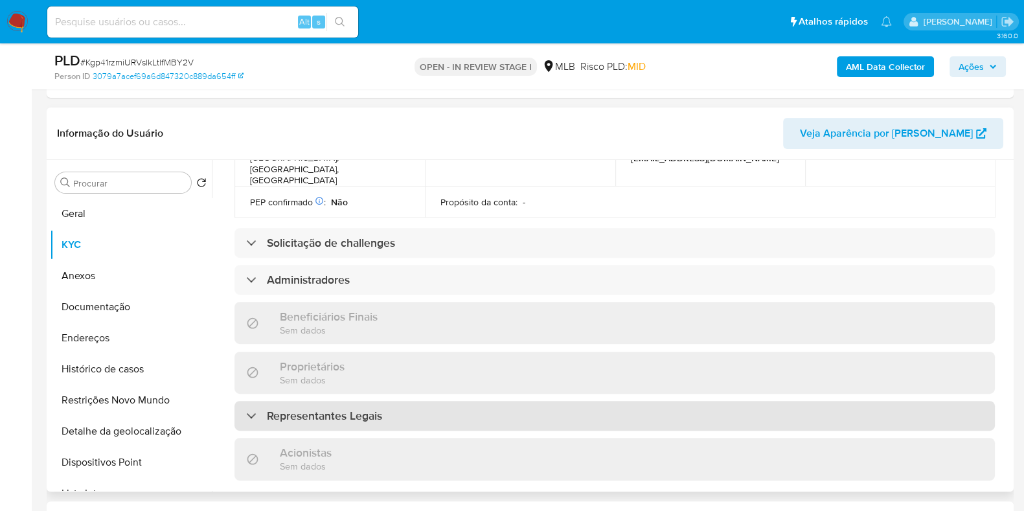
click at [489, 401] on div "Representantes Legais" at bounding box center [615, 416] width 761 height 30
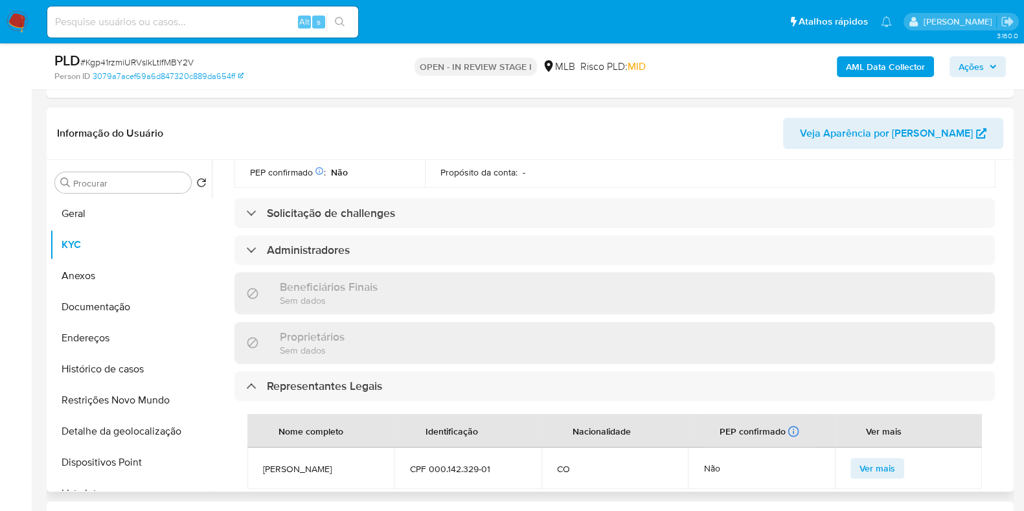
scroll to position [548, 0]
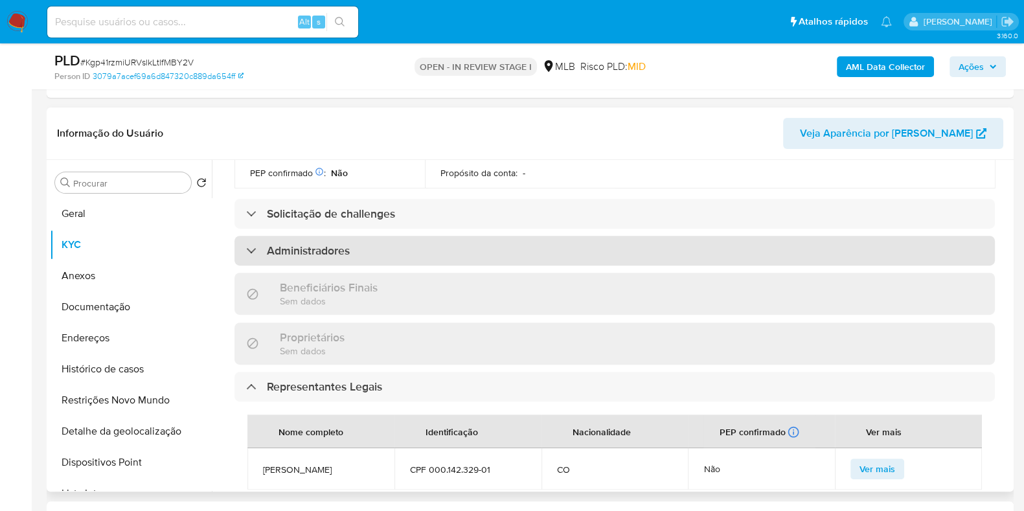
click at [470, 236] on div "Administradores" at bounding box center [615, 251] width 761 height 30
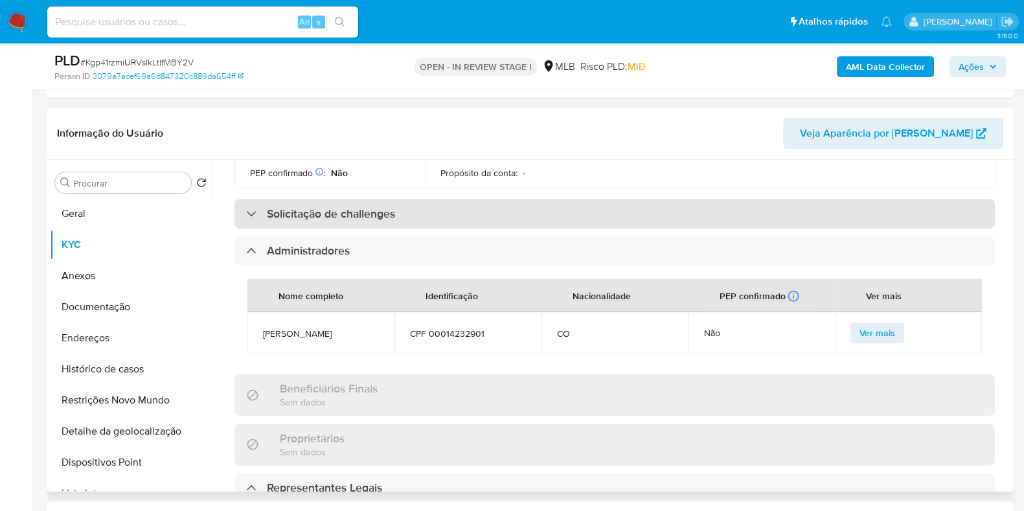
click at [466, 199] on div "Solicitação de challenges" at bounding box center [615, 214] width 761 height 30
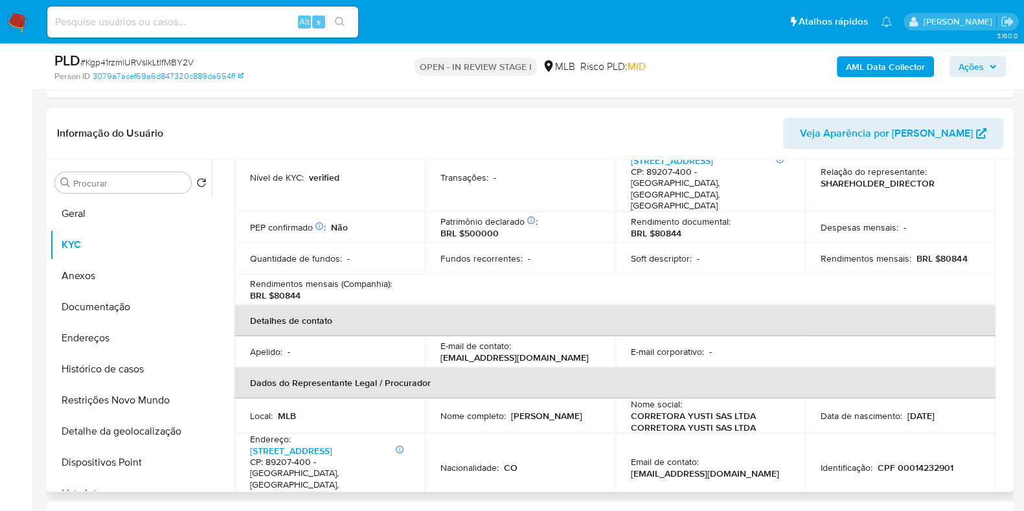
scroll to position [260, 0]
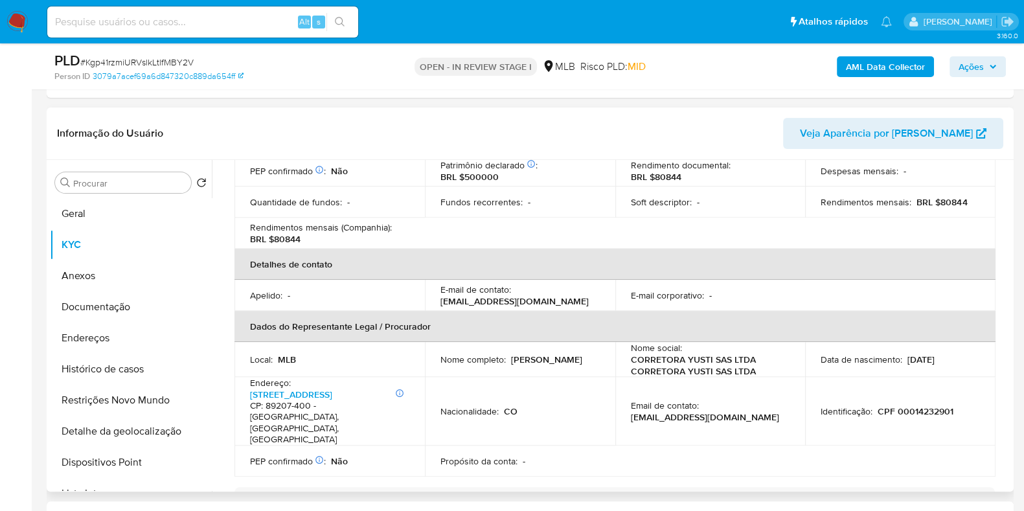
click at [914, 406] on p "CPF 00014232901" at bounding box center [916, 412] width 76 height 12
copy p "00014232901"
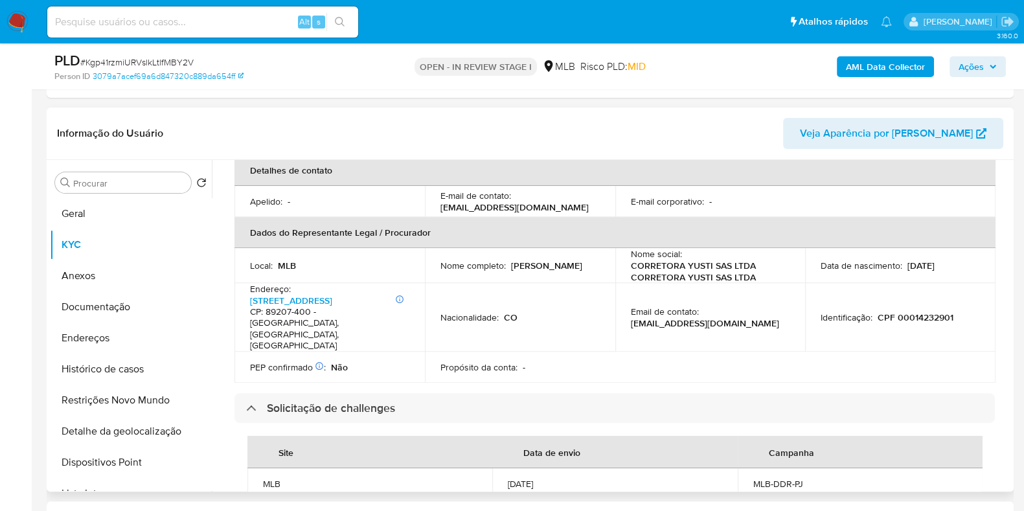
scroll to position [352, 0]
click at [511, 261] on p "Mariana Munoz Yusti" at bounding box center [546, 267] width 71 height 12
click at [484, 284] on td "Nacionalidade : CO" at bounding box center [520, 318] width 190 height 69
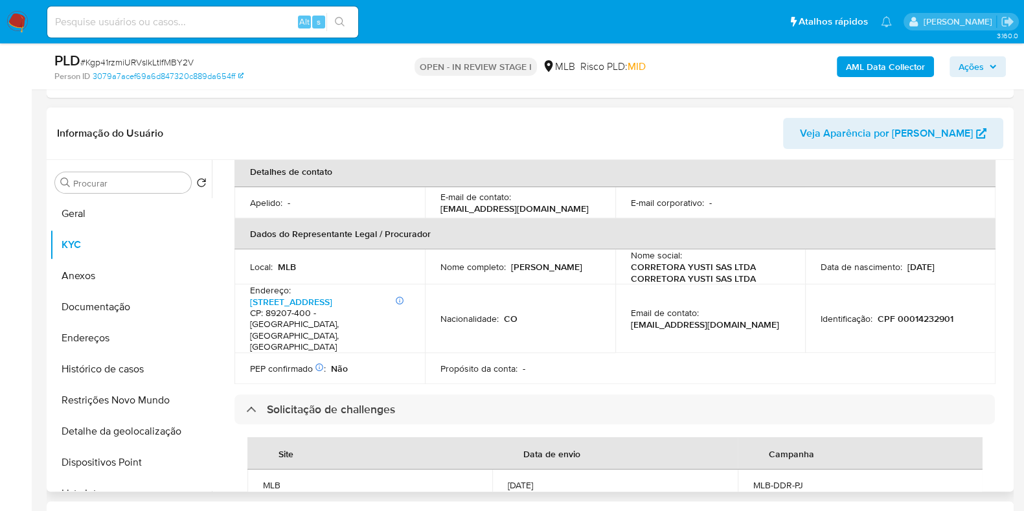
drag, startPoint x: 441, startPoint y: 251, endPoint x: 564, endPoint y: 248, distance: 123.2
click at [563, 261] on div "Nome completo : Mariana Munoz Yusti" at bounding box center [520, 267] width 159 height 12
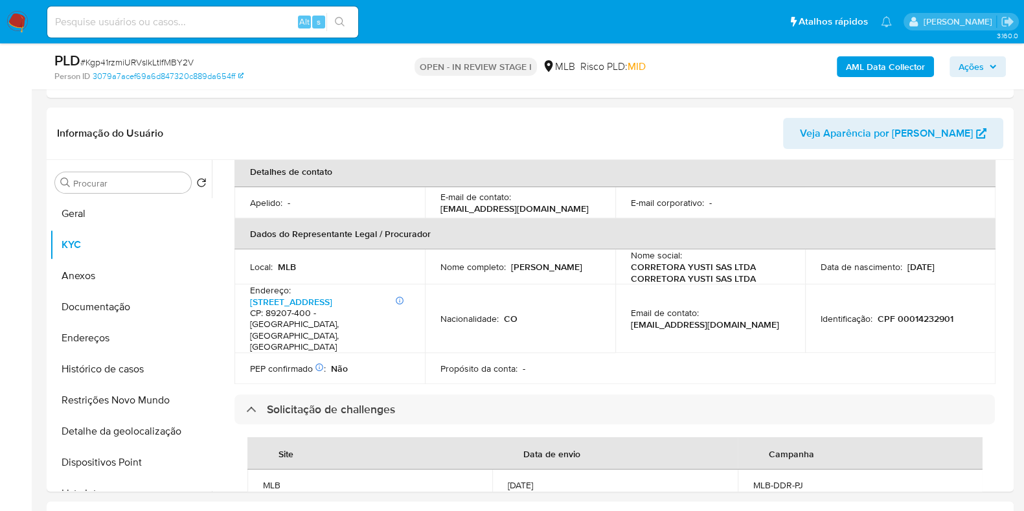
copy p "Mariana Munoz Yusti"
click at [971, 54] on div "AML Data Collector Ações" at bounding box center [850, 66] width 314 height 30
click at [962, 67] on span "Ações" at bounding box center [971, 66] width 25 height 21
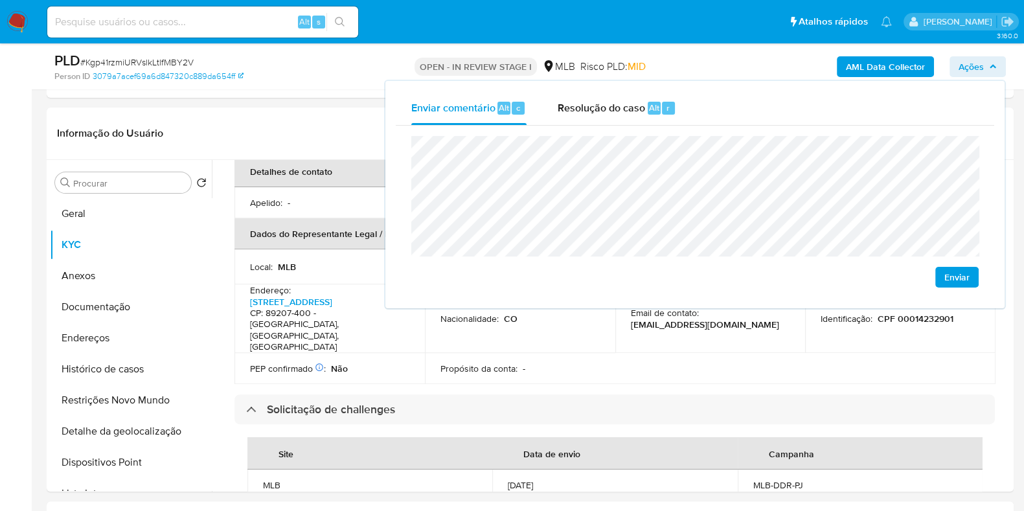
click at [893, 75] on b "AML Data Collector" at bounding box center [885, 66] width 79 height 21
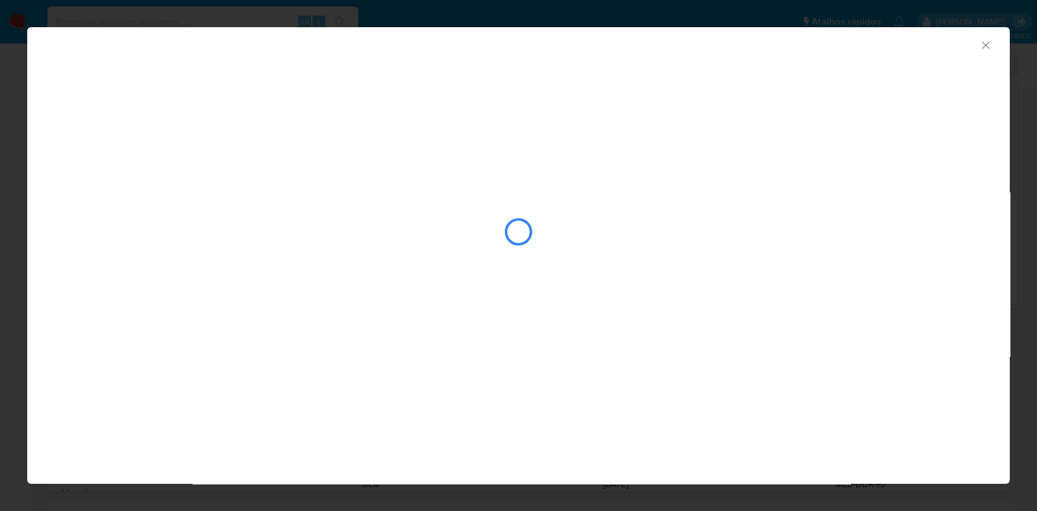
click at [986, 43] on icon "Fechar a janela" at bounding box center [985, 45] width 13 height 13
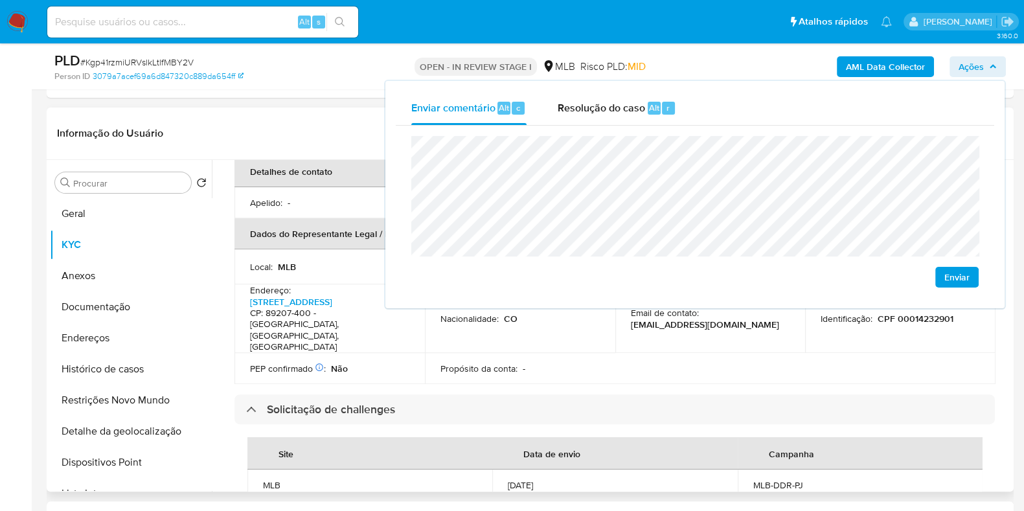
click at [776, 424] on div "Site Data de envio Campanha MLB 18/08/2025 MLB-DDR-PJ" at bounding box center [615, 468] width 761 height 89
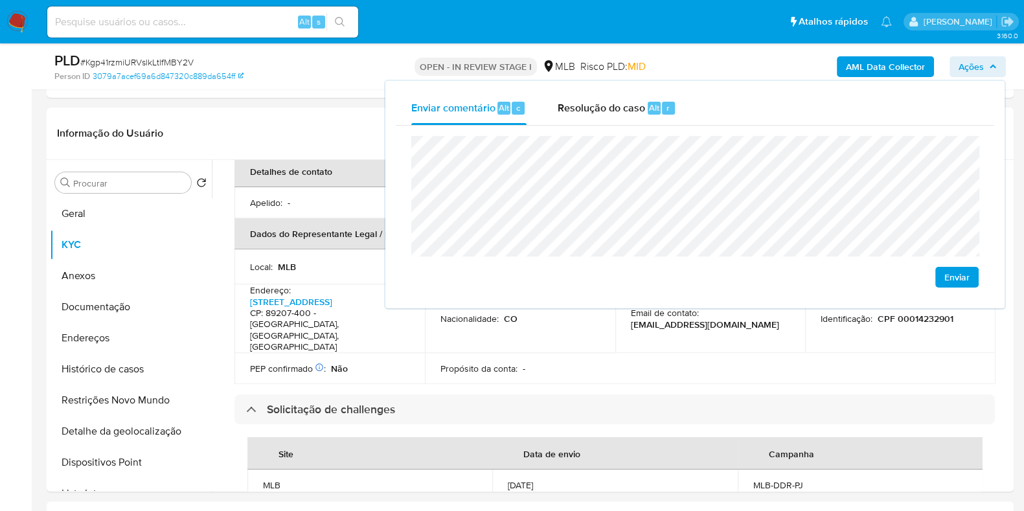
click at [982, 61] on span "Ações" at bounding box center [971, 66] width 25 height 21
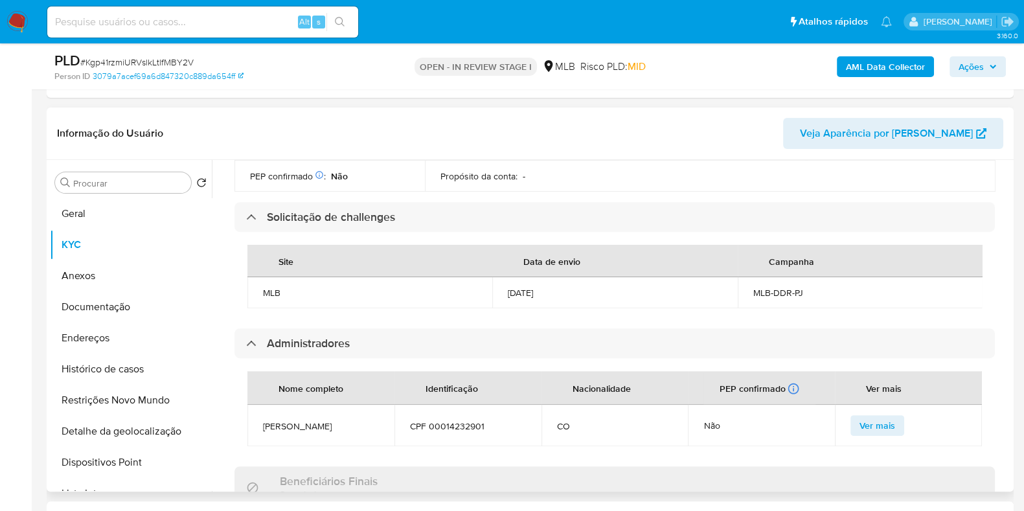
scroll to position [551, 0]
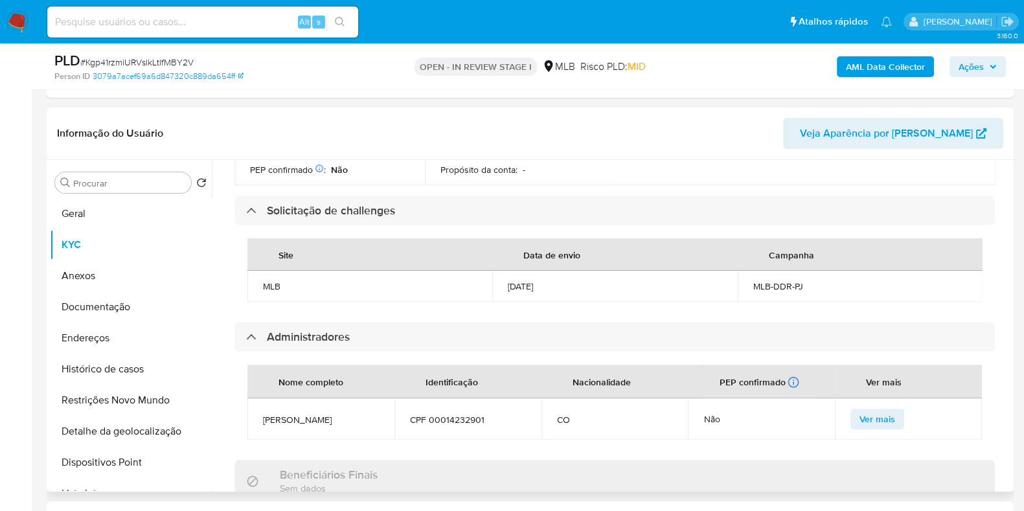
click at [862, 410] on span "Ver mais" at bounding box center [878, 419] width 36 height 18
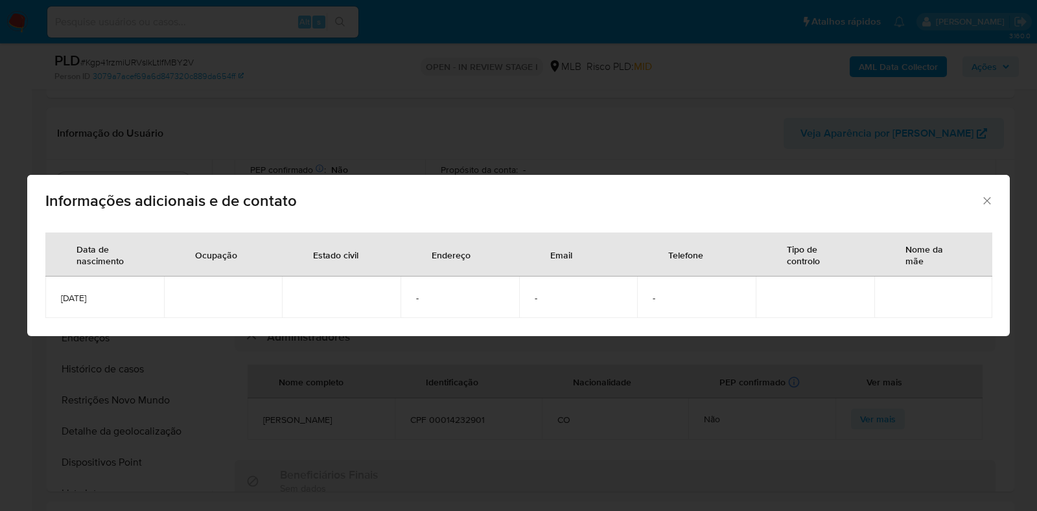
click at [735, 412] on div "Informações adicionais e de contato Data de nascimento Ocupação Estado civil En…" at bounding box center [518, 255] width 1037 height 511
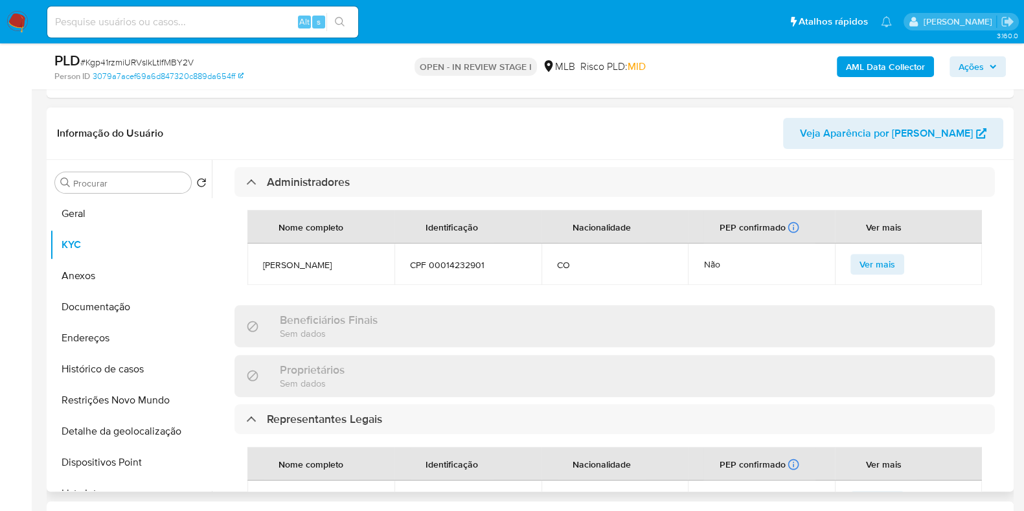
scroll to position [776, 0]
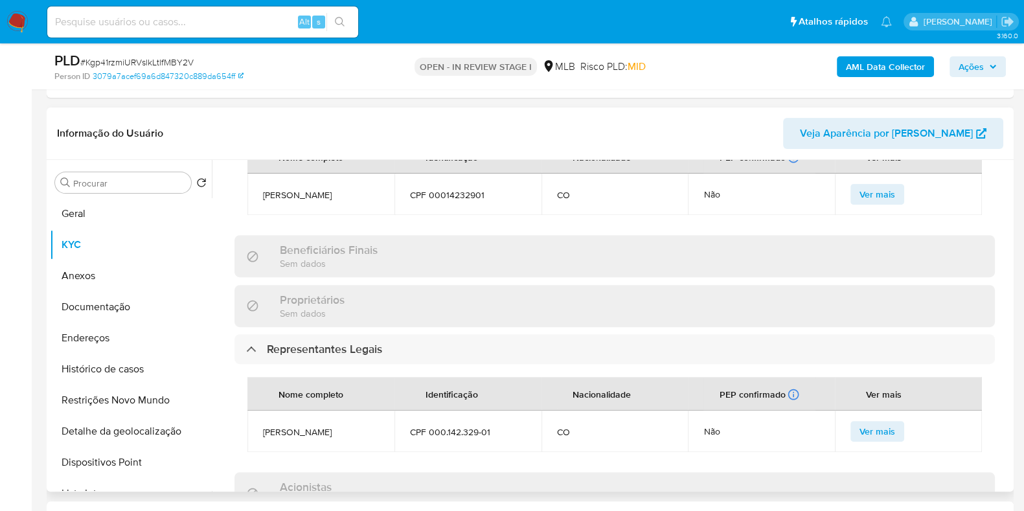
click at [877, 422] on span "Ver mais" at bounding box center [878, 431] width 36 height 18
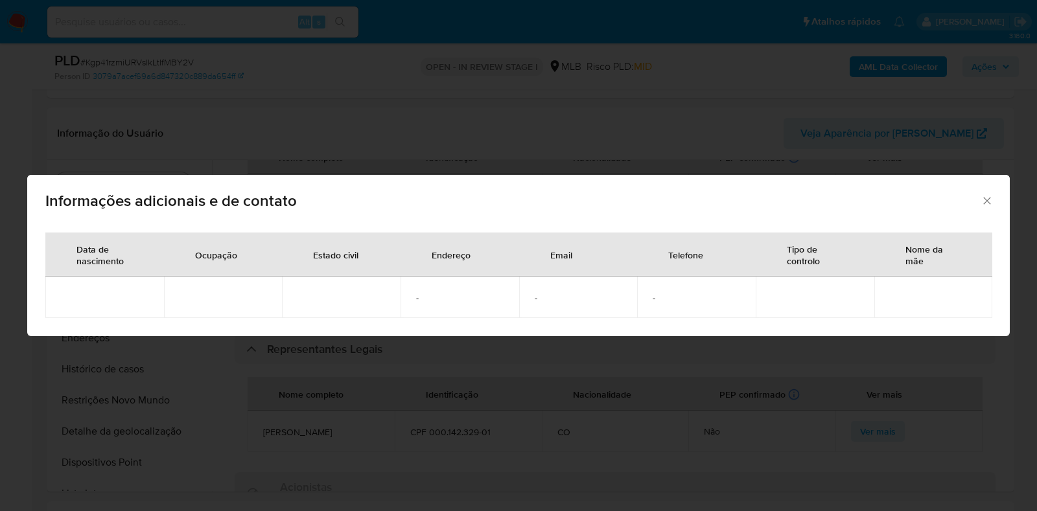
click at [859, 426] on div "Informações adicionais e de contato Data de nascimento Ocupação Estado civil En…" at bounding box center [518, 255] width 1037 height 511
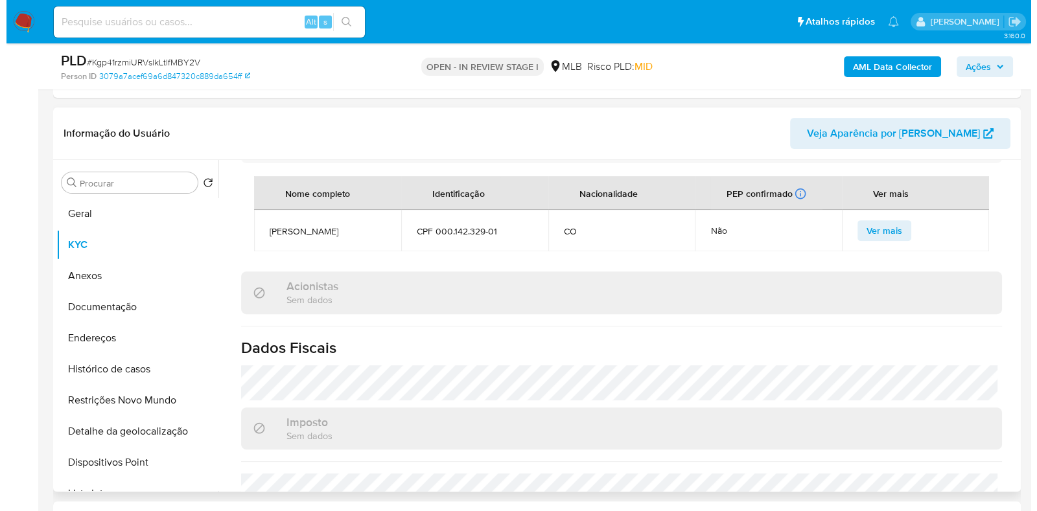
scroll to position [978, 0]
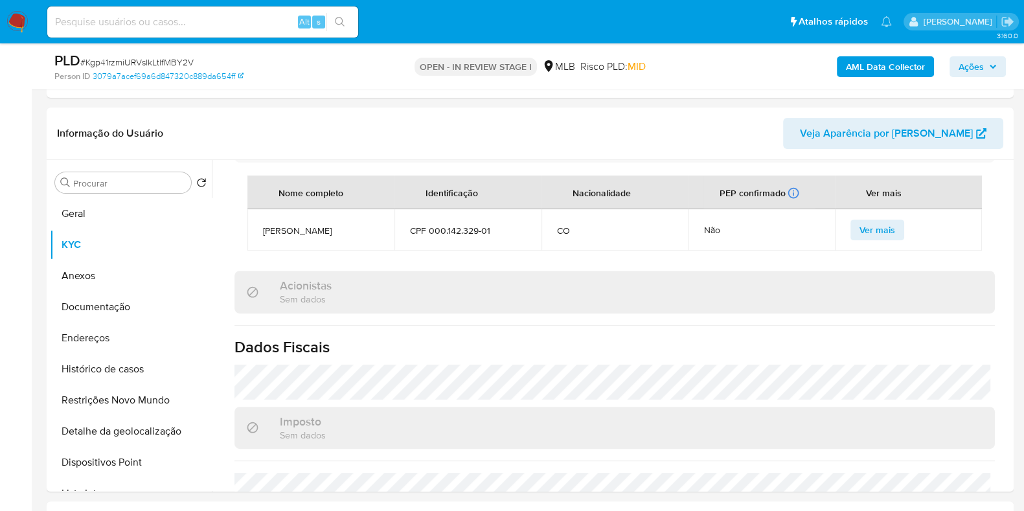
click at [919, 67] on b "AML Data Collector" at bounding box center [885, 66] width 79 height 21
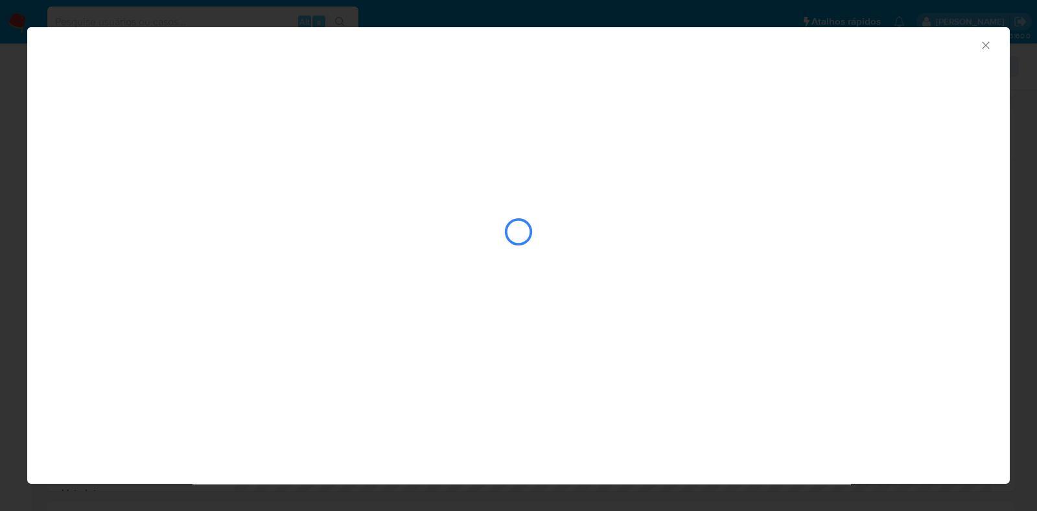
scroll to position [972, 0]
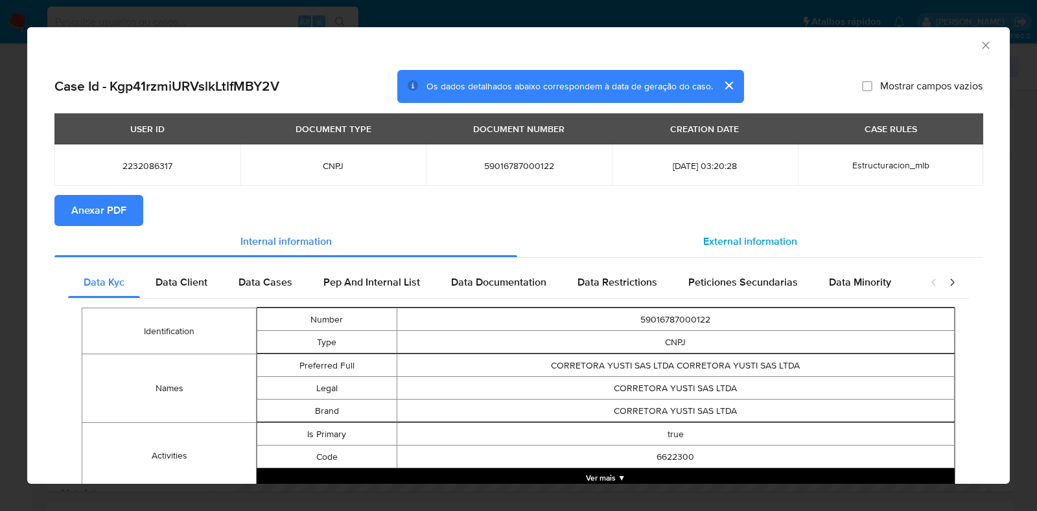
click at [625, 241] on div "External information" at bounding box center [749, 241] width 465 height 31
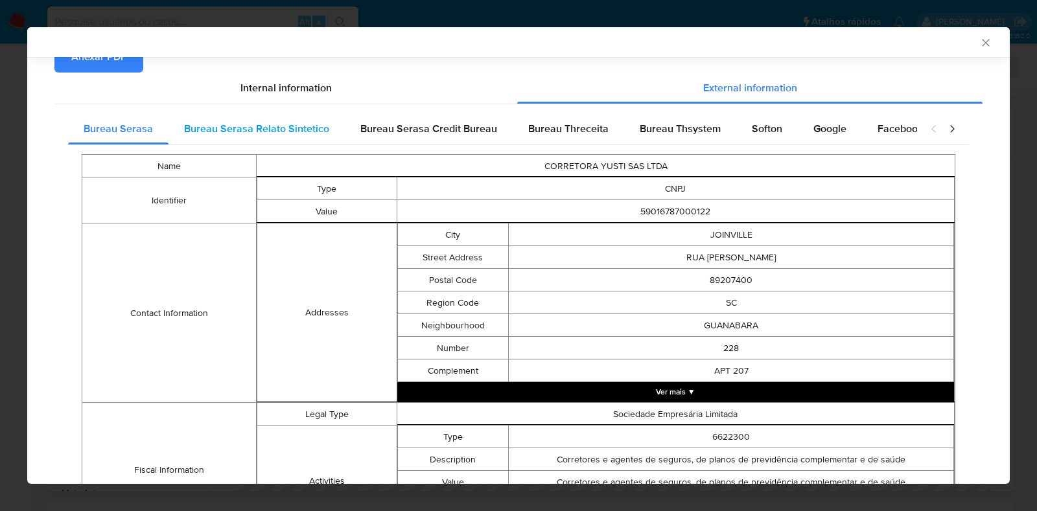
scroll to position [147, 0]
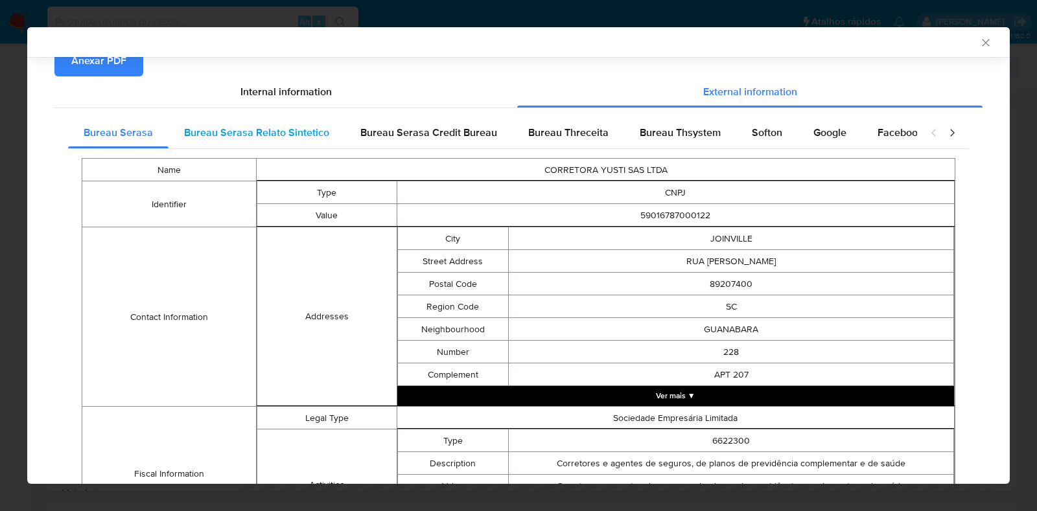
click at [237, 132] on span "Bureau Serasa Relato Sintetico" at bounding box center [256, 132] width 145 height 15
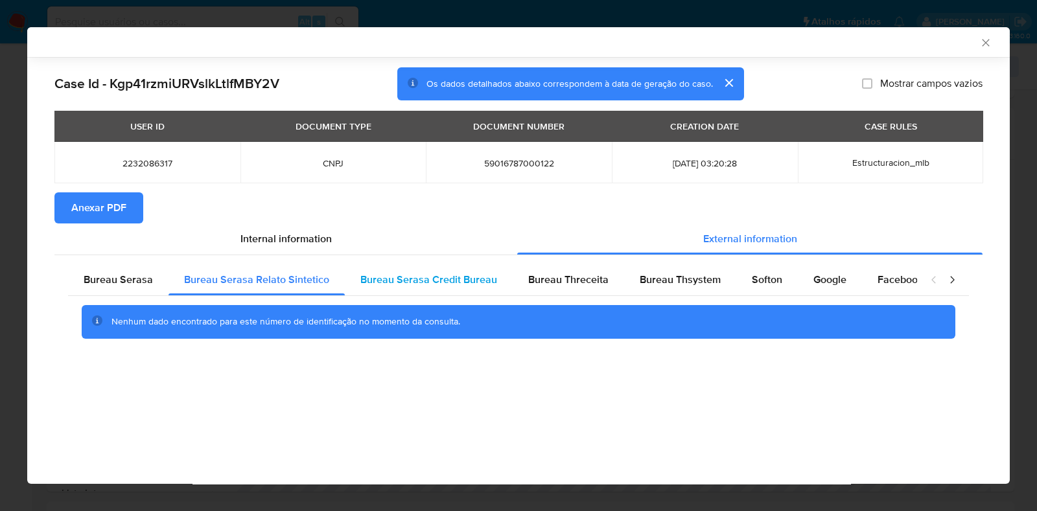
click at [410, 267] on div "Bureau Serasa Credit Bureau" at bounding box center [429, 279] width 168 height 31
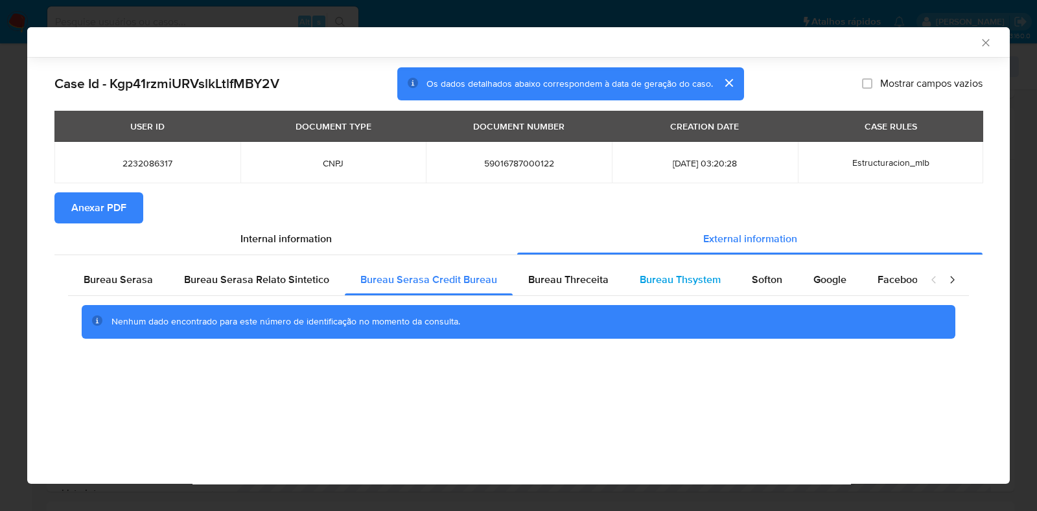
click at [624, 287] on div "Bureau Thsystem" at bounding box center [680, 279] width 112 height 31
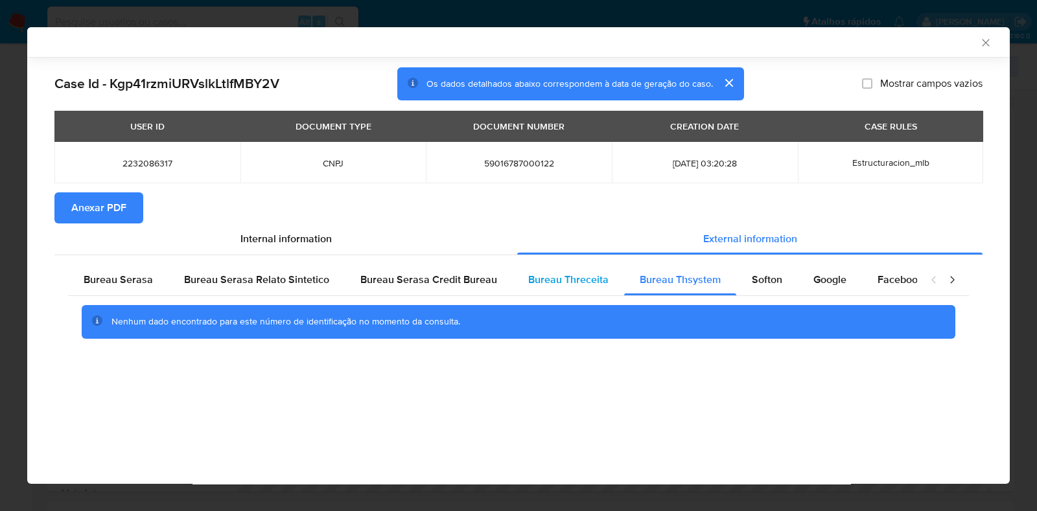
click at [595, 286] on span "Bureau Threceita" at bounding box center [568, 279] width 80 height 15
click at [783, 288] on div "Softon" at bounding box center [767, 279] width 62 height 31
click at [813, 284] on span "Google" at bounding box center [829, 279] width 33 height 15
click at [912, 275] on span "Facebook" at bounding box center [899, 279] width 45 height 15
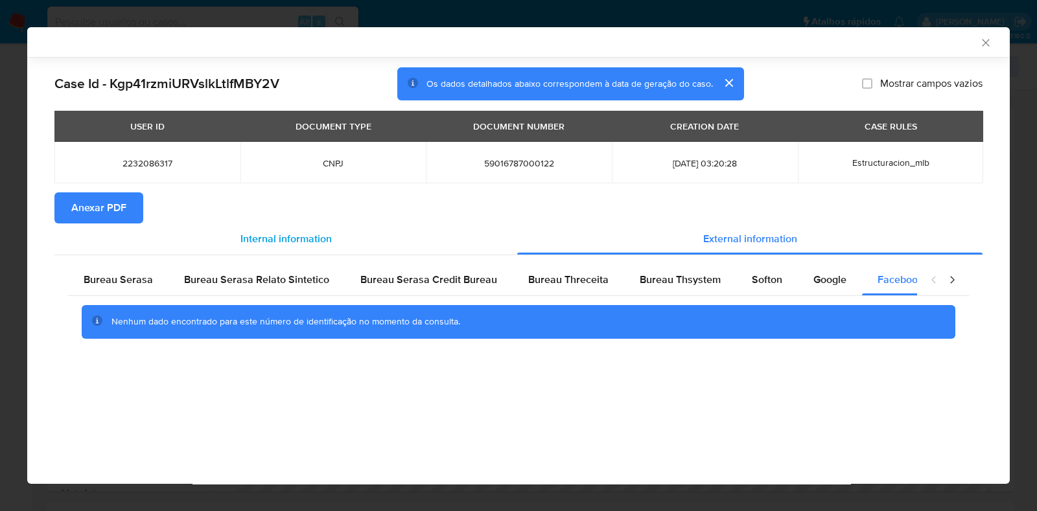
click at [308, 250] on div "Internal information" at bounding box center [285, 239] width 463 height 31
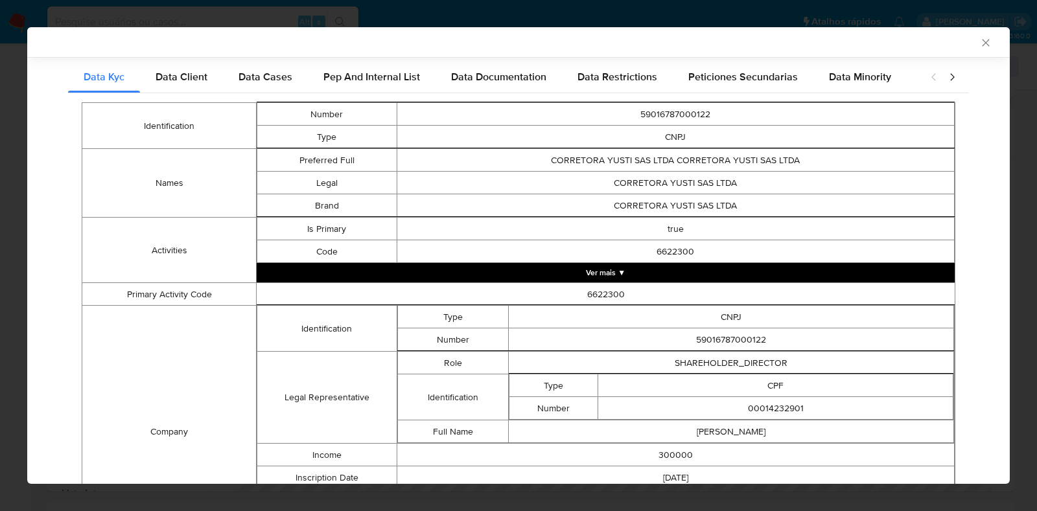
scroll to position [417, 0]
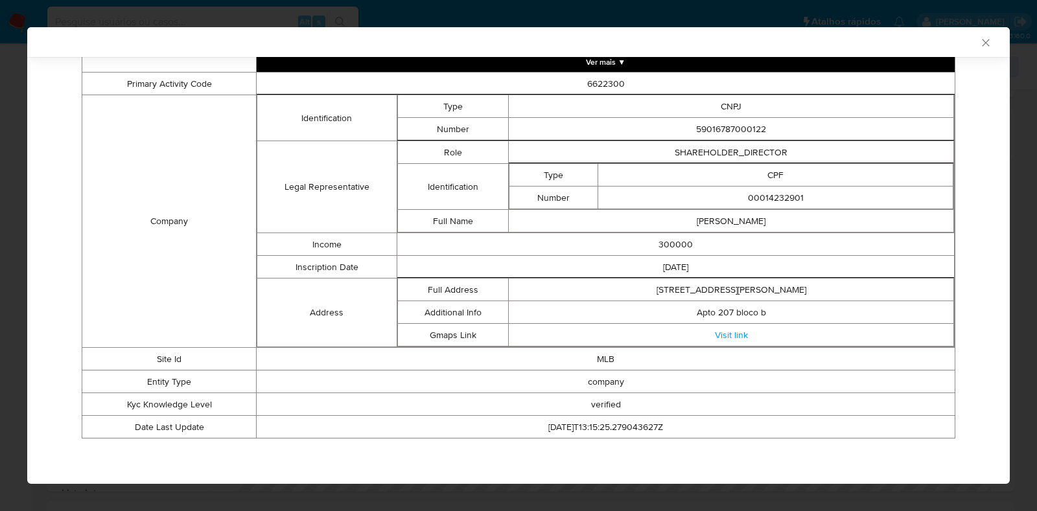
drag, startPoint x: 695, startPoint y: 270, endPoint x: 654, endPoint y: 268, distance: 40.9
click at [640, 270] on td "2025-01-21" at bounding box center [676, 267] width 558 height 23
copy td "2025-01-21"
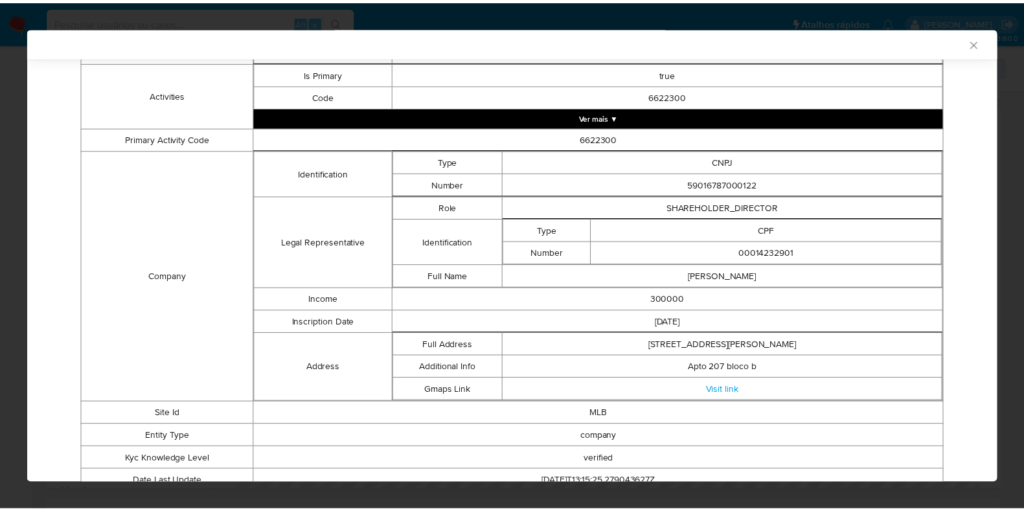
scroll to position [357, 0]
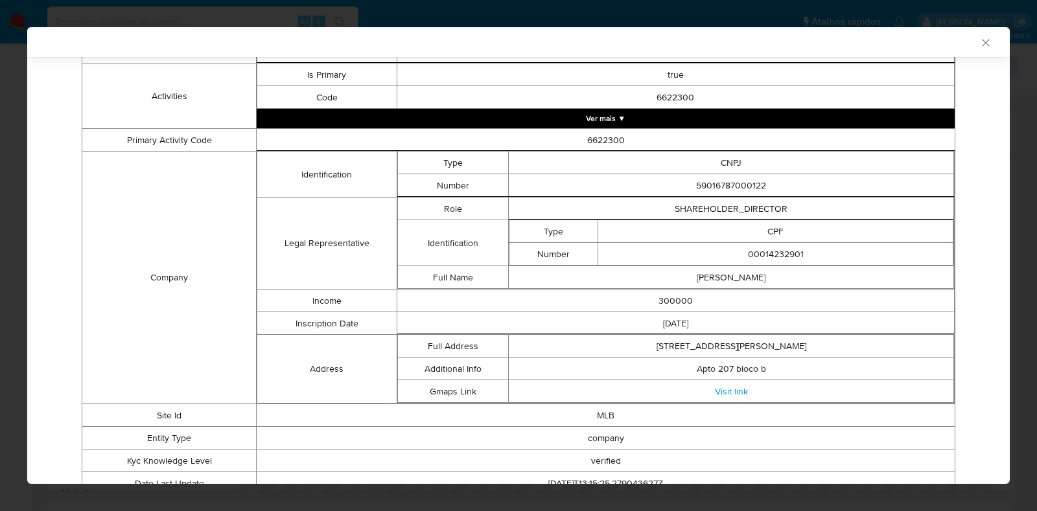
click at [979, 42] on icon "Fechar a janela" at bounding box center [985, 42] width 13 height 13
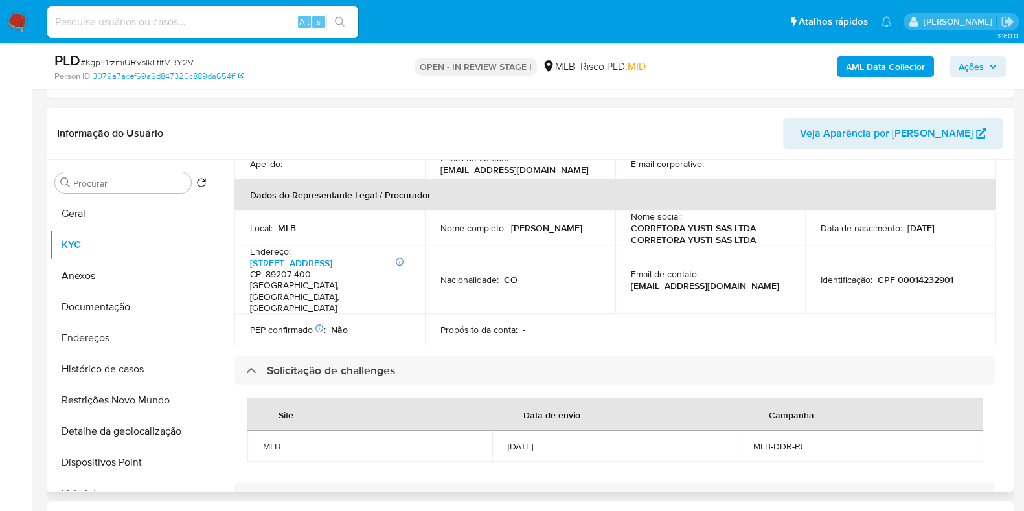
scroll to position [386, 0]
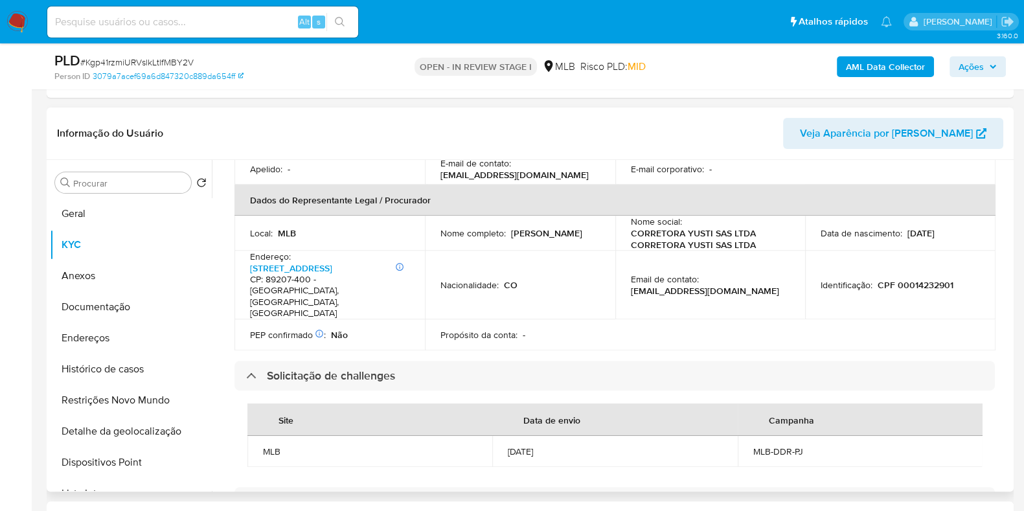
drag, startPoint x: 955, startPoint y: 202, endPoint x: 903, endPoint y: 203, distance: 51.8
click at [903, 216] on td "Data de nascimento : 10/09/2004" at bounding box center [900, 233] width 190 height 35
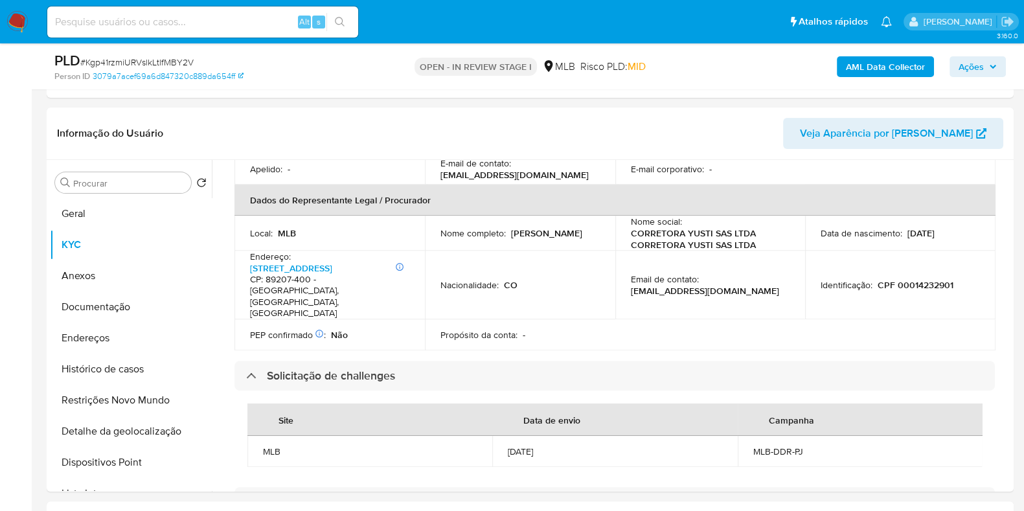
copy p "10/09/2004"
click at [974, 67] on span "Ações" at bounding box center [971, 66] width 25 height 21
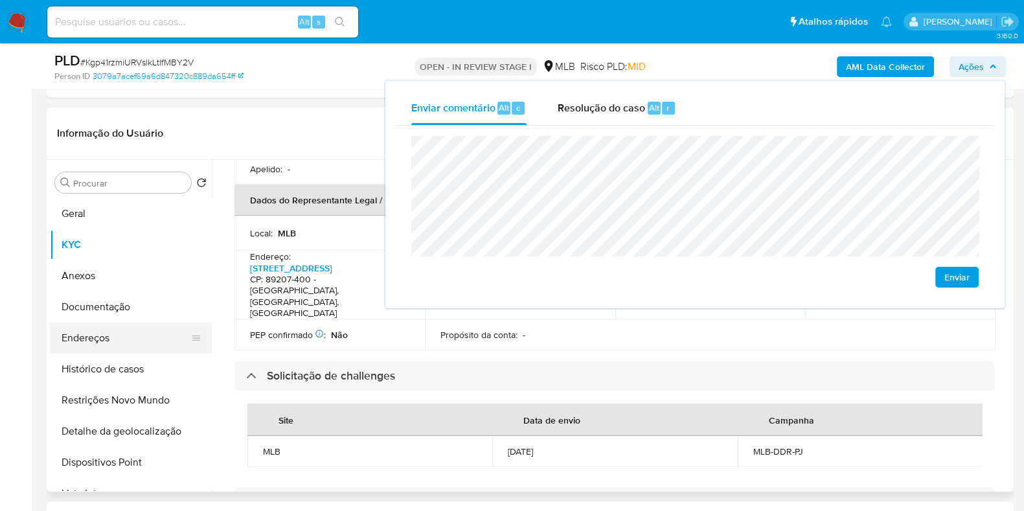
click at [108, 335] on button "Endereços" at bounding box center [126, 338] width 152 height 31
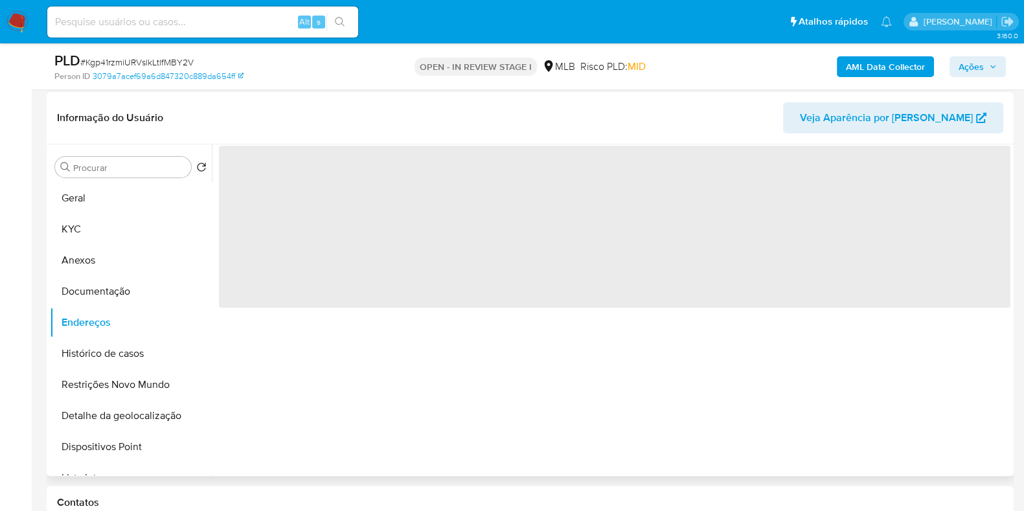
scroll to position [0, 0]
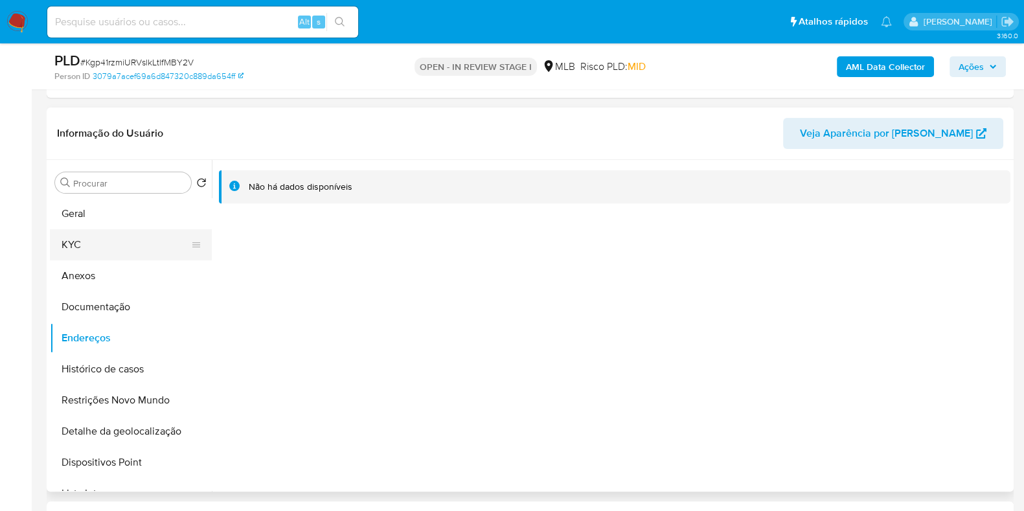
click at [114, 240] on button "KYC" at bounding box center [126, 244] width 152 height 31
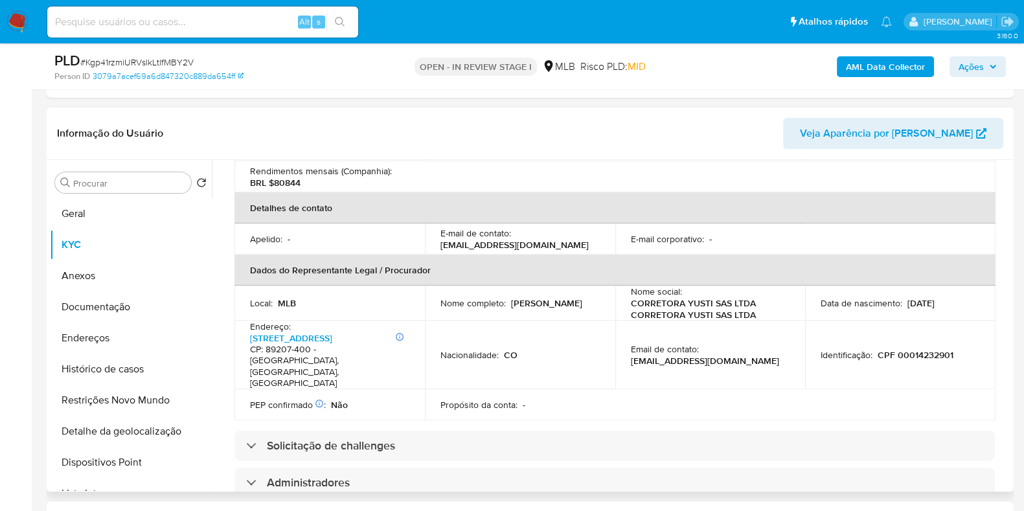
scroll to position [304, 0]
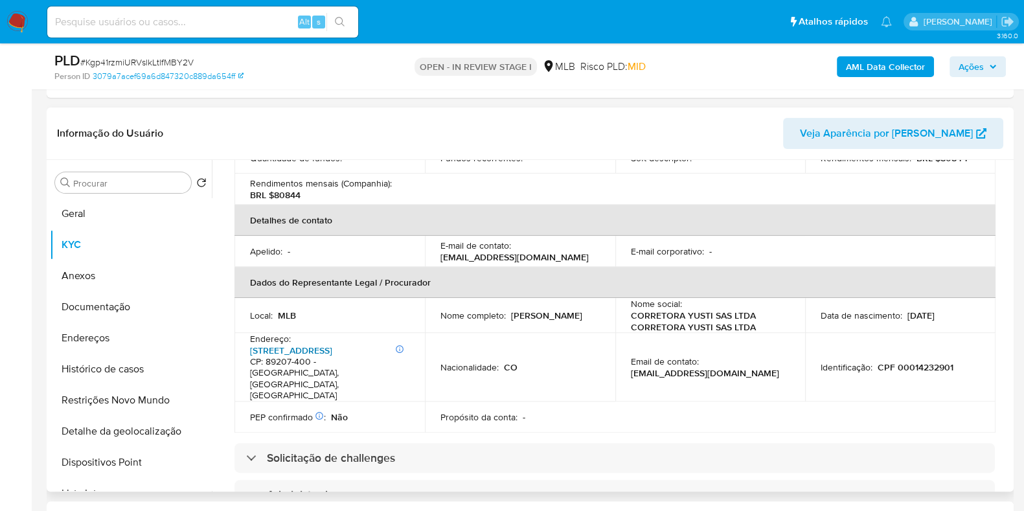
click at [332, 344] on link "Rua Eleotério Maia 228, Guanabara" at bounding box center [291, 350] width 82 height 13
click at [120, 338] on button "Endereços" at bounding box center [126, 338] width 152 height 31
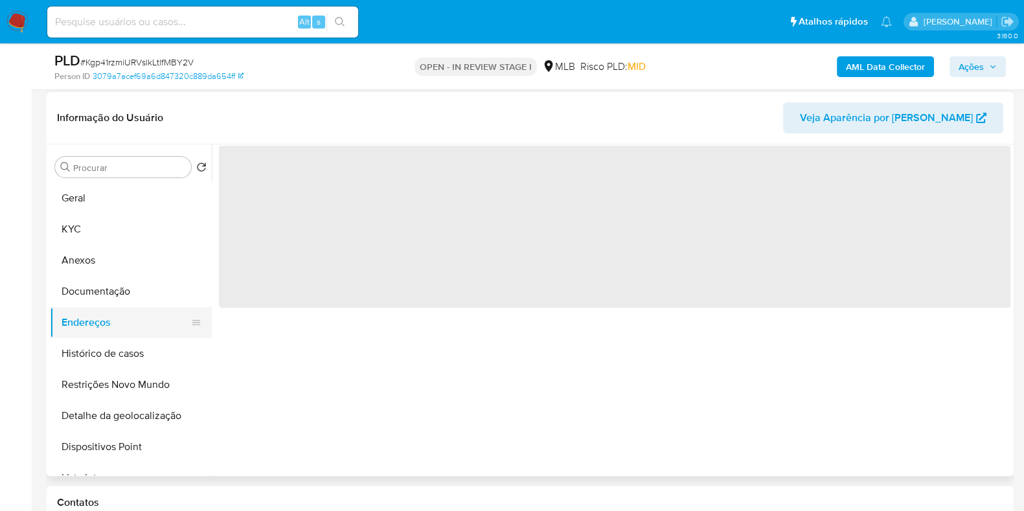
scroll to position [0, 0]
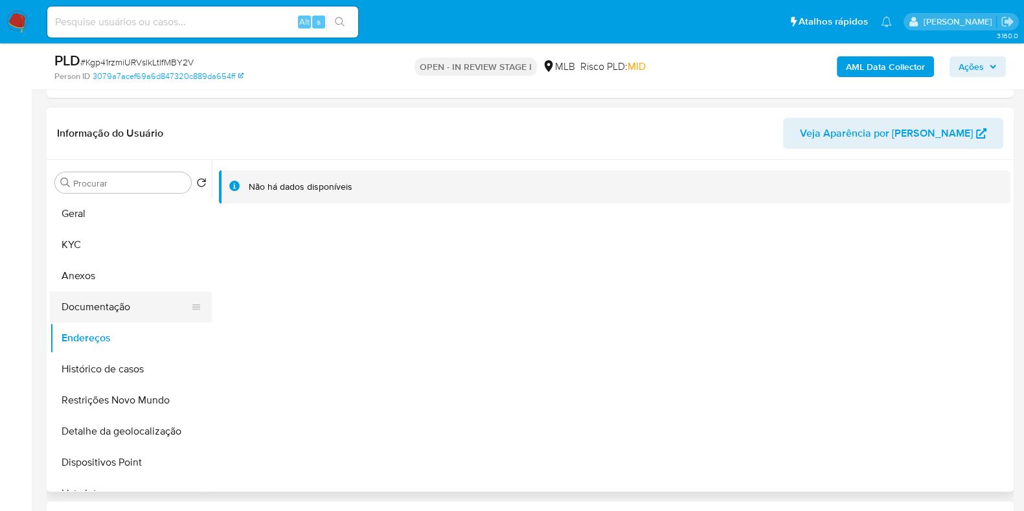
click at [93, 299] on button "Documentação" at bounding box center [126, 307] width 152 height 31
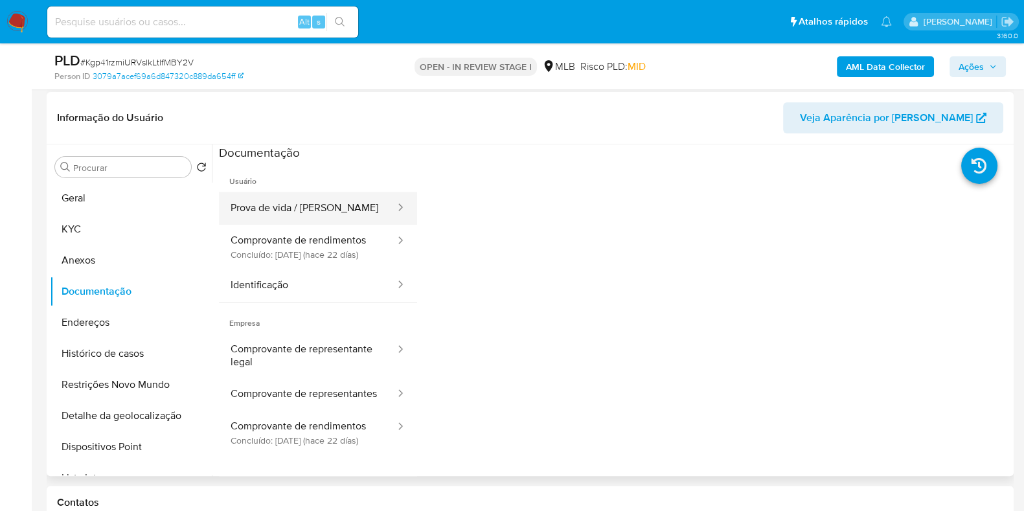
click at [327, 207] on button "Prova de vida / Selfie" at bounding box center [308, 208] width 178 height 33
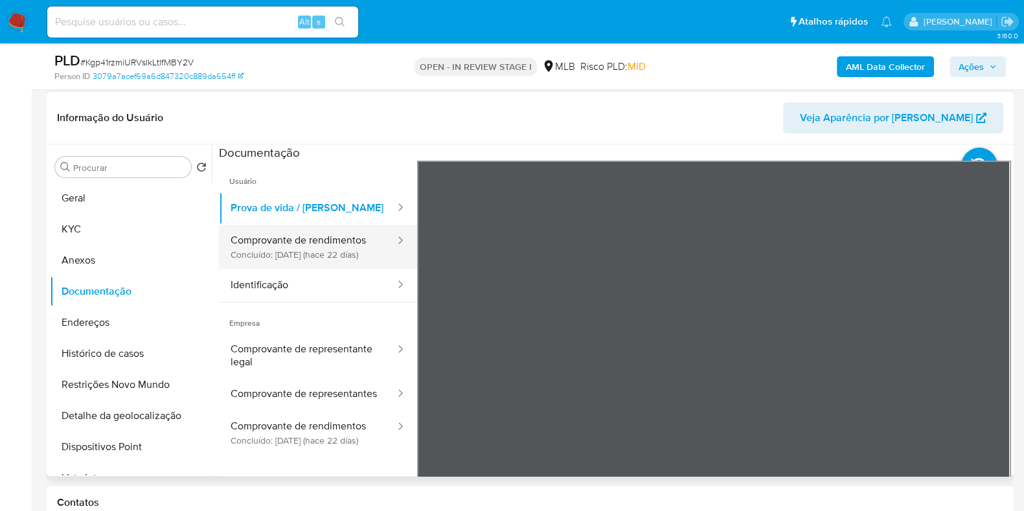
click at [317, 269] on button "Comprovante de rendimentos Concluído: 26/08/2025 (hace 22 días)" at bounding box center [308, 247] width 178 height 44
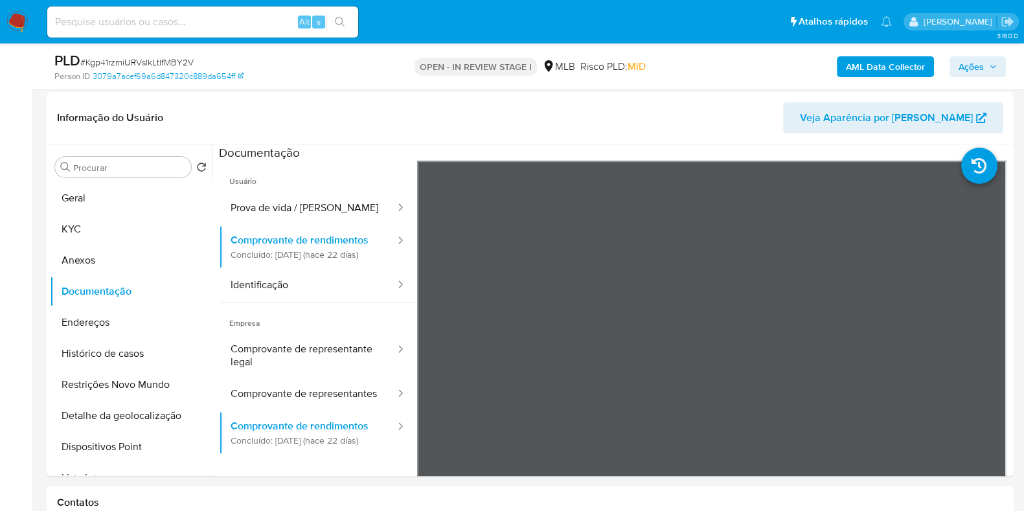
scroll to position [588, 0]
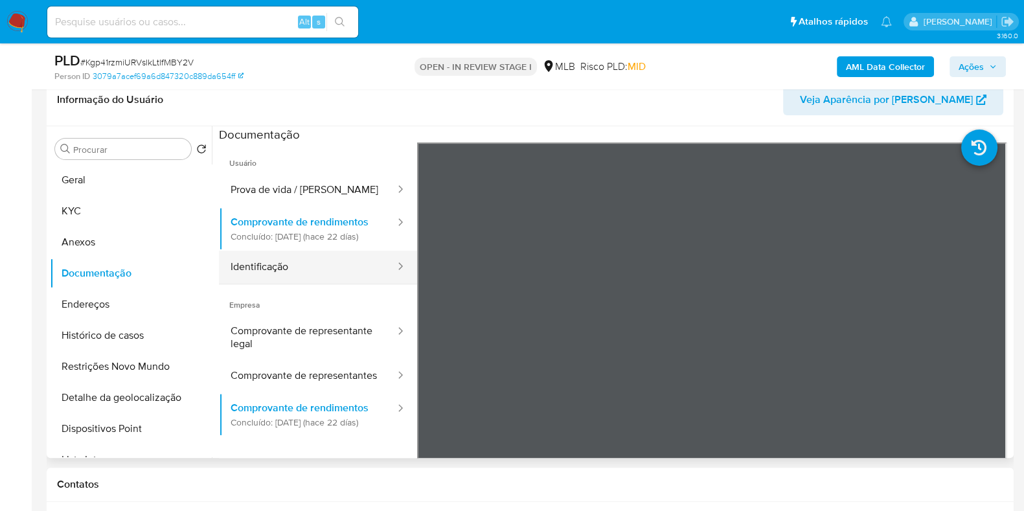
drag, startPoint x: 324, startPoint y: 271, endPoint x: 345, endPoint y: 270, distance: 20.8
click at [324, 271] on button "Identificação" at bounding box center [308, 267] width 178 height 33
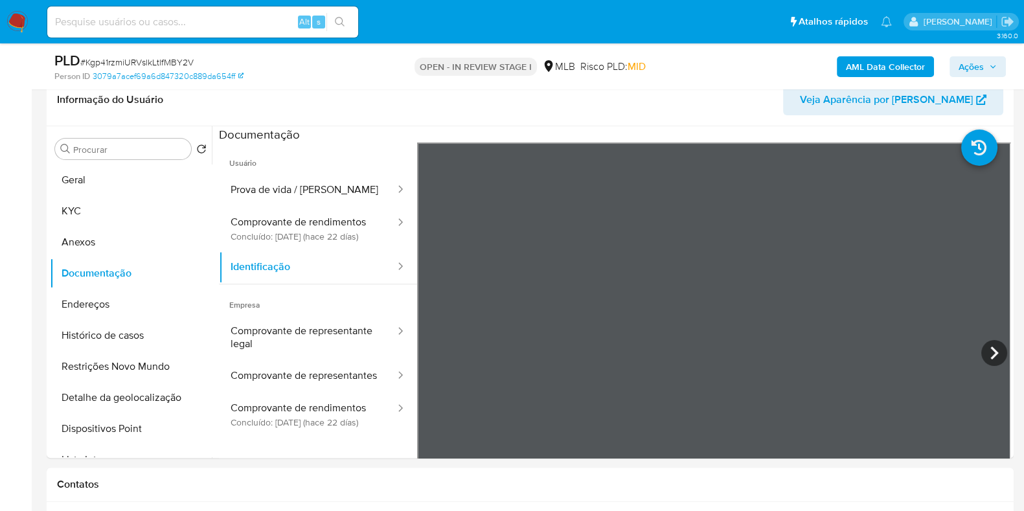
click at [978, 73] on span "Ações" at bounding box center [971, 66] width 25 height 21
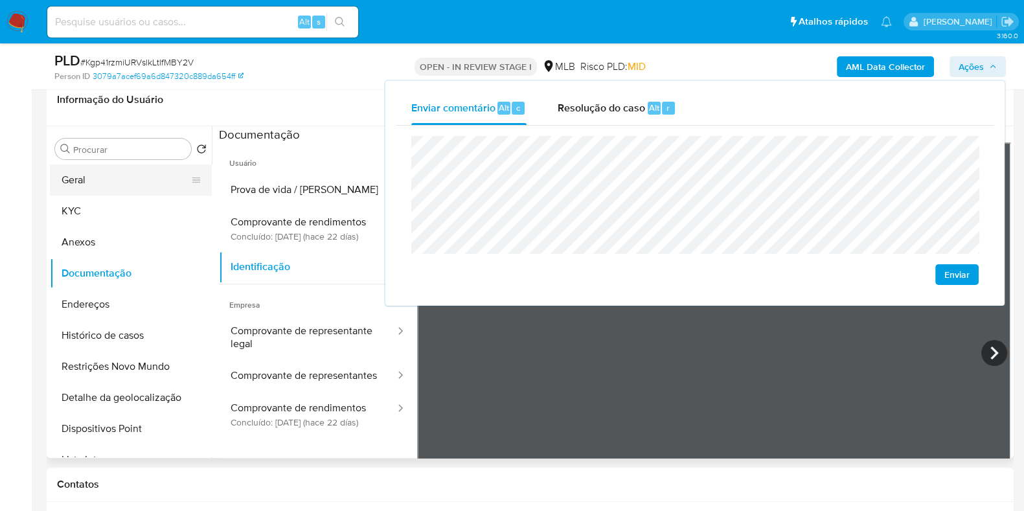
click at [126, 168] on button "Geral" at bounding box center [126, 180] width 152 height 31
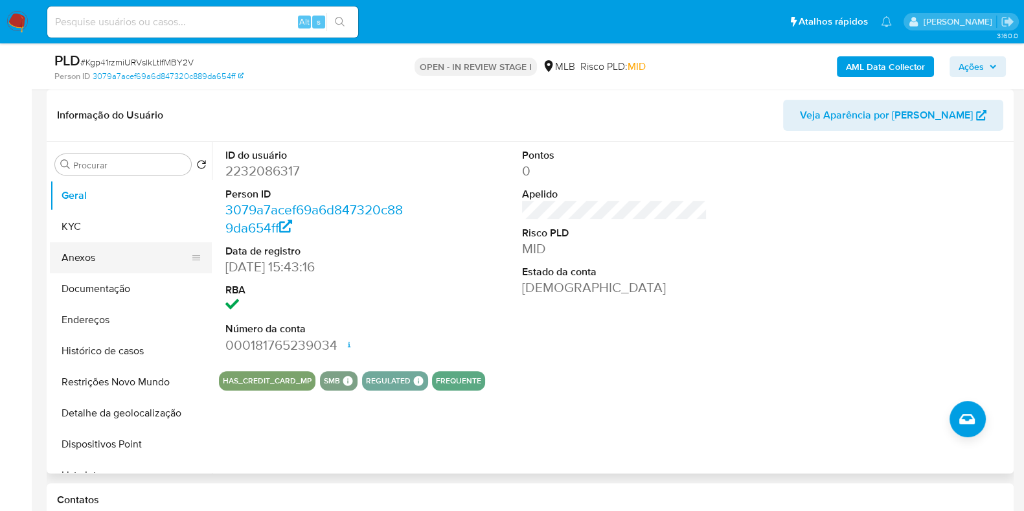
click at [139, 227] on button "KYC" at bounding box center [131, 226] width 162 height 31
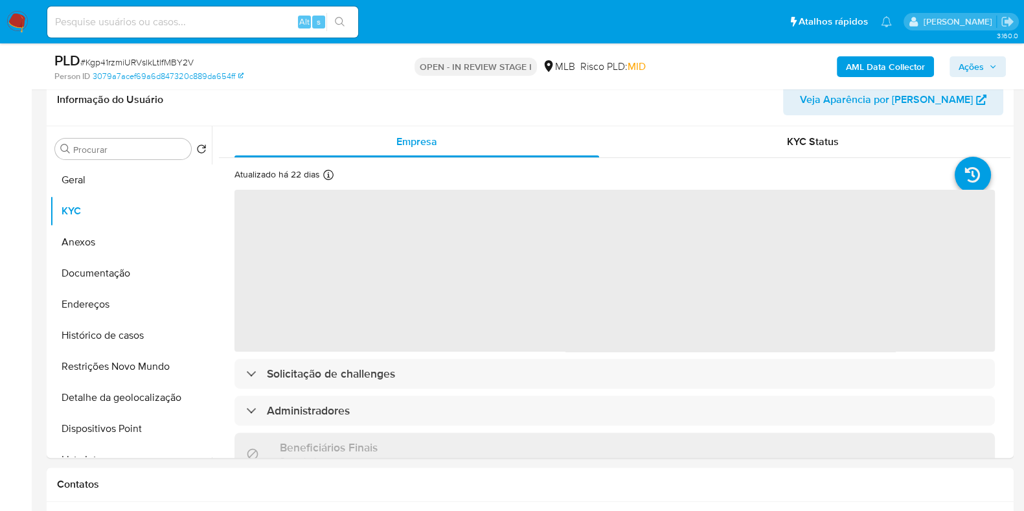
click at [976, 65] on span "Ações" at bounding box center [971, 66] width 25 height 21
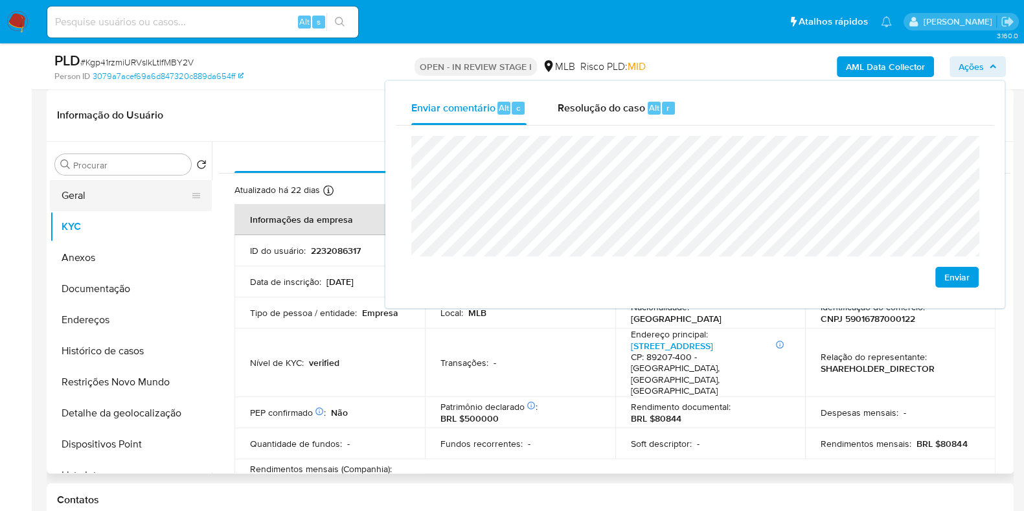
click at [117, 182] on button "Geral" at bounding box center [126, 195] width 152 height 31
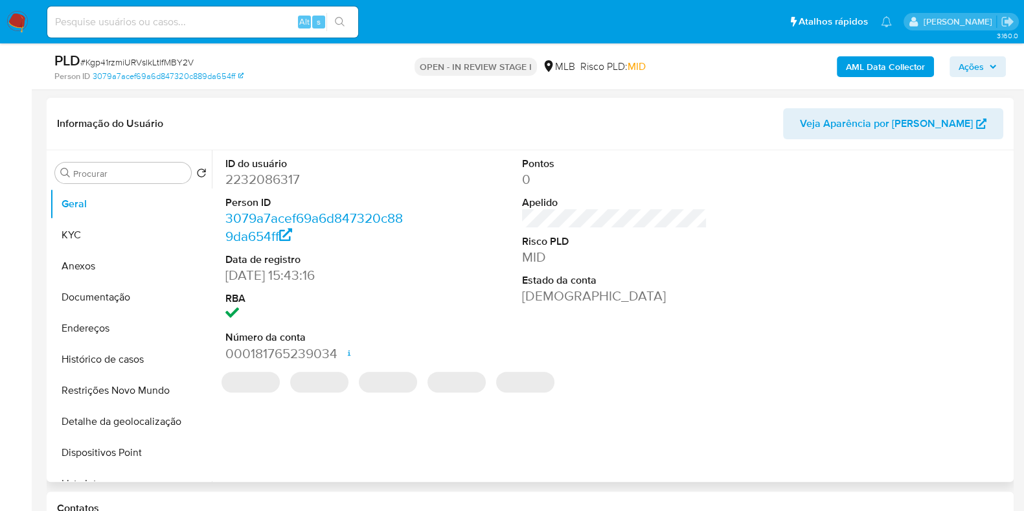
scroll to position [578, 0]
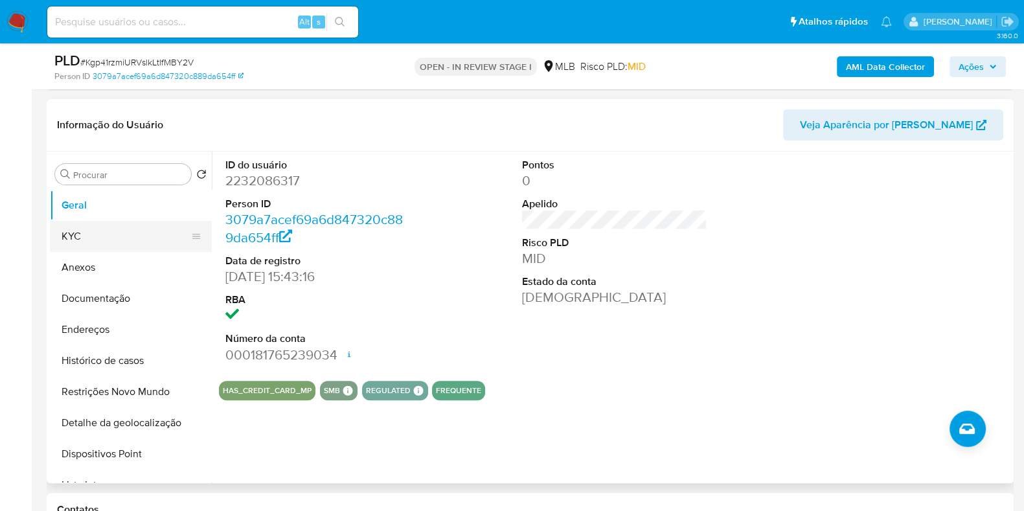
click at [126, 229] on button "KYC" at bounding box center [126, 236] width 152 height 31
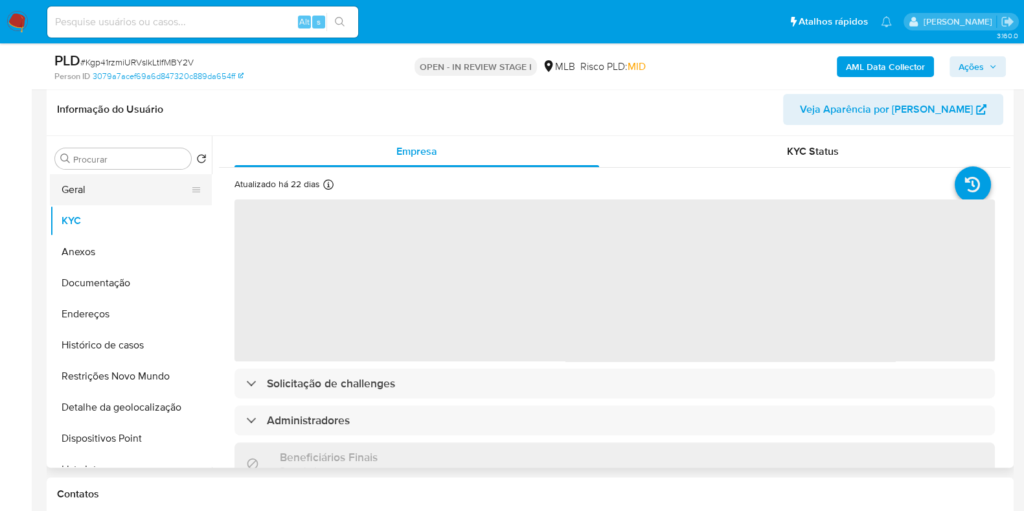
click at [80, 187] on button "Geral" at bounding box center [126, 189] width 152 height 31
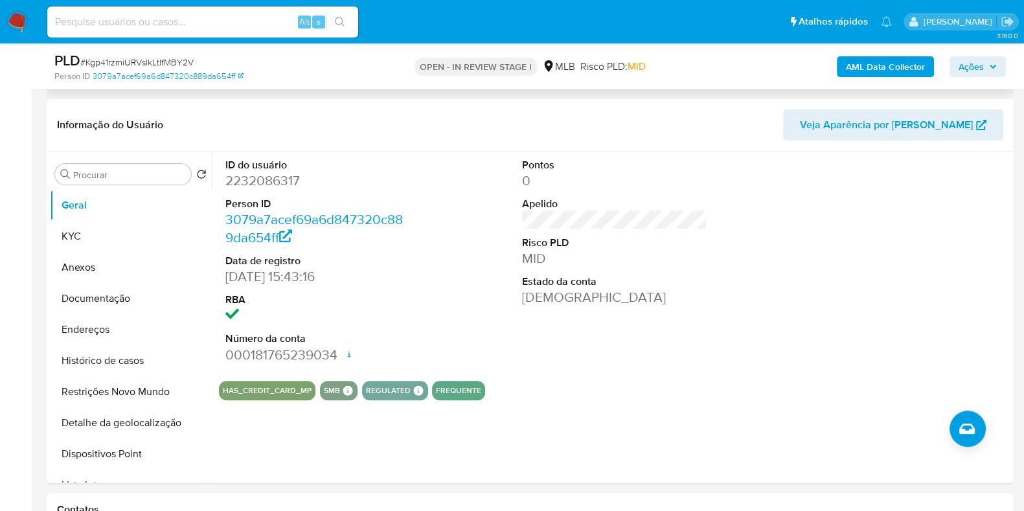
scroll to position [0, 0]
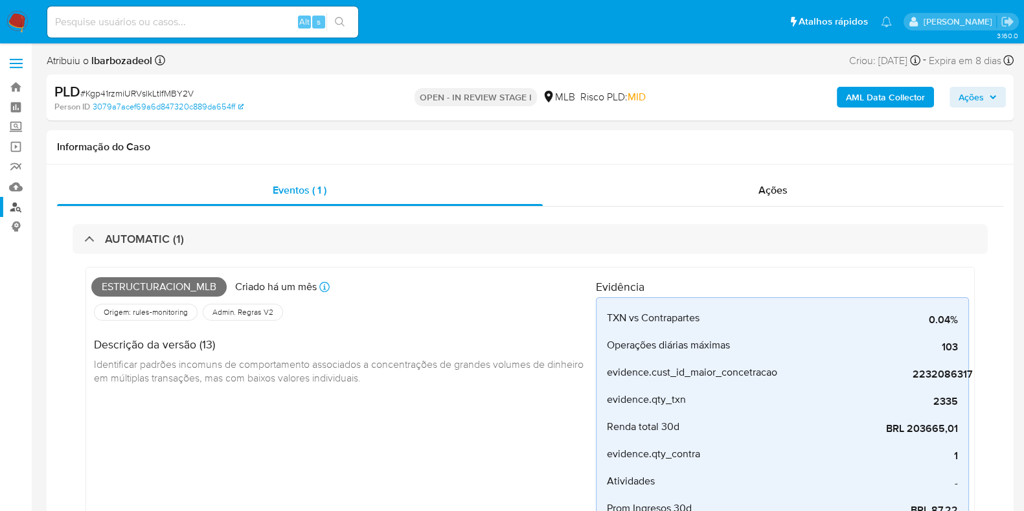
click at [6, 205] on link "Localizador de pessoas" at bounding box center [77, 207] width 154 height 20
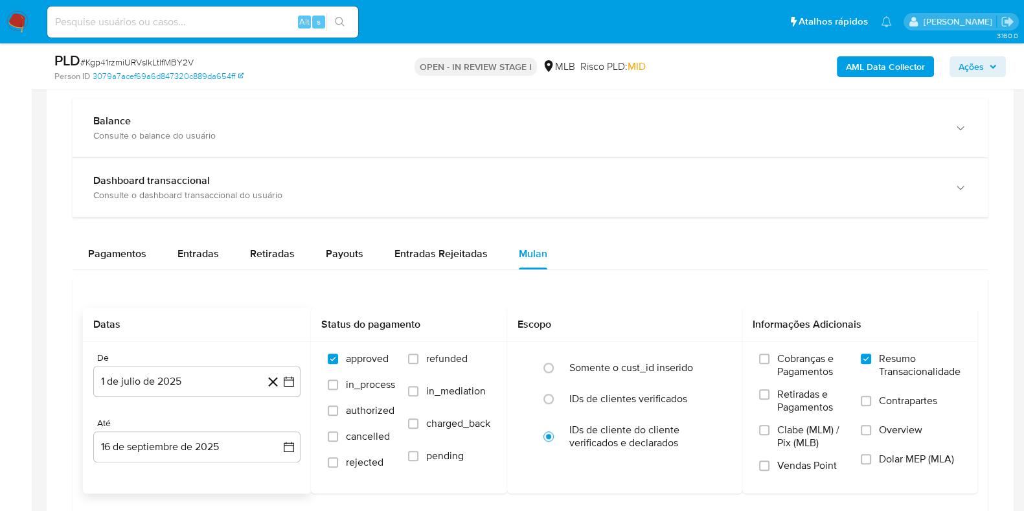
scroll to position [1357, 0]
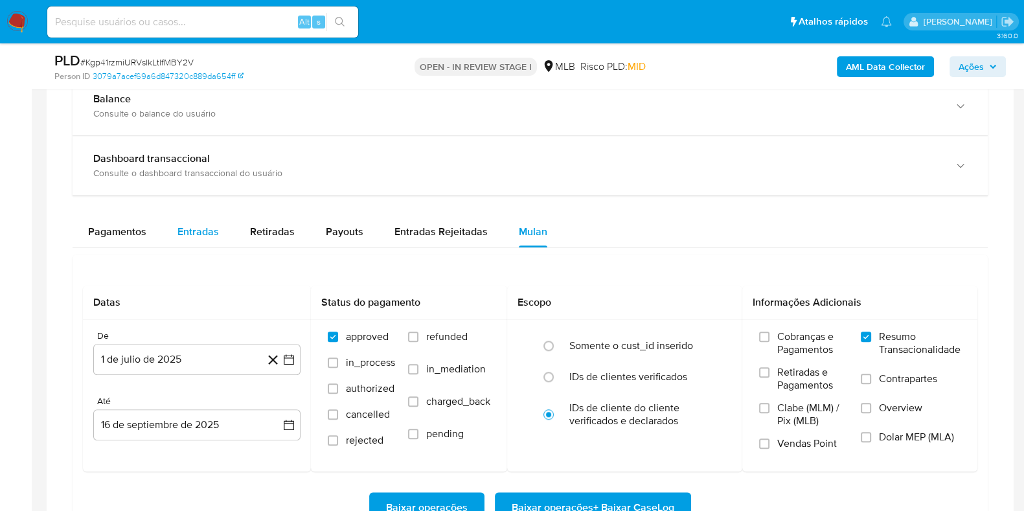
click at [211, 239] on div "Entradas" at bounding box center [198, 231] width 41 height 31
select select "10"
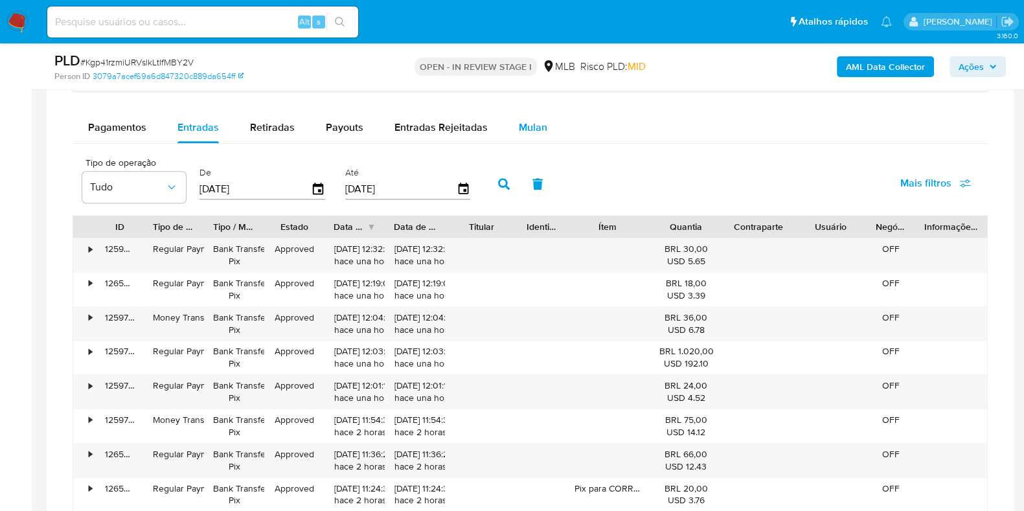
scroll to position [1466, 0]
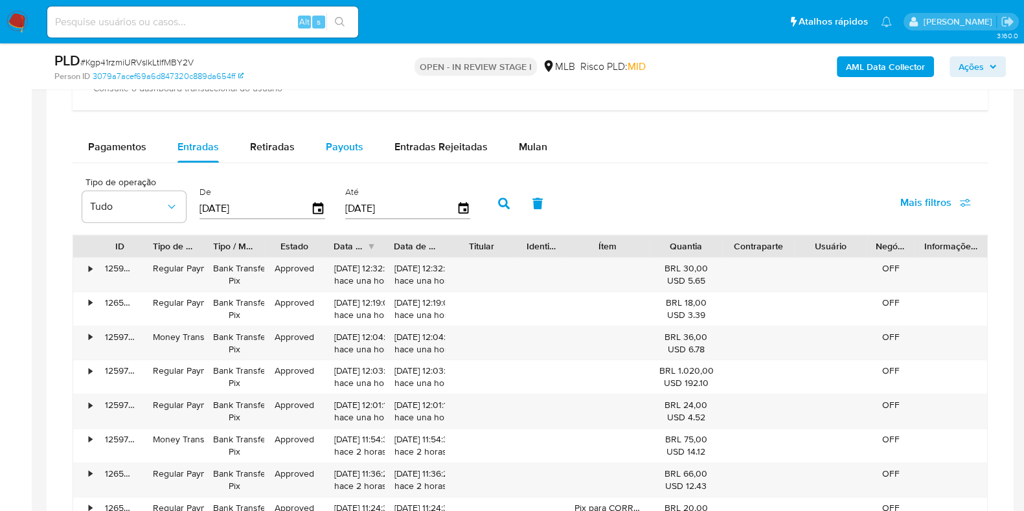
click at [349, 139] on span "Payouts" at bounding box center [345, 146] width 38 height 15
select select "10"
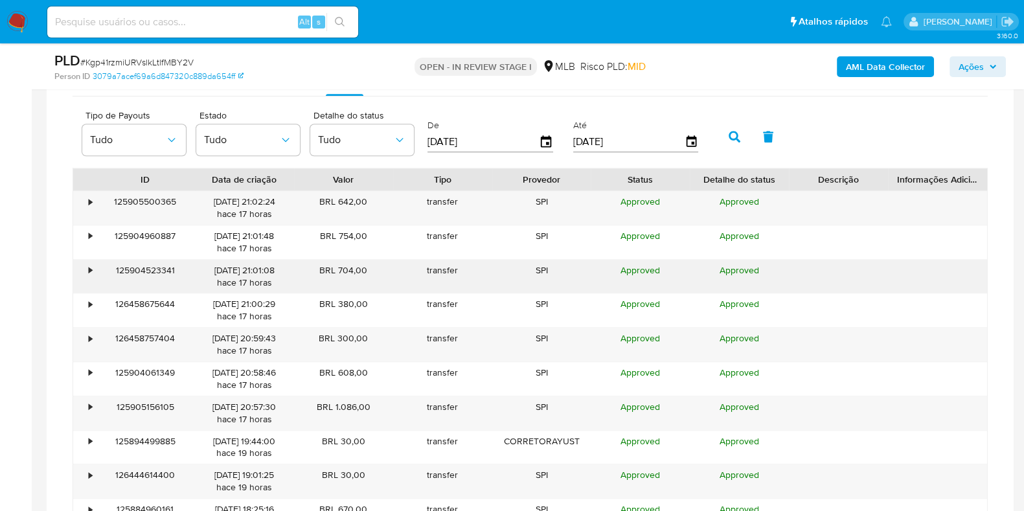
scroll to position [1508, 0]
drag, startPoint x: 291, startPoint y: 198, endPoint x: 296, endPoint y: 205, distance: 8.8
drag, startPoint x: 296, startPoint y: 205, endPoint x: 257, endPoint y: 338, distance: 138.6
click at [256, 338] on div "16/09/2025 20:59:43 hace 17 horas" at bounding box center [244, 346] width 81 height 25
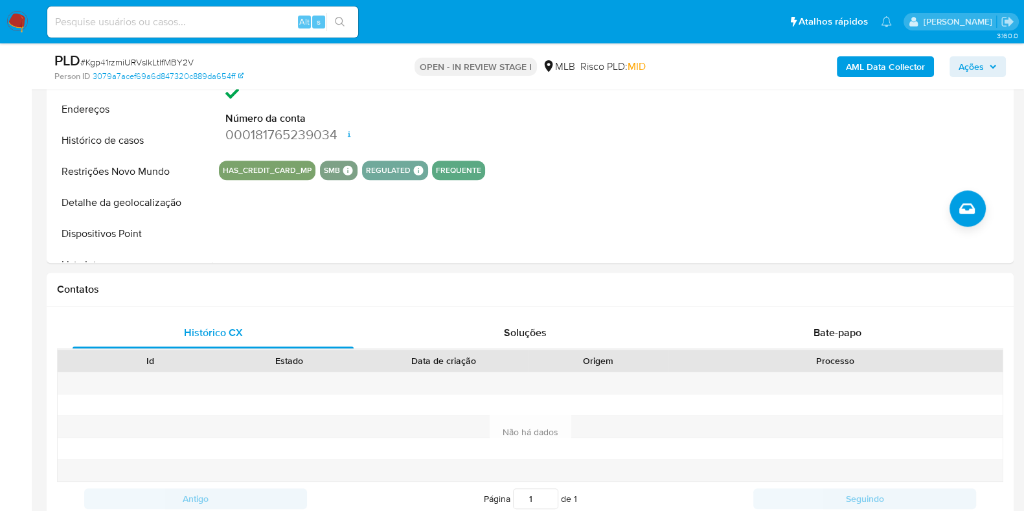
scroll to position [733, 0]
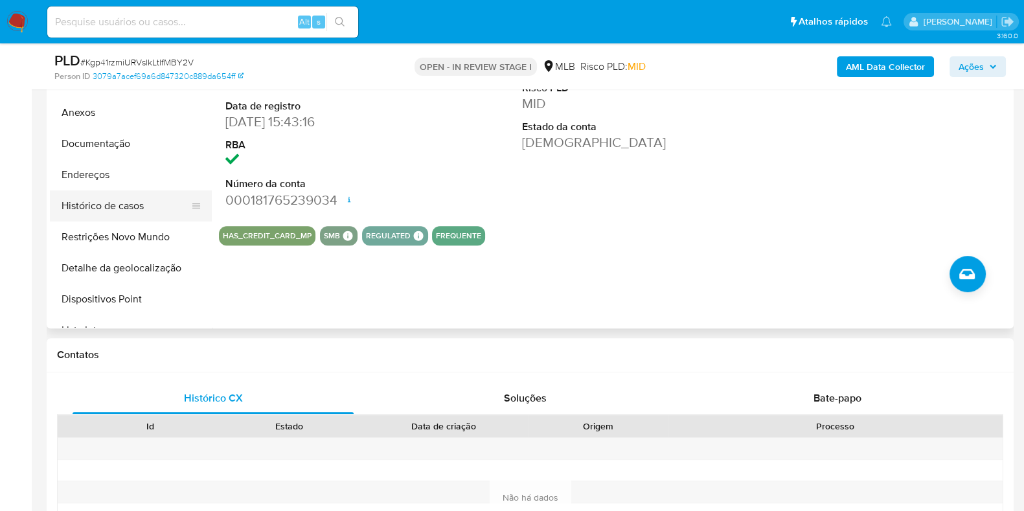
click at [130, 199] on button "Histórico de casos" at bounding box center [126, 205] width 152 height 31
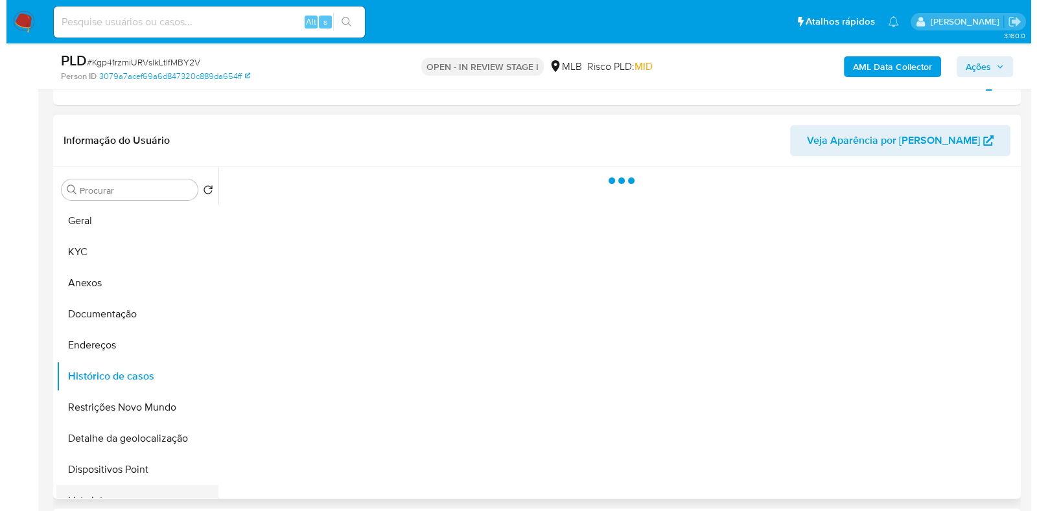
scroll to position [550, 0]
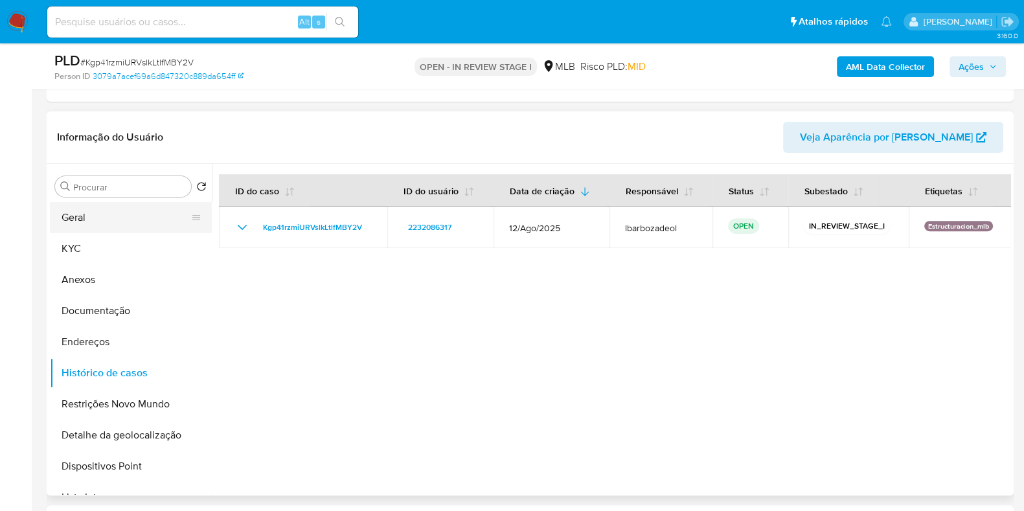
click at [91, 207] on button "Geral" at bounding box center [126, 217] width 152 height 31
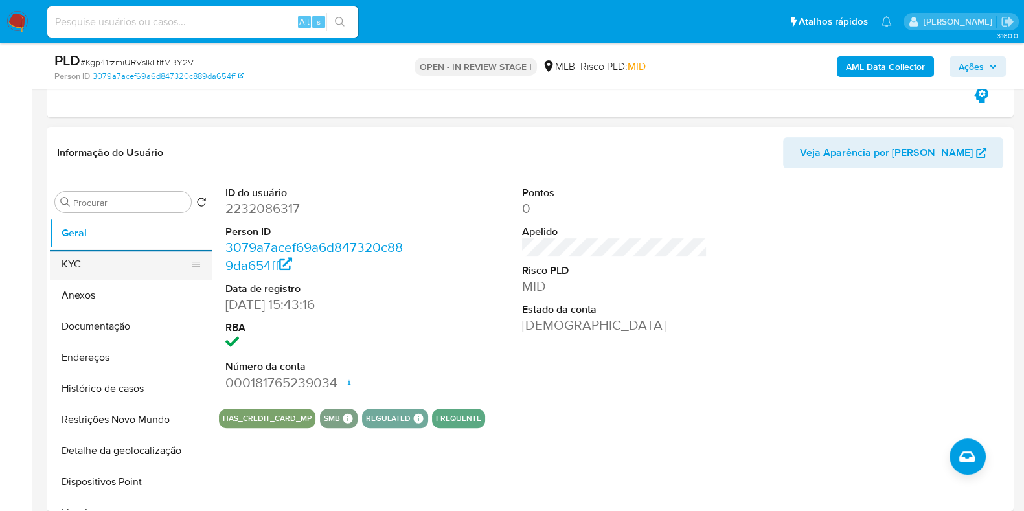
click at [124, 249] on button "KYC" at bounding box center [126, 264] width 152 height 31
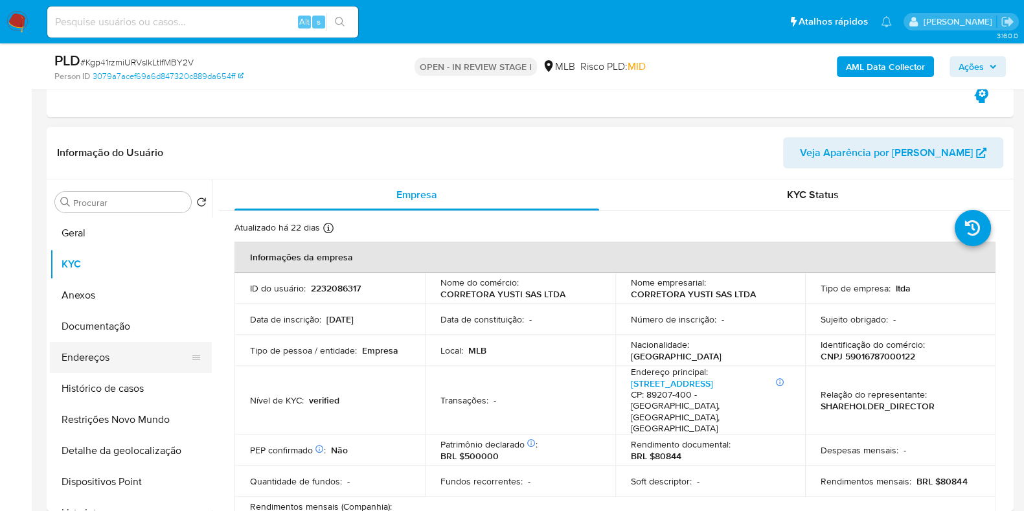
click at [156, 359] on button "Endereços" at bounding box center [126, 357] width 152 height 31
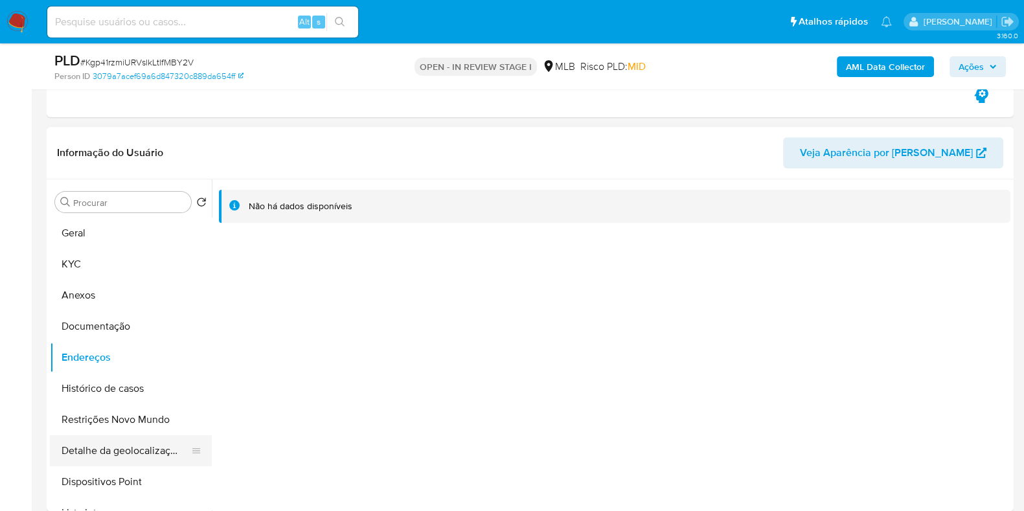
click at [146, 450] on button "Detalhe da geolocalização" at bounding box center [126, 450] width 152 height 31
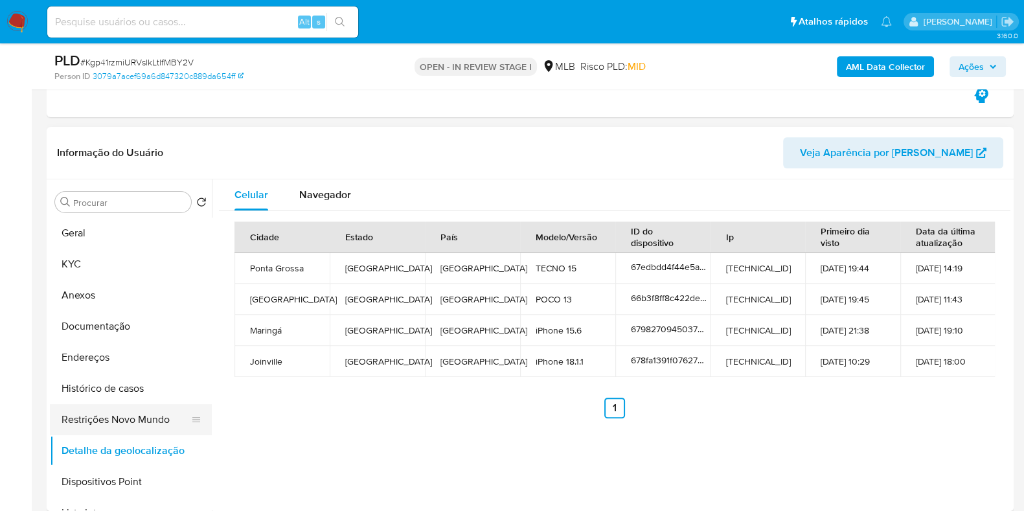
click at [90, 421] on button "Restrições Novo Mundo" at bounding box center [126, 419] width 152 height 31
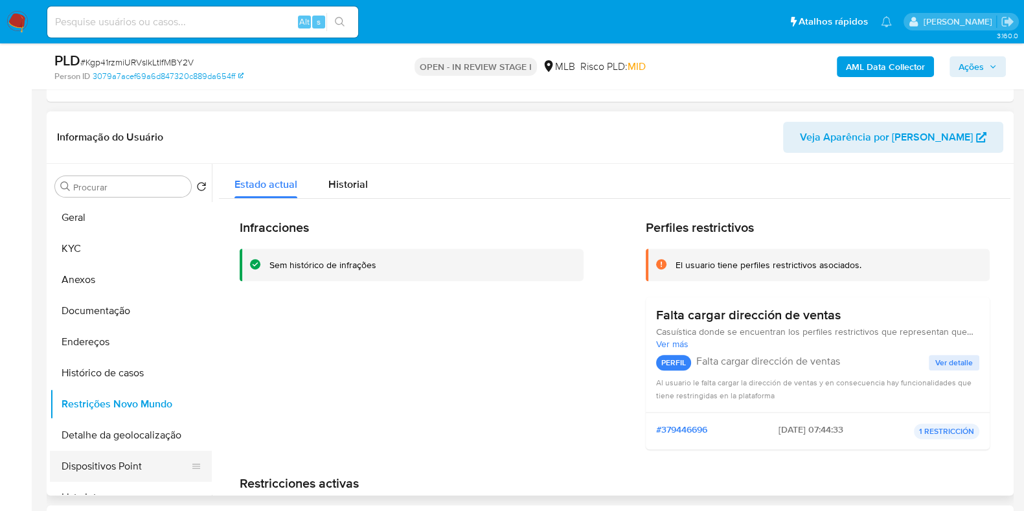
click at [123, 472] on button "Dispositivos Point" at bounding box center [126, 466] width 152 height 31
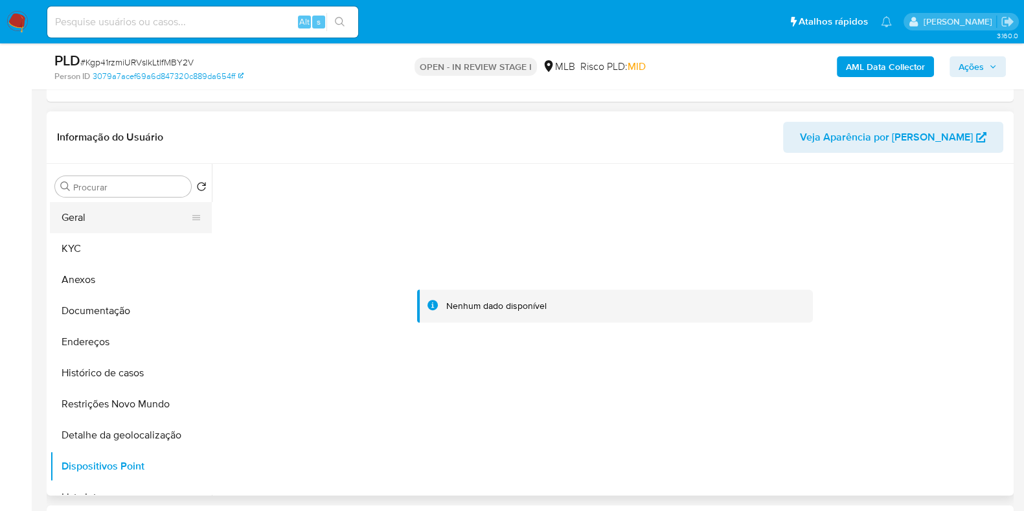
click at [100, 209] on button "Geral" at bounding box center [126, 217] width 152 height 31
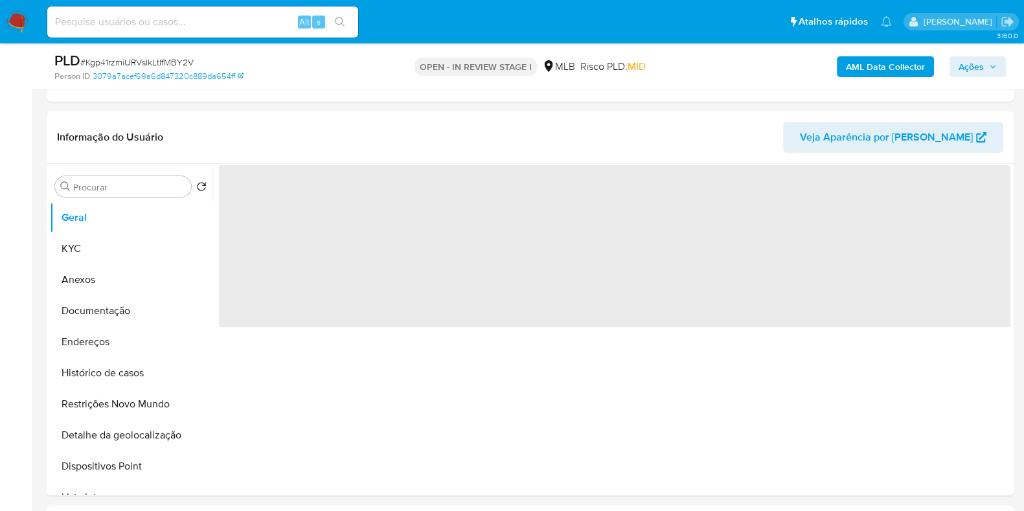
click at [961, 68] on span "Ações" at bounding box center [971, 66] width 25 height 21
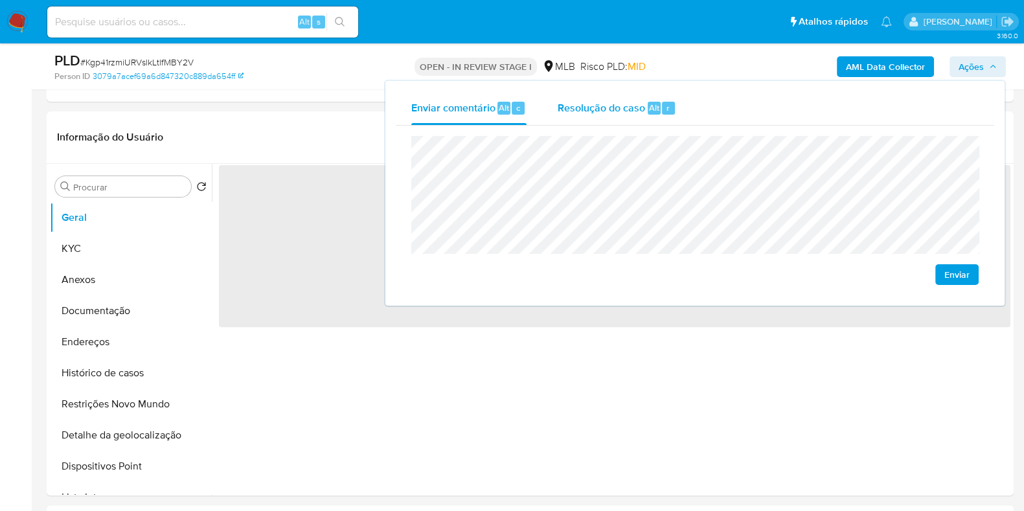
click at [592, 116] on div "Resolução do caso Alt r" at bounding box center [617, 108] width 119 height 34
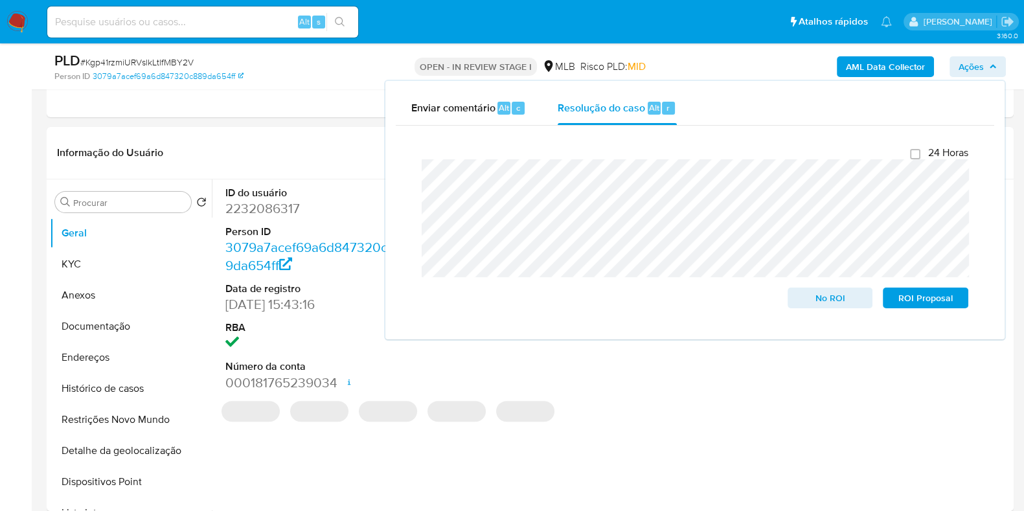
click at [742, 75] on div "AML Data Collector Ações Enviar comentário Alt c Resolução do caso Alt r Fecham…" at bounding box center [850, 66] width 314 height 30
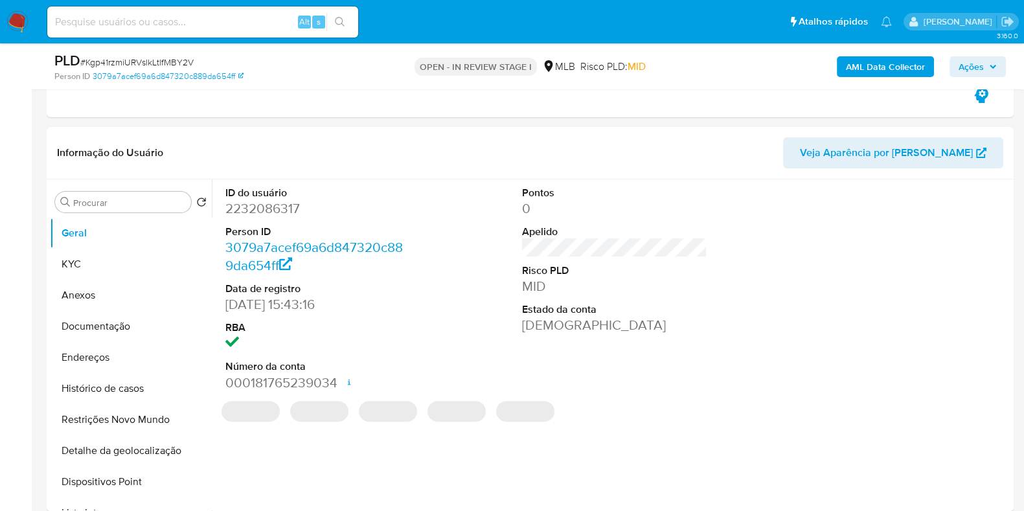
click at [881, 71] on b "AML Data Collector" at bounding box center [885, 66] width 79 height 21
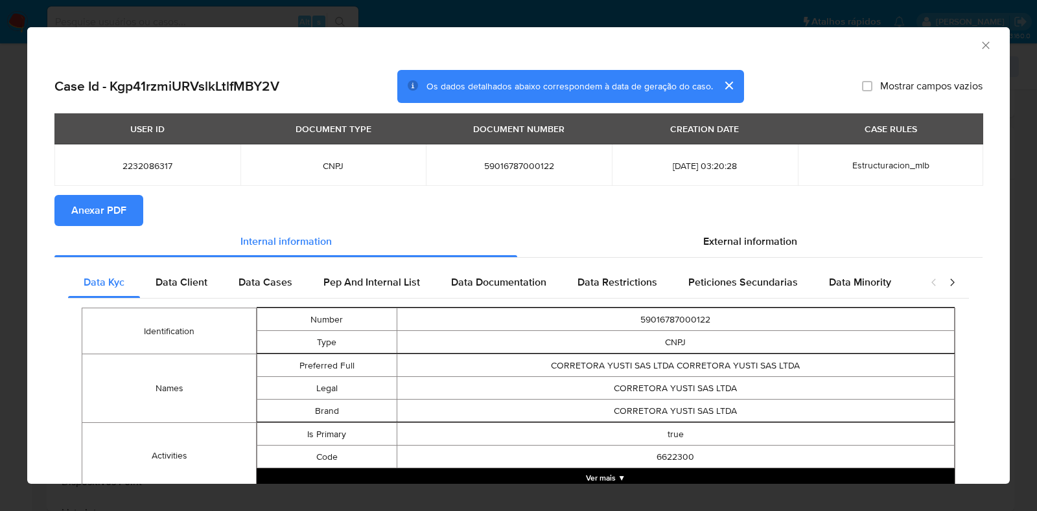
click at [106, 202] on span "Anexar PDF" at bounding box center [98, 210] width 55 height 29
click at [979, 45] on icon "Fechar a janela" at bounding box center [985, 45] width 13 height 13
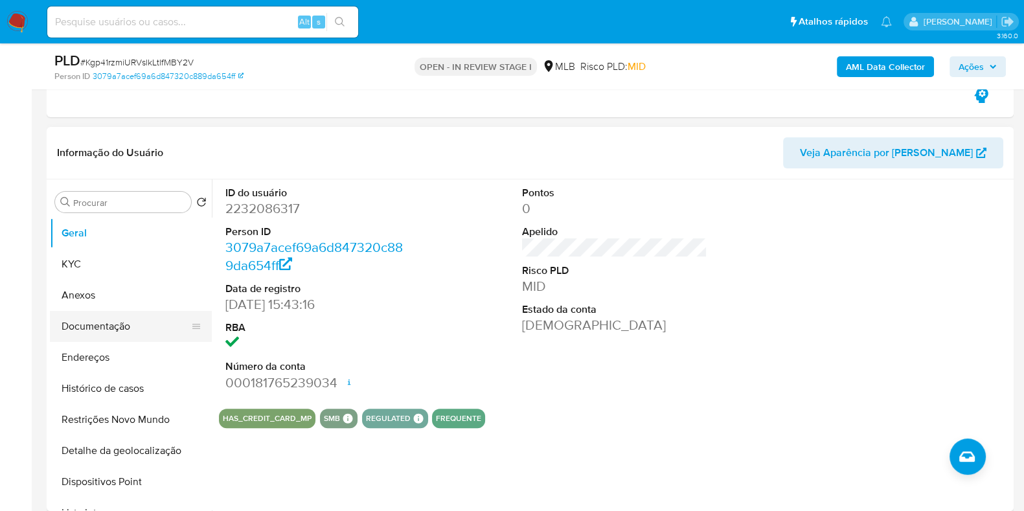
drag, startPoint x: 141, startPoint y: 299, endPoint x: 165, endPoint y: 299, distance: 24.0
click at [141, 299] on button "Anexos" at bounding box center [131, 295] width 162 height 31
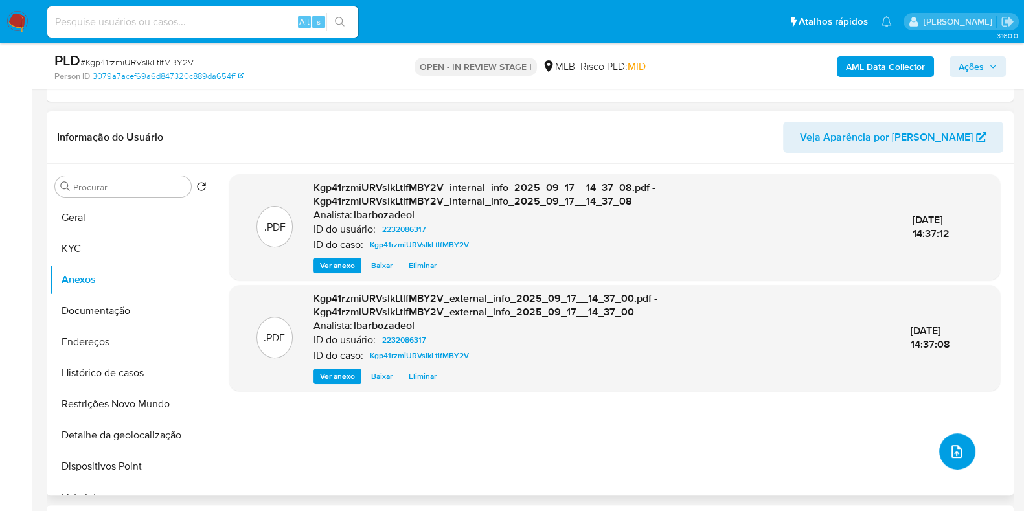
click at [954, 450] on icon "upload-file" at bounding box center [957, 452] width 16 height 16
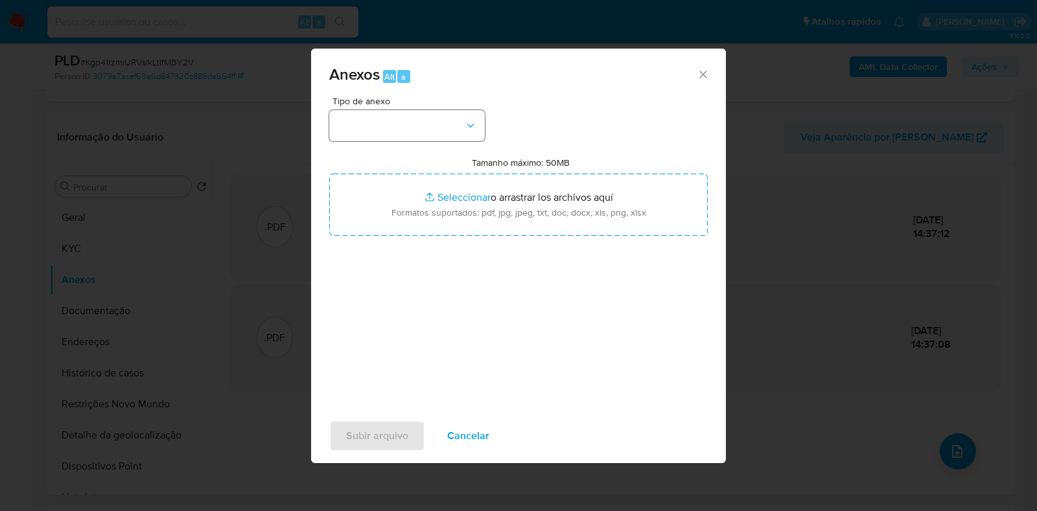
click at [417, 107] on div "Tipo de anexo" at bounding box center [407, 119] width 156 height 45
click at [414, 122] on button "button" at bounding box center [407, 125] width 156 height 31
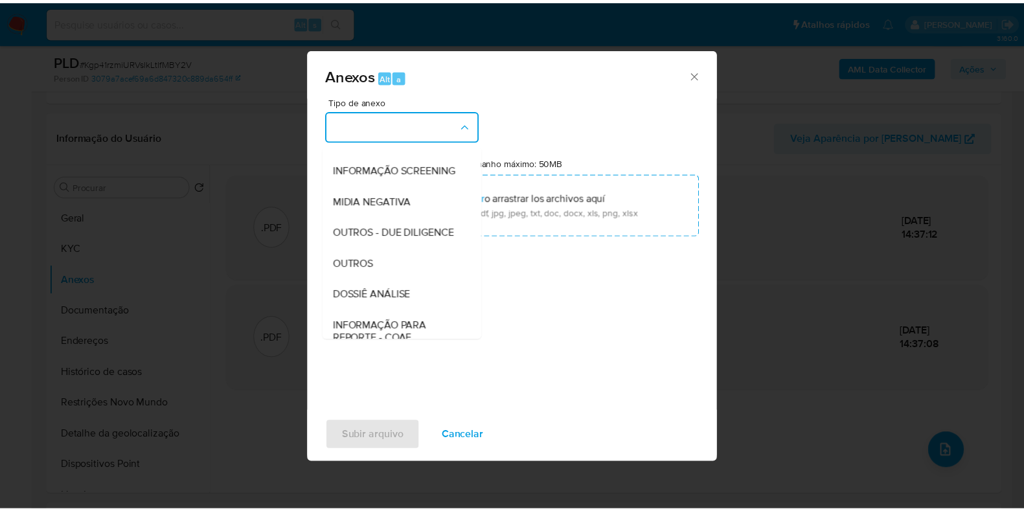
scroll to position [200, 0]
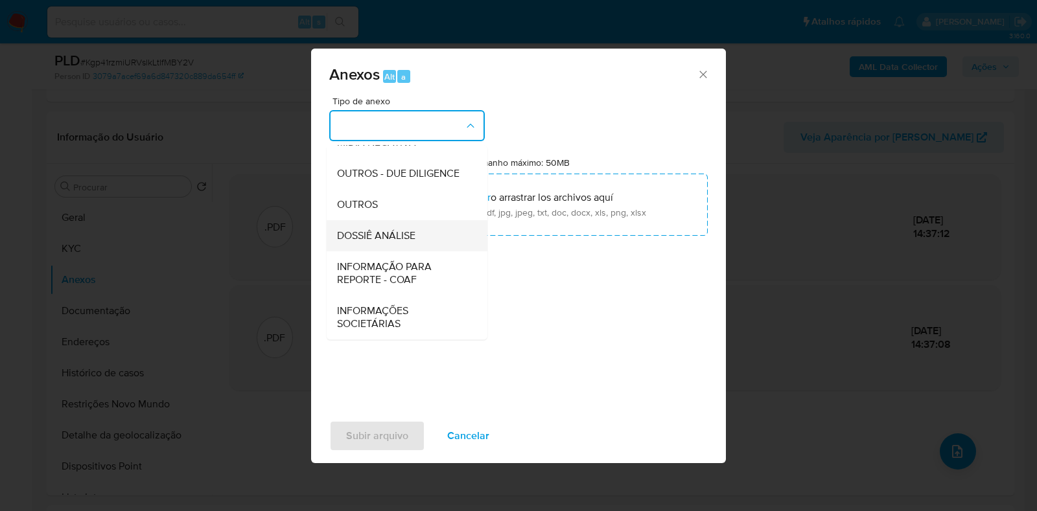
click at [421, 240] on div "DOSSIÊ ANÁLISE" at bounding box center [403, 235] width 132 height 31
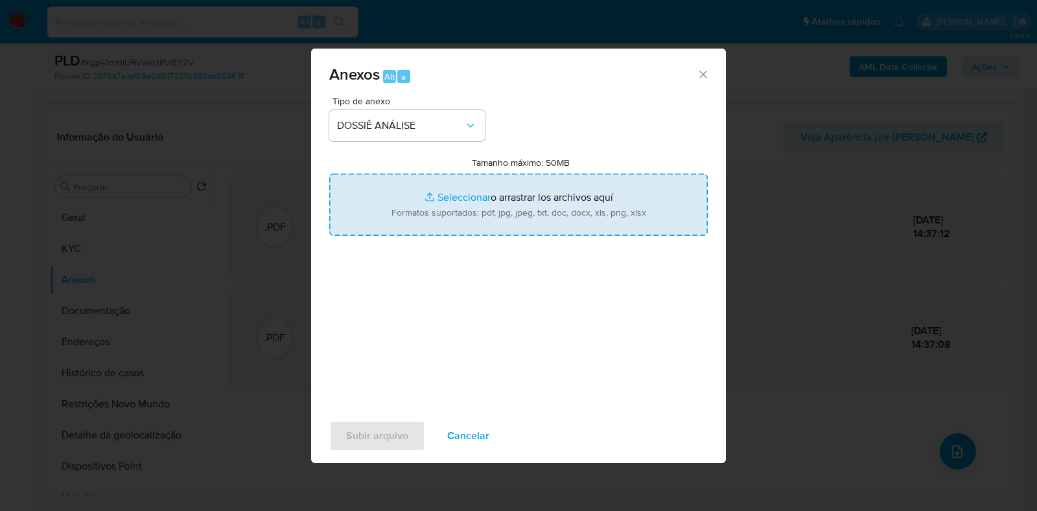
click at [440, 215] on input "Tamanho máximo: 50MB Seleccionar archivos" at bounding box center [518, 205] width 378 height 62
type input "C:\fakepath\Mulan 2232086317_2025_09_17_12_40_57.xlsx"
click at [470, 212] on input "Tamanho máximo: 50MB Seleccionar archivos" at bounding box center [518, 205] width 378 height 62
type input "C:\fakepath\SAR - XXXX - CNPJ 59016787000122 - CORRETORA YUSTI SAS LTDA.pdf"
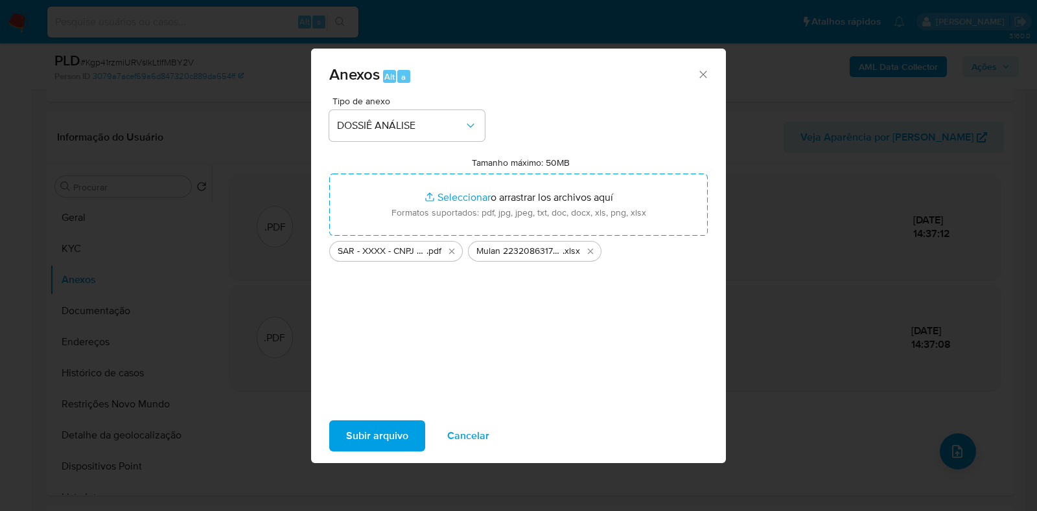
click at [369, 437] on span "Subir arquivo" at bounding box center [377, 436] width 62 height 29
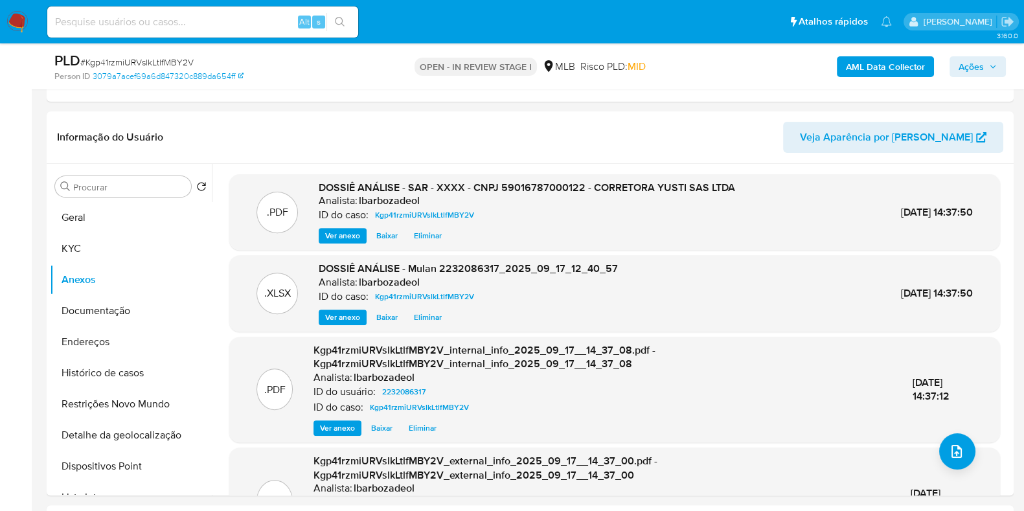
click at [984, 65] on span "Ações" at bounding box center [971, 66] width 25 height 21
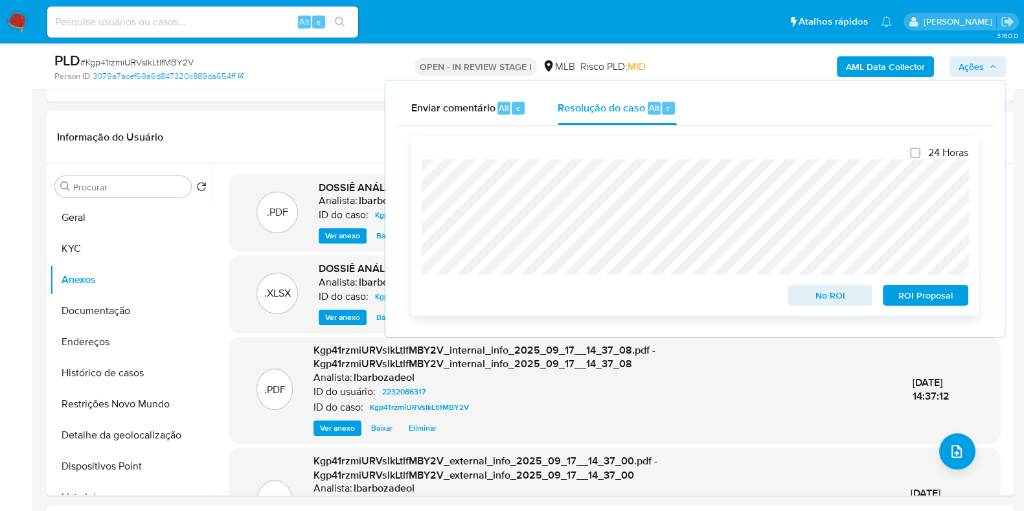
click at [752, 138] on div "24 Horas No ROI ROI Proposal" at bounding box center [695, 226] width 568 height 180
click at [936, 298] on span "ROI Proposal" at bounding box center [925, 295] width 67 height 18
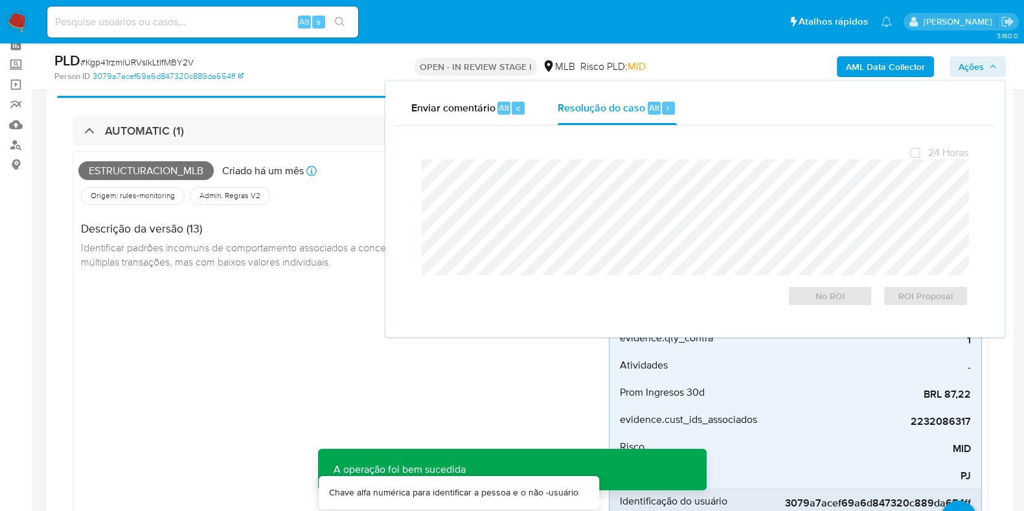
scroll to position [62, 0]
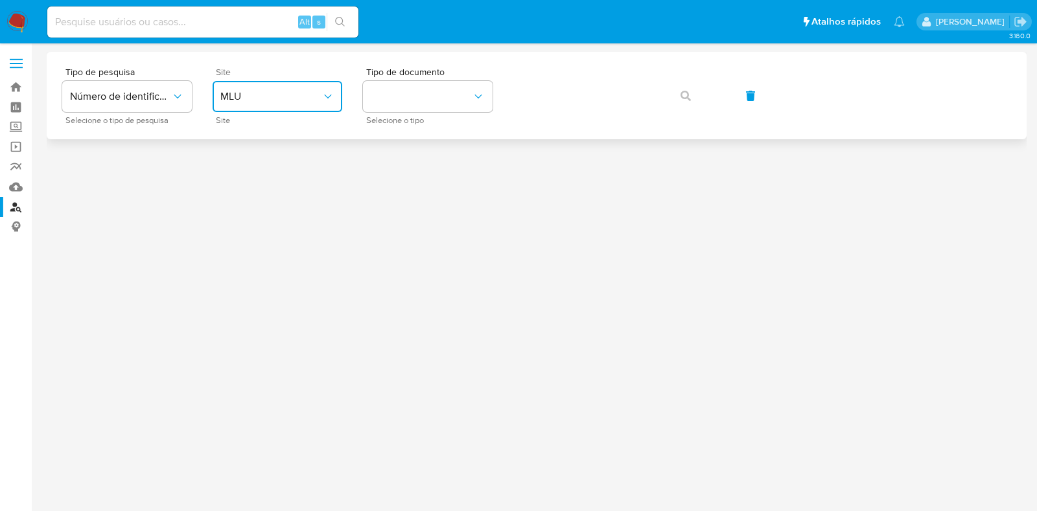
click at [311, 102] on span "MLU" at bounding box center [270, 96] width 101 height 13
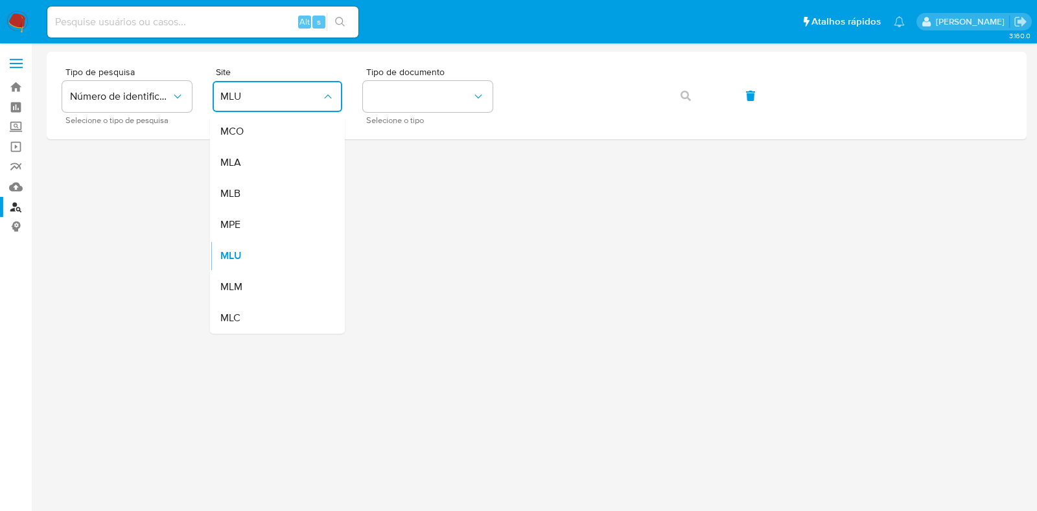
click at [281, 192] on div "MLB" at bounding box center [273, 193] width 106 height 31
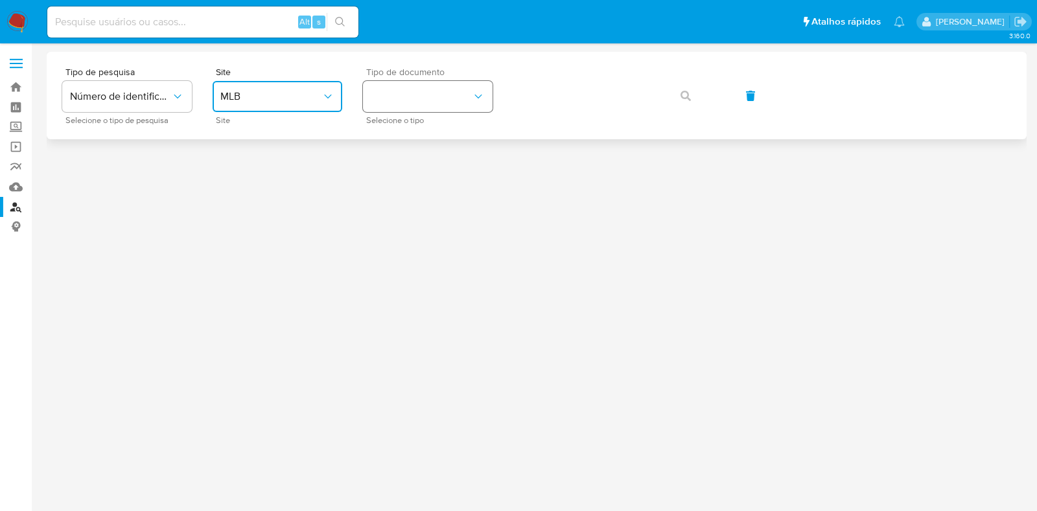
click at [408, 99] on button "identificationType" at bounding box center [428, 96] width 130 height 31
click at [456, 103] on button "identificationType" at bounding box center [428, 96] width 130 height 31
click at [440, 169] on div "CPF CPF" at bounding box center [424, 182] width 106 height 44
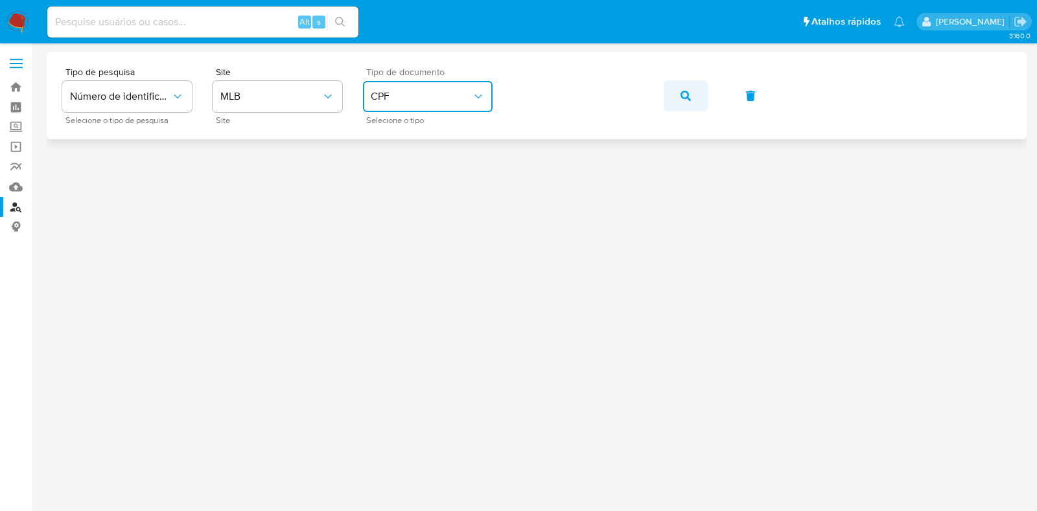
click at [684, 97] on icon "button" at bounding box center [685, 96] width 10 height 10
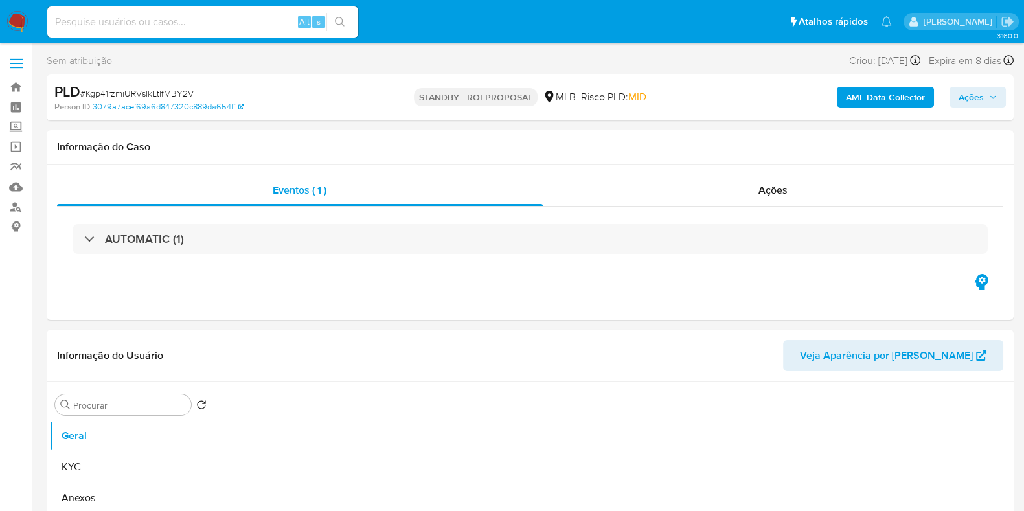
select select "10"
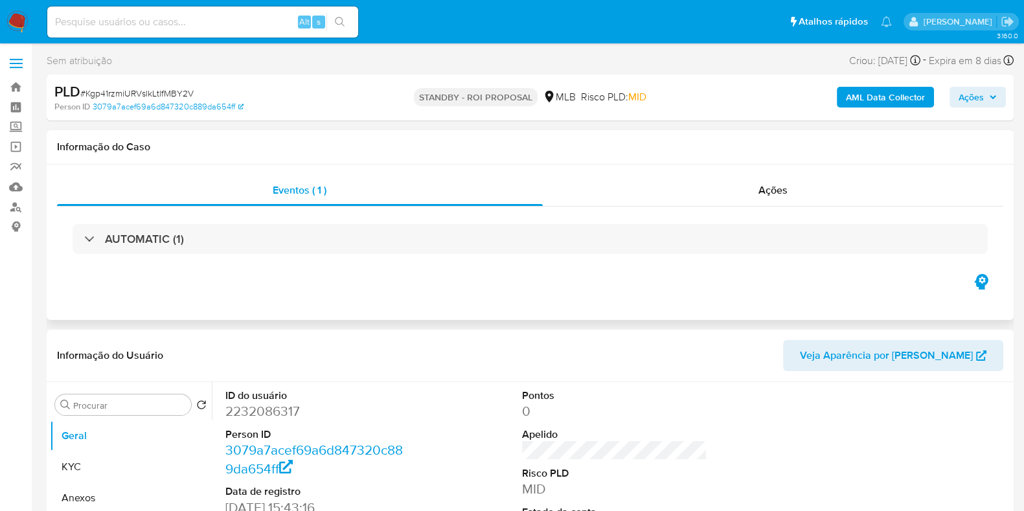
click at [105, 150] on h1 "Informação do Caso" at bounding box center [530, 147] width 947 height 13
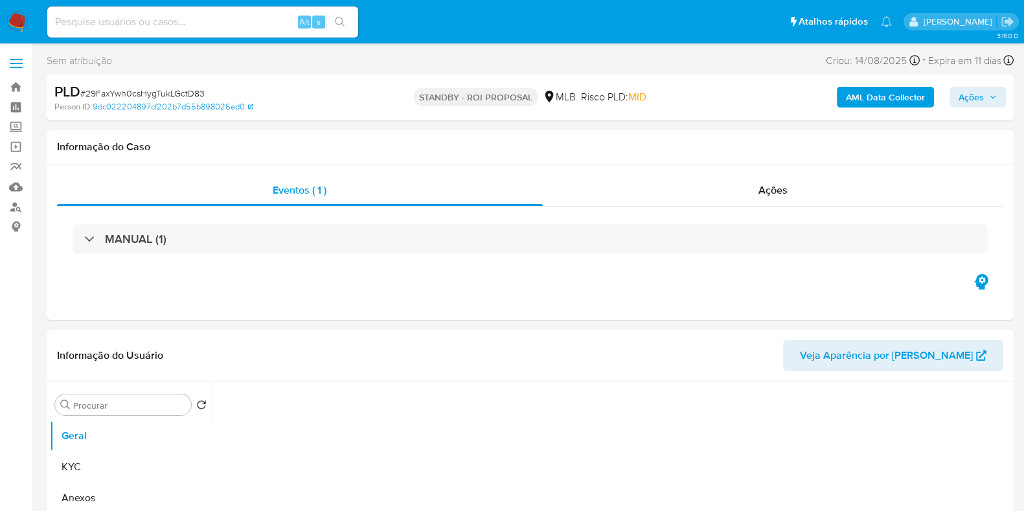
select select "10"
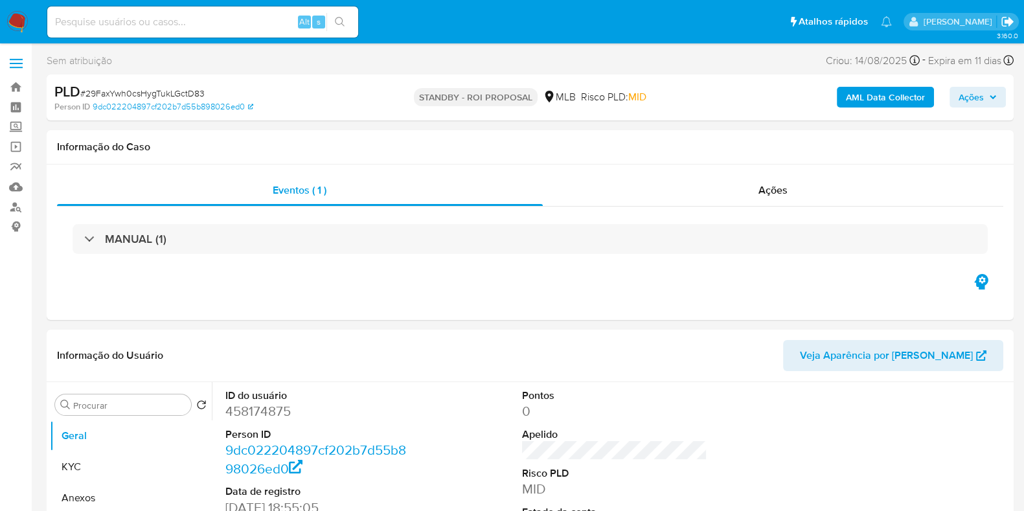
click at [1008, 23] on icon "Sair" at bounding box center [1008, 22] width 12 height 10
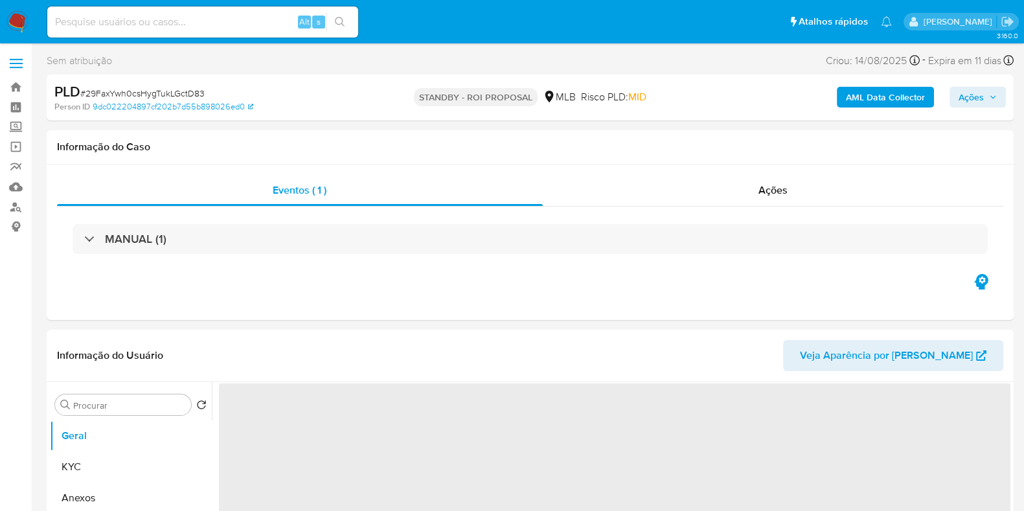
select select "10"
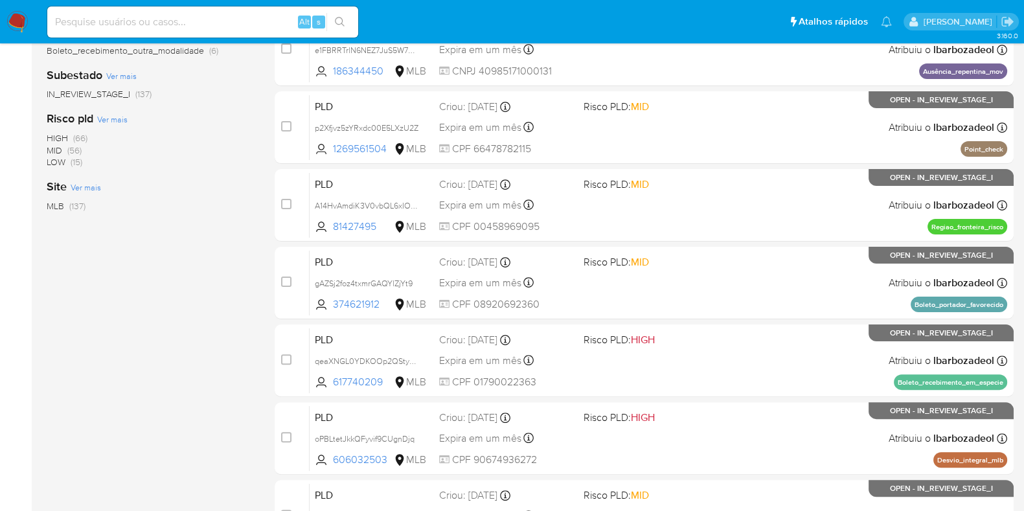
scroll to position [557, 0]
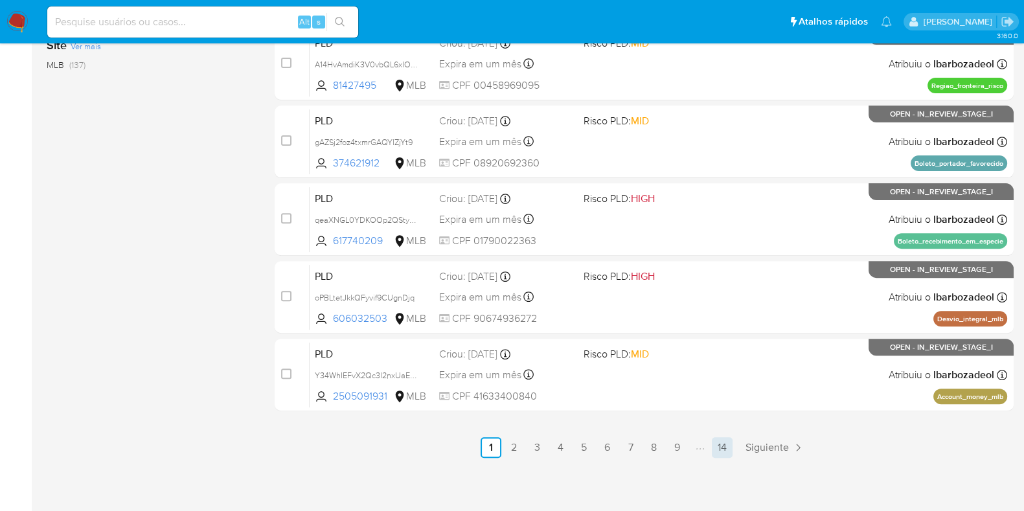
click at [719, 443] on link "14" at bounding box center [722, 447] width 21 height 21
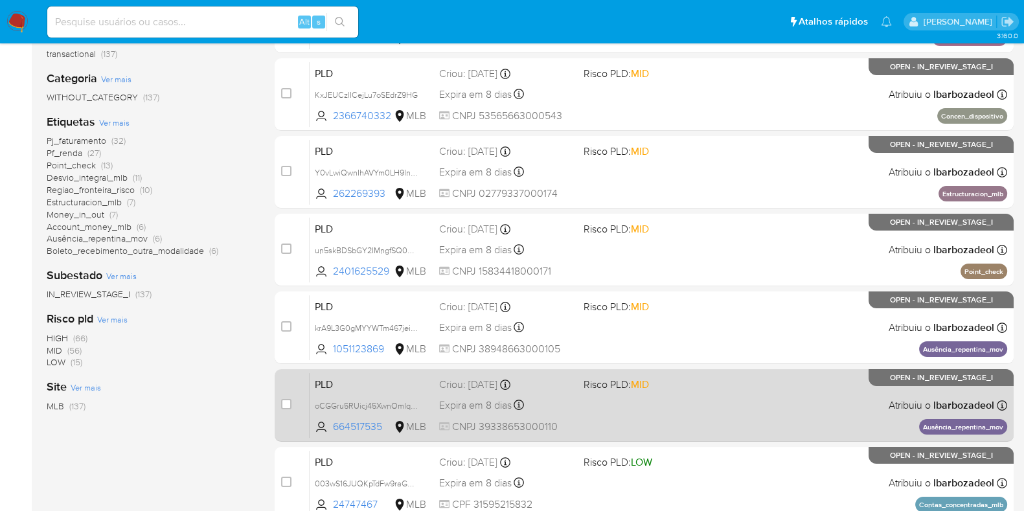
scroll to position [217, 0]
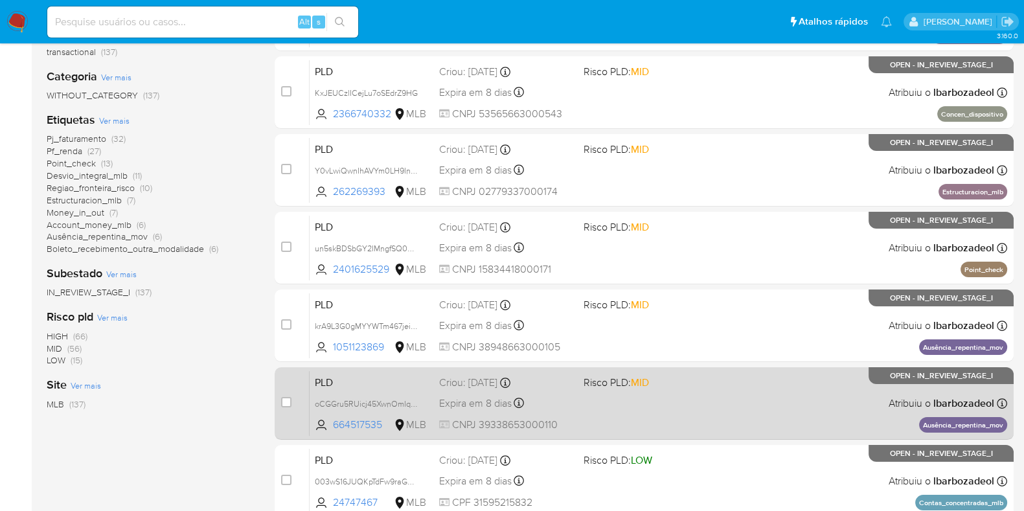
click at [667, 324] on span at bounding box center [651, 325] width 134 height 3
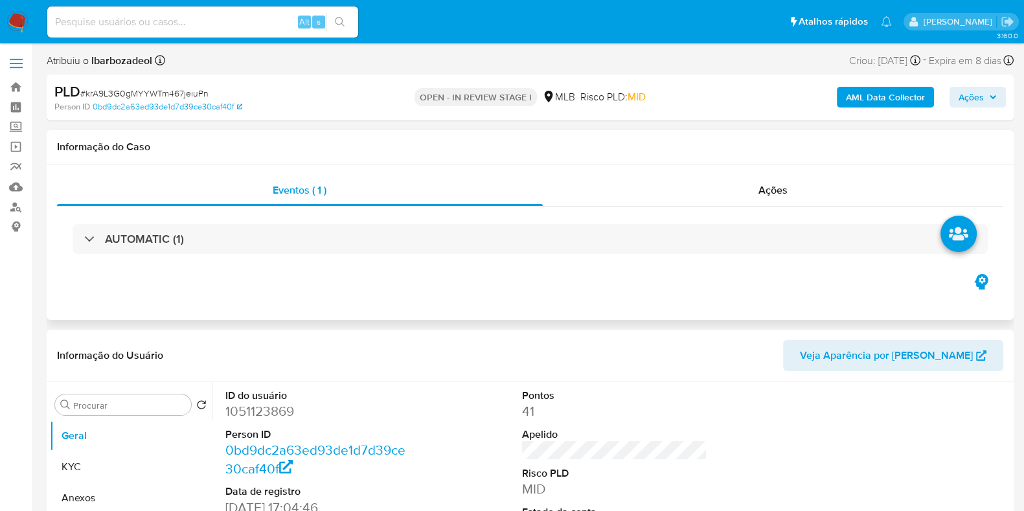
select select "10"
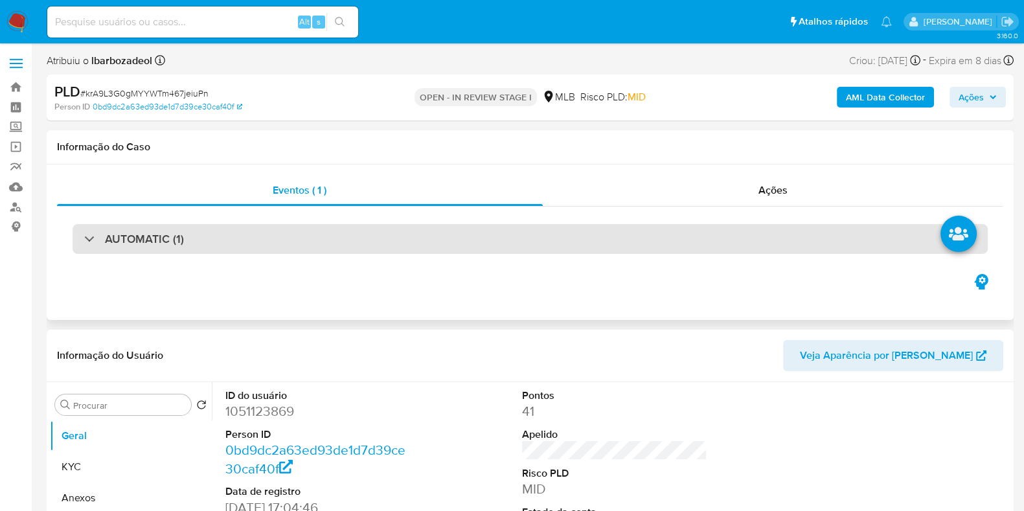
click at [445, 238] on div "AUTOMATIC (1)" at bounding box center [531, 239] width 916 height 30
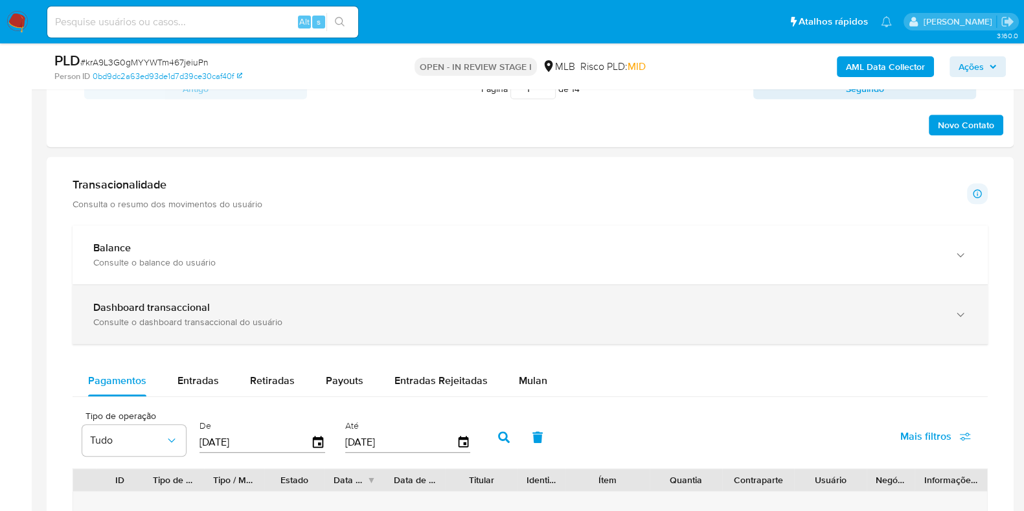
scroll to position [1155, 0]
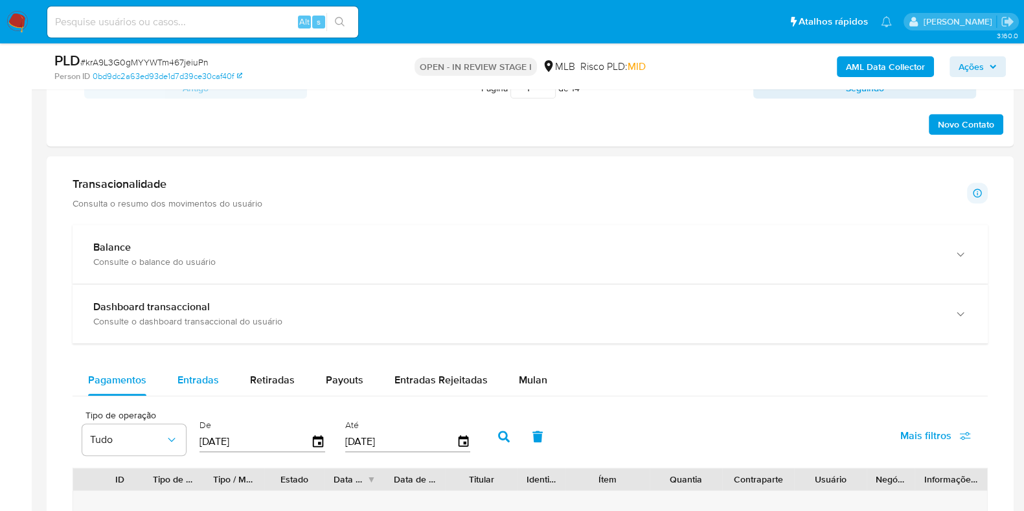
click at [192, 384] on span "Entradas" at bounding box center [198, 380] width 41 height 15
select select "10"
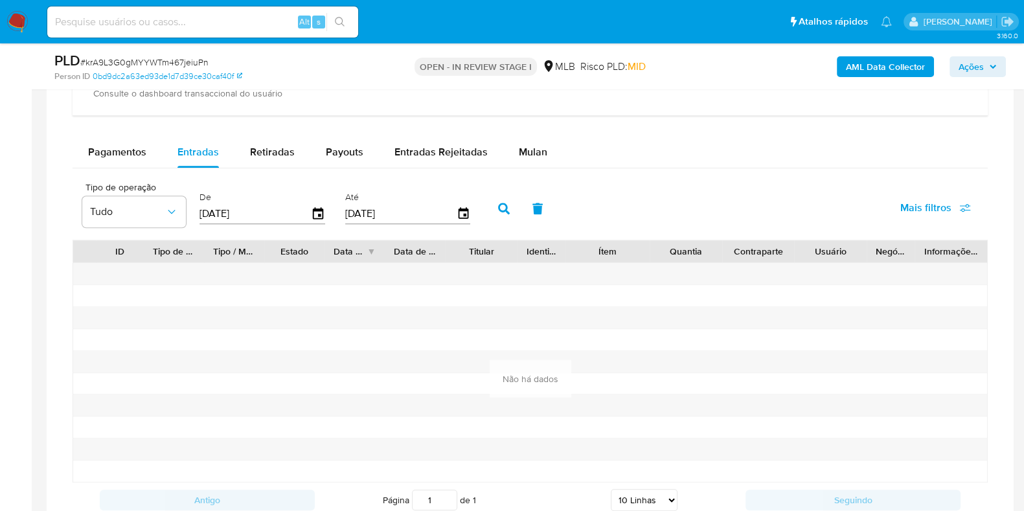
scroll to position [1391, 0]
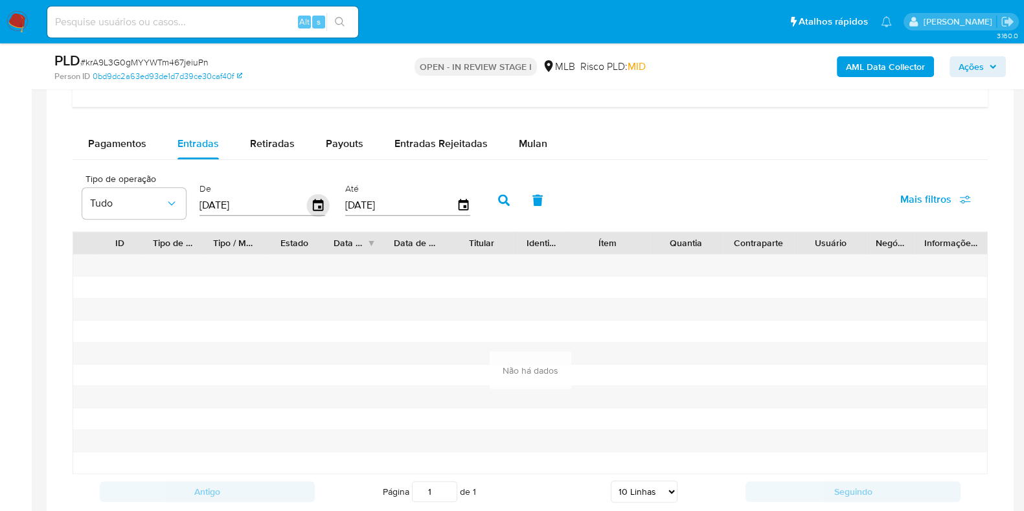
click at [308, 202] on icon "button" at bounding box center [318, 205] width 23 height 23
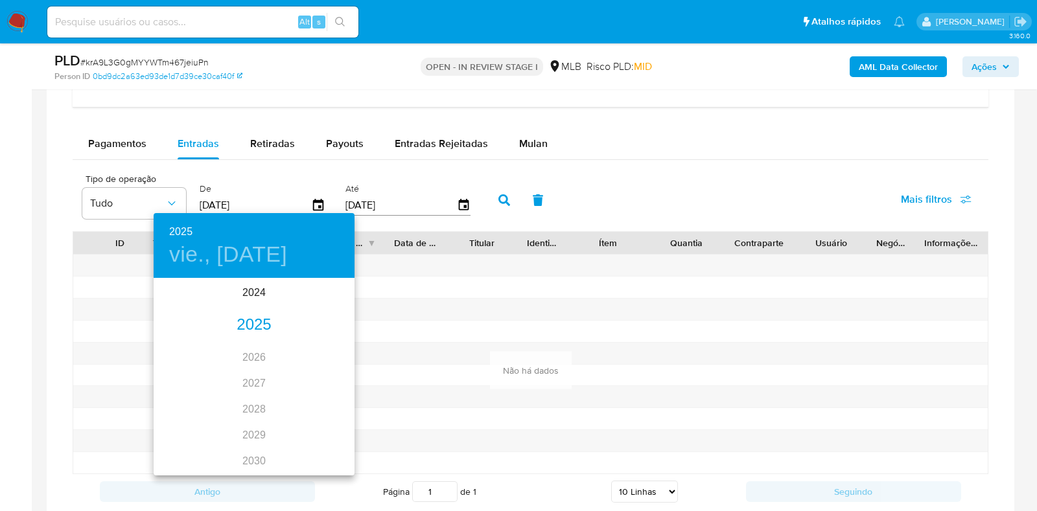
click at [243, 325] on div "2025" at bounding box center [254, 325] width 201 height 26
click at [183, 305] on div "ene." at bounding box center [187, 304] width 67 height 49
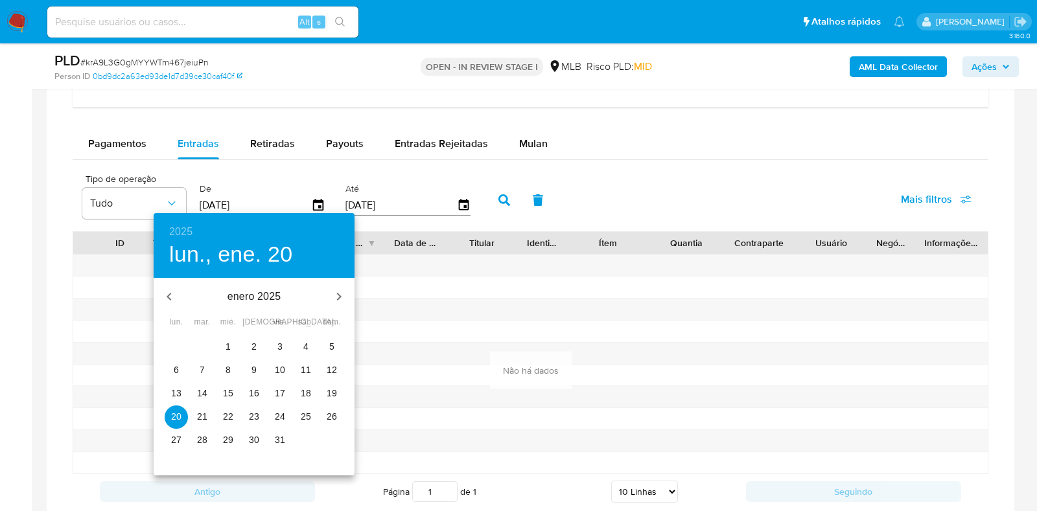
click at [230, 345] on p "1" at bounding box center [227, 346] width 5 height 13
type input "01/01/2025"
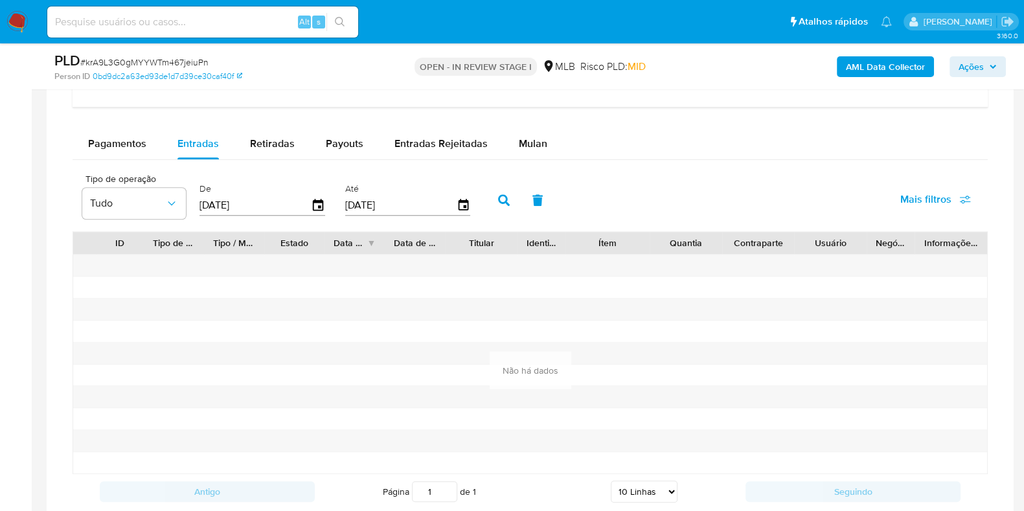
click at [501, 196] on icon "button" at bounding box center [504, 200] width 12 height 12
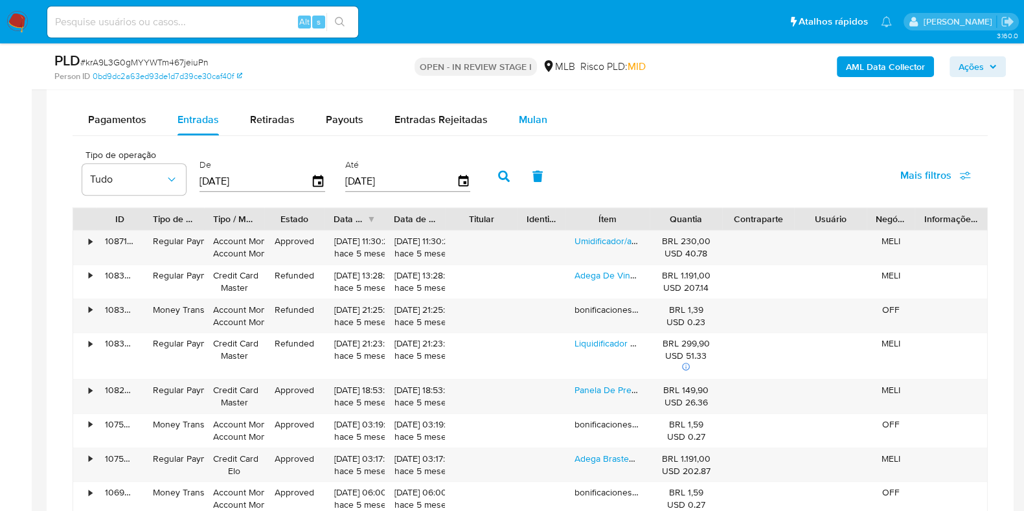
scroll to position [1410, 0]
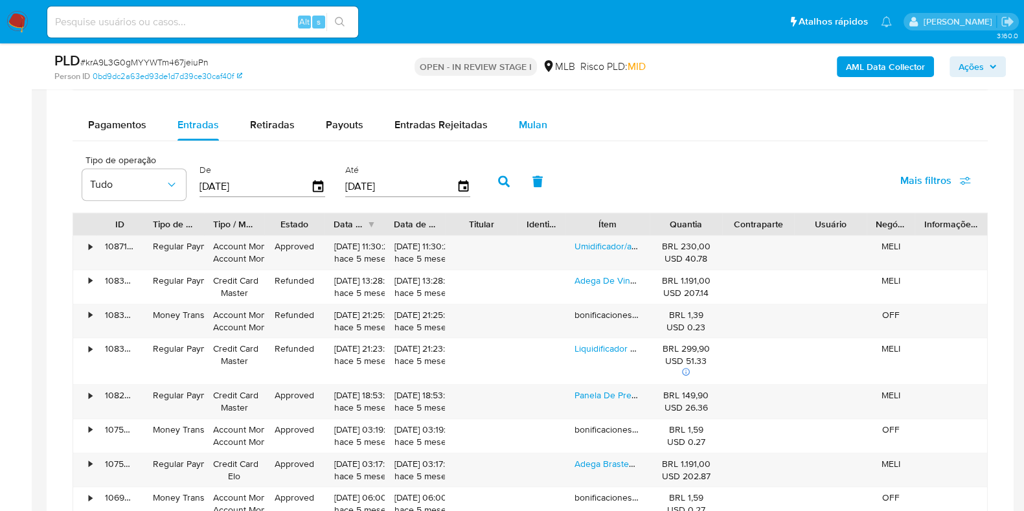
click at [522, 129] on span "Mulan" at bounding box center [533, 124] width 29 height 15
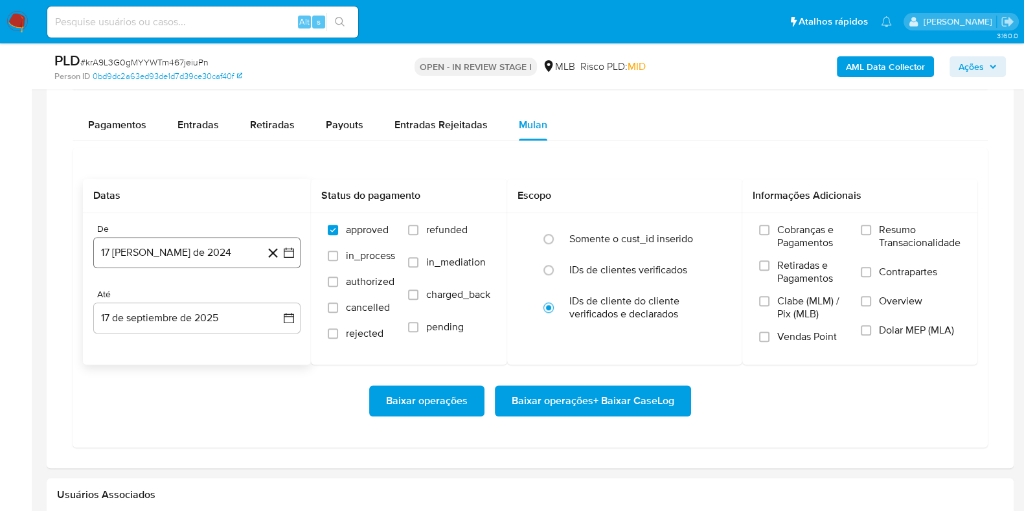
click at [209, 244] on button "17 [PERSON_NAME] de 2024" at bounding box center [196, 252] width 207 height 31
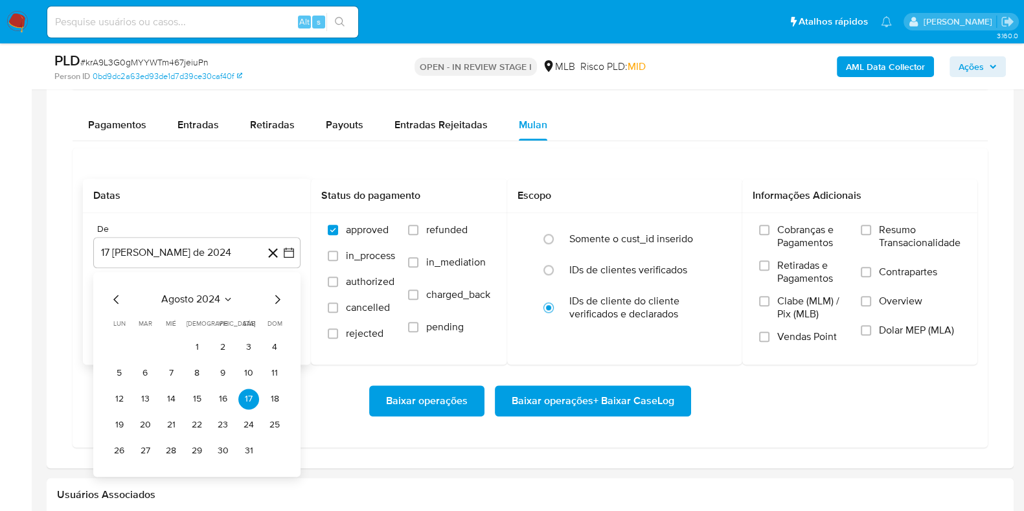
click at [210, 298] on span "agosto 2024" at bounding box center [190, 299] width 59 height 13
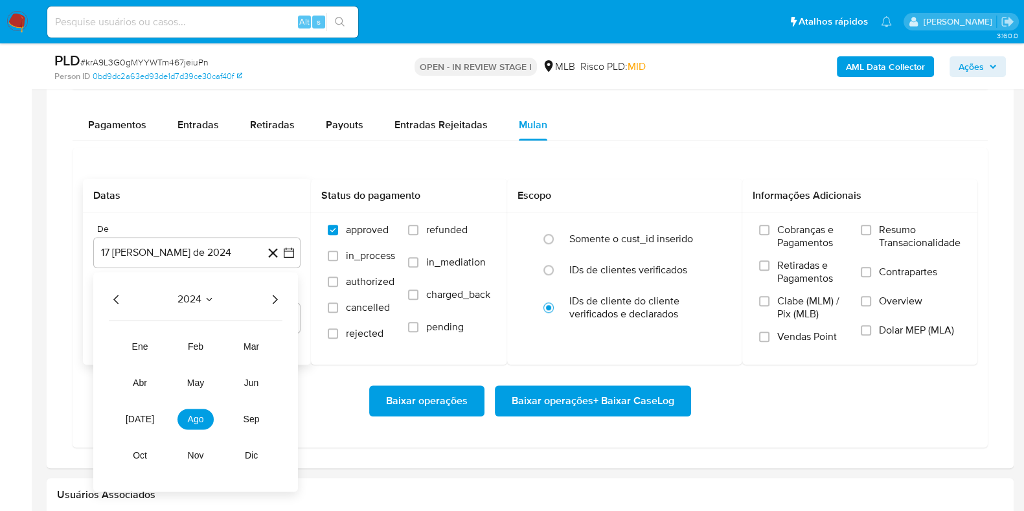
click at [275, 296] on icon "Año siguiente" at bounding box center [275, 300] width 16 height 16
click at [155, 341] on button "ene" at bounding box center [140, 346] width 36 height 21
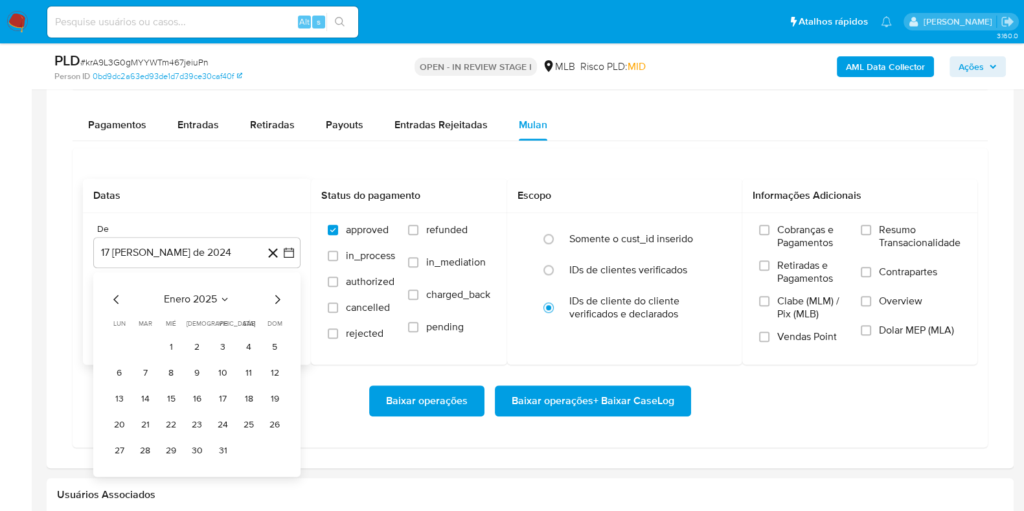
click at [165, 340] on button "1" at bounding box center [171, 347] width 21 height 21
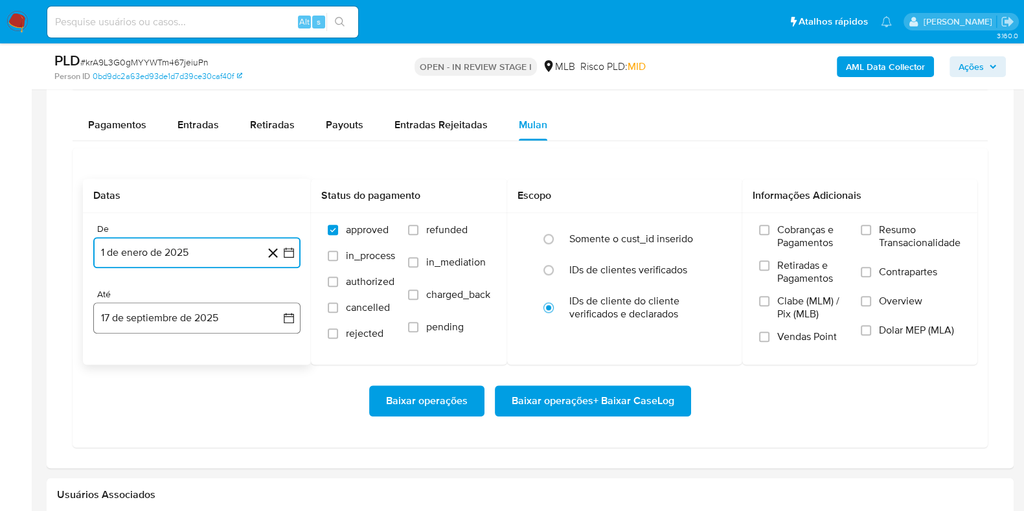
click at [172, 306] on button "17 de septiembre de 2025" at bounding box center [196, 318] width 207 height 31
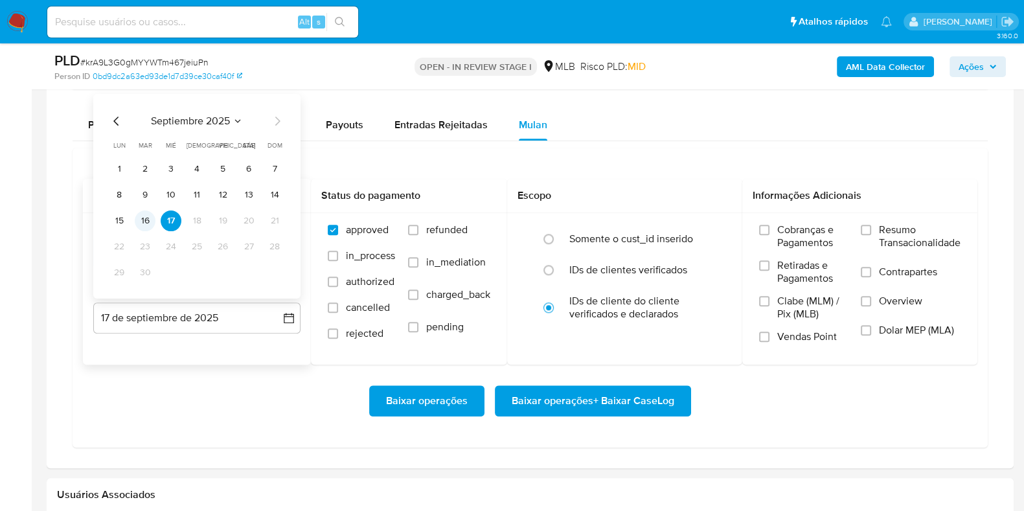
click at [148, 214] on button "16" at bounding box center [145, 221] width 21 height 21
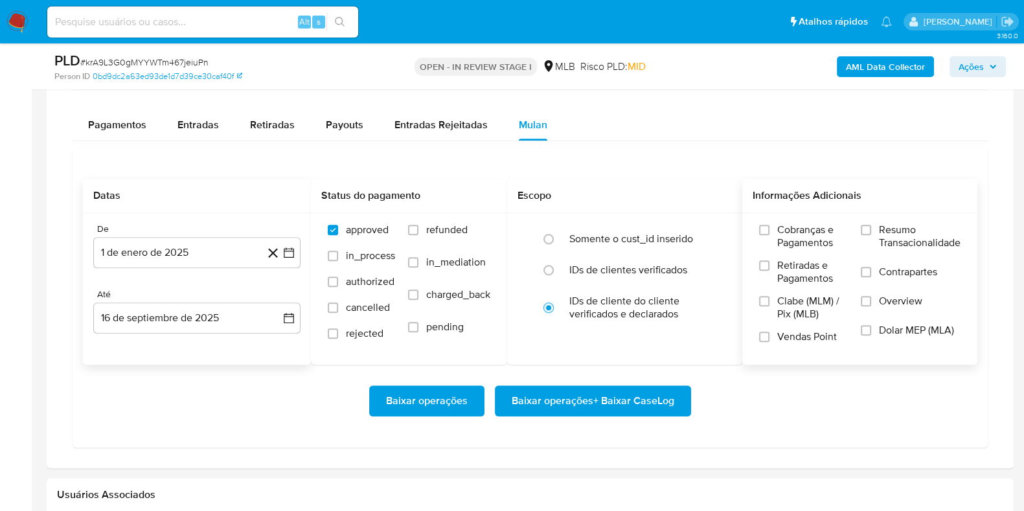
click at [897, 231] on span "Resumo Transacionalidade" at bounding box center [920, 237] width 82 height 26
click at [871, 231] on input "Resumo Transacionalidade" at bounding box center [866, 230] width 10 height 10
click at [575, 393] on span "Baixar operações + Baixar CaseLog" at bounding box center [593, 401] width 163 height 29
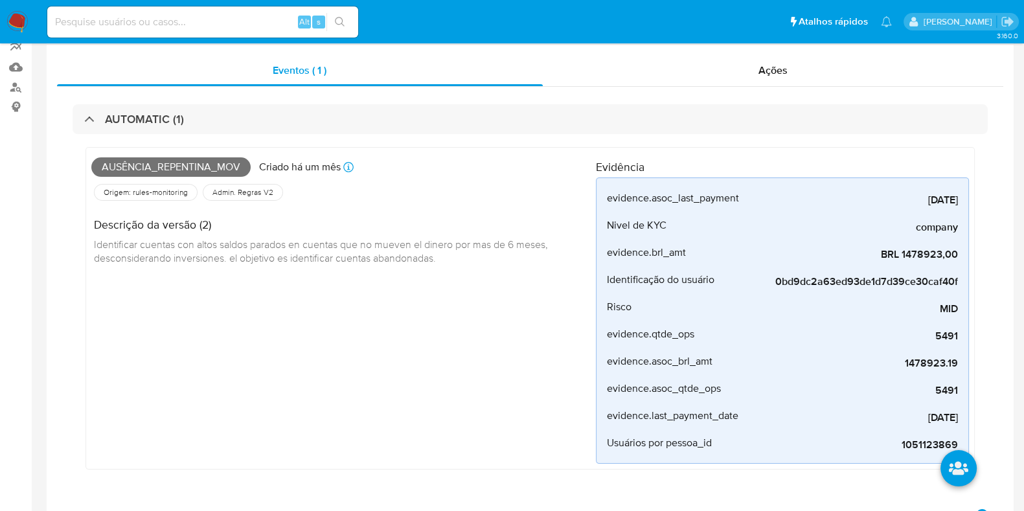
scroll to position [0, 0]
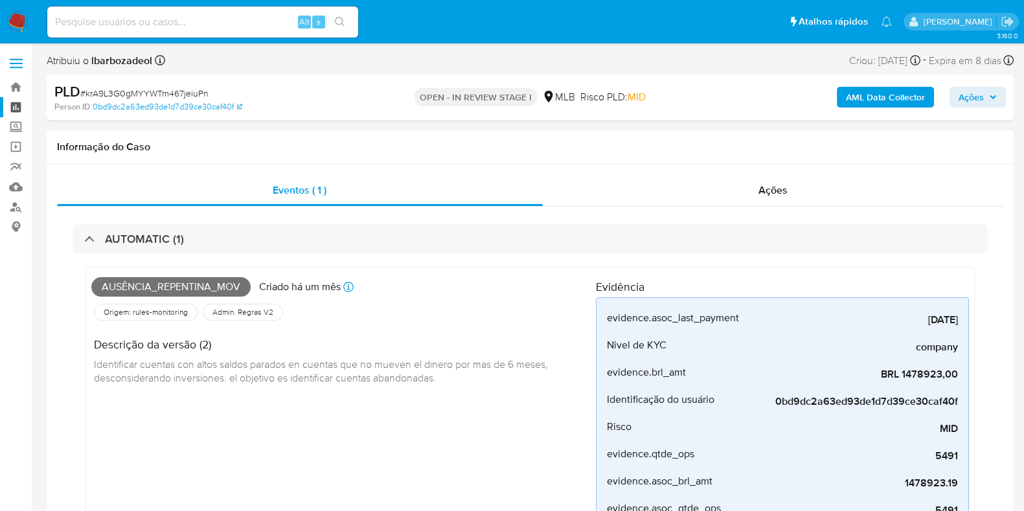
click at [11, 105] on link "Painel" at bounding box center [77, 107] width 154 height 20
click at [207, 290] on span "Ausência_repentina_mov" at bounding box center [170, 286] width 159 height 19
copy span "Ausência_repentina_mov"
click at [973, 93] on span "Ações" at bounding box center [971, 97] width 25 height 21
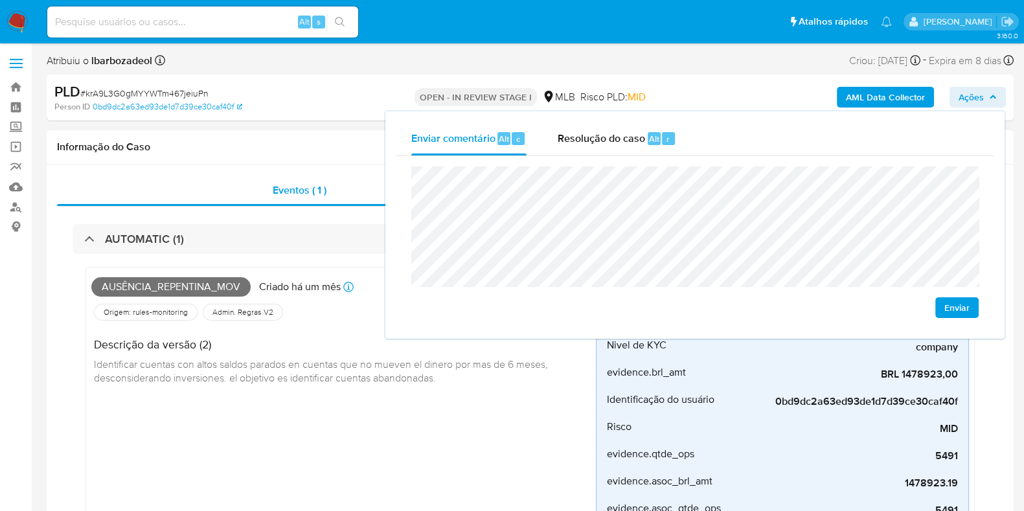
click at [513, 423] on div "Ausência_repentina_mov Criado há um mês Criado: 12/08/2025 00:11:24 Origem: rul…" at bounding box center [343, 428] width 505 height 311
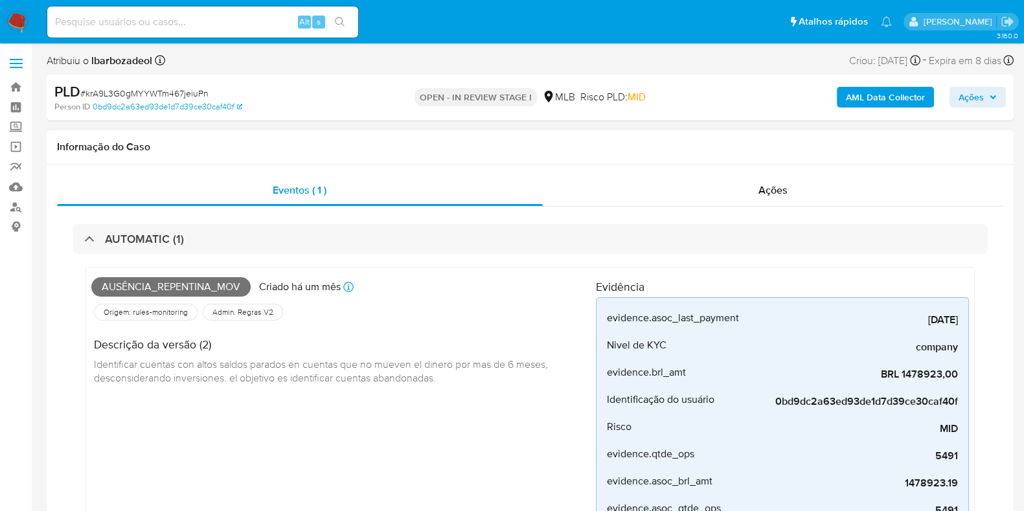
click at [986, 147] on h1 "Informação do Caso" at bounding box center [530, 147] width 947 height 13
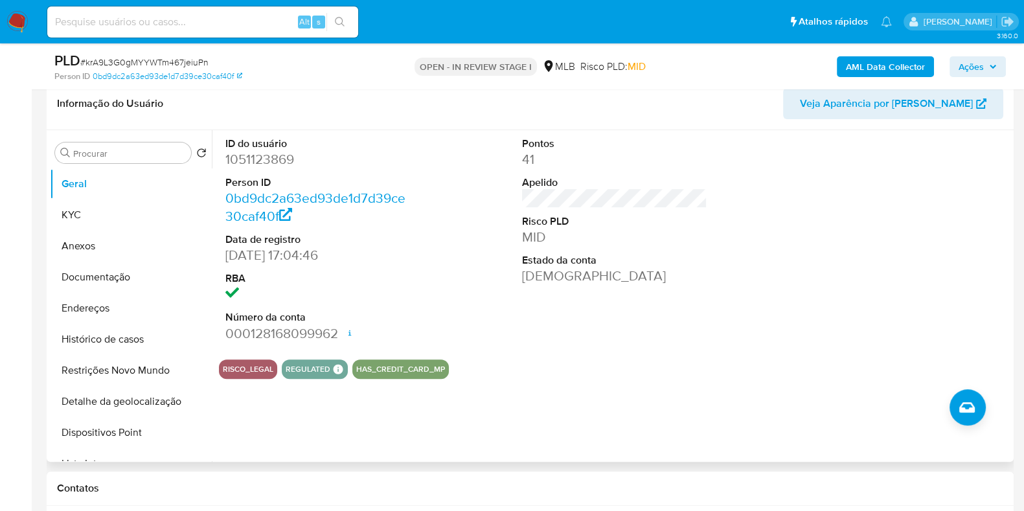
scroll to position [544, 0]
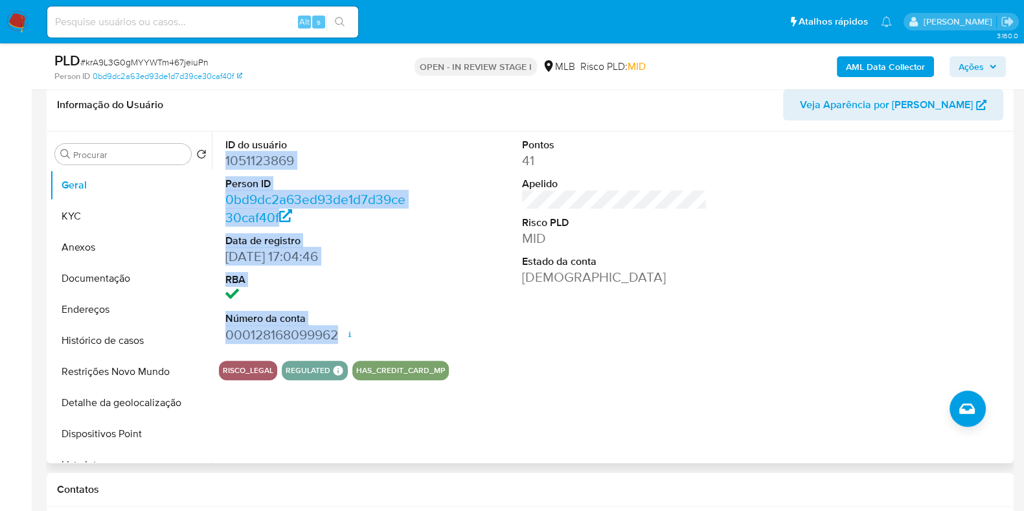
drag, startPoint x: 216, startPoint y: 153, endPoint x: 340, endPoint y: 327, distance: 213.2
click at [340, 327] on div "ID do usuário 1051123869 Person ID 0bd9dc2a63ed93de1d7d39ce30caf40f Data de reg…" at bounding box center [611, 298] width 799 height 332
copy dl "1051123869 Person ID 0bd9dc2a63ed93de1d7d39ce30caf40f Data de registro 04/01/20…"
click at [962, 65] on span "Ações" at bounding box center [971, 66] width 25 height 21
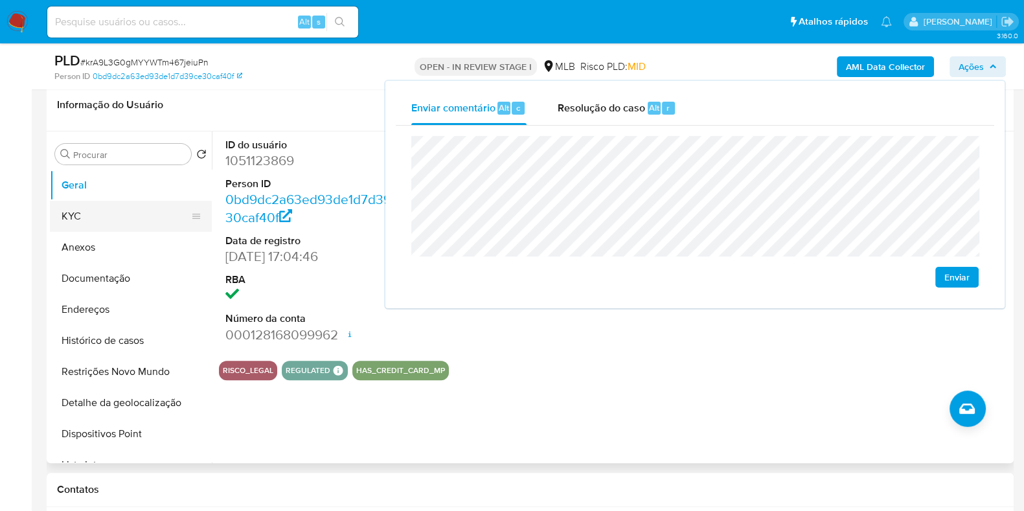
click at [100, 225] on button "KYC" at bounding box center [126, 216] width 152 height 31
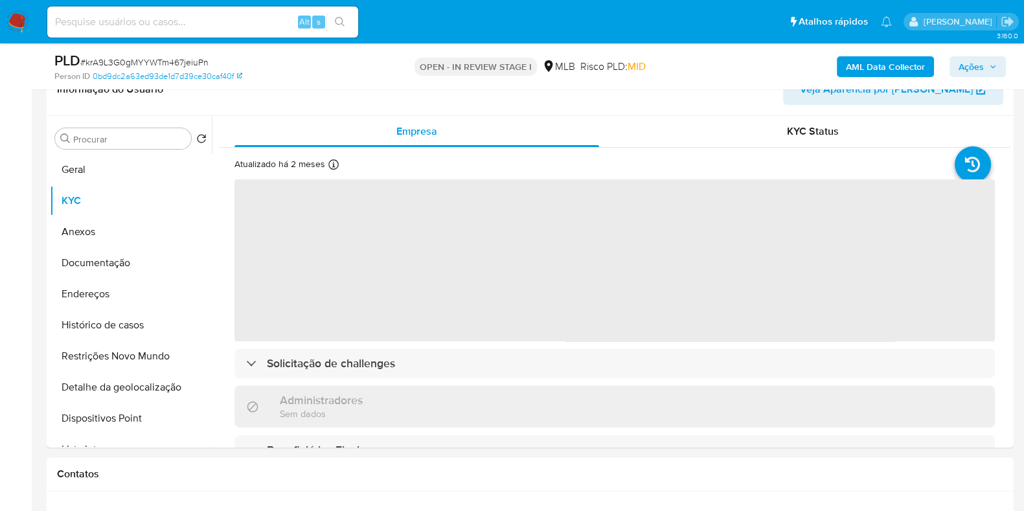
click at [975, 63] on span "Ações" at bounding box center [971, 66] width 25 height 21
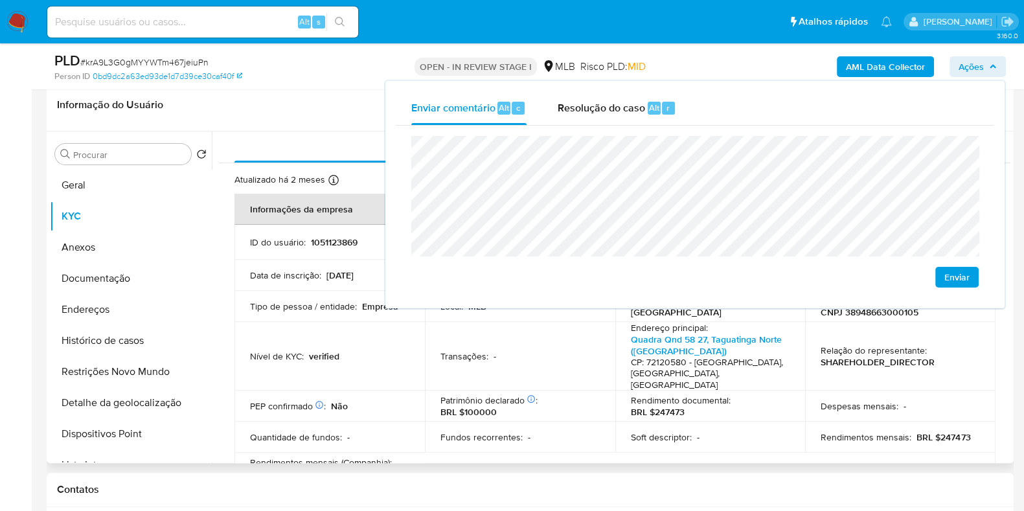
click at [316, 99] on header "Informação do Usuário Veja Aparência por Pessoa" at bounding box center [530, 104] width 947 height 31
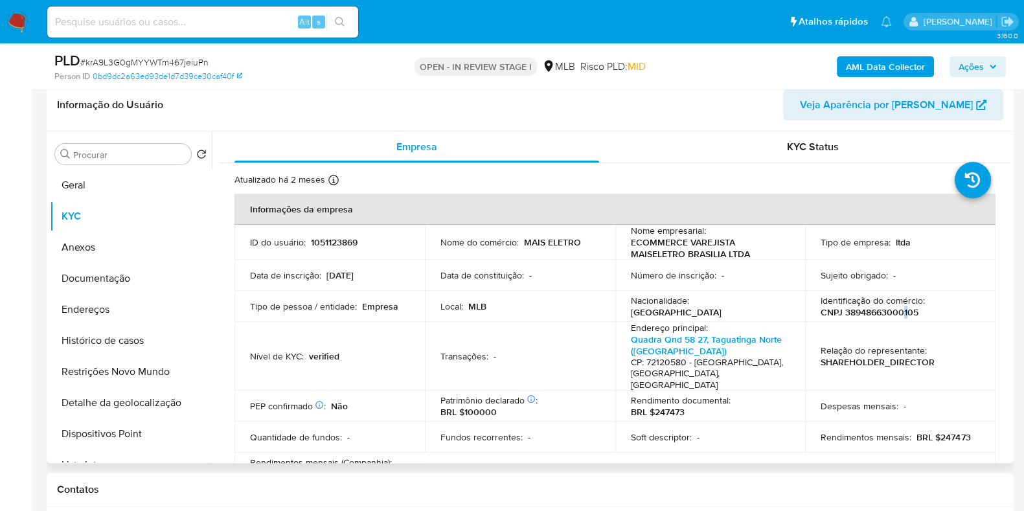
click at [902, 316] on p "CNPJ 38948663000105" at bounding box center [870, 312] width 98 height 12
copy p "1"
click at [892, 310] on p "CNPJ 38948663000105" at bounding box center [870, 312] width 98 height 12
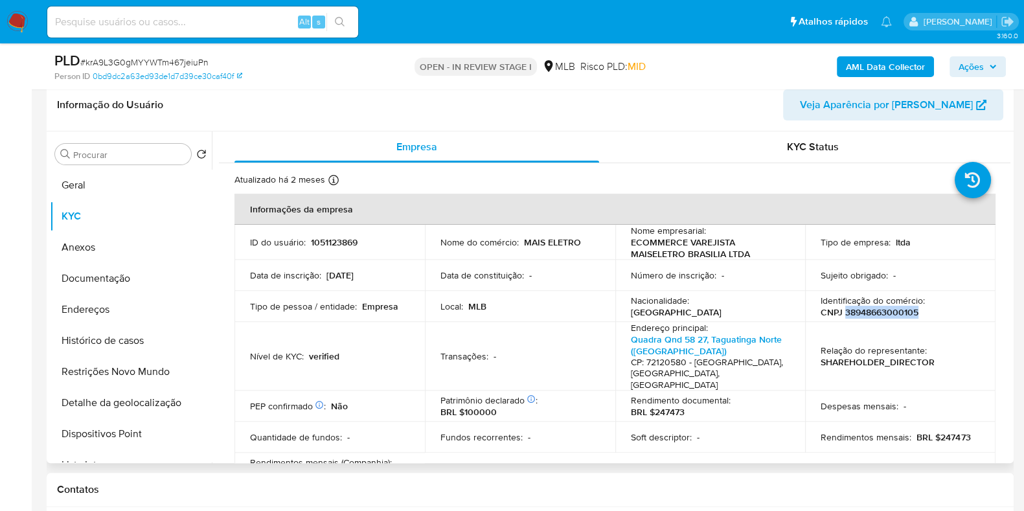
copy p "38948663000105"
click at [966, 56] on span "Ações" at bounding box center [971, 66] width 25 height 21
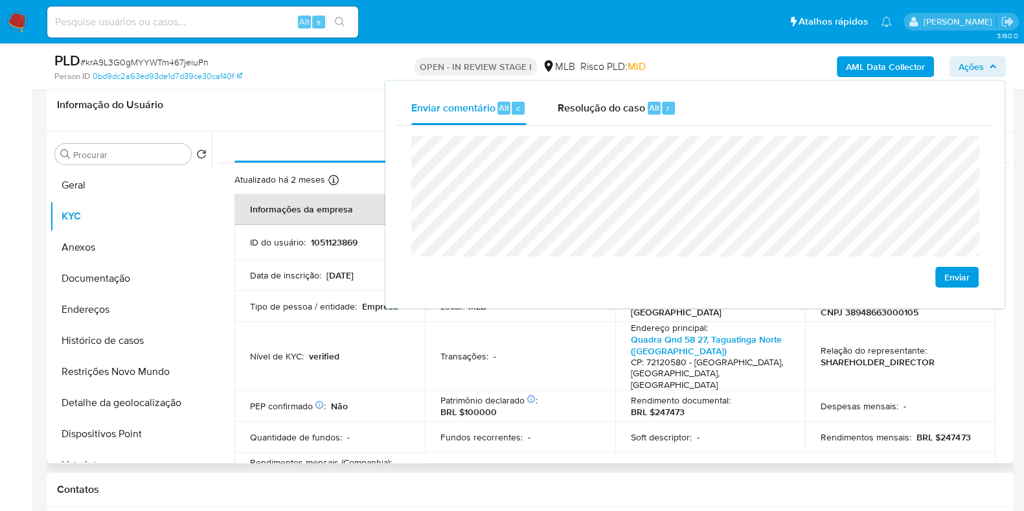
click at [429, 355] on td "Transações : -" at bounding box center [520, 356] width 190 height 69
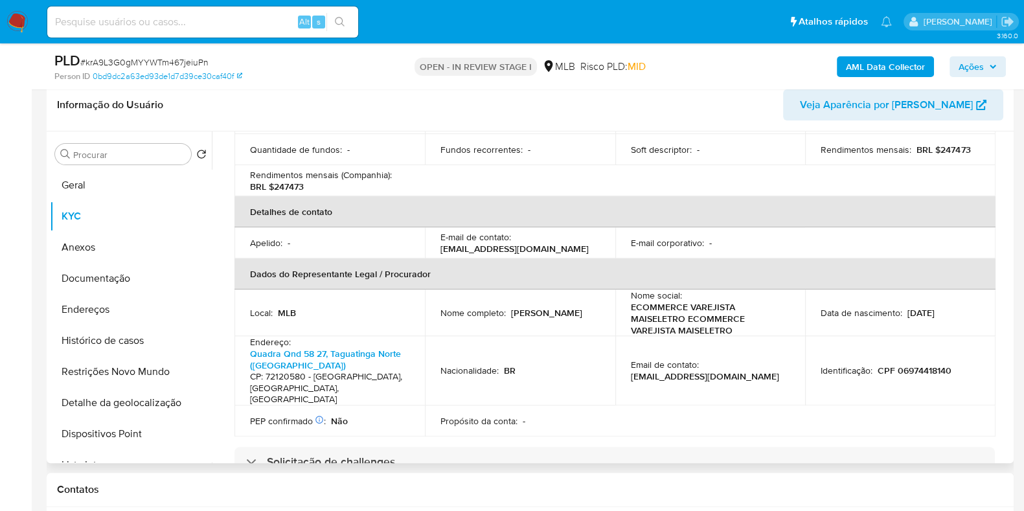
scroll to position [289, 0]
click at [906, 364] on p "CPF 06974418140" at bounding box center [915, 370] width 74 height 12
copy p "06974418140"
click at [989, 65] on icon "button" at bounding box center [993, 67] width 8 height 8
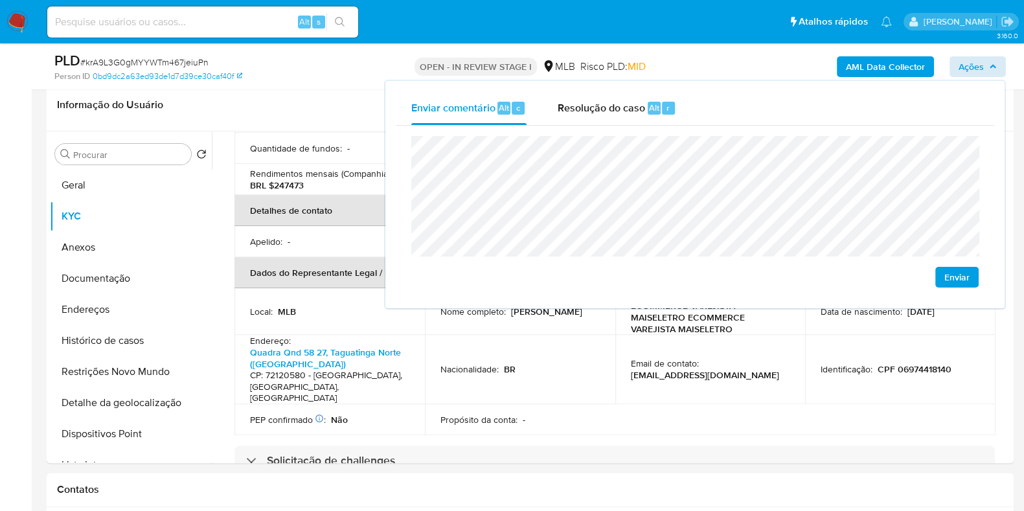
click at [0, 0] on lt-span "econômica" at bounding box center [0, 0] width 0 height 0
click at [0, 0] on lt-div "Encontrado possível erro de ortografia. Brasília Brasílica Brasilina Brasílio B…" at bounding box center [0, 0] width 0 height 0
click at [0, 0] on lt-span "Brasília" at bounding box center [0, 0] width 0 height 0
click at [686, 373] on td "Email de contato : maiseletrobsbecommerce@gmail.com" at bounding box center [711, 369] width 190 height 69
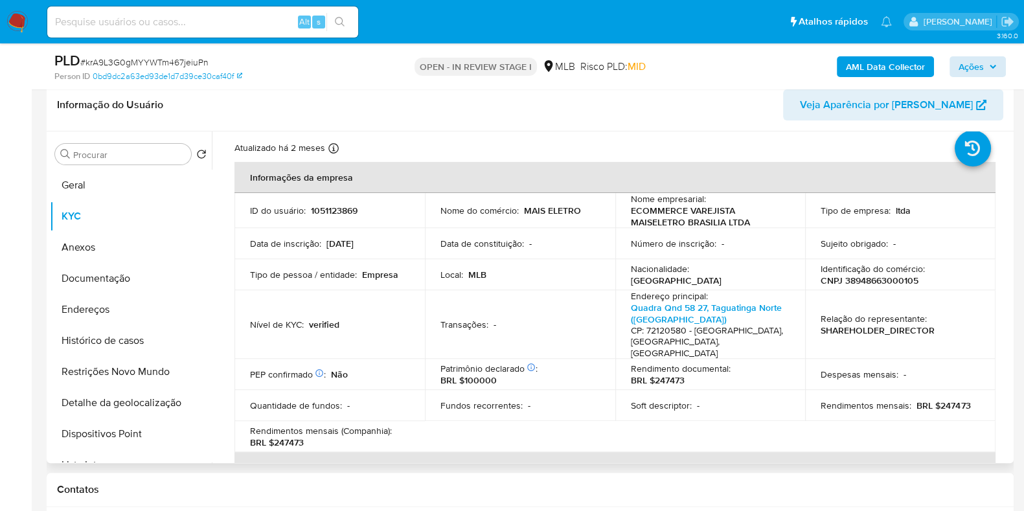
scroll to position [32, 0]
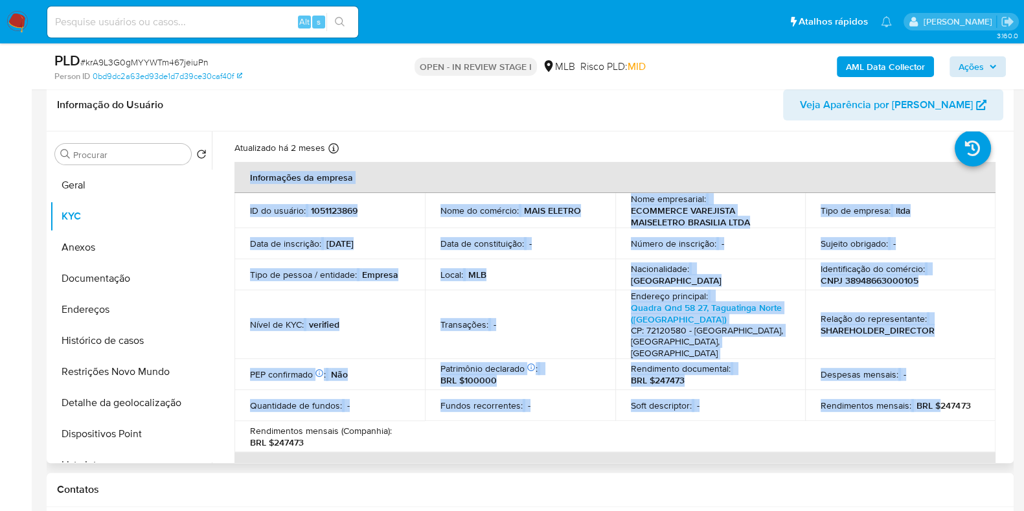
drag, startPoint x: 934, startPoint y: 392, endPoint x: 991, endPoint y: 392, distance: 57.7
copy table "Informações da empresa ID do usuário : 1051123869 Nome do comércio : MAIS ELETR…"
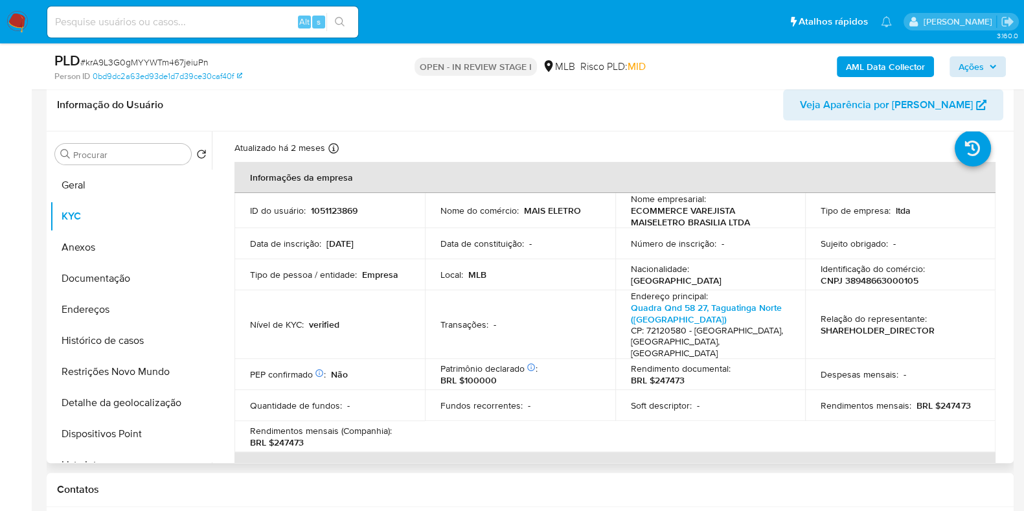
click at [907, 390] on td "Rendimentos mensais : BRL $247473" at bounding box center [900, 405] width 190 height 31
drag, startPoint x: 936, startPoint y: 391, endPoint x: 967, endPoint y: 387, distance: 30.6
click at [967, 400] on div "Rendimentos mensais : BRL $247473" at bounding box center [900, 406] width 159 height 12
copy p "247473"
click at [984, 58] on span "Ações" at bounding box center [971, 66] width 25 height 21
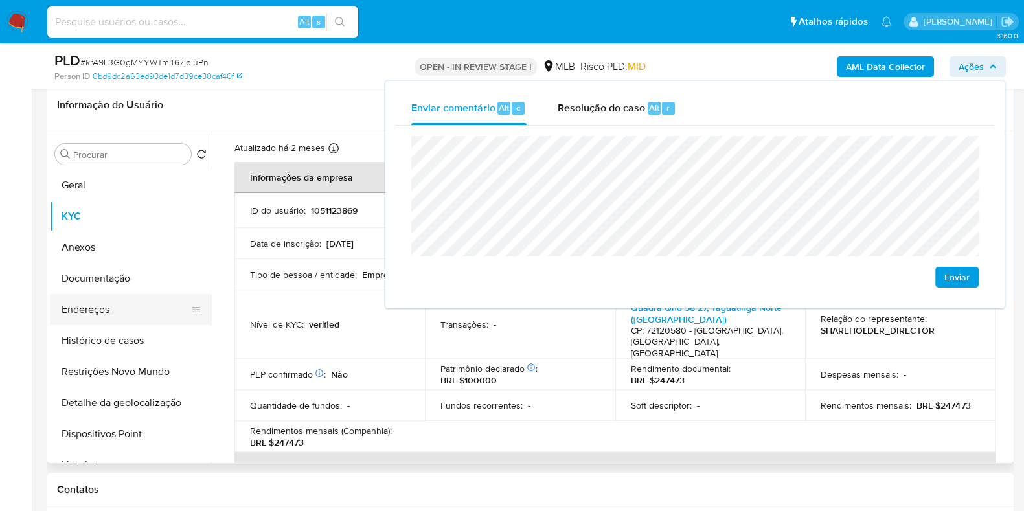
click at [159, 306] on button "Endereços" at bounding box center [126, 309] width 152 height 31
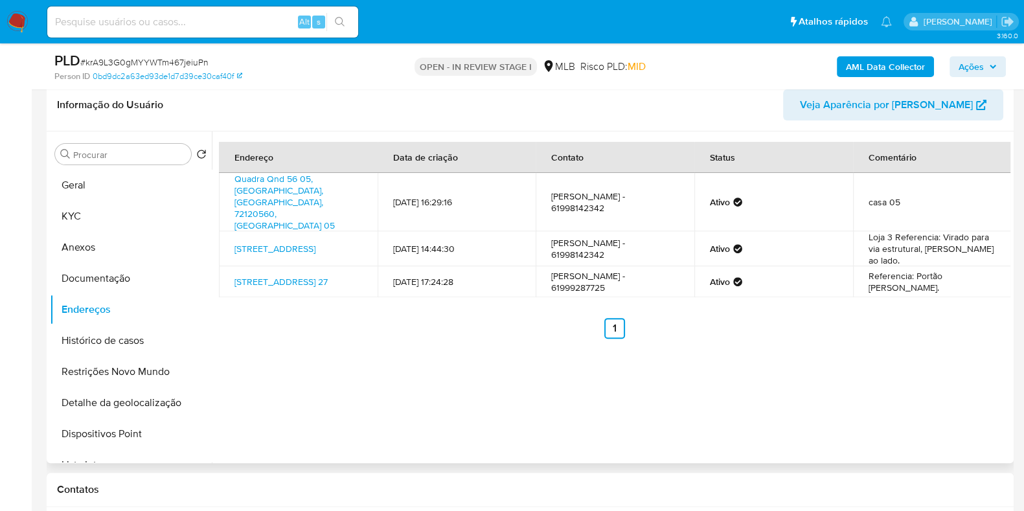
click at [283, 170] on th "Endereço" at bounding box center [298, 157] width 159 height 31
click at [278, 178] on link "Quadra Qnd 56 05, Brasília, Distrito Federal, 72120560, Brasil 05" at bounding box center [285, 202] width 100 height 60
click at [267, 242] on link "Rua 5 Chácara 96 14, Brasília, Distrito Federal, 72006010, Brasil 14" at bounding box center [275, 248] width 81 height 13
click at [274, 275] on link "Quadra Qnd 58 27, Brasília, Distrito Federal, 72120580, Brasil 27" at bounding box center [281, 281] width 93 height 13
click at [124, 279] on button "Documentação" at bounding box center [126, 278] width 152 height 31
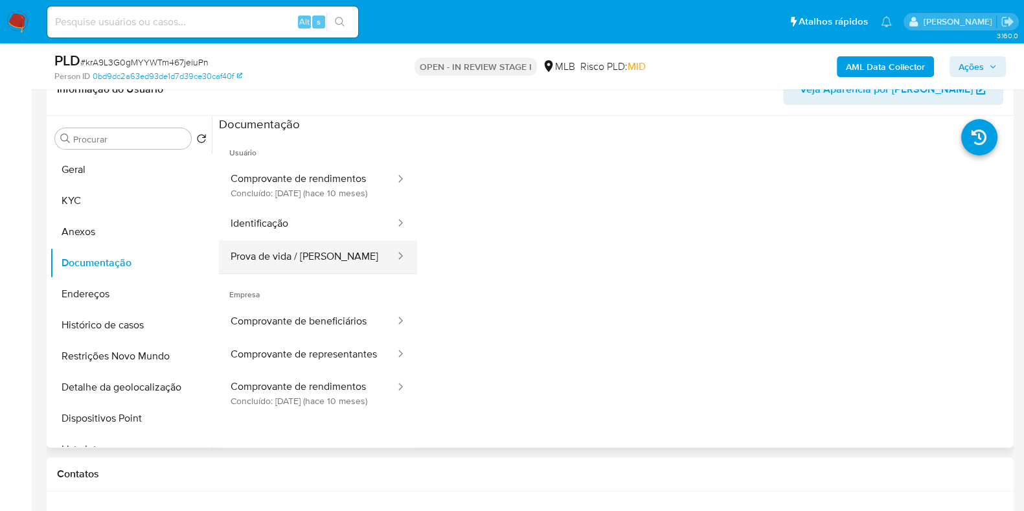
click at [308, 273] on button "Prova de vida / Selfie" at bounding box center [308, 256] width 178 height 33
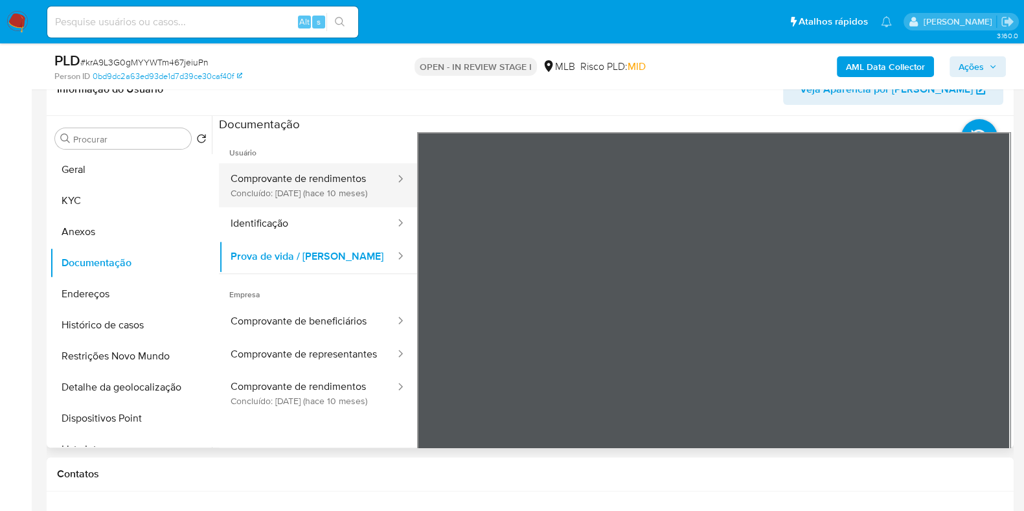
click at [286, 183] on button "Comprovante de rendimentos Concluído: 07/11/2024 (hace 10 meses)" at bounding box center [308, 185] width 178 height 44
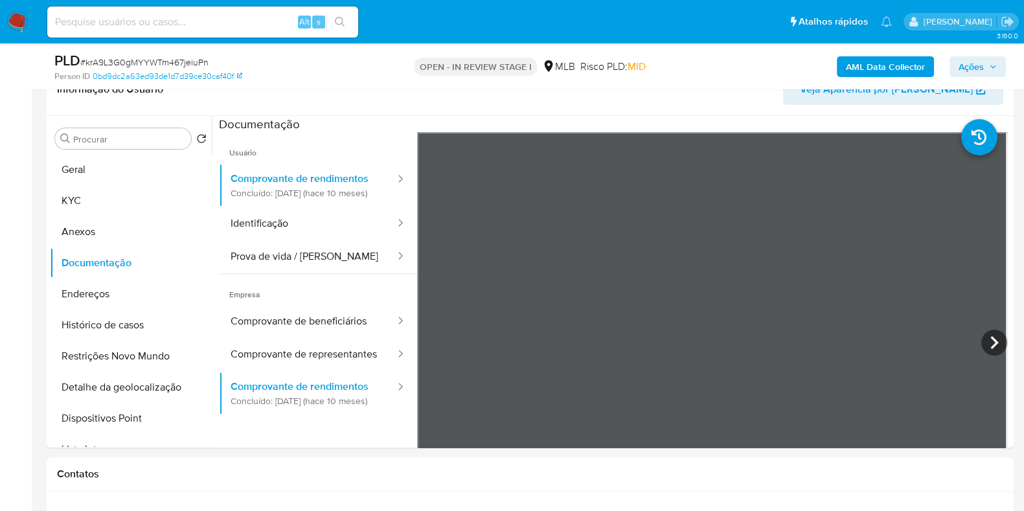
click at [962, 60] on span "Ações" at bounding box center [971, 66] width 25 height 21
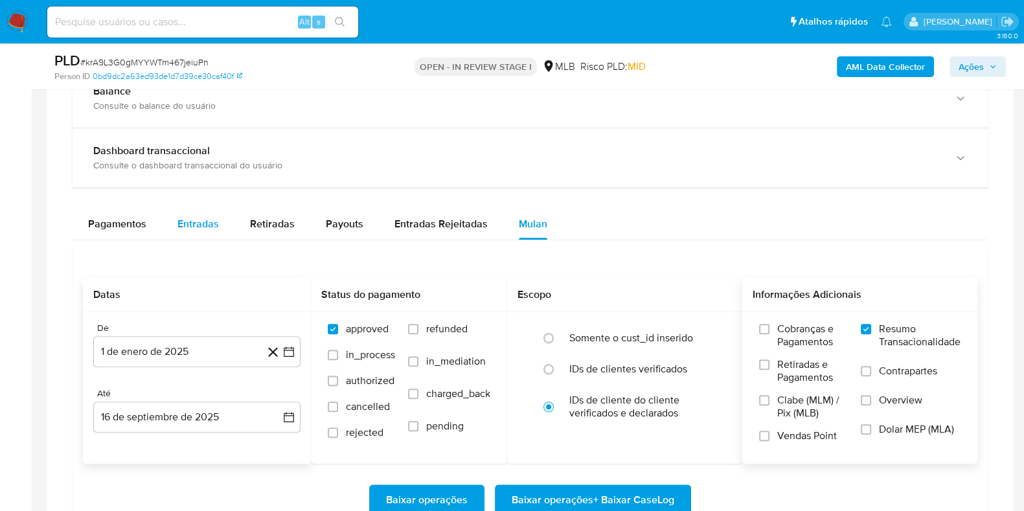
click at [179, 226] on span "Entradas" at bounding box center [198, 223] width 41 height 15
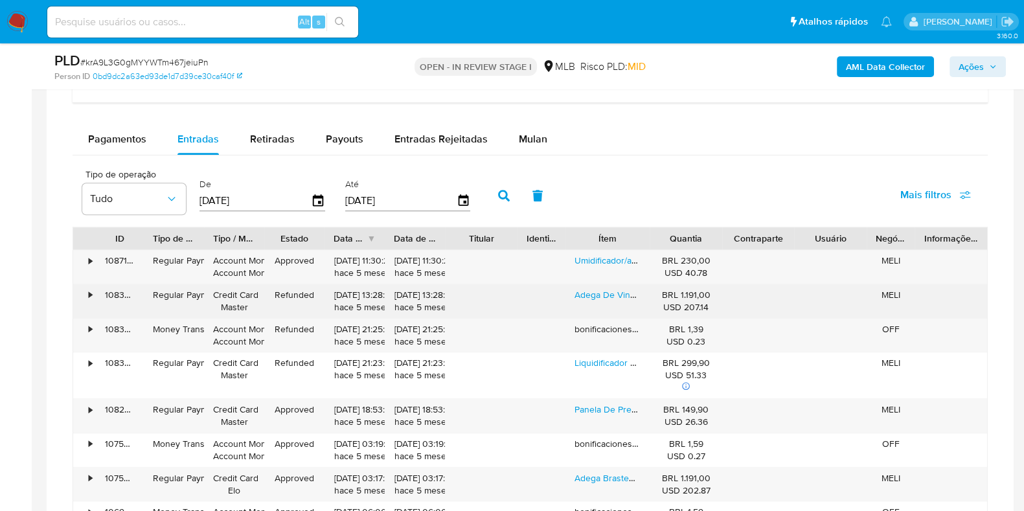
scroll to position [1381, 0]
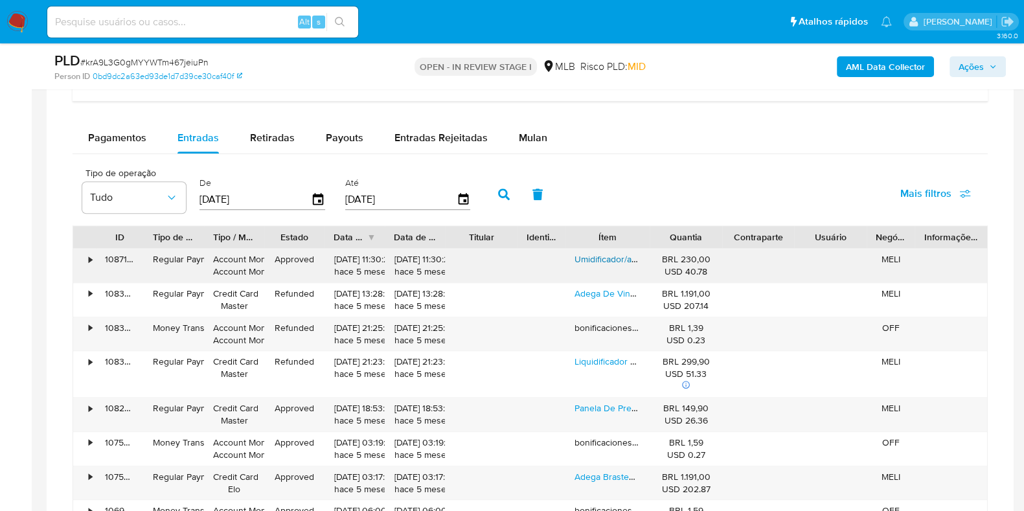
click at [615, 253] on link "Umidificador/aromatizador De Ar 2l Black+deck Bivolt" at bounding box center [681, 259] width 213 height 13
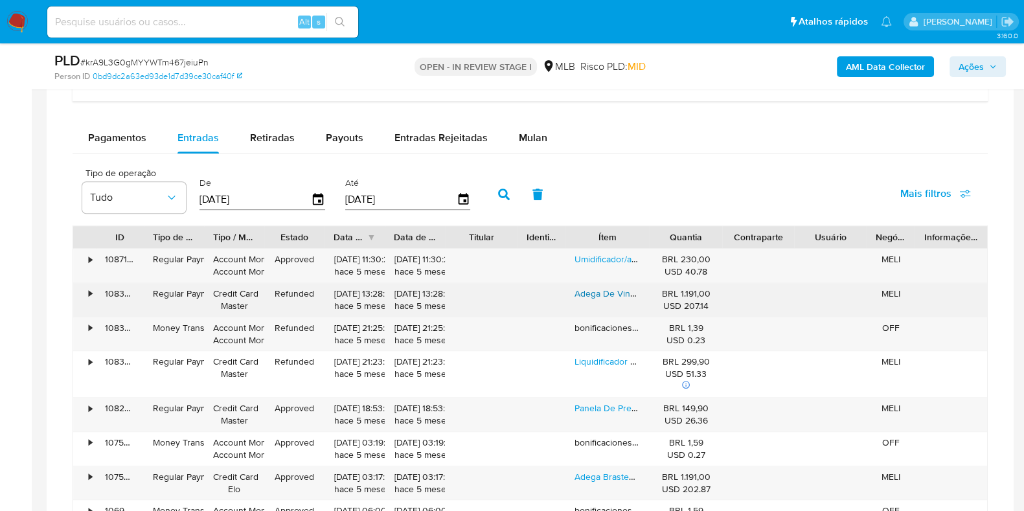
click at [611, 289] on link "Adega De Vinhos Brastemp Para 12 Garrafas Com Painel Touch Bzc12be Preto" at bounding box center [731, 293] width 313 height 13
drag, startPoint x: 611, startPoint y: 289, endPoint x: 632, endPoint y: 312, distance: 31.2
click at [611, 289] on link "Adega De Vinhos Brastemp Para 12 Garrafas Com Painel Touch Bzc12be Preto" at bounding box center [731, 293] width 313 height 13
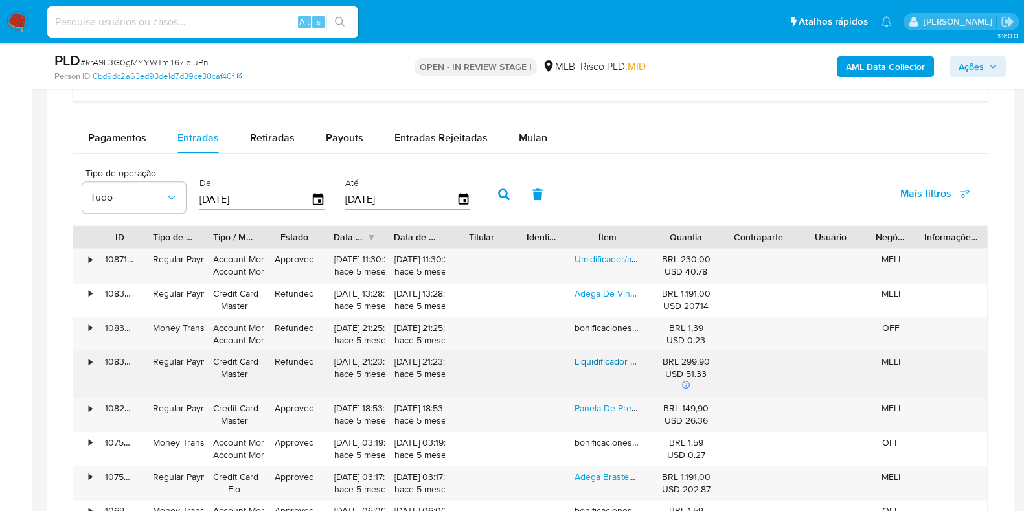
click at [612, 360] on link "Liquidificador E Processador Black Decker Modelo Lp320 Cor Inox" at bounding box center [728, 361] width 306 height 13
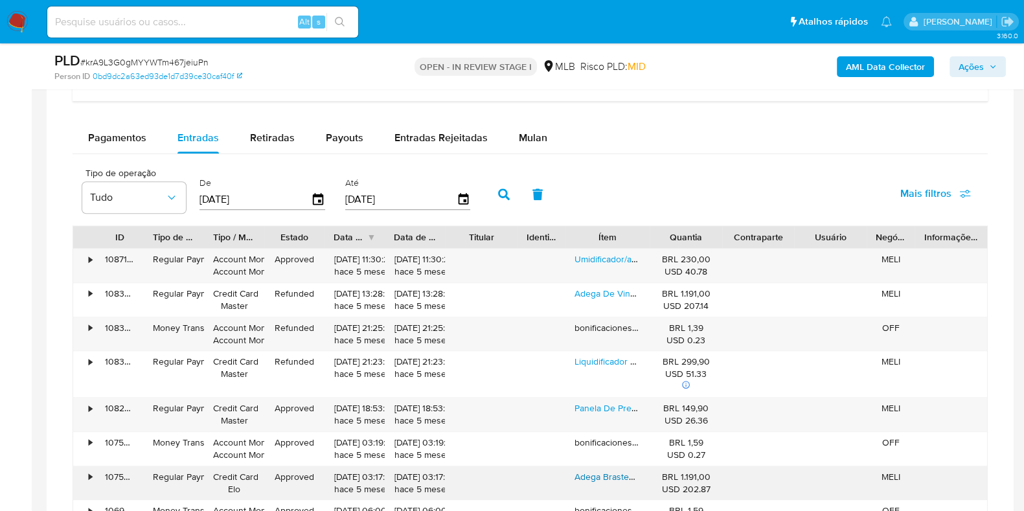
click at [606, 472] on link "Adega Brastemp Bzc12be 12 Garrafas Preto 220v" at bounding box center [674, 476] width 198 height 13
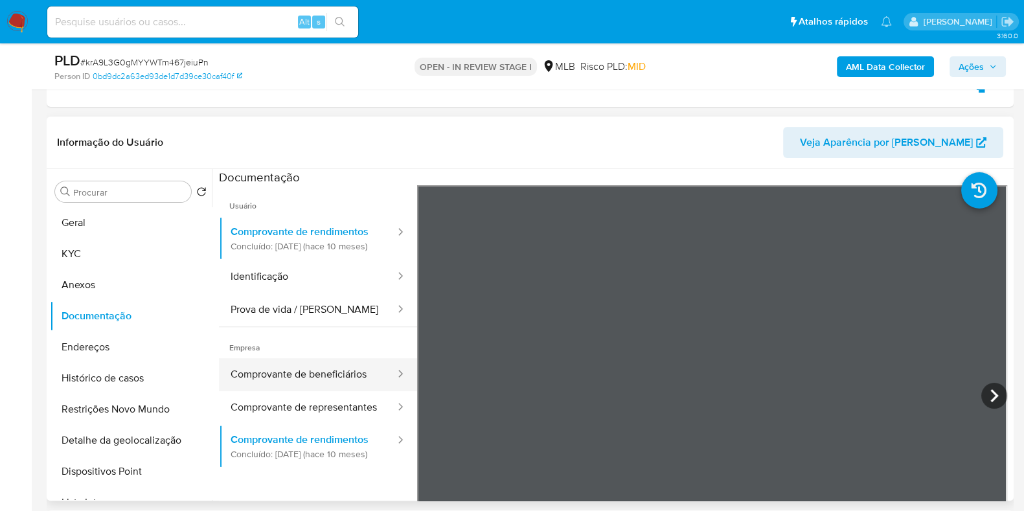
scroll to position [493, 0]
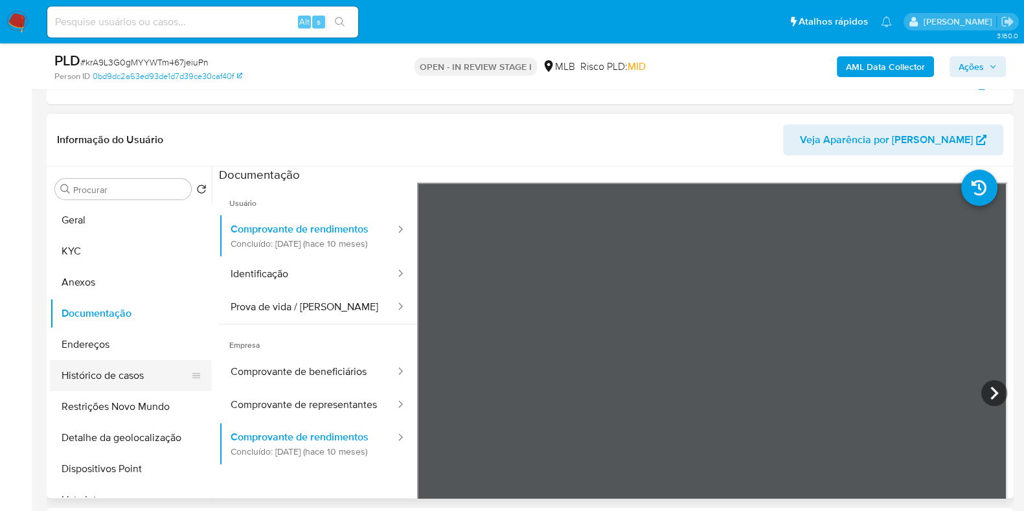
click at [133, 380] on button "Histórico de casos" at bounding box center [126, 375] width 152 height 31
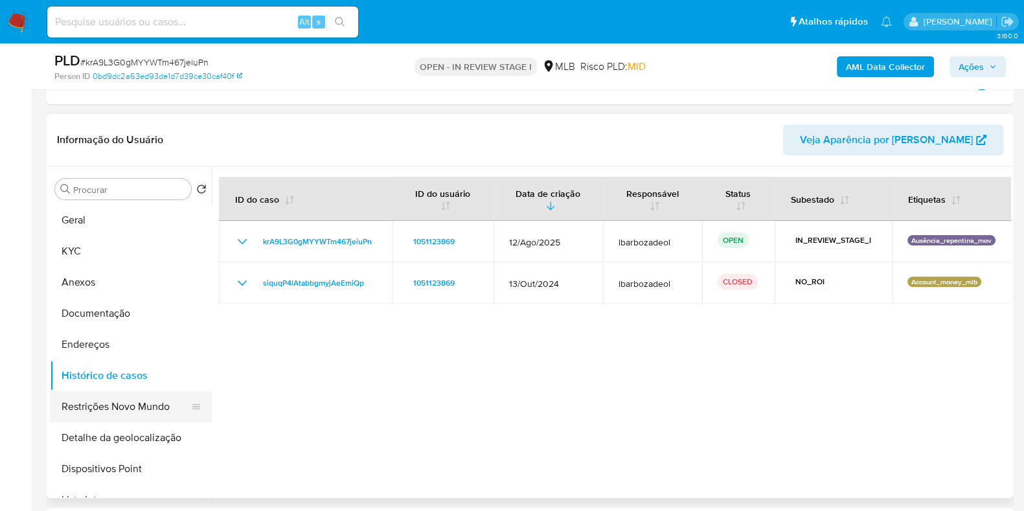
click at [164, 404] on button "Restrições Novo Mundo" at bounding box center [126, 406] width 152 height 31
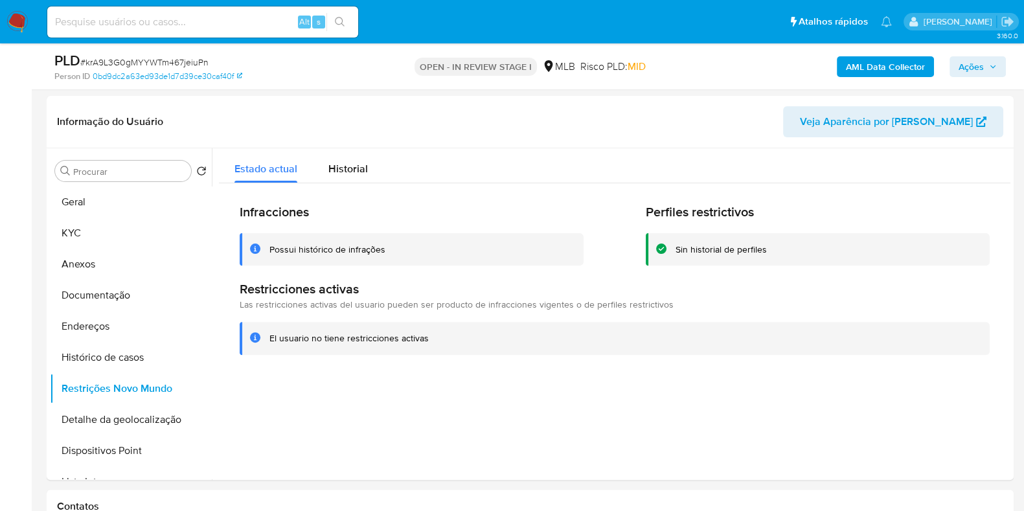
scroll to position [511, 0]
click at [115, 195] on button "Geral" at bounding box center [126, 202] width 152 height 31
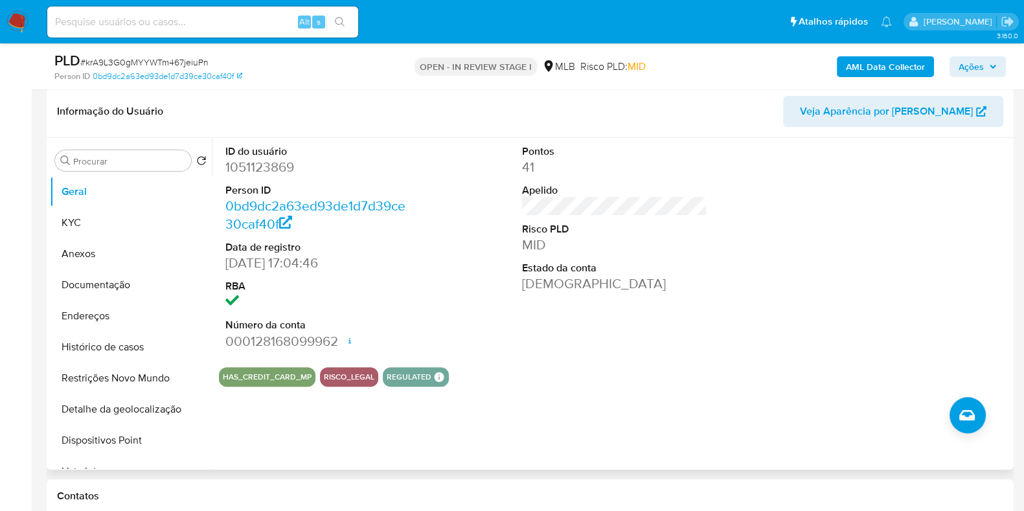
scroll to position [537, 0]
click at [121, 376] on button "Restrições Novo Mundo" at bounding box center [126, 378] width 152 height 31
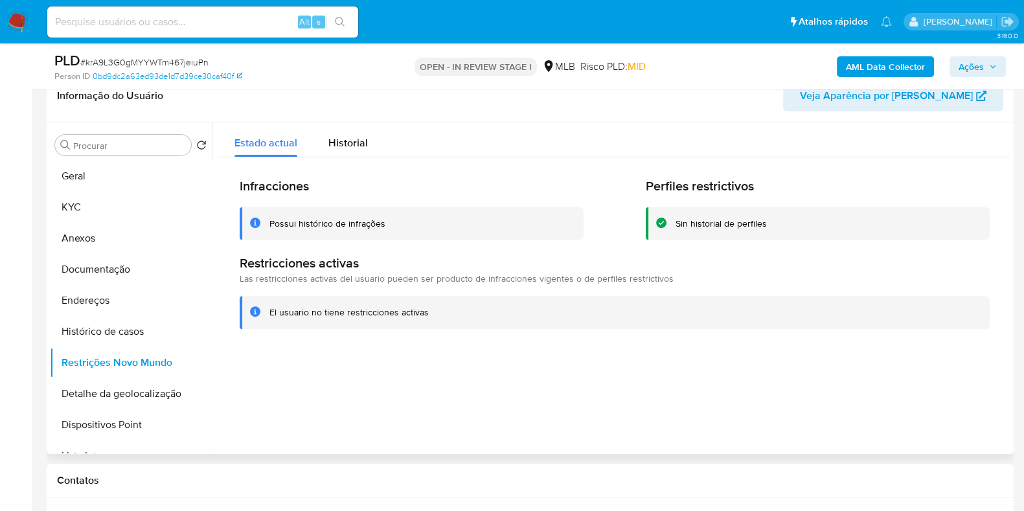
click at [468, 379] on div at bounding box center [611, 288] width 799 height 332
click at [354, 146] on span "Historial" at bounding box center [349, 142] width 40 height 15
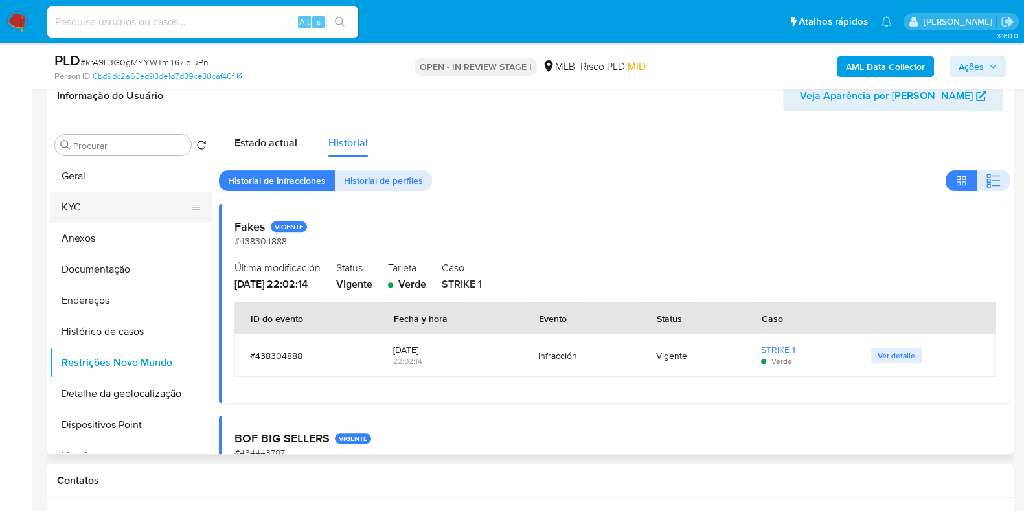
click at [119, 202] on button "KYC" at bounding box center [126, 207] width 152 height 31
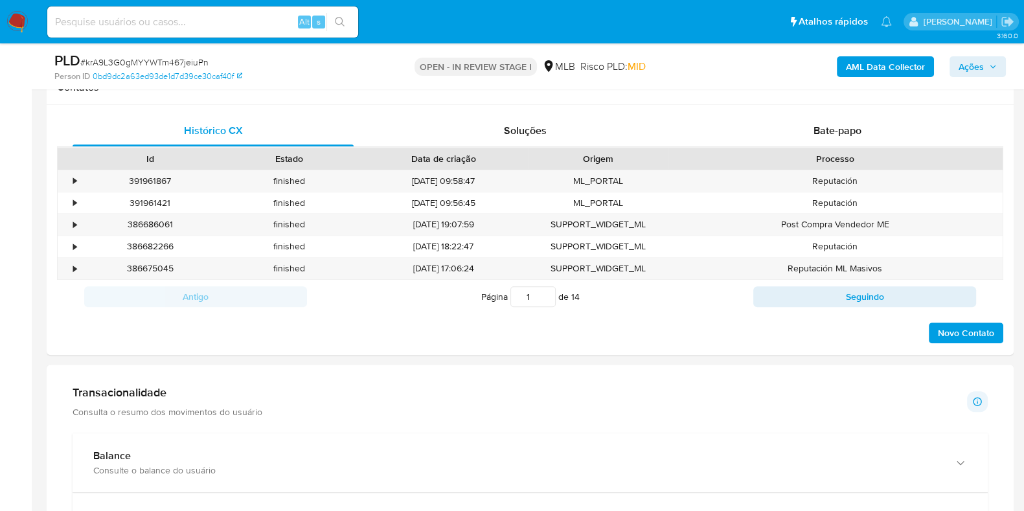
scroll to position [934, 0]
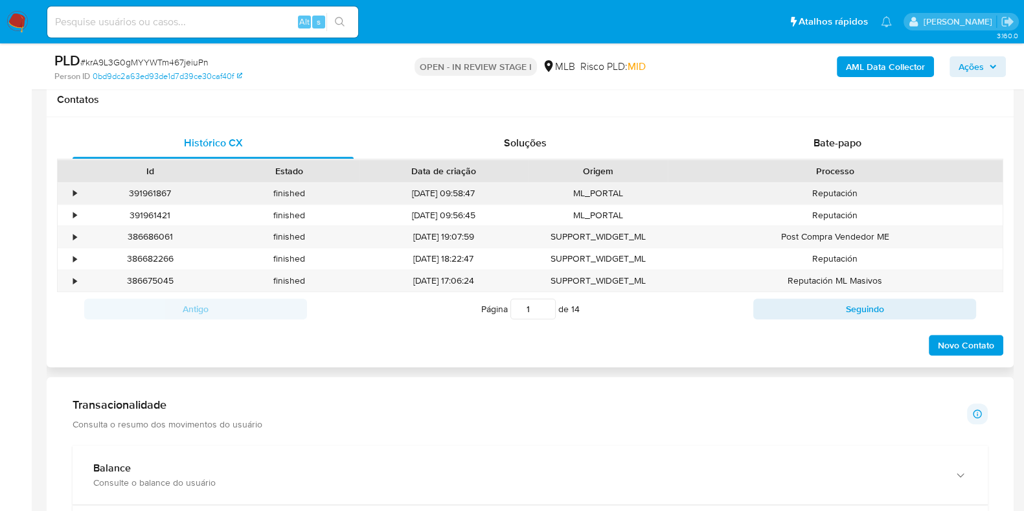
click at [69, 187] on div "•" at bounding box center [69, 193] width 23 height 21
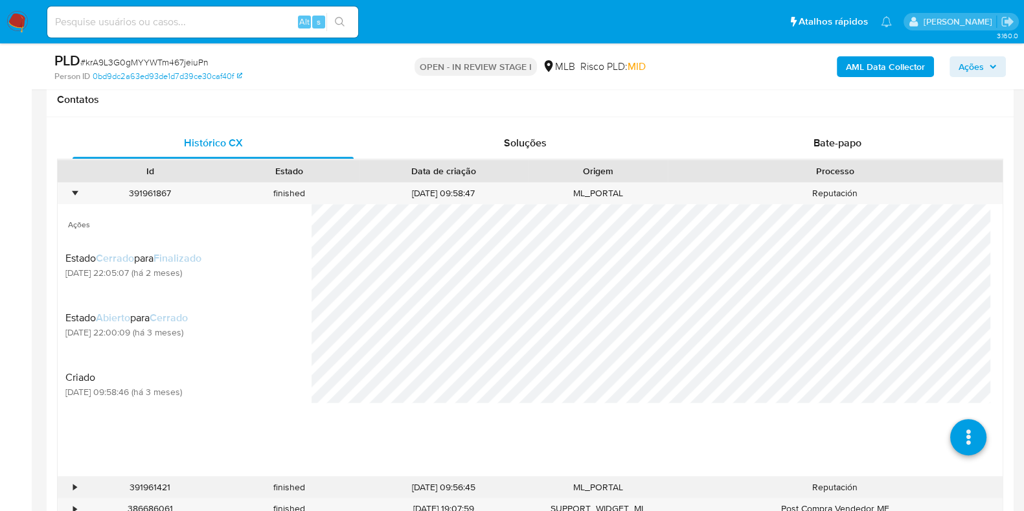
click at [73, 486] on div "•" at bounding box center [74, 487] width 3 height 12
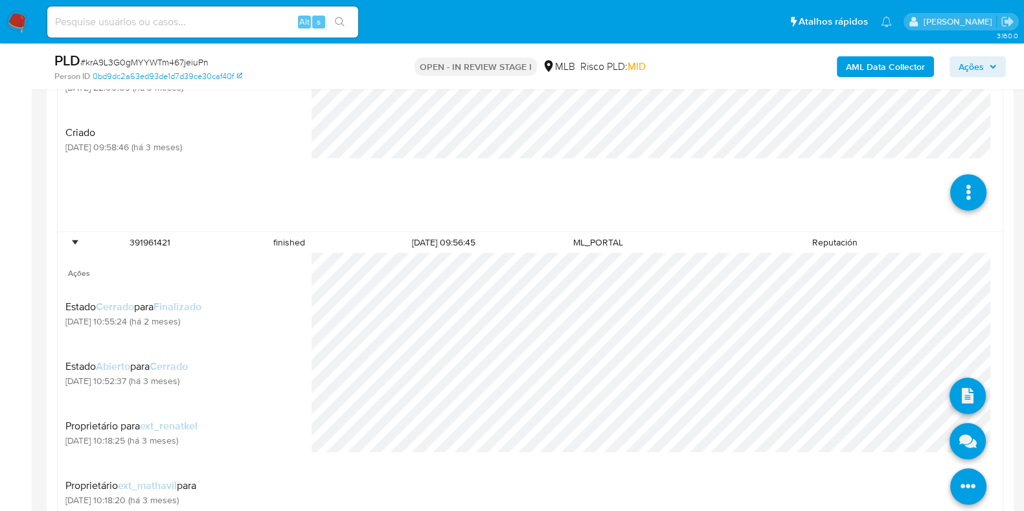
scroll to position [1180, 0]
click at [966, 441] on icon at bounding box center [968, 440] width 36 height 36
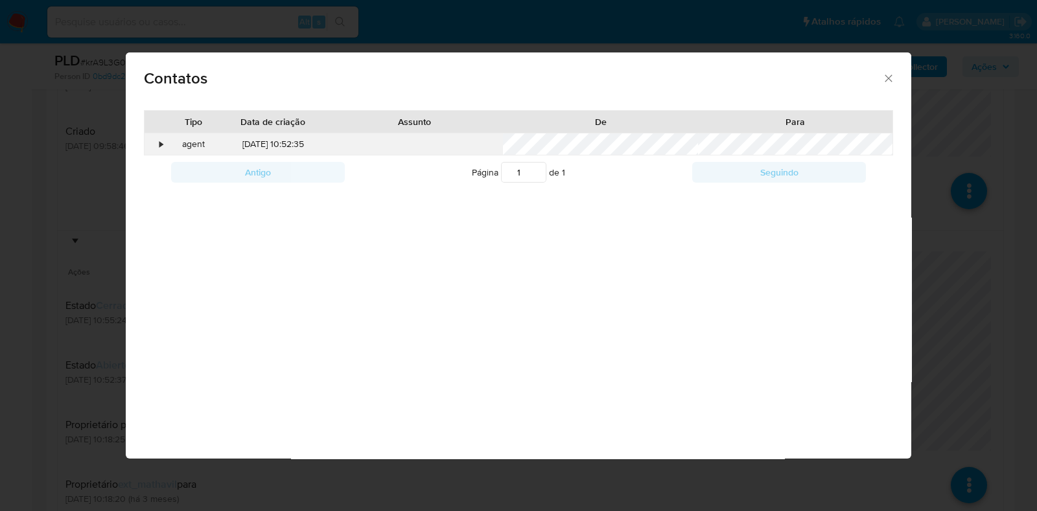
click at [160, 144] on div "•" at bounding box center [161, 144] width 3 height 13
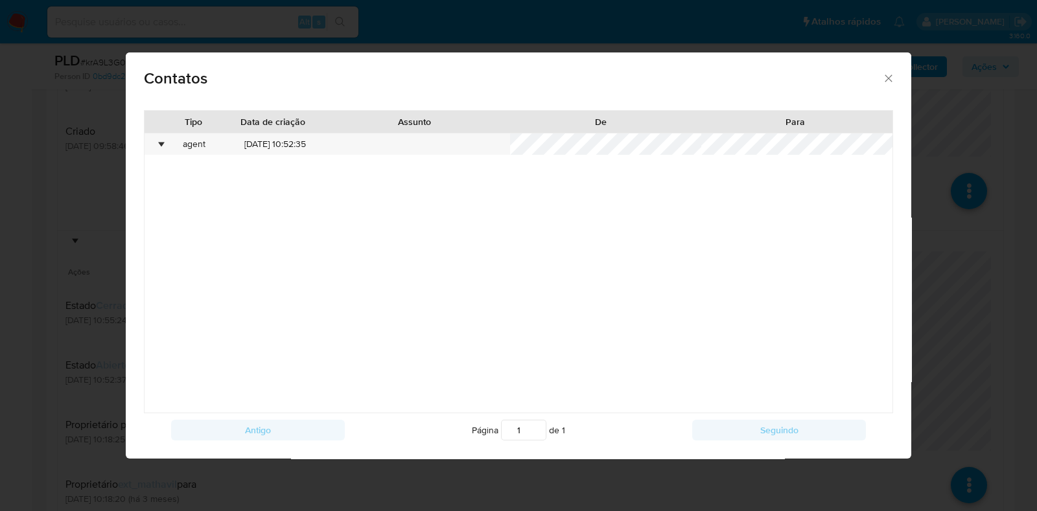
click at [882, 78] on icon "close" at bounding box center [888, 78] width 13 height 13
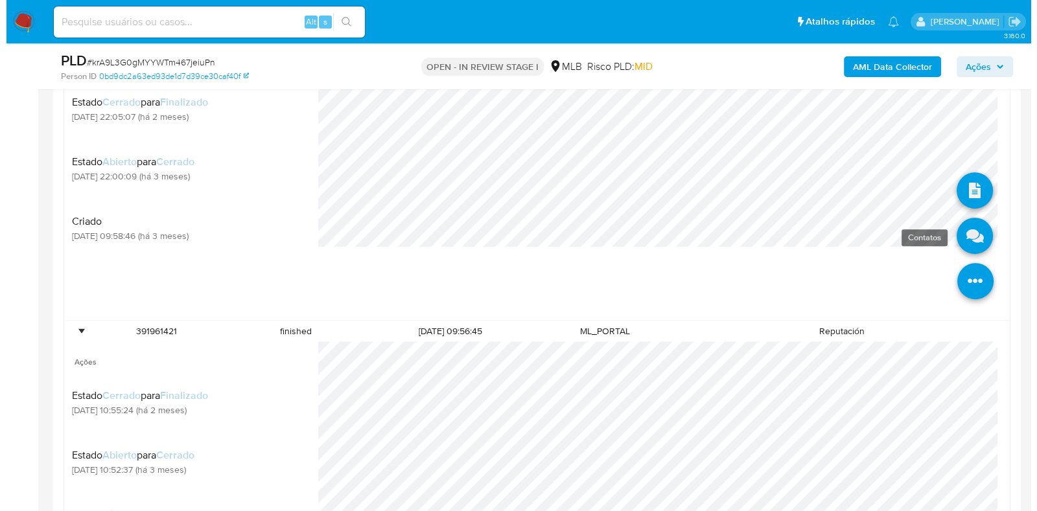
scroll to position [1083, 0]
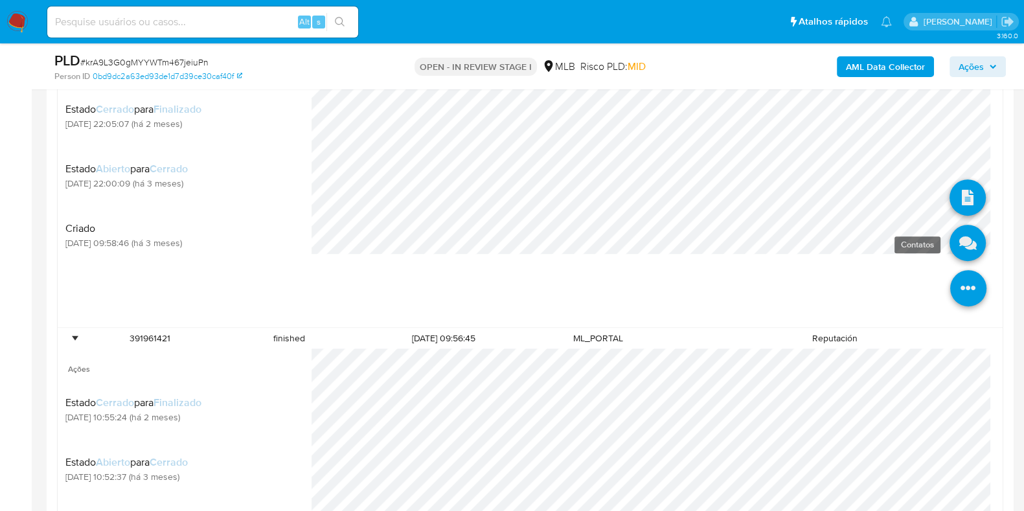
click at [952, 241] on icon at bounding box center [968, 243] width 36 height 36
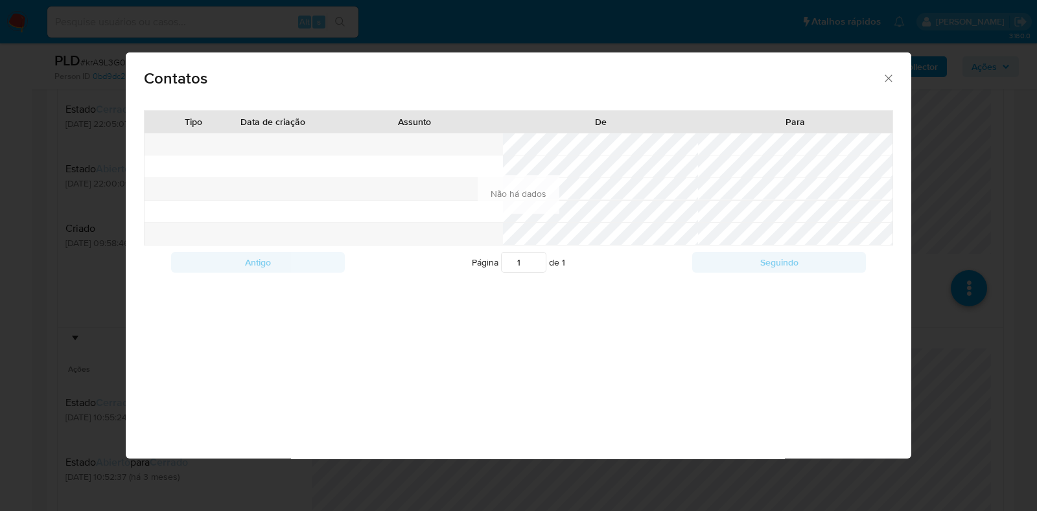
click at [891, 81] on icon "close" at bounding box center [888, 78] width 13 height 13
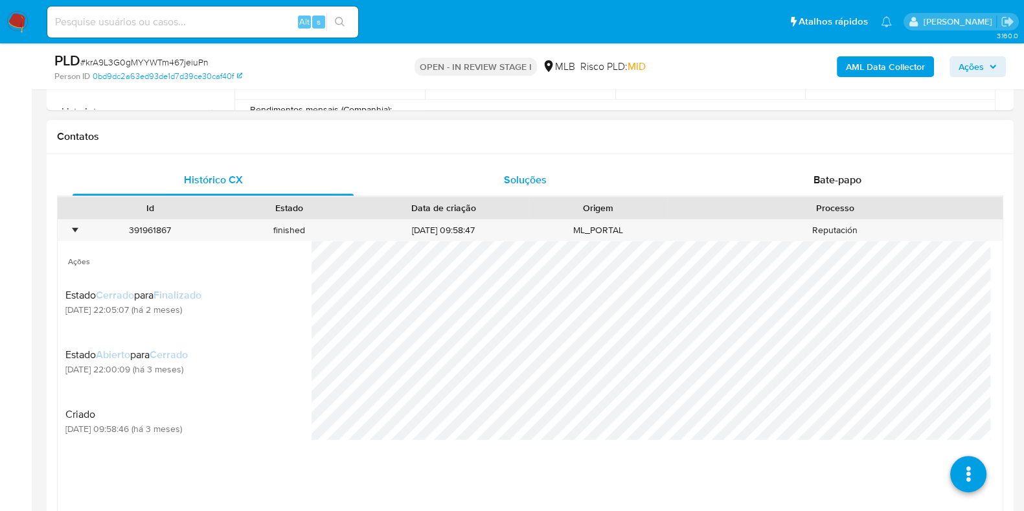
scroll to position [897, 0]
click at [499, 190] on div "Soluções" at bounding box center [525, 179] width 281 height 31
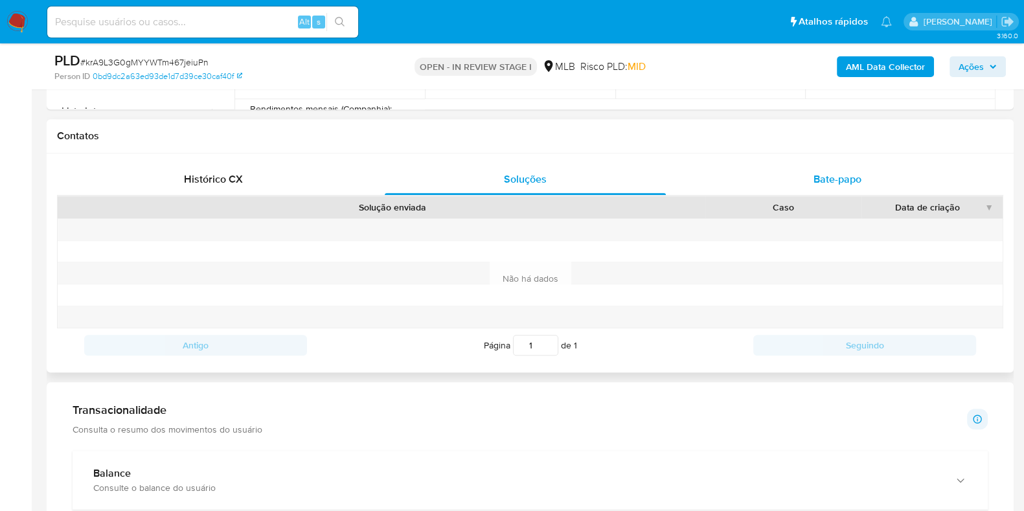
click at [790, 175] on div "Bate-papo" at bounding box center [837, 179] width 281 height 31
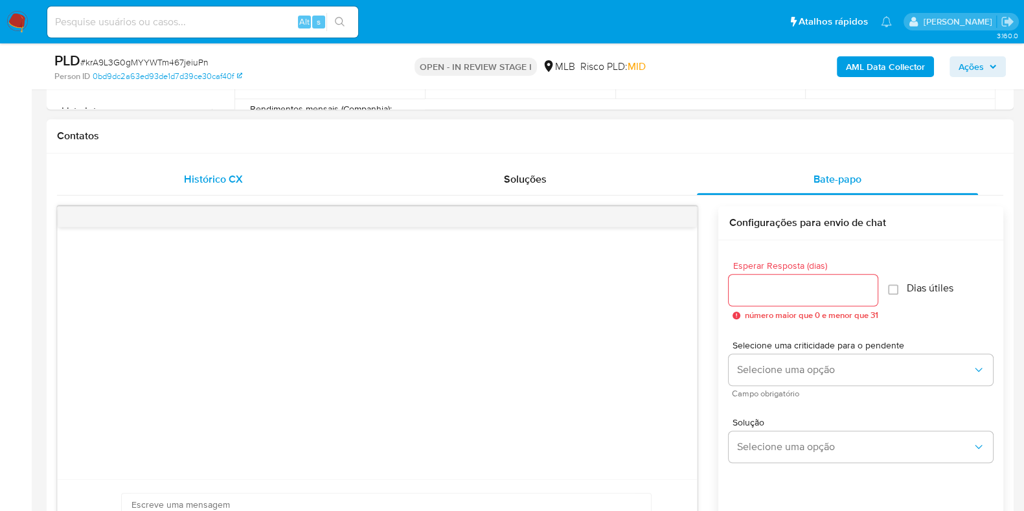
click at [183, 181] on div "Histórico CX" at bounding box center [213, 179] width 281 height 31
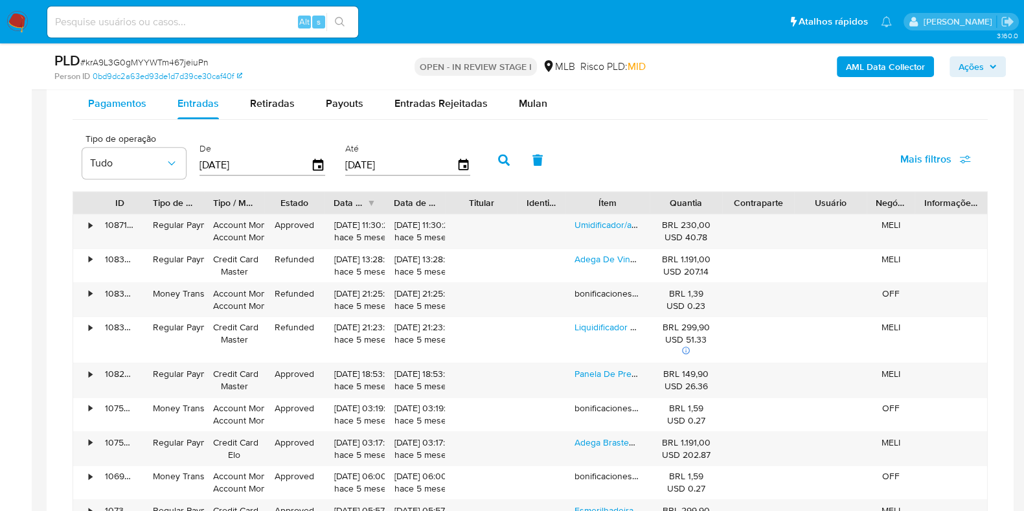
scroll to position [1430, 0]
click at [91, 110] on div "Pagamentos" at bounding box center [117, 104] width 58 height 31
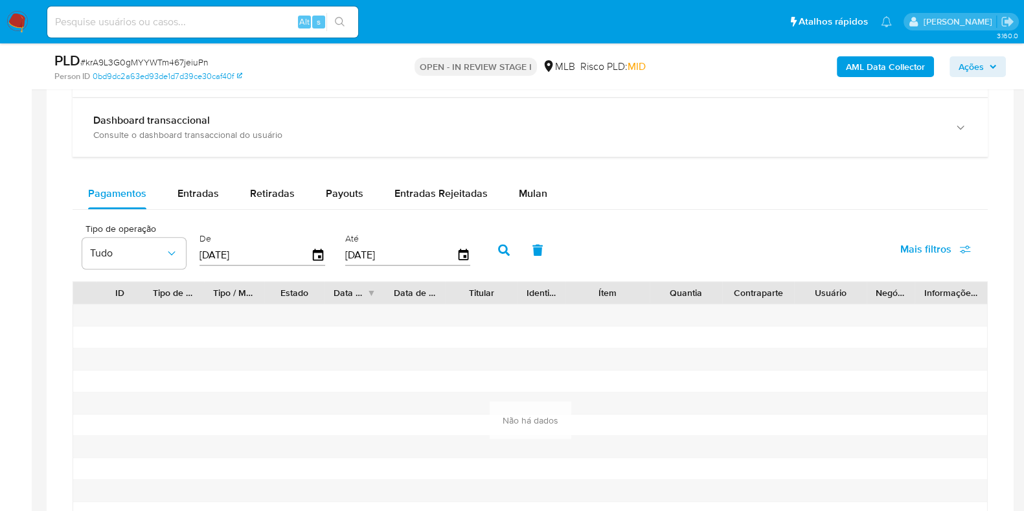
scroll to position [1339, 0]
click at [197, 192] on span "Entradas" at bounding box center [198, 195] width 41 height 15
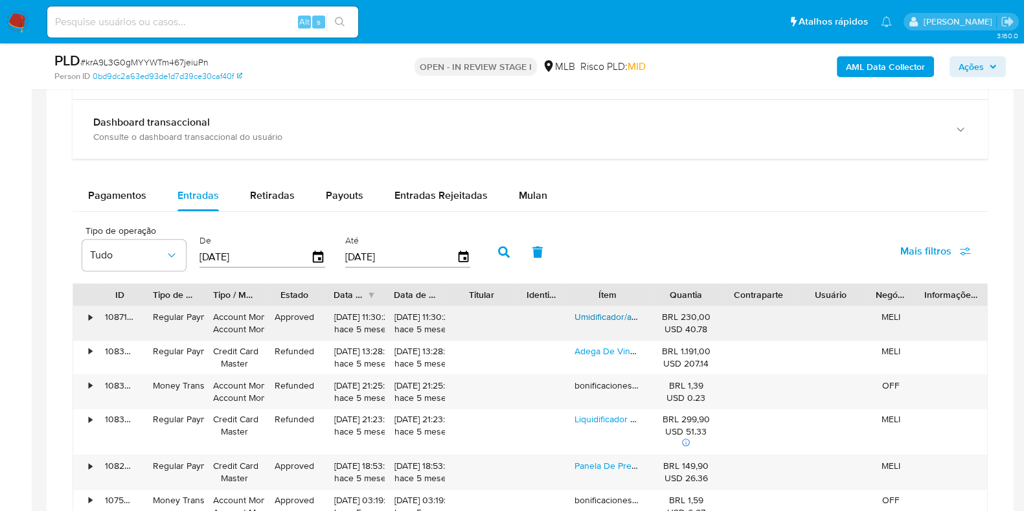
click at [609, 317] on link "Umidificador/aromatizador De Ar 2l Black+deck Bivolt" at bounding box center [681, 316] width 213 height 13
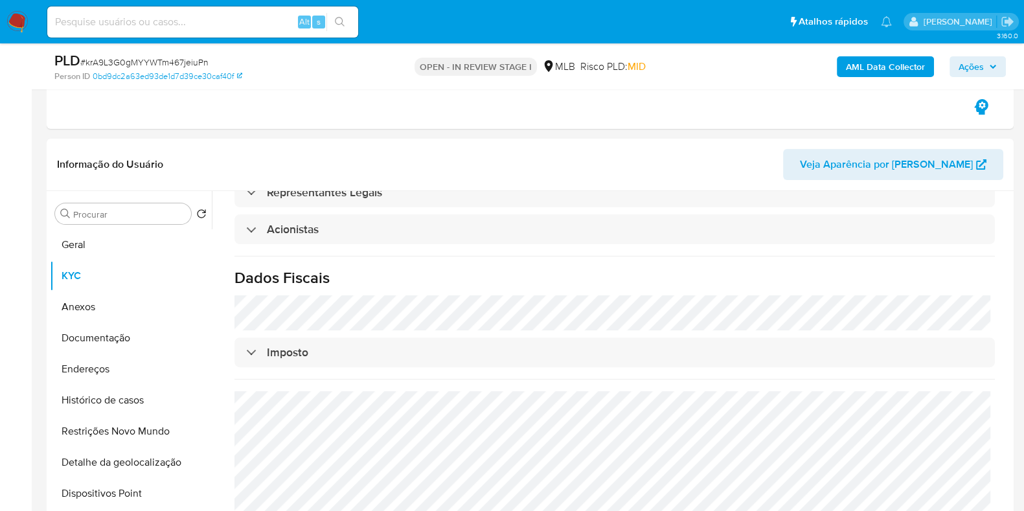
scroll to position [789, 0]
click at [159, 397] on button "Histórico de casos" at bounding box center [126, 400] width 152 height 31
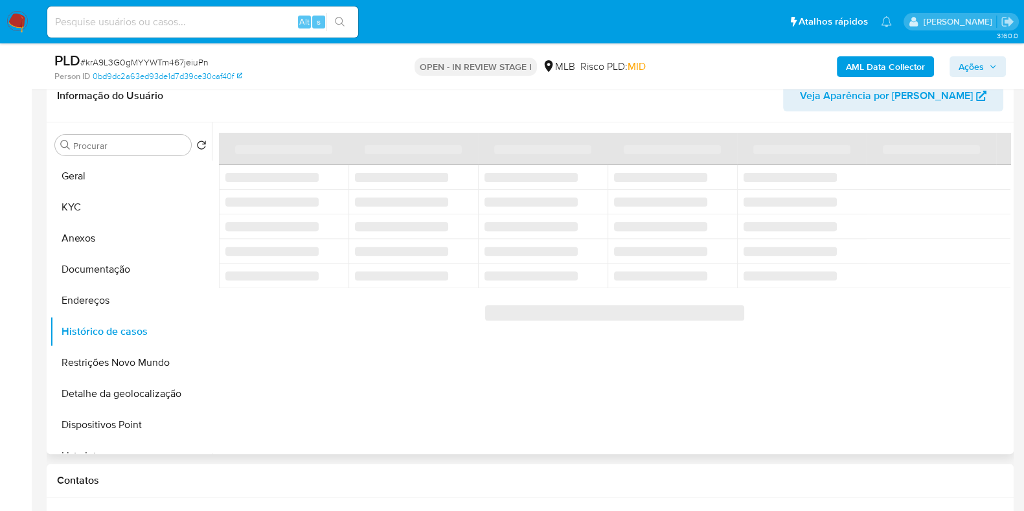
scroll to position [537, 0]
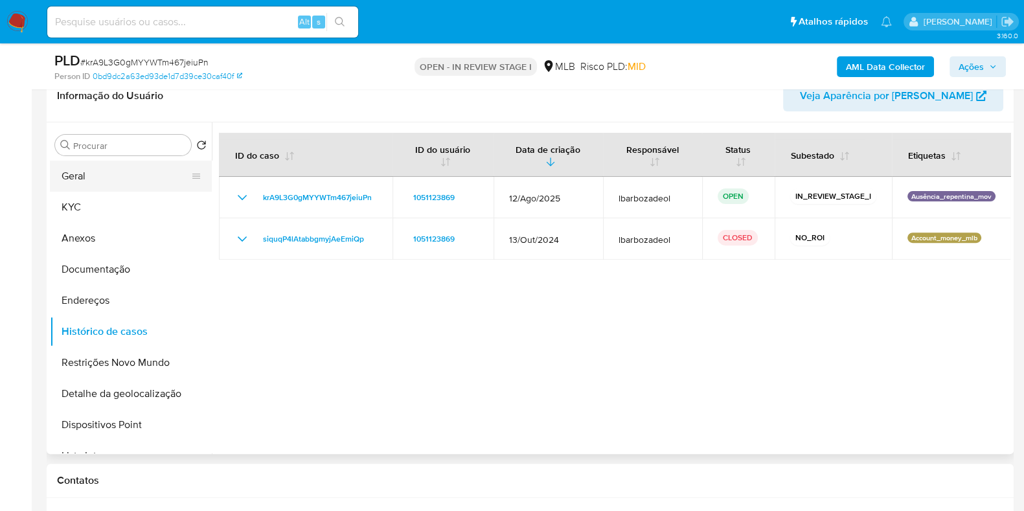
click at [149, 173] on button "Geral" at bounding box center [126, 176] width 152 height 31
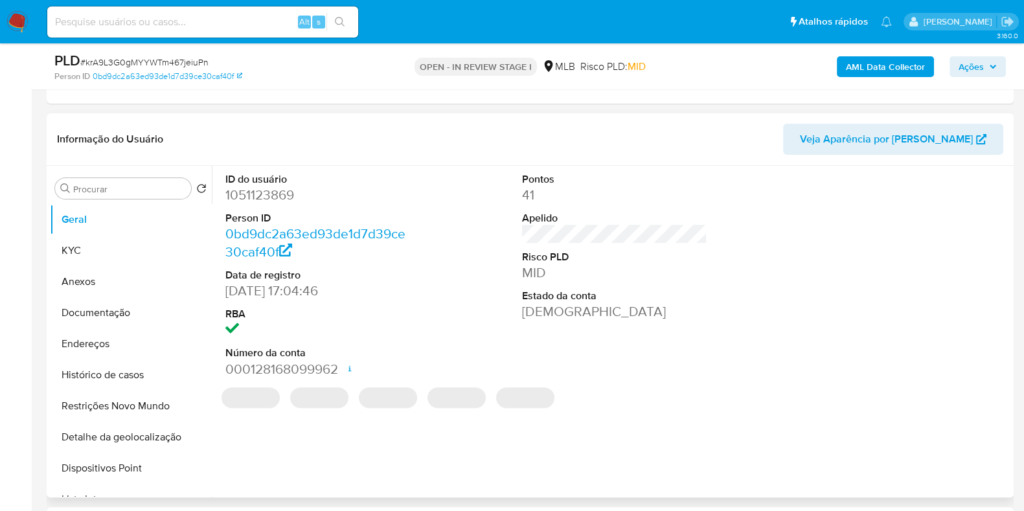
scroll to position [510, 0]
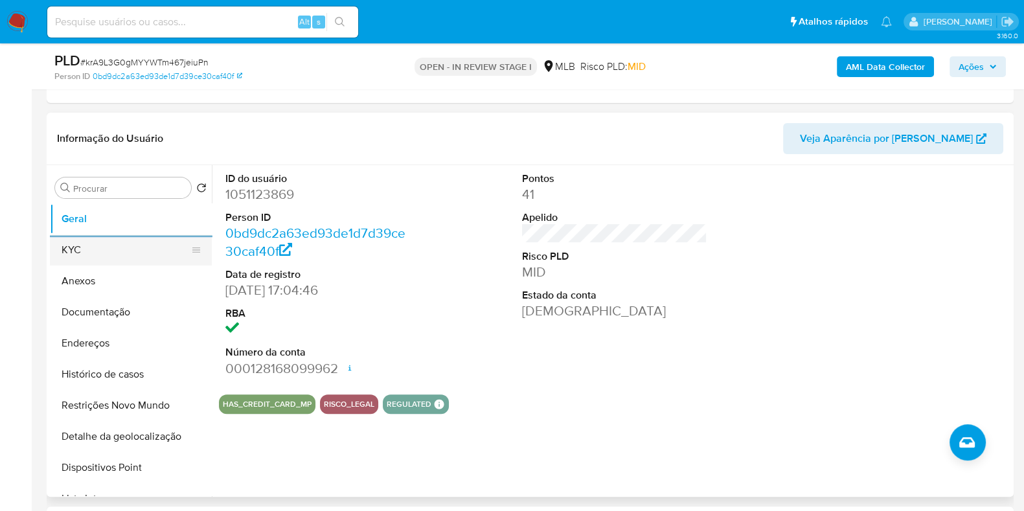
click at [143, 258] on button "KYC" at bounding box center [126, 250] width 152 height 31
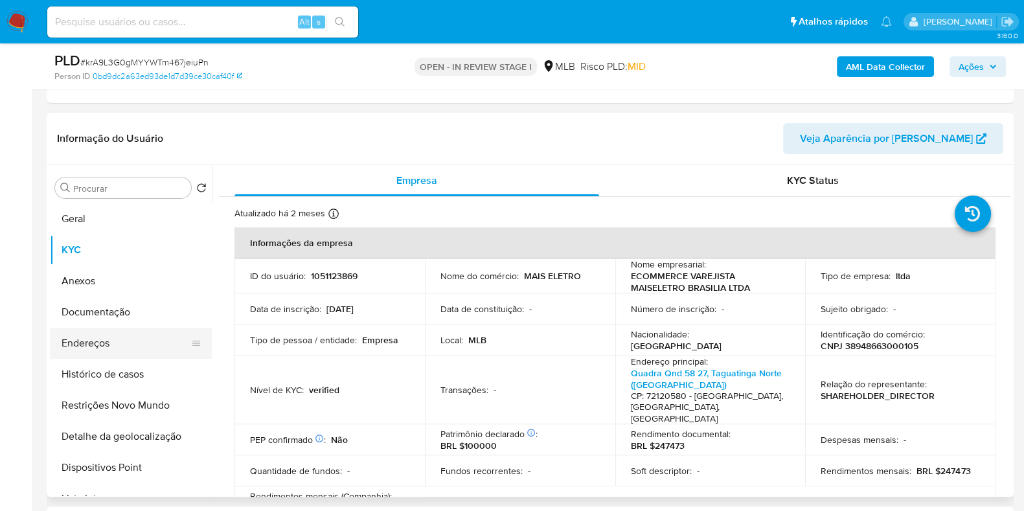
drag, startPoint x: 130, startPoint y: 347, endPoint x: 130, endPoint y: 334, distance: 13.0
click at [130, 347] on button "Endereços" at bounding box center [126, 343] width 152 height 31
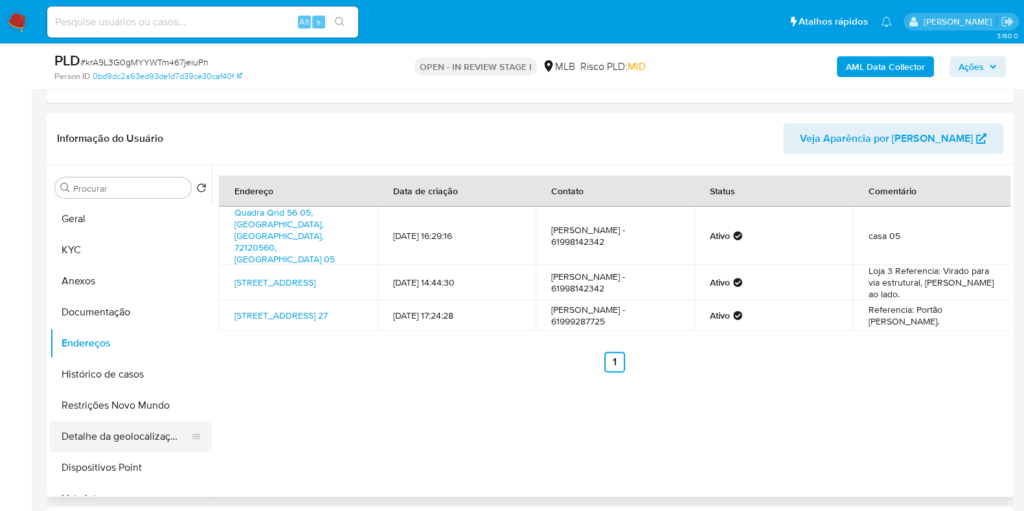
click at [154, 425] on button "Detalhe da geolocalização" at bounding box center [126, 436] width 152 height 31
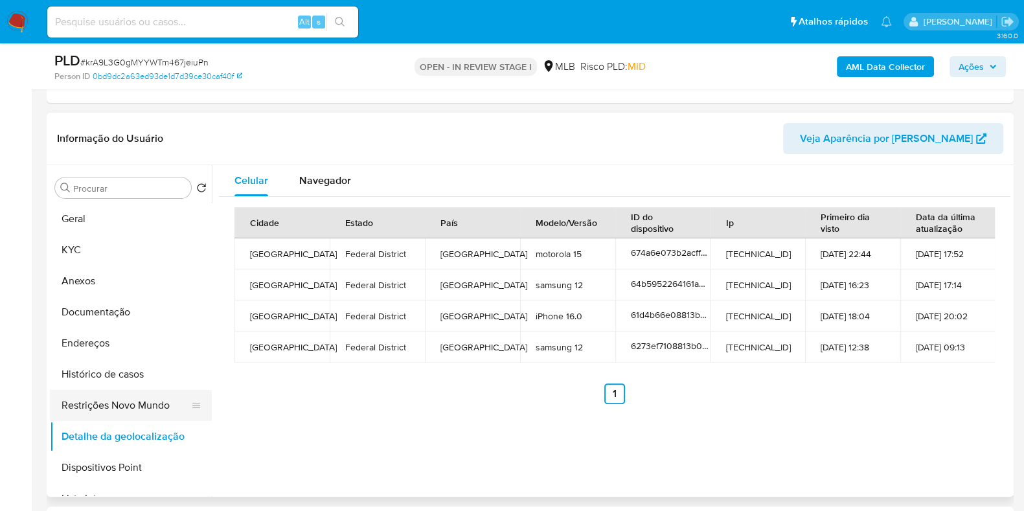
click at [115, 395] on button "Restrições Novo Mundo" at bounding box center [126, 405] width 152 height 31
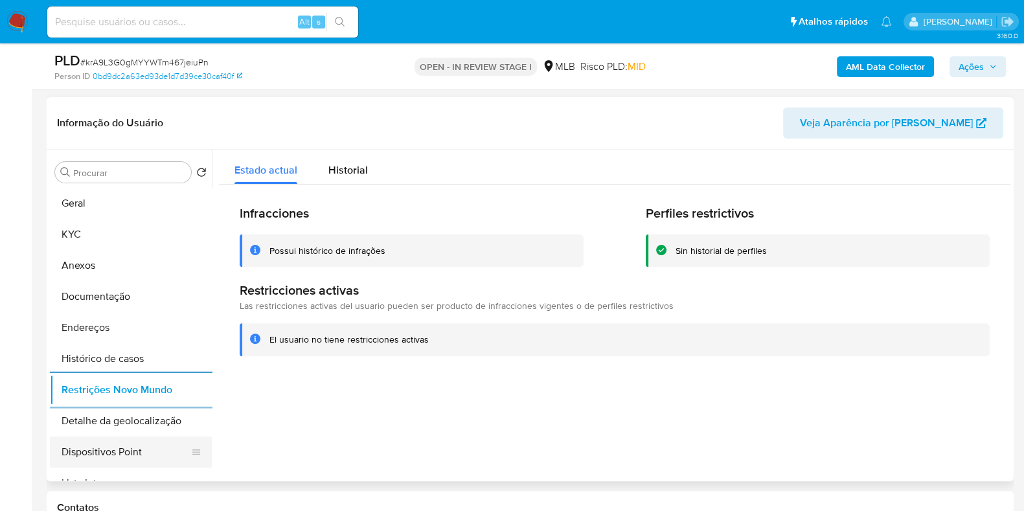
click at [115, 437] on button "Dispositivos Point" at bounding box center [126, 452] width 152 height 31
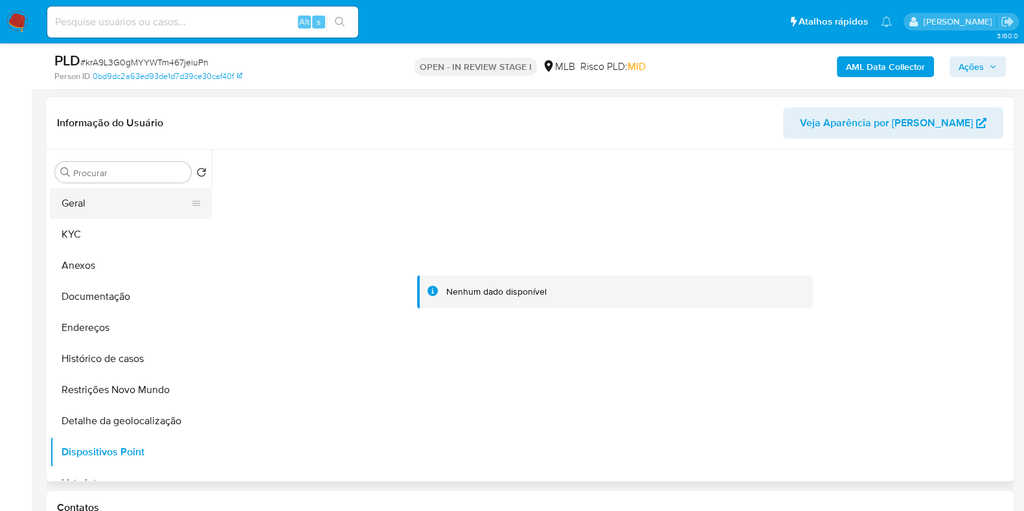
click at [97, 216] on button "Geral" at bounding box center [126, 203] width 152 height 31
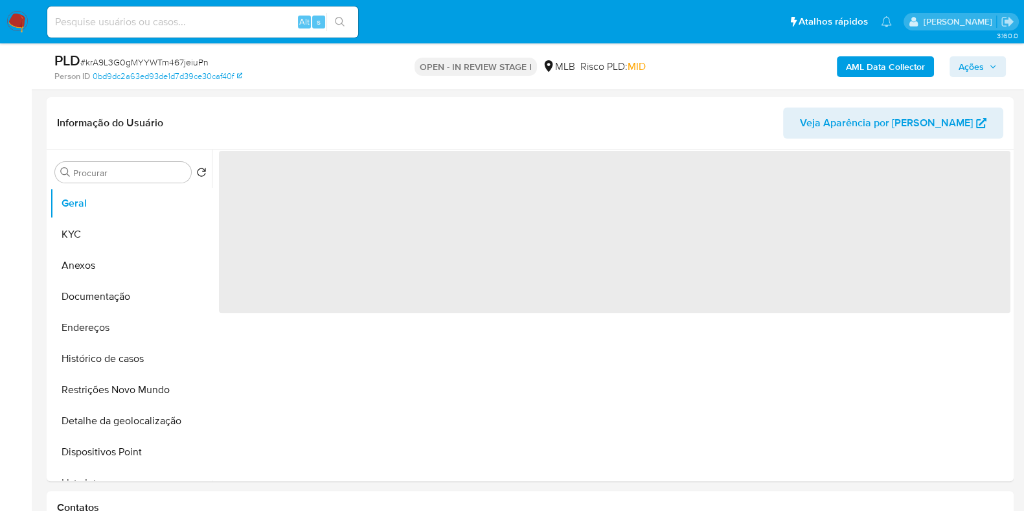
click at [965, 67] on span "Ações" at bounding box center [971, 66] width 25 height 21
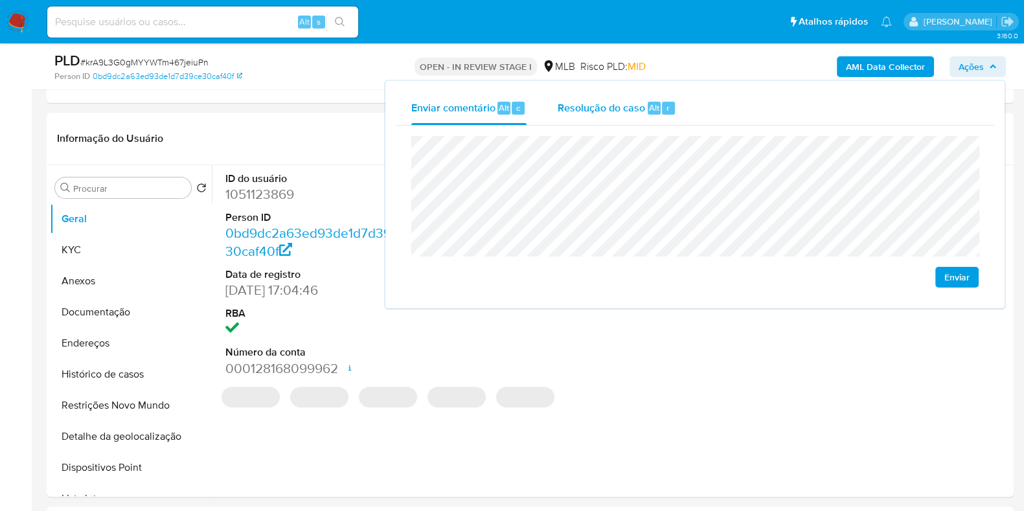
click at [602, 112] on span "Resolução do caso" at bounding box center [601, 107] width 87 height 15
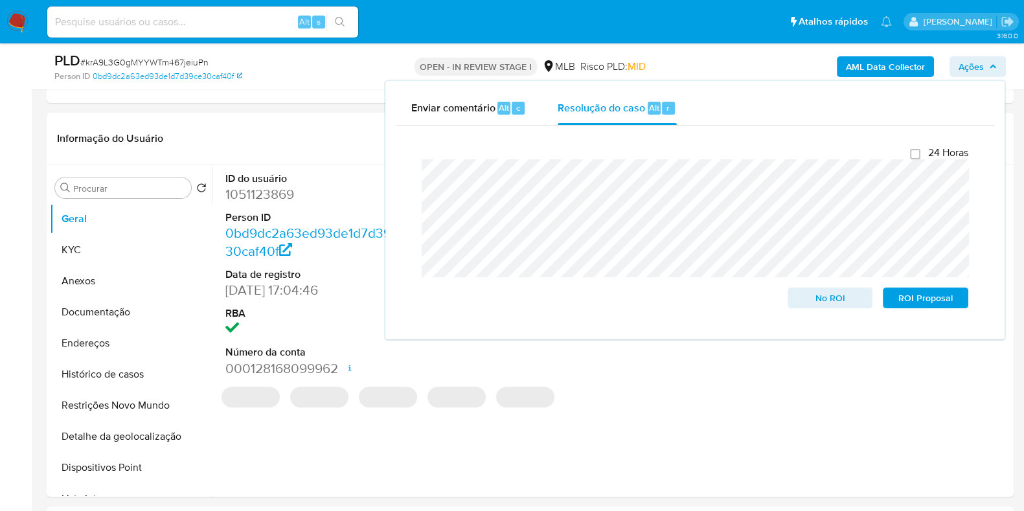
click at [746, 60] on div "AML Data Collector Ações Enviar comentário Alt c Resolução do caso Alt r Fecham…" at bounding box center [850, 66] width 314 height 30
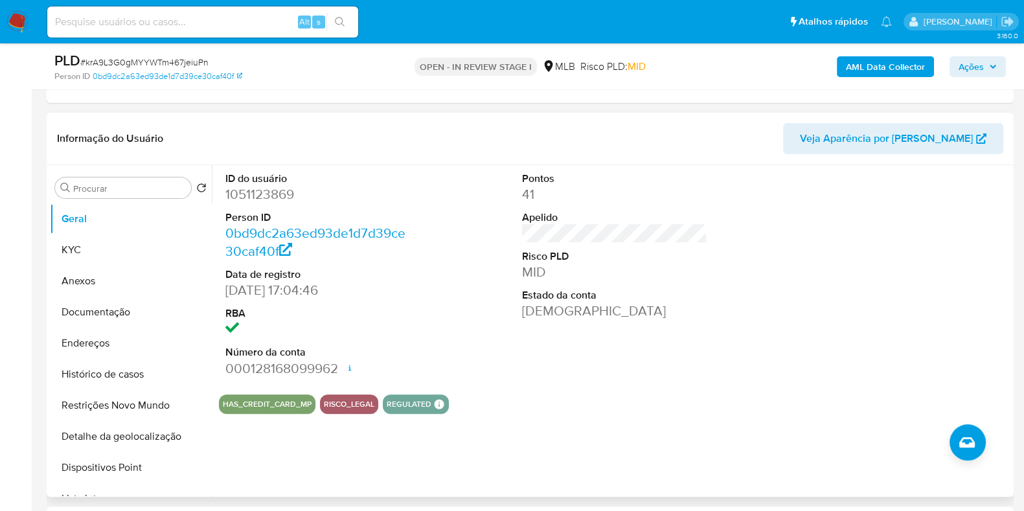
drag, startPoint x: 767, startPoint y: 154, endPoint x: 818, endPoint y: 128, distance: 57.1
click at [767, 154] on div "Informação do Usuário Veja Aparência por Pessoa" at bounding box center [530, 139] width 967 height 52
click at [865, 67] on b "AML Data Collector" at bounding box center [885, 66] width 79 height 21
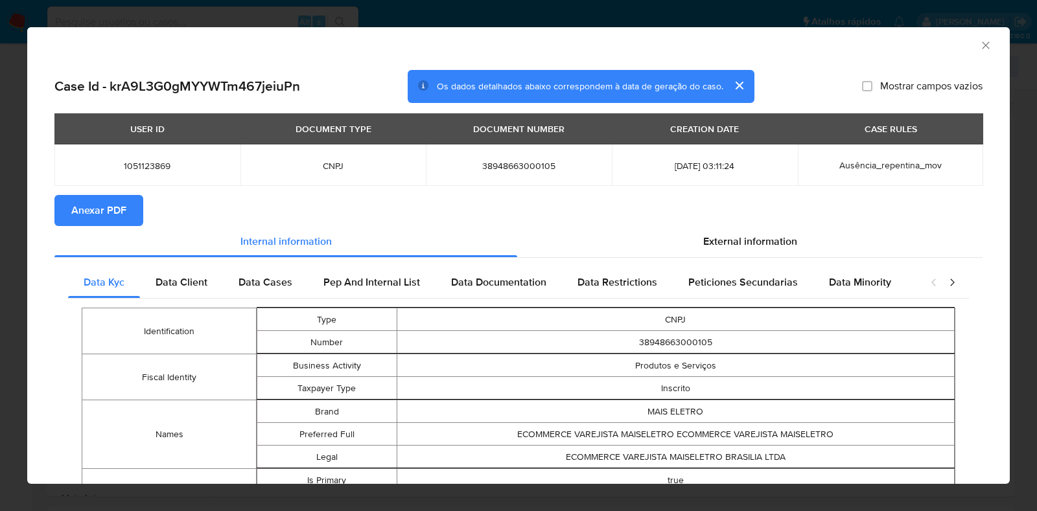
click at [125, 203] on button "Anexar PDF" at bounding box center [98, 210] width 89 height 31
click at [979, 45] on icon "Fechar a janela" at bounding box center [985, 45] width 13 height 13
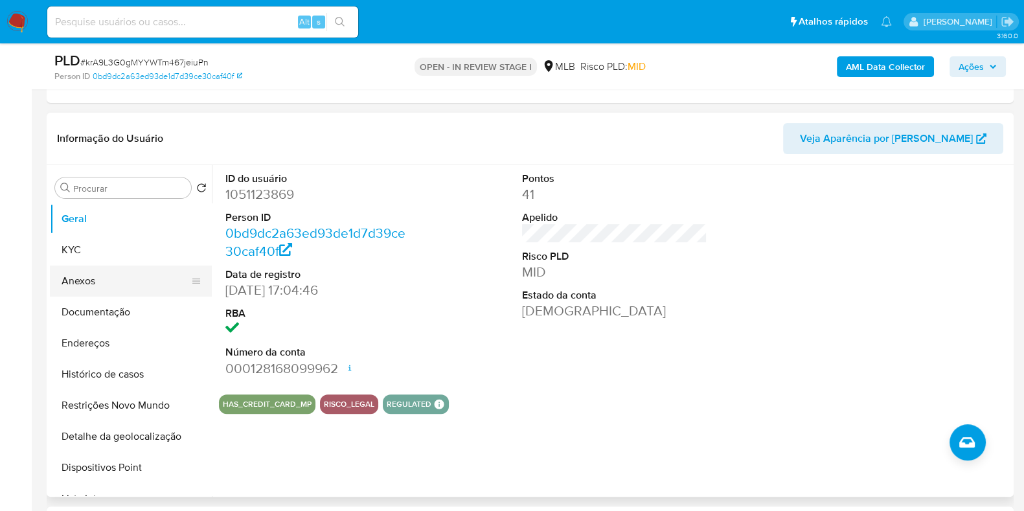
click at [87, 278] on button "Anexos" at bounding box center [126, 281] width 152 height 31
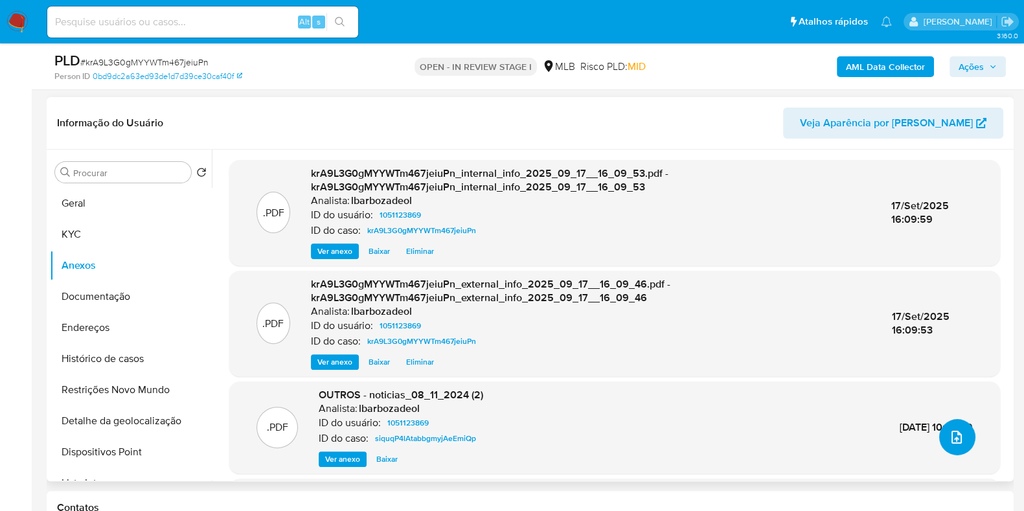
click at [952, 433] on icon "upload-file" at bounding box center [957, 437] width 10 height 13
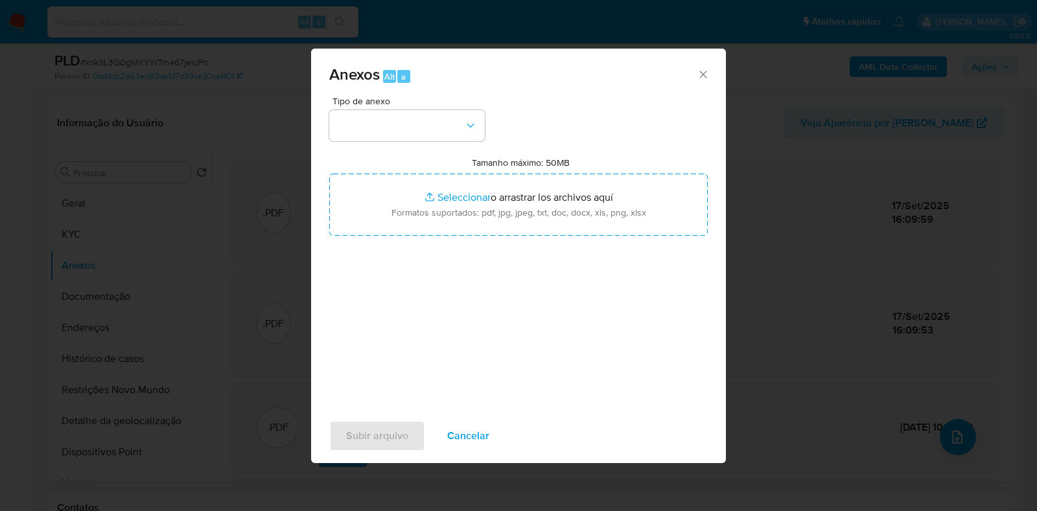
click at [743, 314] on div "Anexos Alt a Tipo de anexo Tamanho máximo: 50MB Seleccionar archivos Selecciona…" at bounding box center [518, 255] width 1037 height 511
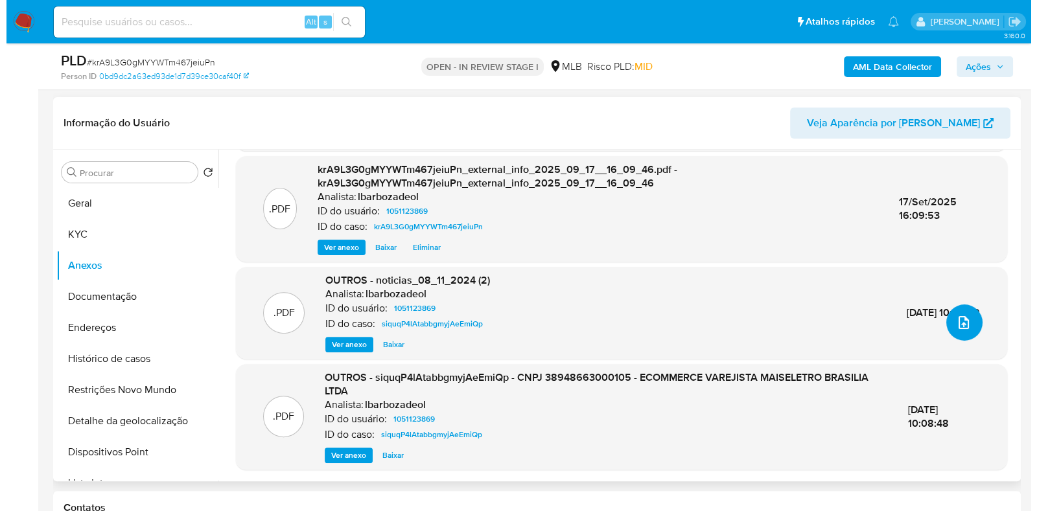
scroll to position [0, 0]
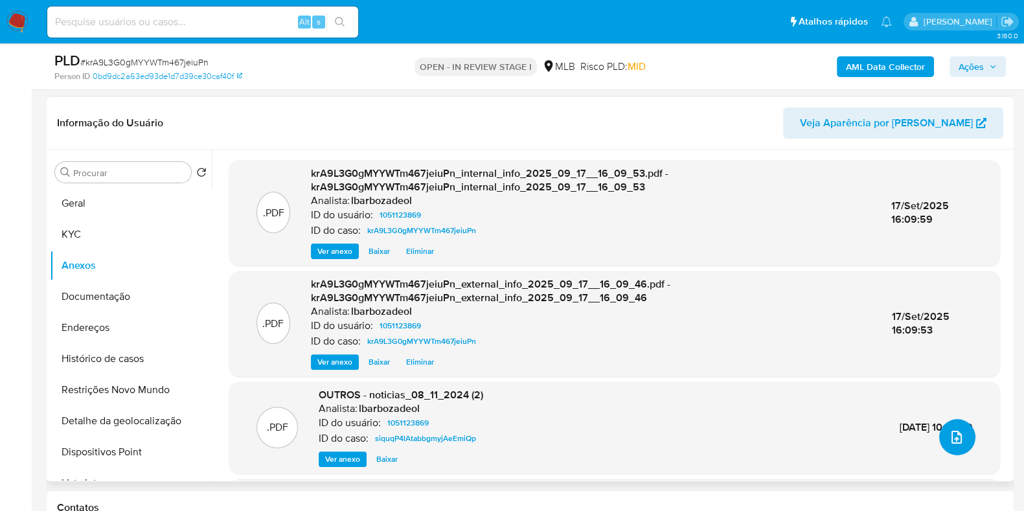
click at [952, 440] on icon "upload-file" at bounding box center [957, 437] width 10 height 13
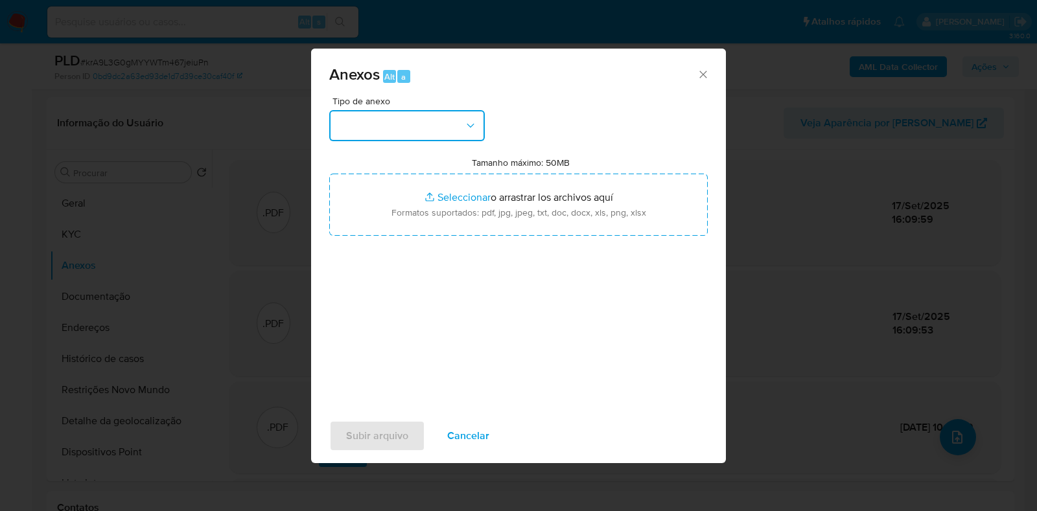
click at [422, 121] on button "button" at bounding box center [407, 125] width 156 height 31
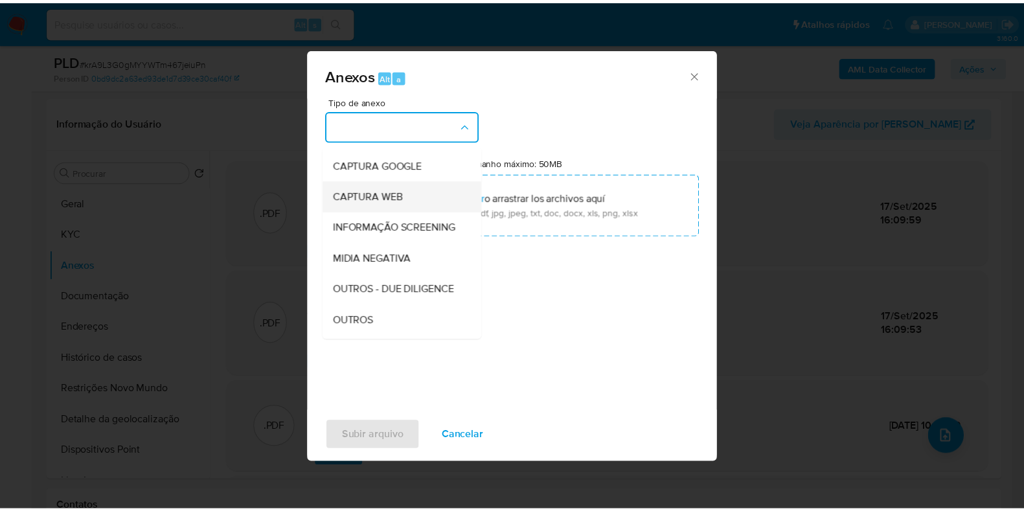
scroll to position [200, 0]
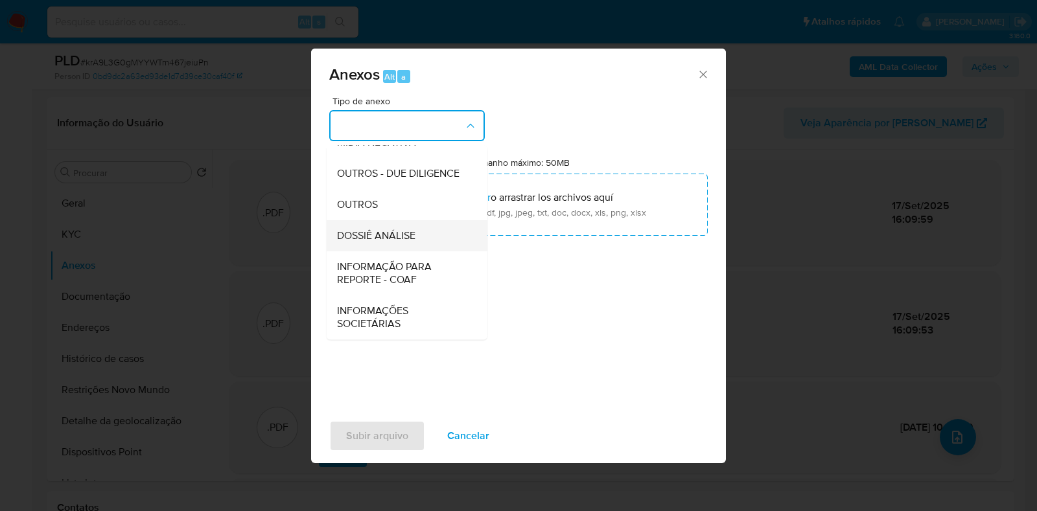
click at [410, 229] on span "DOSSIÊ ANÁLISE" at bounding box center [376, 235] width 78 height 13
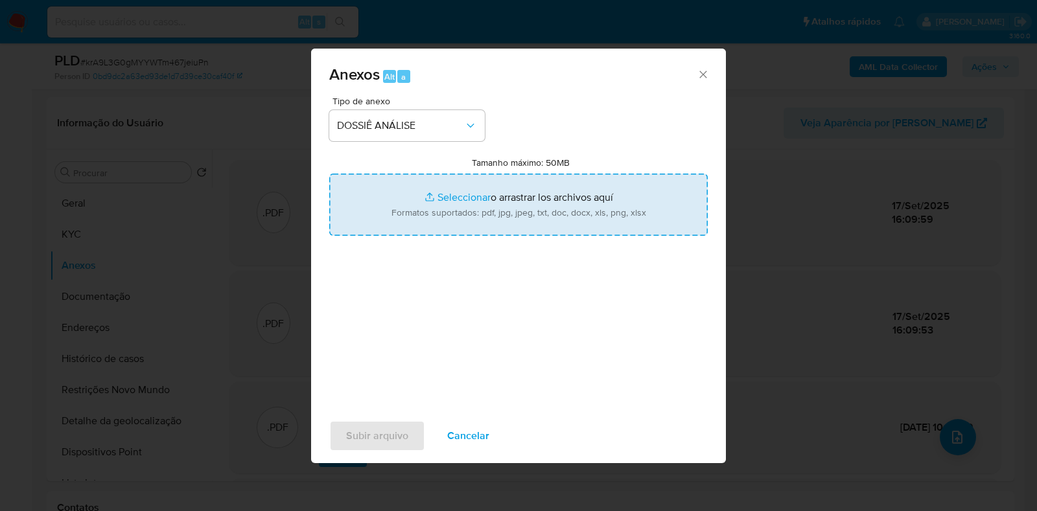
click at [423, 211] on input "Tamanho máximo: 50MB Seleccionar archivos" at bounding box center [518, 205] width 378 height 62
type input "C:\fakepath\SAR - XXX - CNPJ 38948663000105 - ECOMMERCE VAREJISTA MAISELETRO BR…"
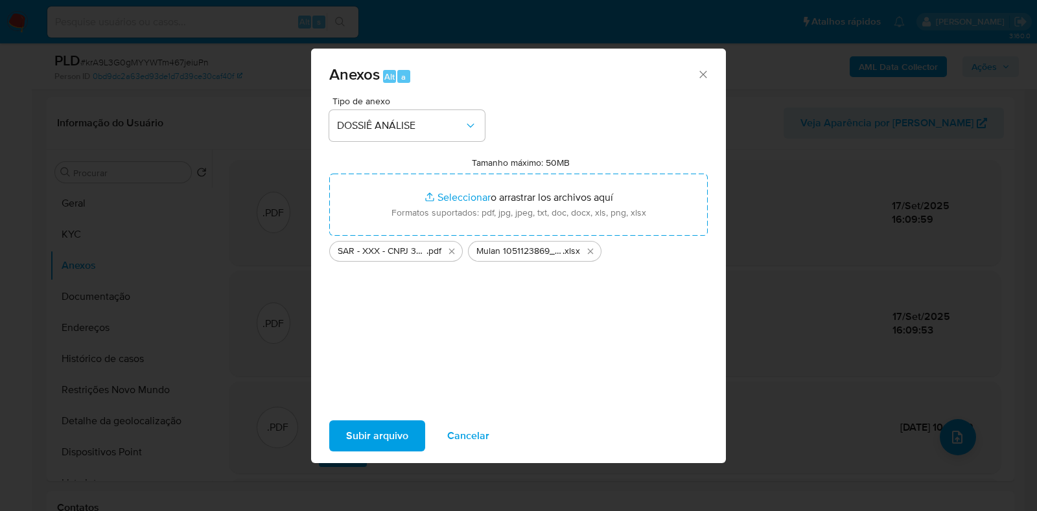
click at [362, 432] on span "Subir arquivo" at bounding box center [377, 436] width 62 height 29
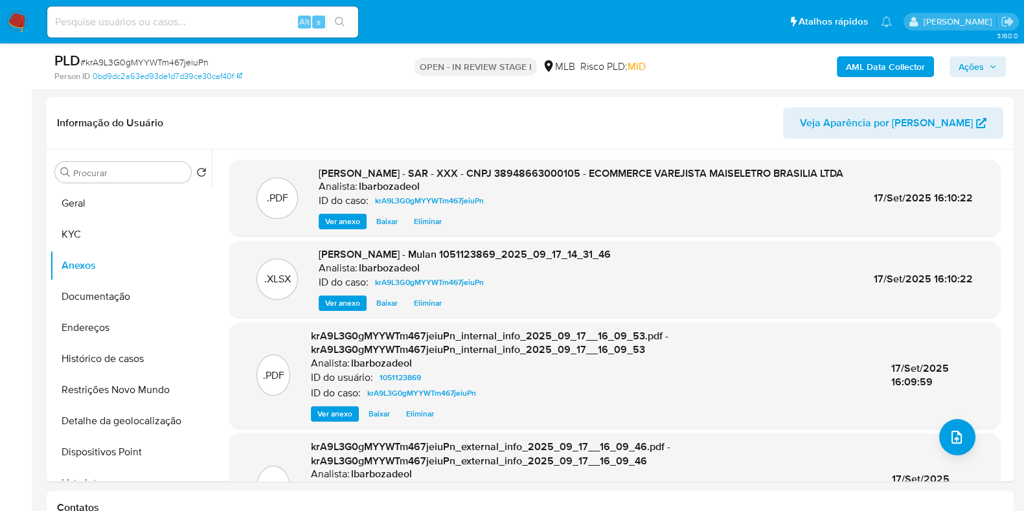
click at [978, 61] on span "Ações" at bounding box center [971, 66] width 25 height 21
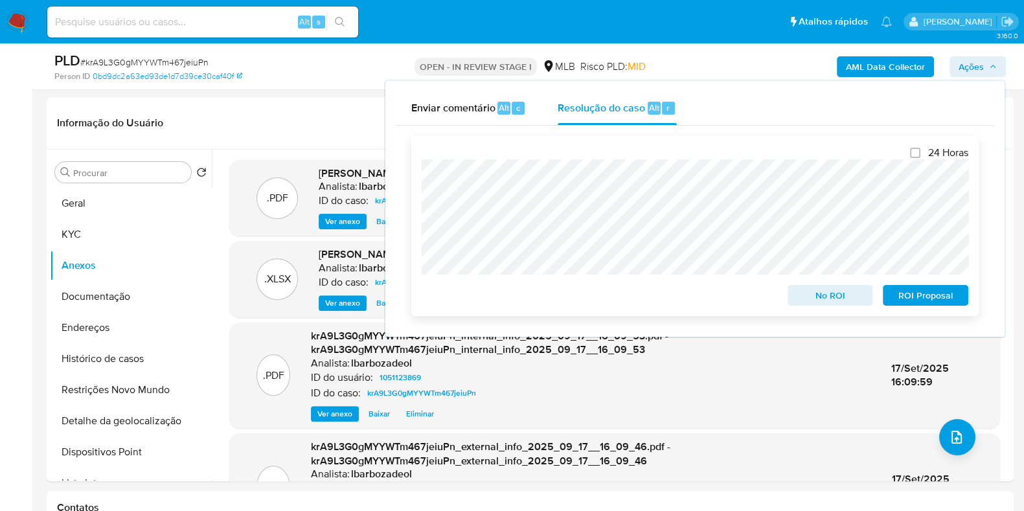
click at [905, 289] on span "ROI Proposal" at bounding box center [925, 295] width 67 height 18
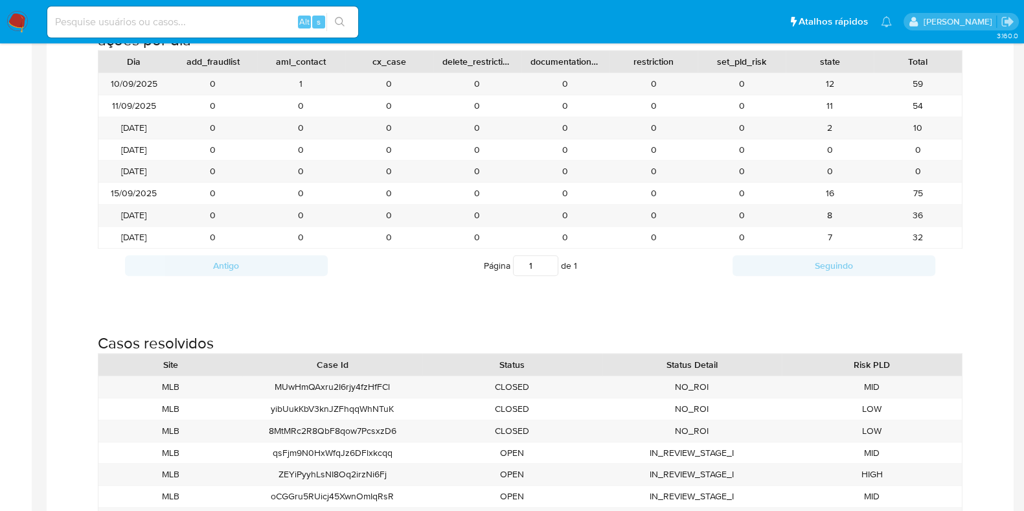
scroll to position [1420, 0]
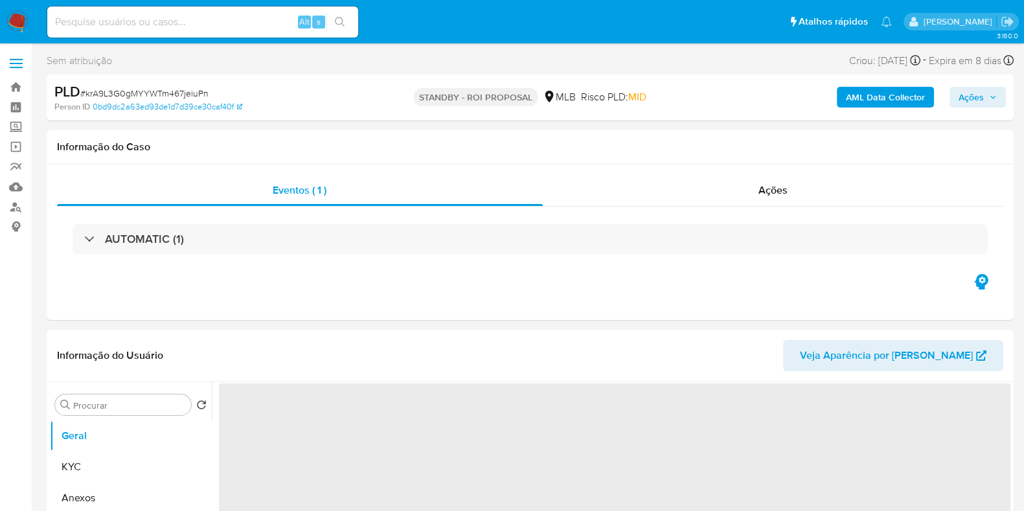
select select "10"
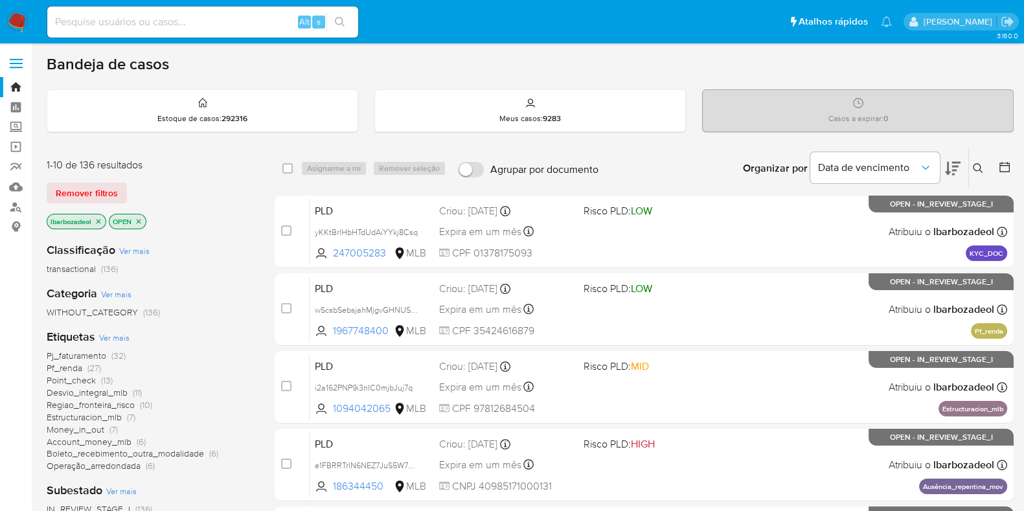
click at [204, 158] on div "1-10 de 136 resultados" at bounding box center [150, 165] width 207 height 14
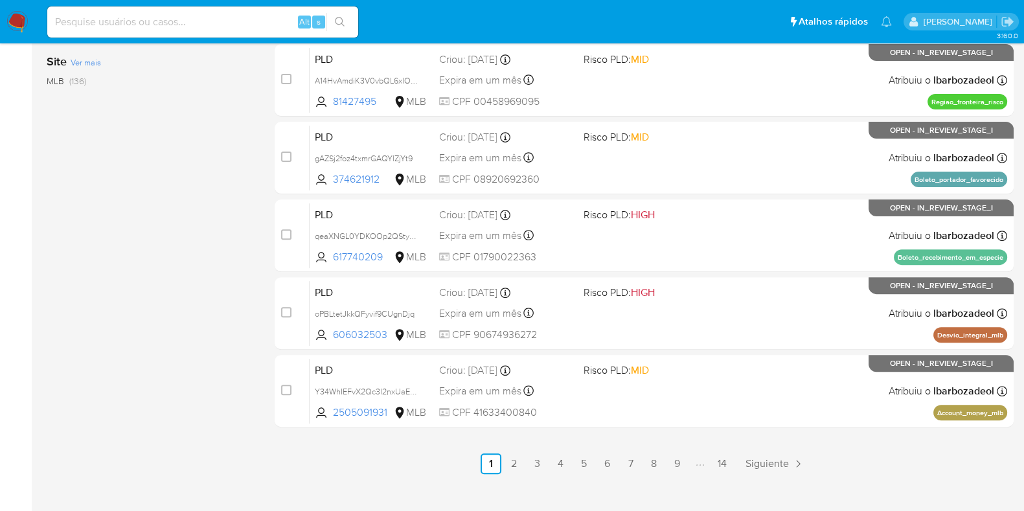
scroll to position [557, 0]
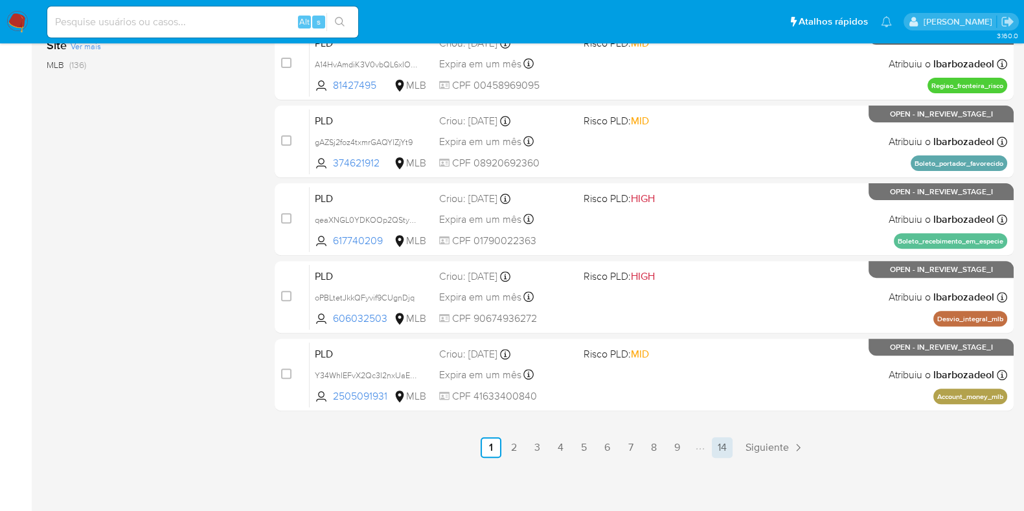
click at [722, 456] on link "14" at bounding box center [722, 447] width 21 height 21
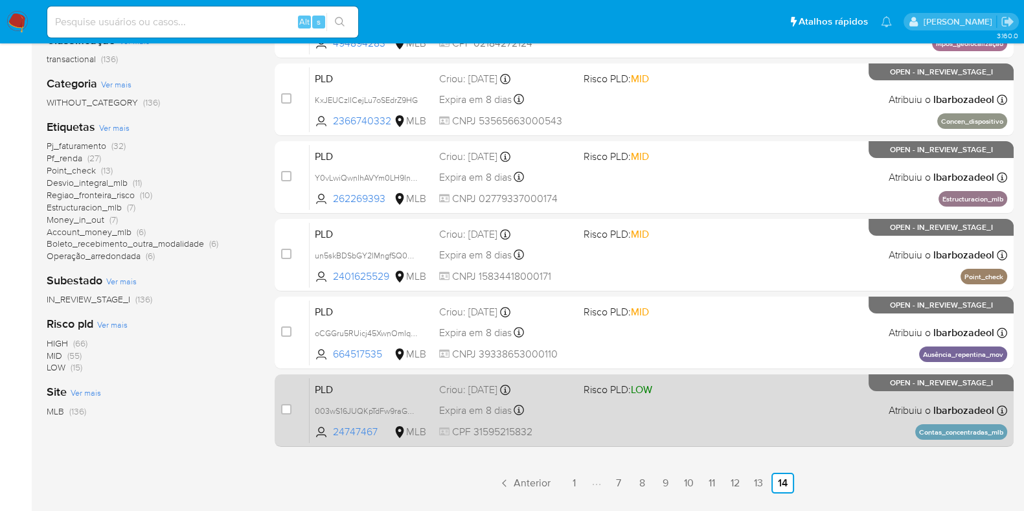
scroll to position [211, 0]
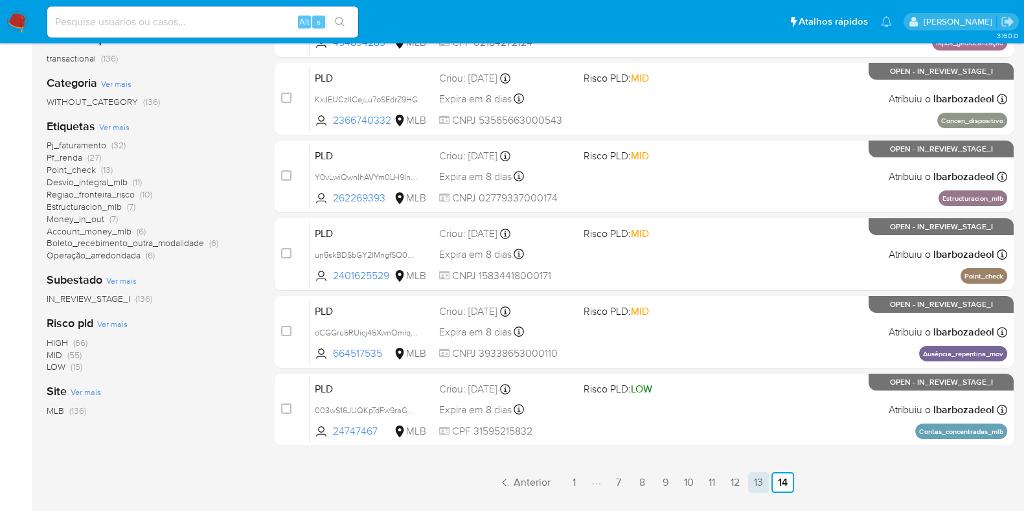
click at [754, 481] on link "13" at bounding box center [758, 482] width 21 height 21
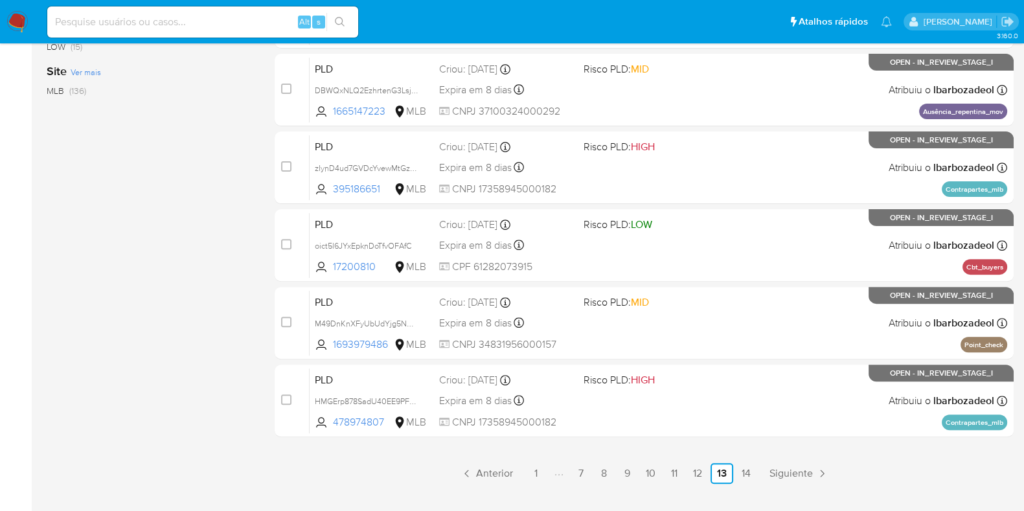
scroll to position [529, 0]
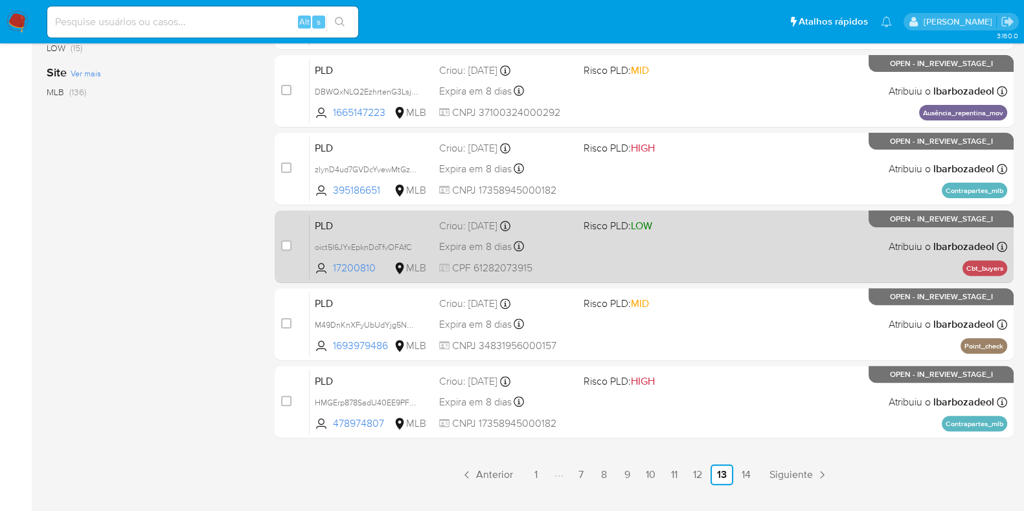
click at [719, 265] on div "PLD oict5l6JYxEpknDoTfvOFAfC 17200810 MLB Risco PLD: LOW Criou: 12/08/2025 Crio…" at bounding box center [659, 246] width 698 height 65
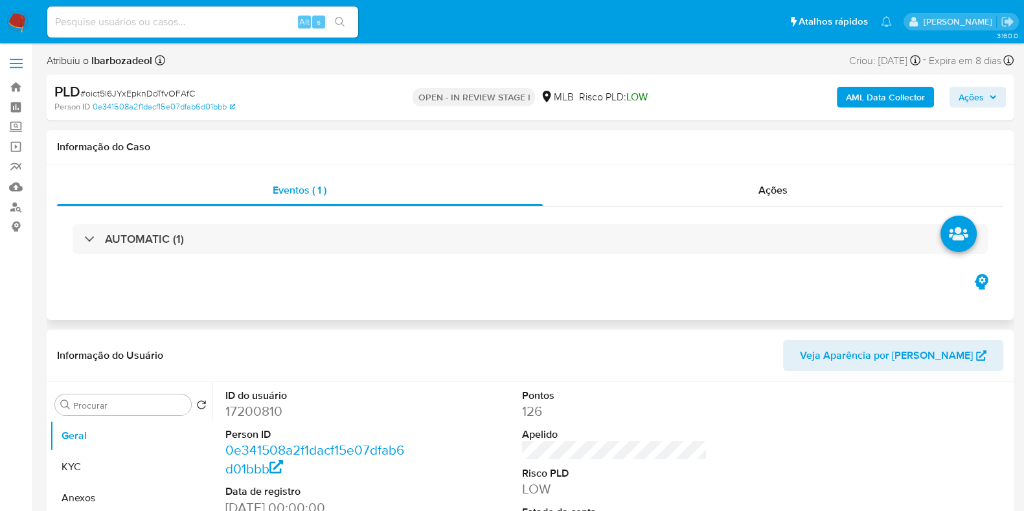
select select "10"
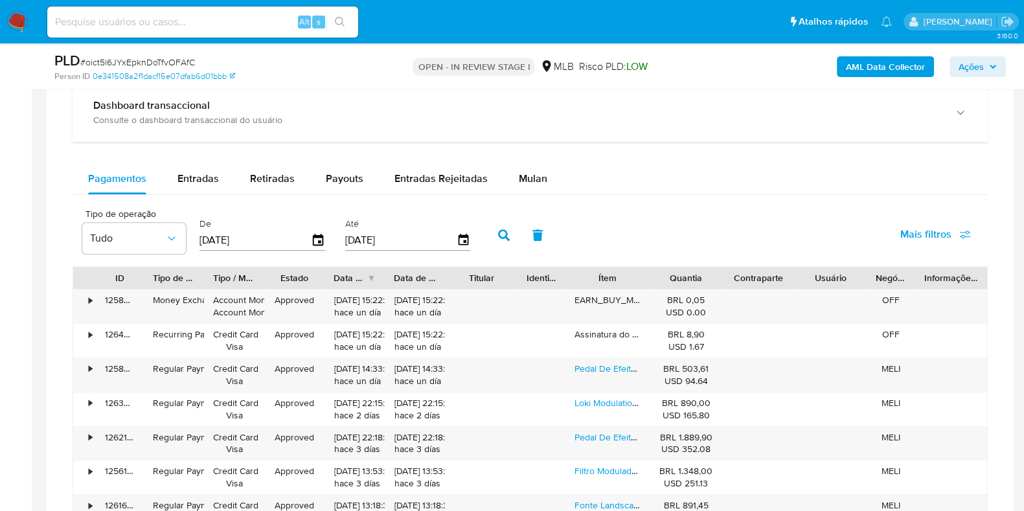
scroll to position [930, 0]
click at [509, 174] on button "Mulan" at bounding box center [533, 178] width 60 height 31
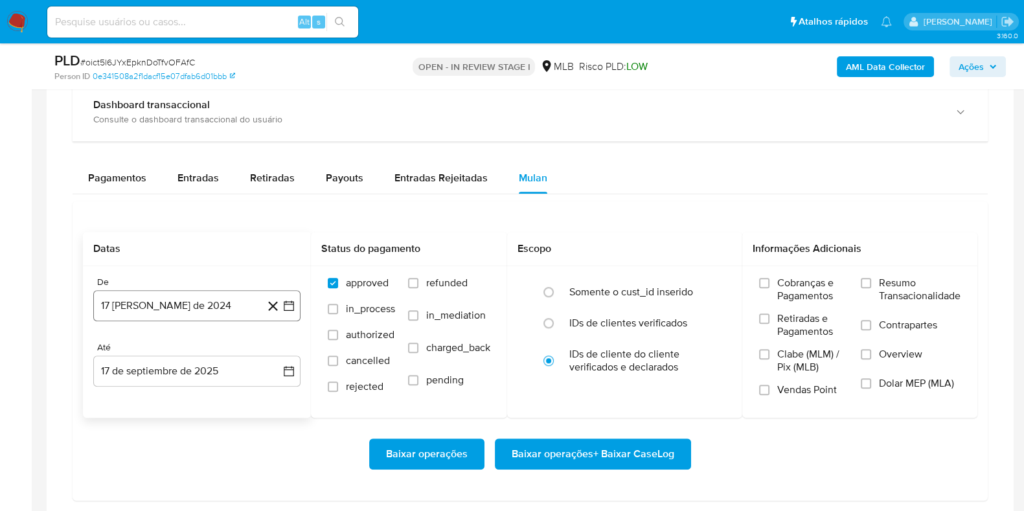
click at [207, 303] on button "17 [PERSON_NAME] de 2024" at bounding box center [196, 305] width 207 height 31
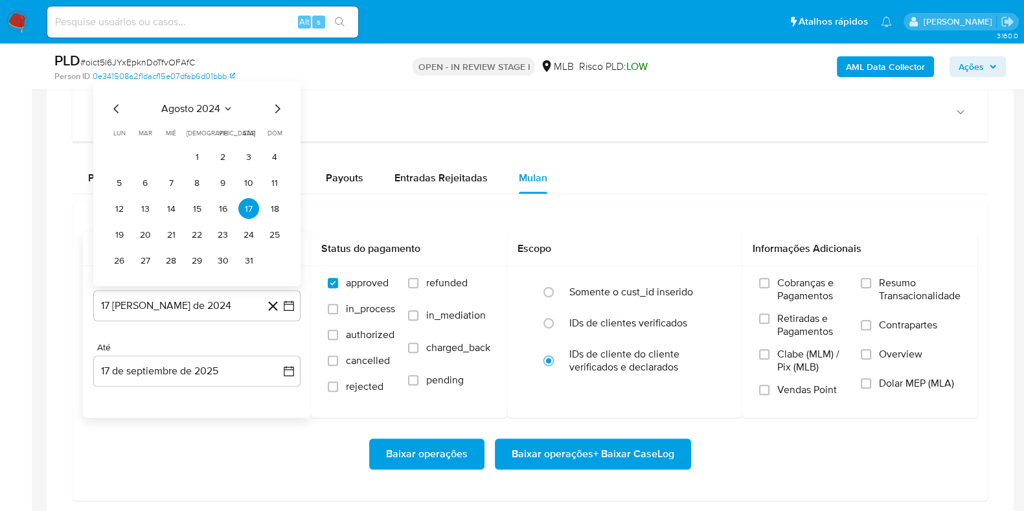
click at [180, 108] on span "agosto 2024" at bounding box center [190, 108] width 59 height 13
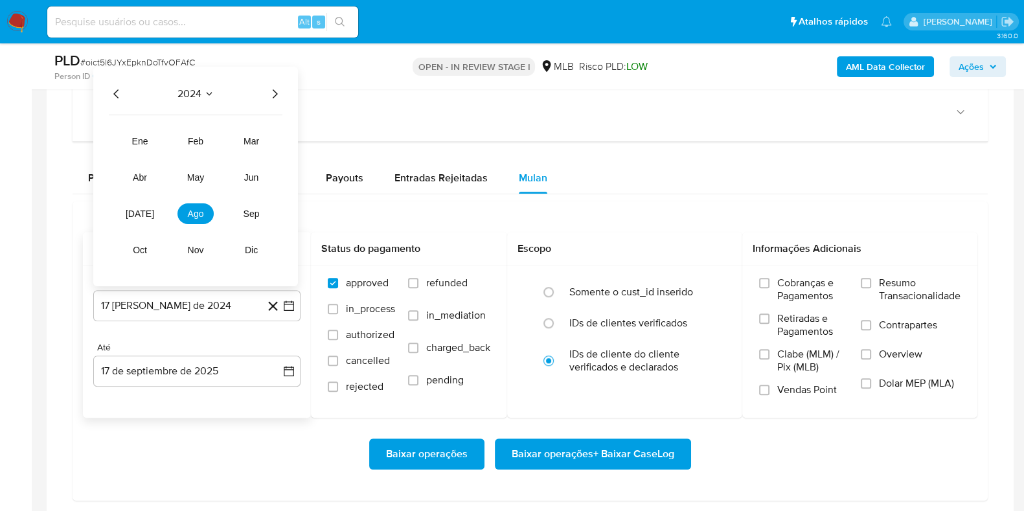
click at [277, 92] on icon "Año siguiente" at bounding box center [275, 93] width 5 height 9
click at [138, 212] on span "[DATE]" at bounding box center [140, 214] width 29 height 10
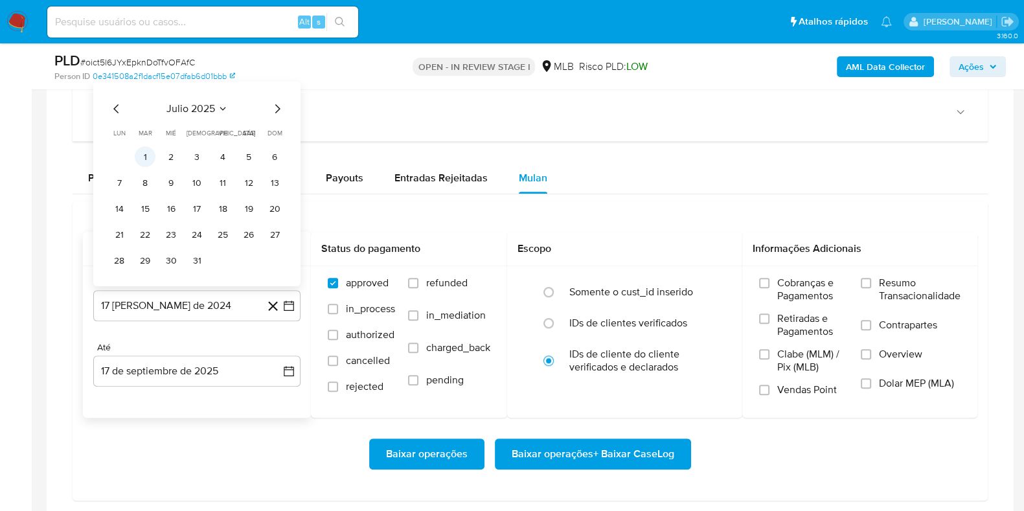
click at [148, 154] on button "1" at bounding box center [145, 156] width 21 height 21
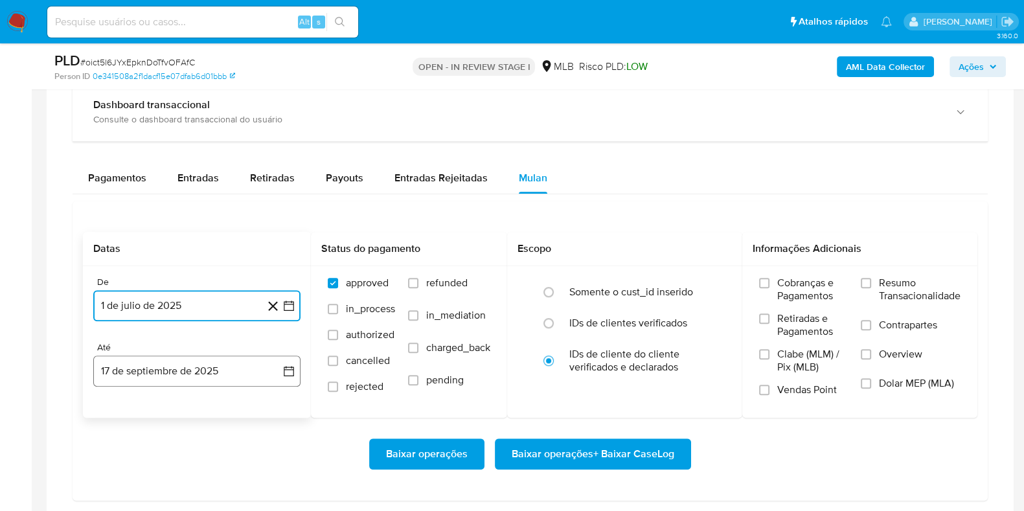
click at [196, 374] on button "17 de septiembre de 2025" at bounding box center [196, 371] width 207 height 31
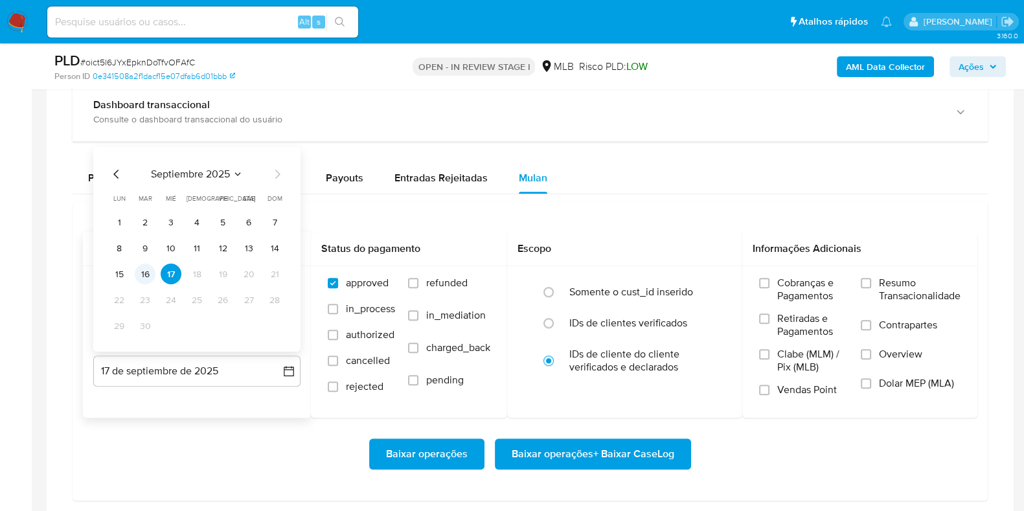
click at [143, 276] on button "16" at bounding box center [145, 274] width 21 height 21
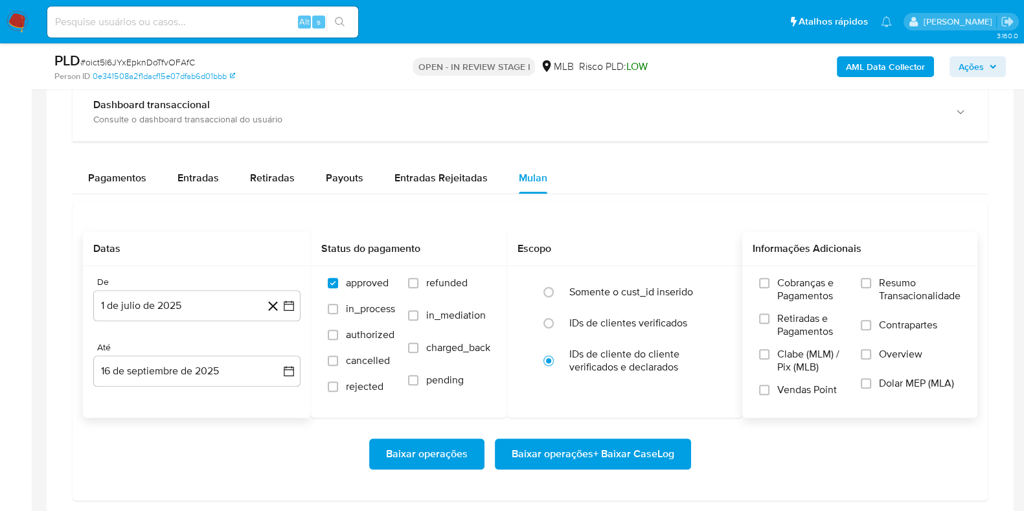
click at [881, 273] on div "Cobranças e Pagamentos Retiradas e Pagamentos Clabe (MLM) / Pix (MLB) Vendas Po…" at bounding box center [860, 341] width 235 height 150
click at [883, 281] on span "Resumo Transacionalidade" at bounding box center [920, 290] width 82 height 26
click at [871, 281] on input "Resumo Transacionalidade" at bounding box center [866, 283] width 10 height 10
click at [643, 451] on span "Baixar operações + Baixar CaseLog" at bounding box center [593, 454] width 163 height 29
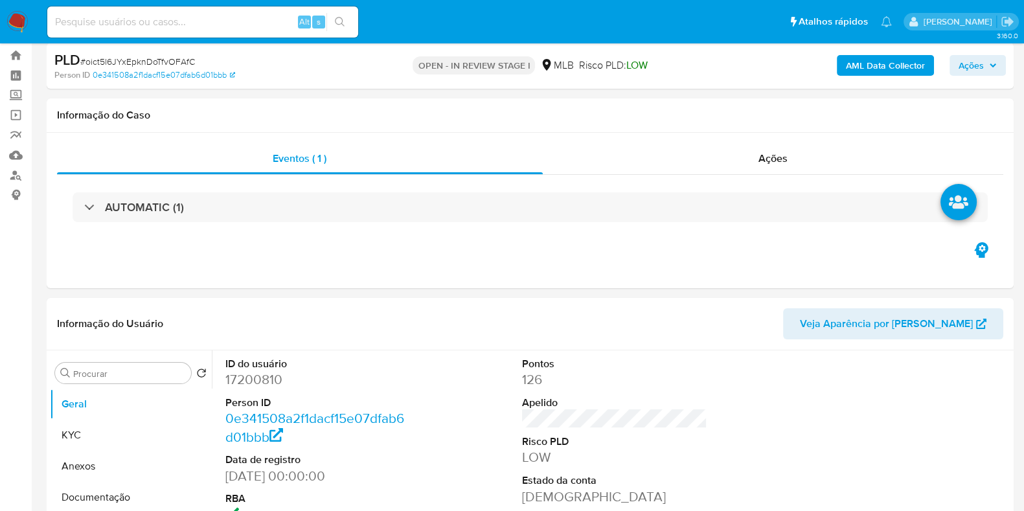
scroll to position [0, 0]
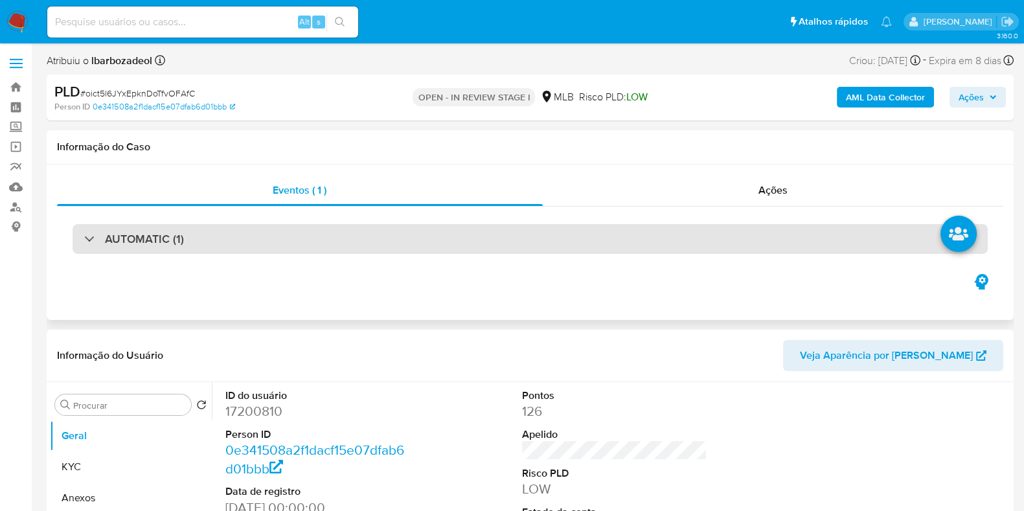
click at [577, 237] on div "AUTOMATIC (1)" at bounding box center [531, 239] width 916 height 30
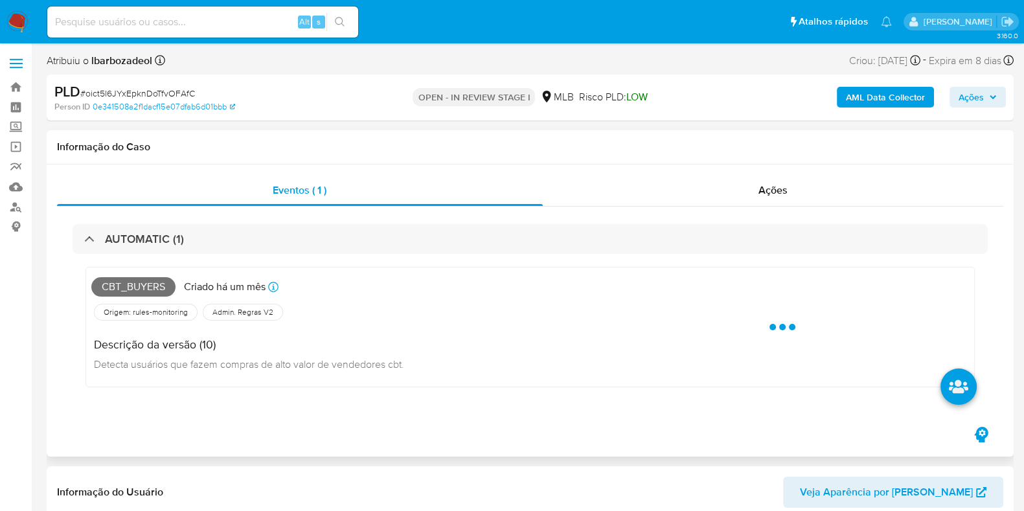
click at [144, 286] on span "Cbt_buyers" at bounding box center [133, 286] width 84 height 19
copy span "Cbt_buyers"
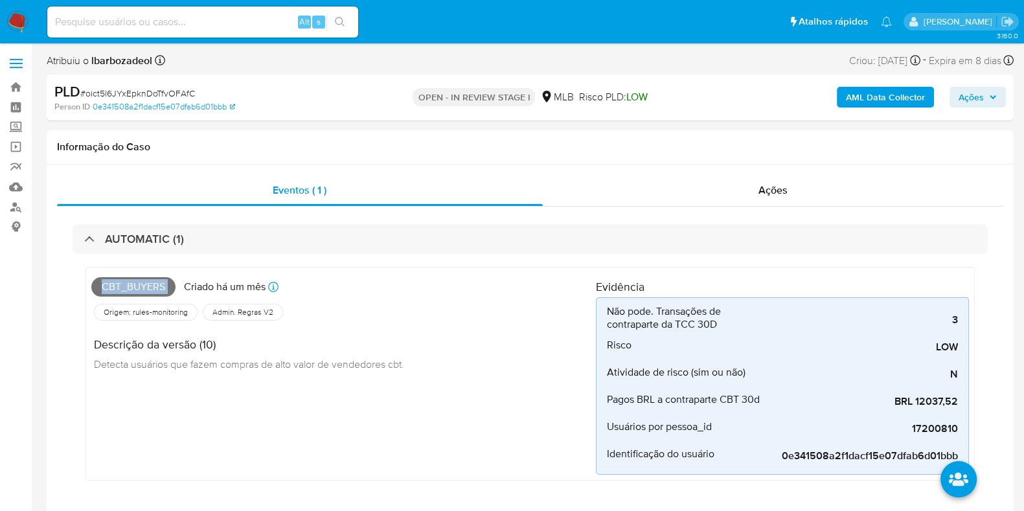
click at [966, 89] on span "Ações" at bounding box center [971, 97] width 25 height 21
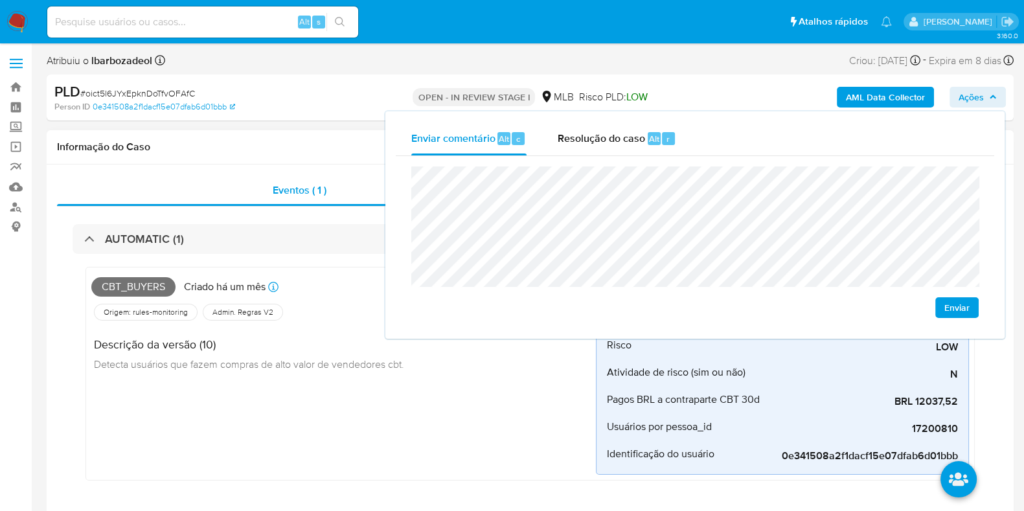
click at [344, 131] on div "Informação do Caso" at bounding box center [530, 147] width 967 height 34
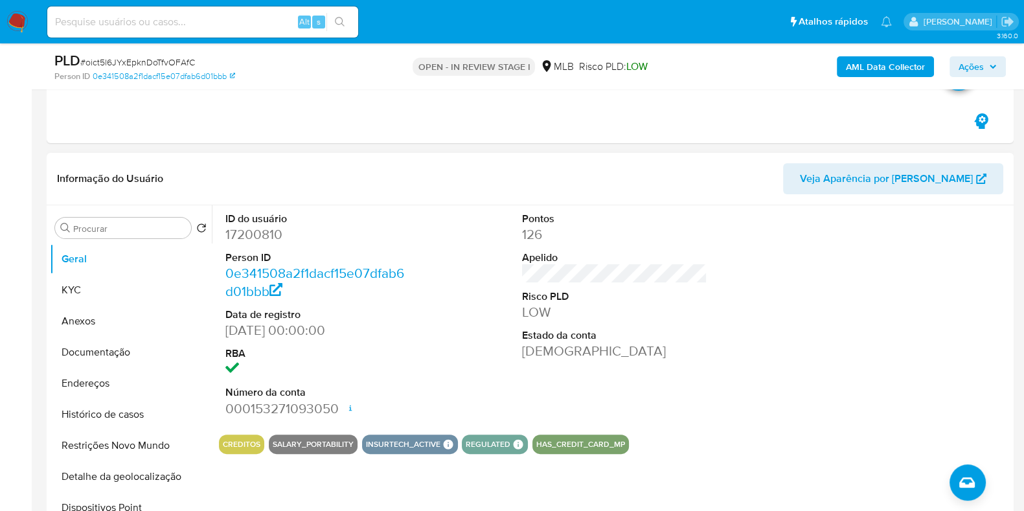
scroll to position [376, 0]
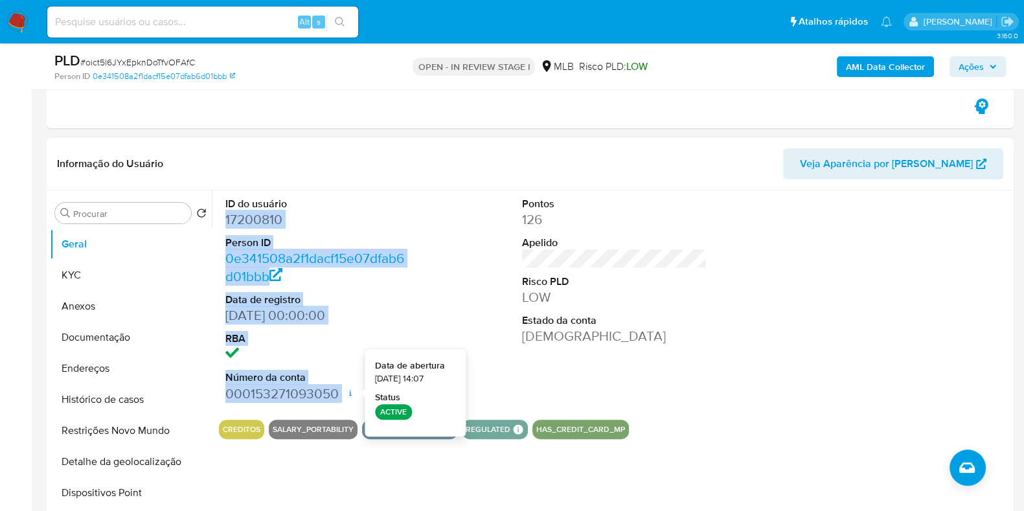
drag, startPoint x: 227, startPoint y: 222, endPoint x: 334, endPoint y: 361, distance: 175.1
click at [344, 396] on dl "ID do usuário 17200810 Person ID 0e341508a2f1dacf15e07dfab6d01bbb Data de regis…" at bounding box center [317, 300] width 185 height 206
copy dl "17200810 Person ID 0e341508a2f1dacf15e07dfab6d01bbb Data de registro [DATE] 00:…"
drag, startPoint x: 954, startPoint y: 64, endPoint x: 1026, endPoint y: 84, distance: 73.9
click at [956, 64] on button "Ações" at bounding box center [978, 66] width 56 height 21
